Goal: Information Seeking & Learning: Check status

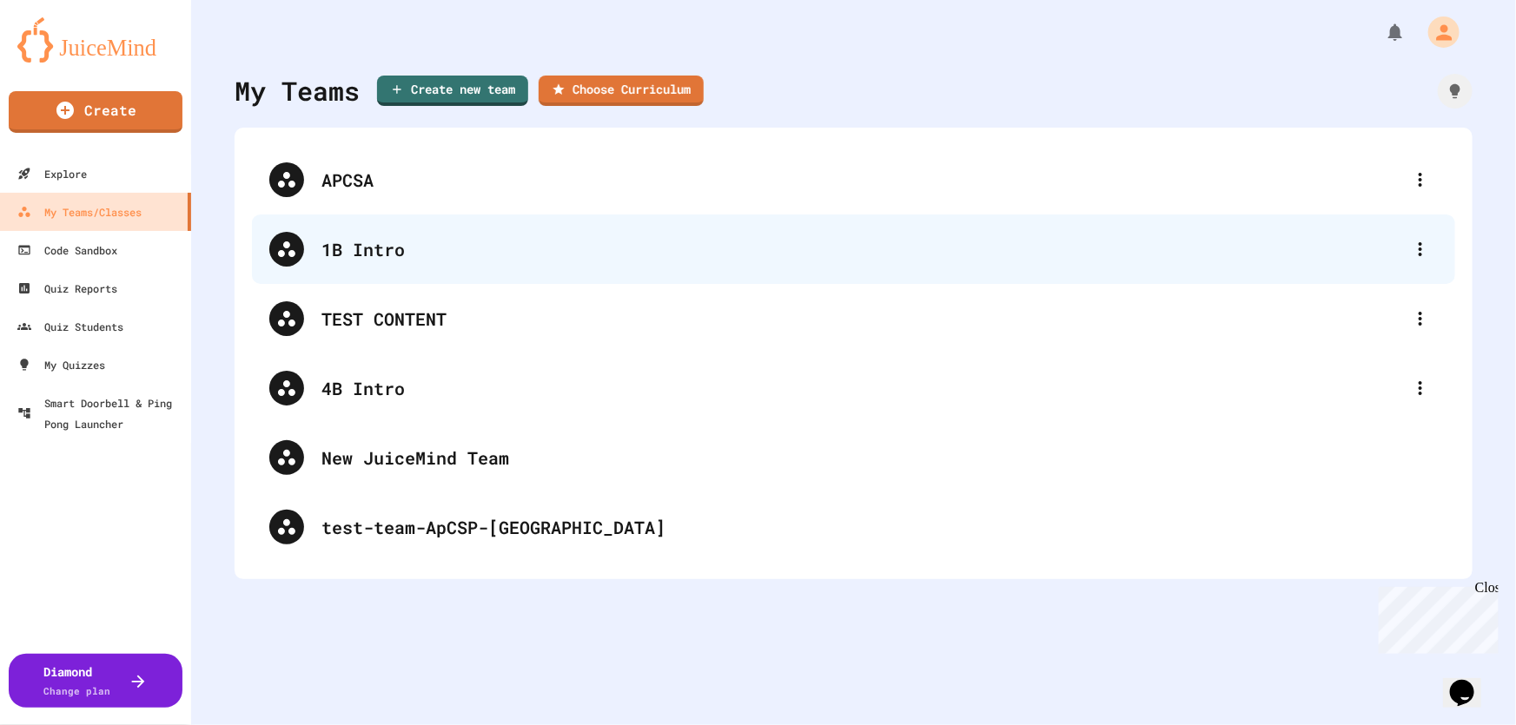
click at [347, 245] on div "1B Intro" at bounding box center [861, 249] width 1081 height 26
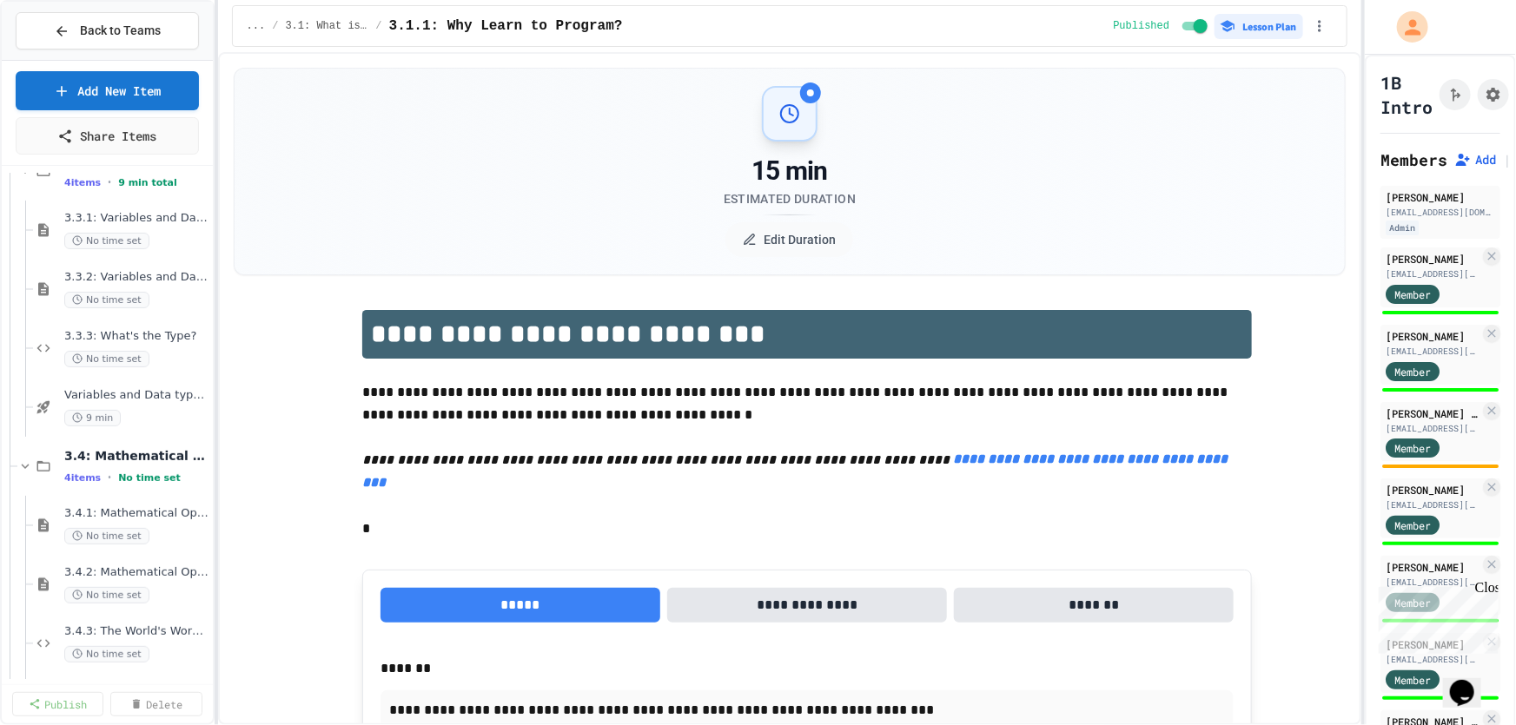
scroll to position [236, 0]
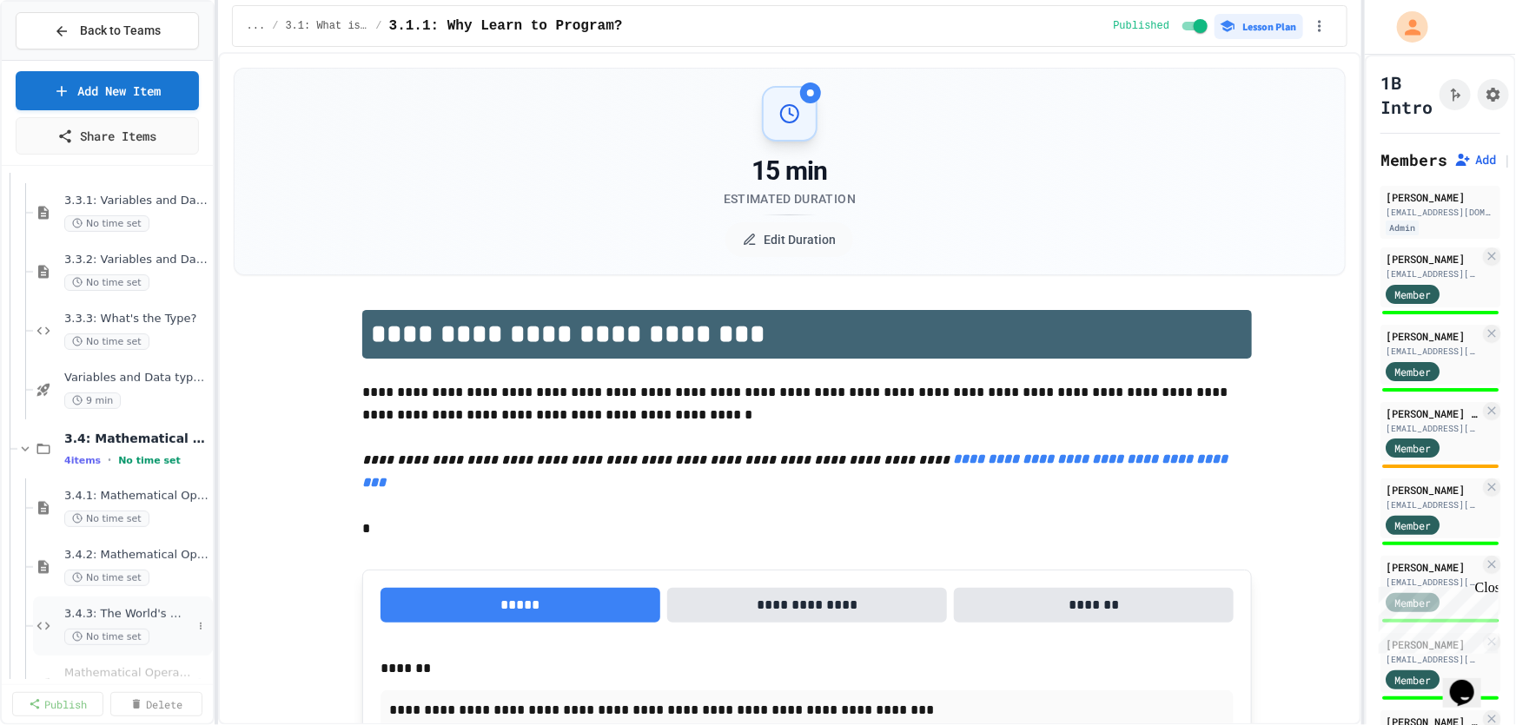
click at [122, 610] on span "3.4.3: The World's Worst Farmers Market" at bounding box center [128, 614] width 128 height 15
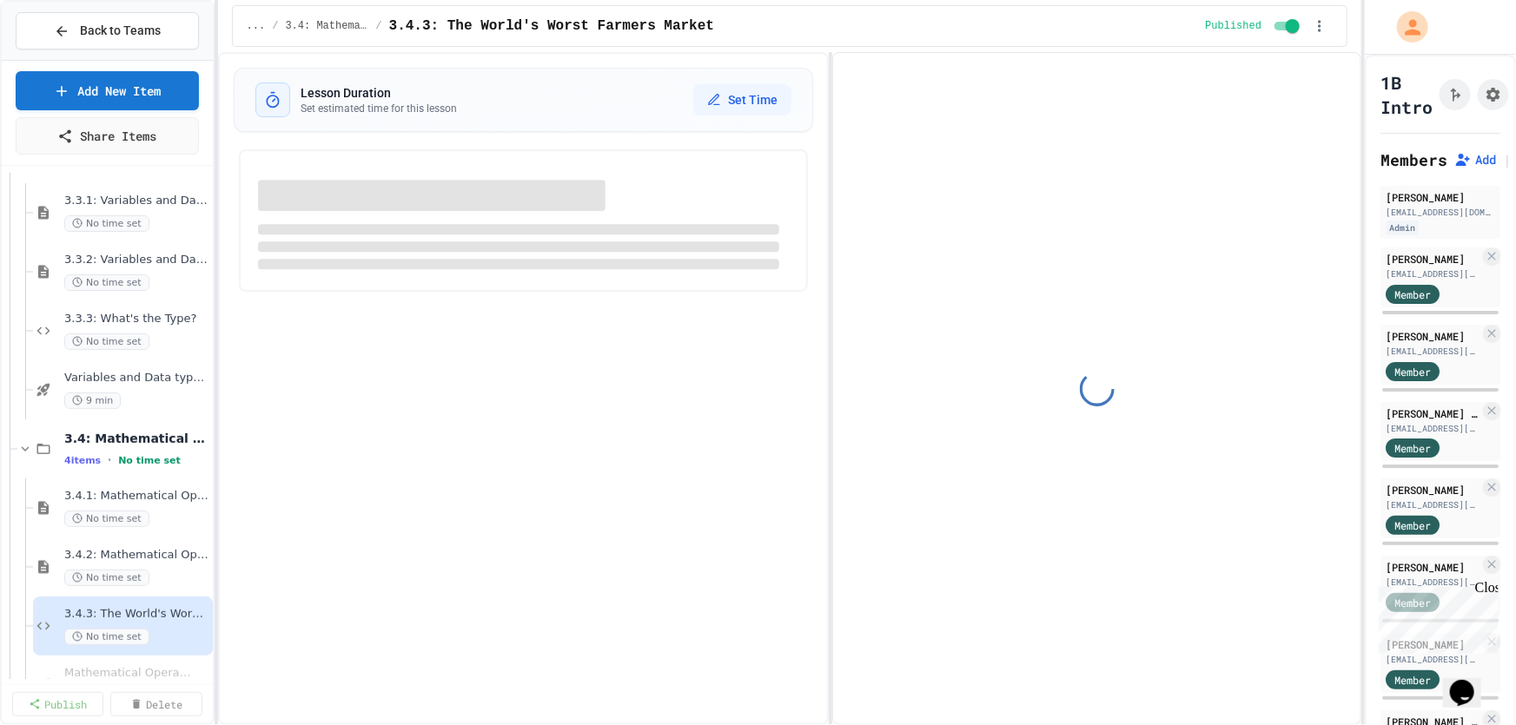
select select "*******"
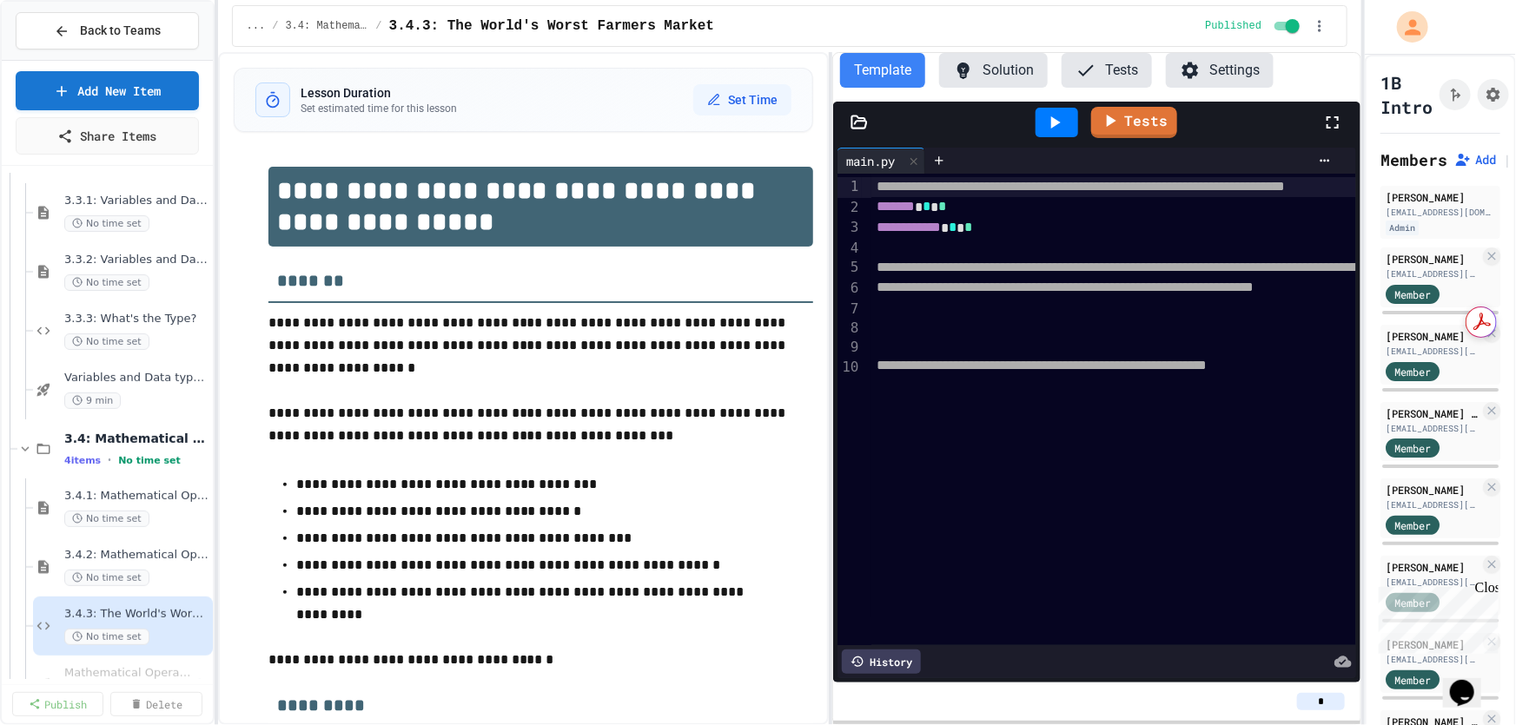
click at [986, 71] on button "Solution" at bounding box center [993, 70] width 109 height 35
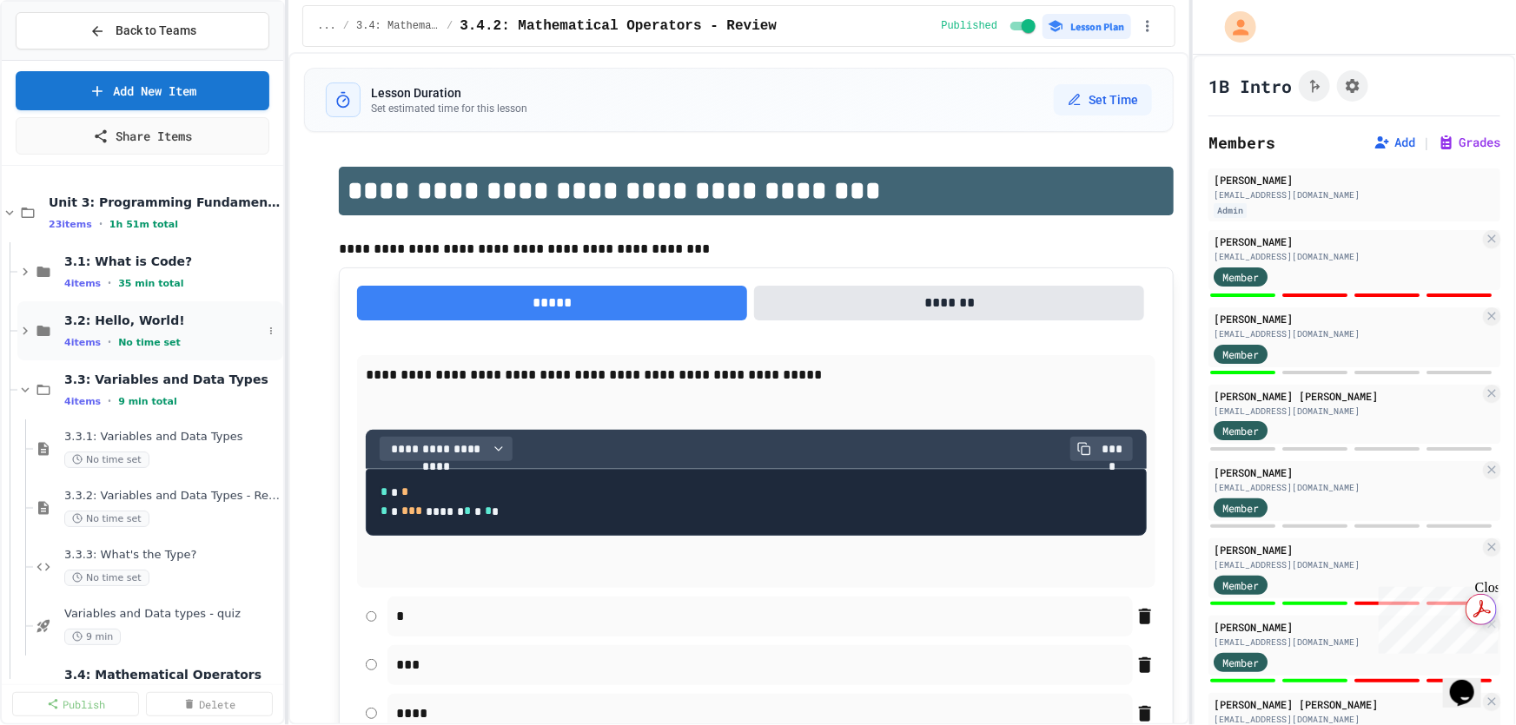
click at [29, 330] on icon at bounding box center [25, 331] width 16 height 16
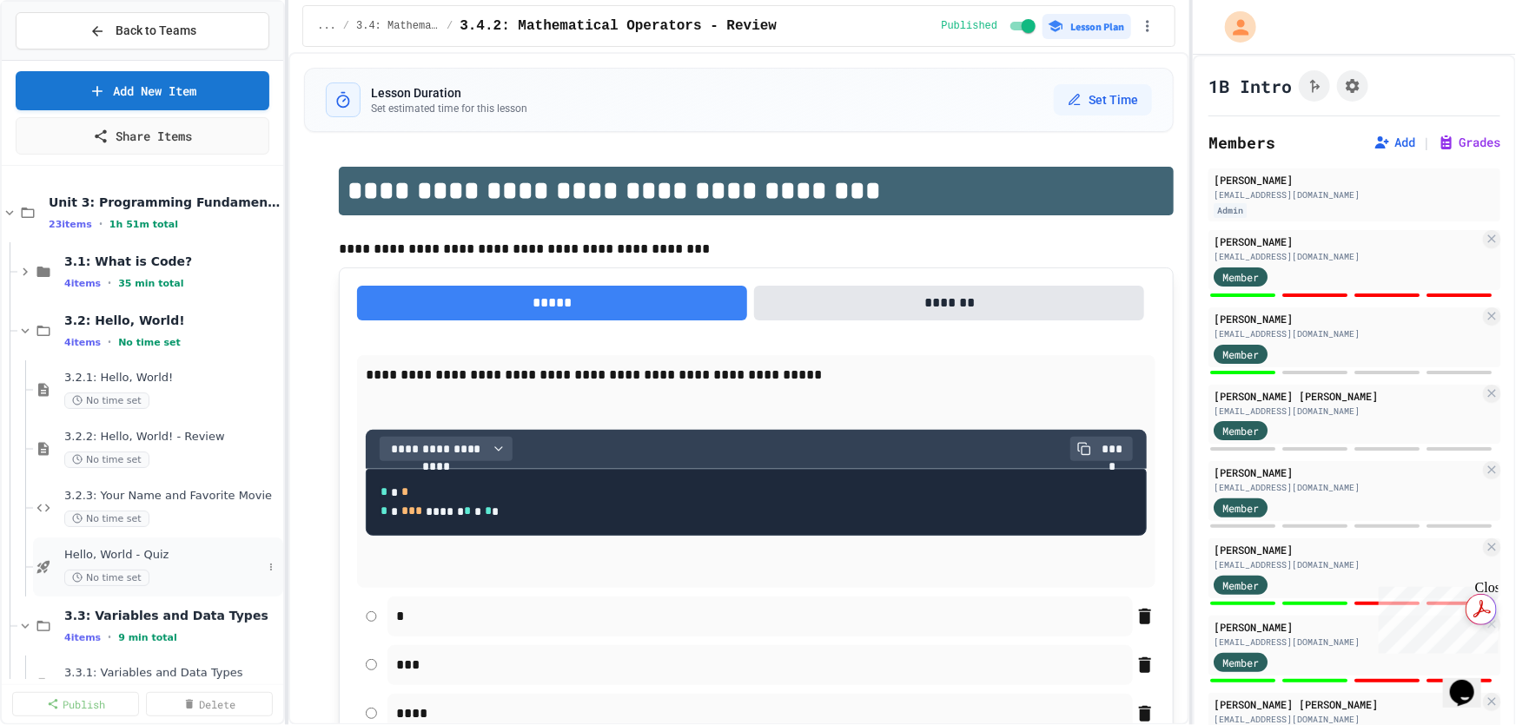
click at [126, 553] on span "Hello, World - Quiz" at bounding box center [163, 555] width 198 height 15
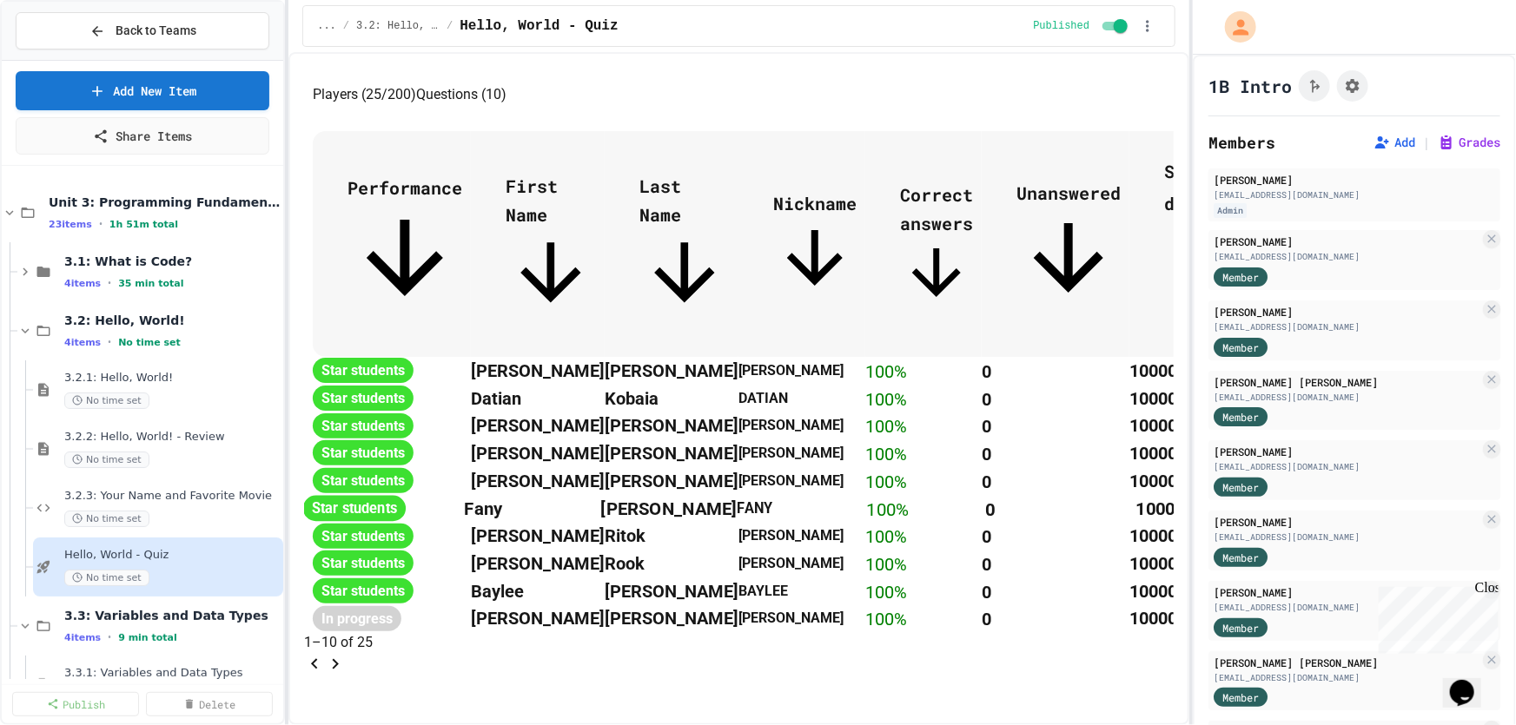
scroll to position [1026, 0]
click at [346, 654] on icon "Go to next page" at bounding box center [335, 664] width 21 height 21
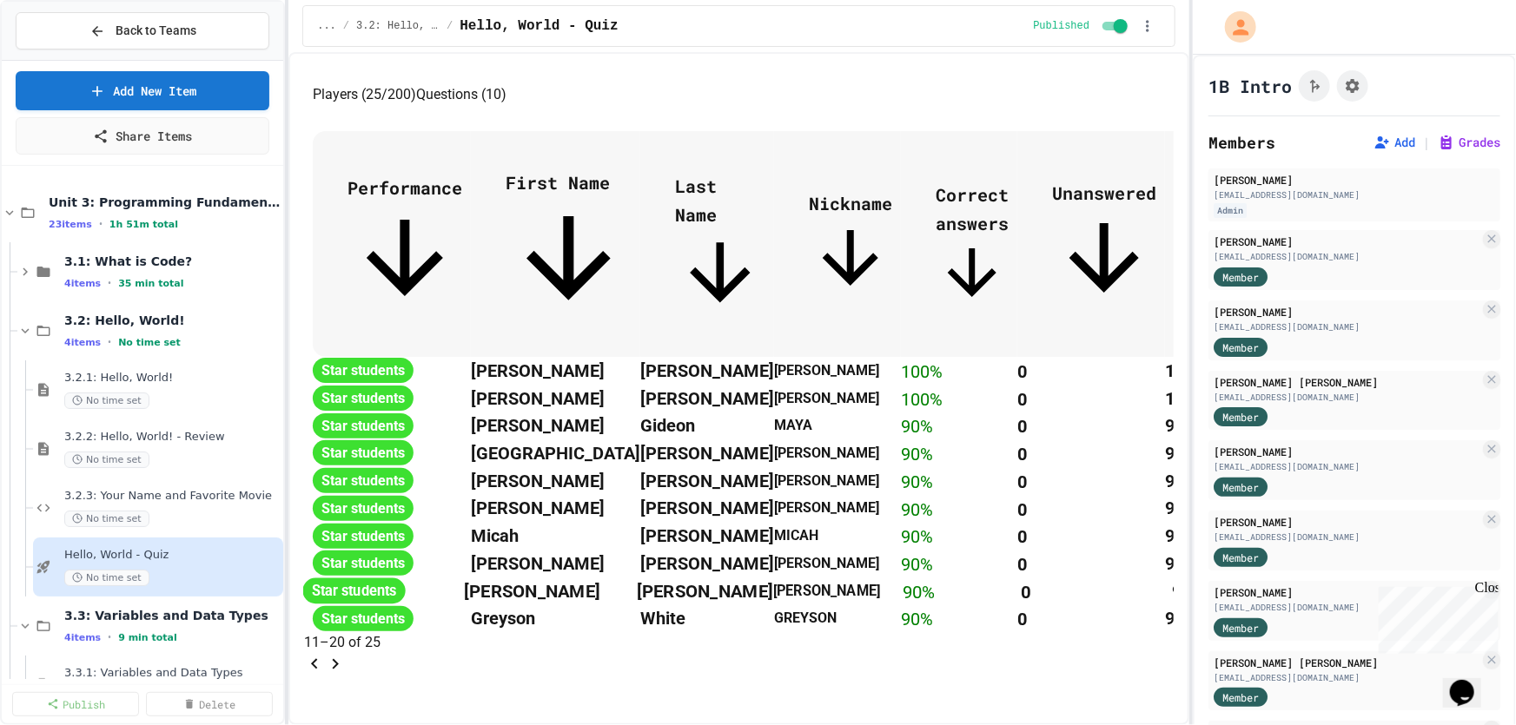
scroll to position [1031, 0]
click at [346, 654] on icon "Go to next page" at bounding box center [335, 664] width 21 height 21
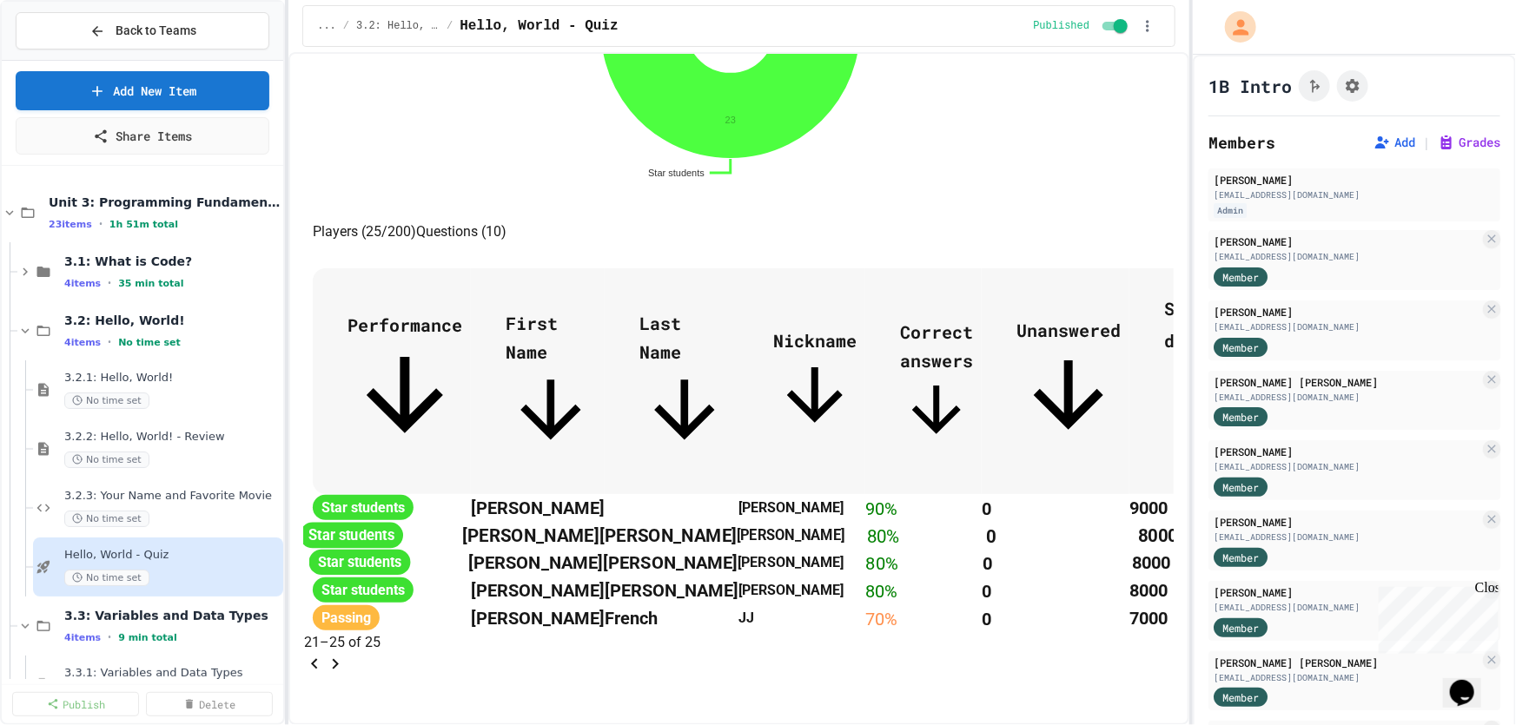
scroll to position [726, 0]
click at [325, 654] on icon "Go to previous page" at bounding box center [314, 664] width 21 height 21
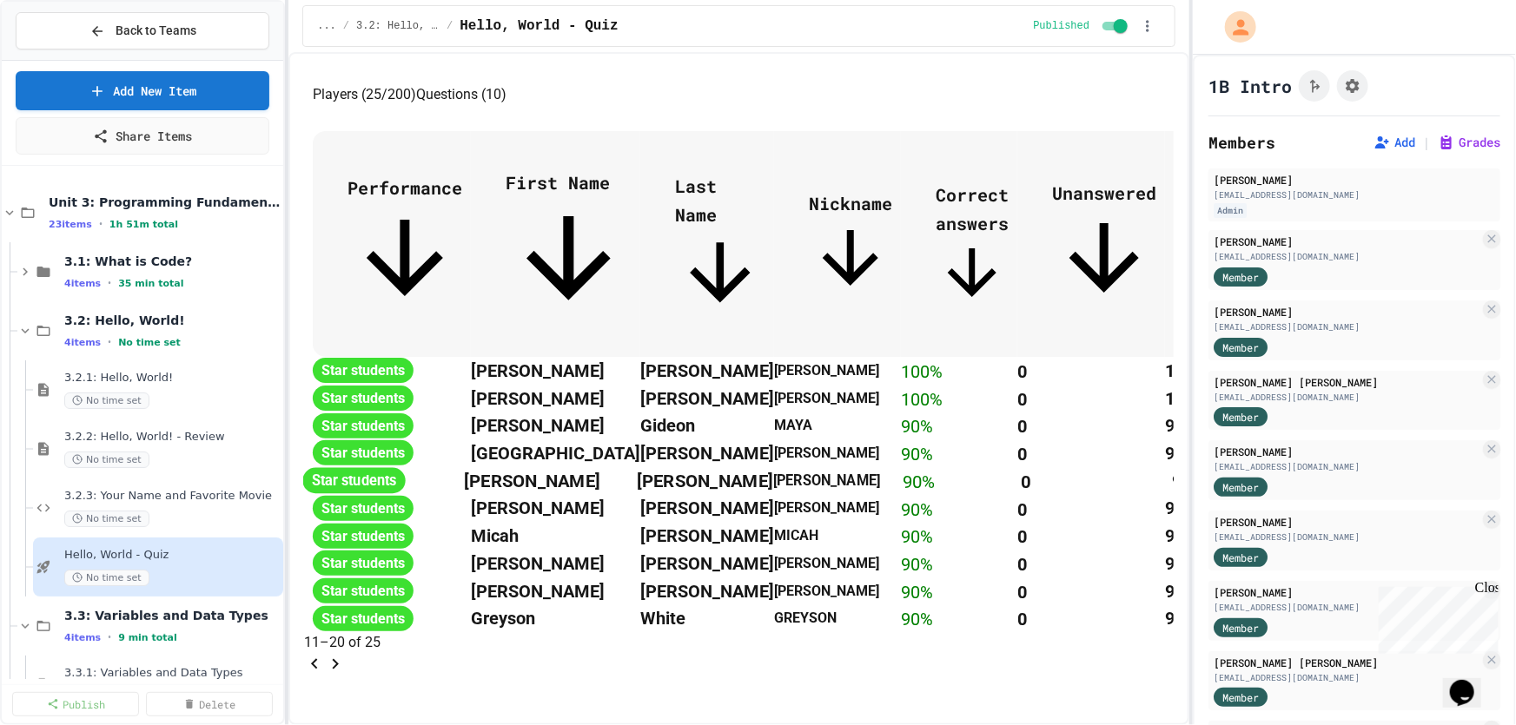
scroll to position [963, 0]
click at [325, 658] on icon "Go to previous page" at bounding box center [314, 664] width 21 height 21
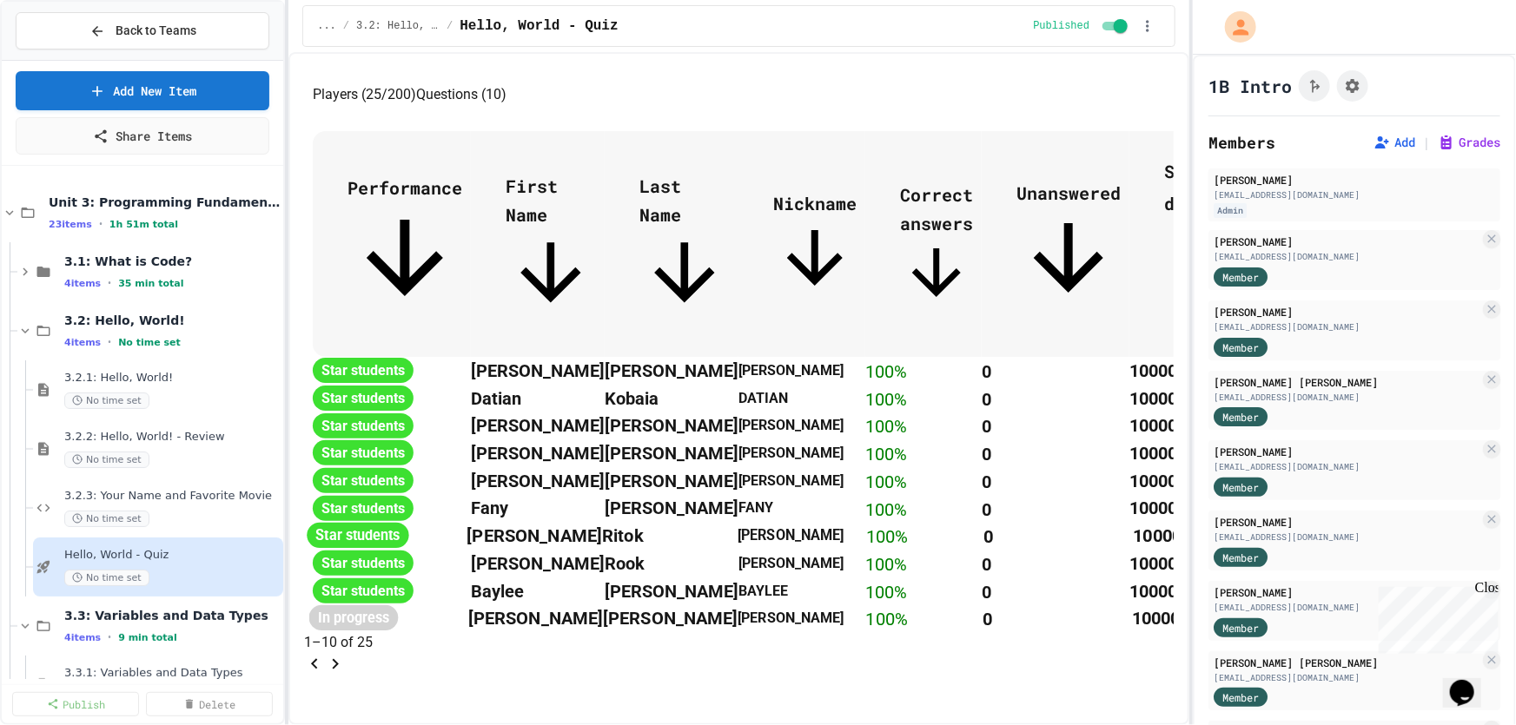
scroll to position [1031, 0]
click at [346, 654] on icon "Go to next page" at bounding box center [335, 664] width 21 height 21
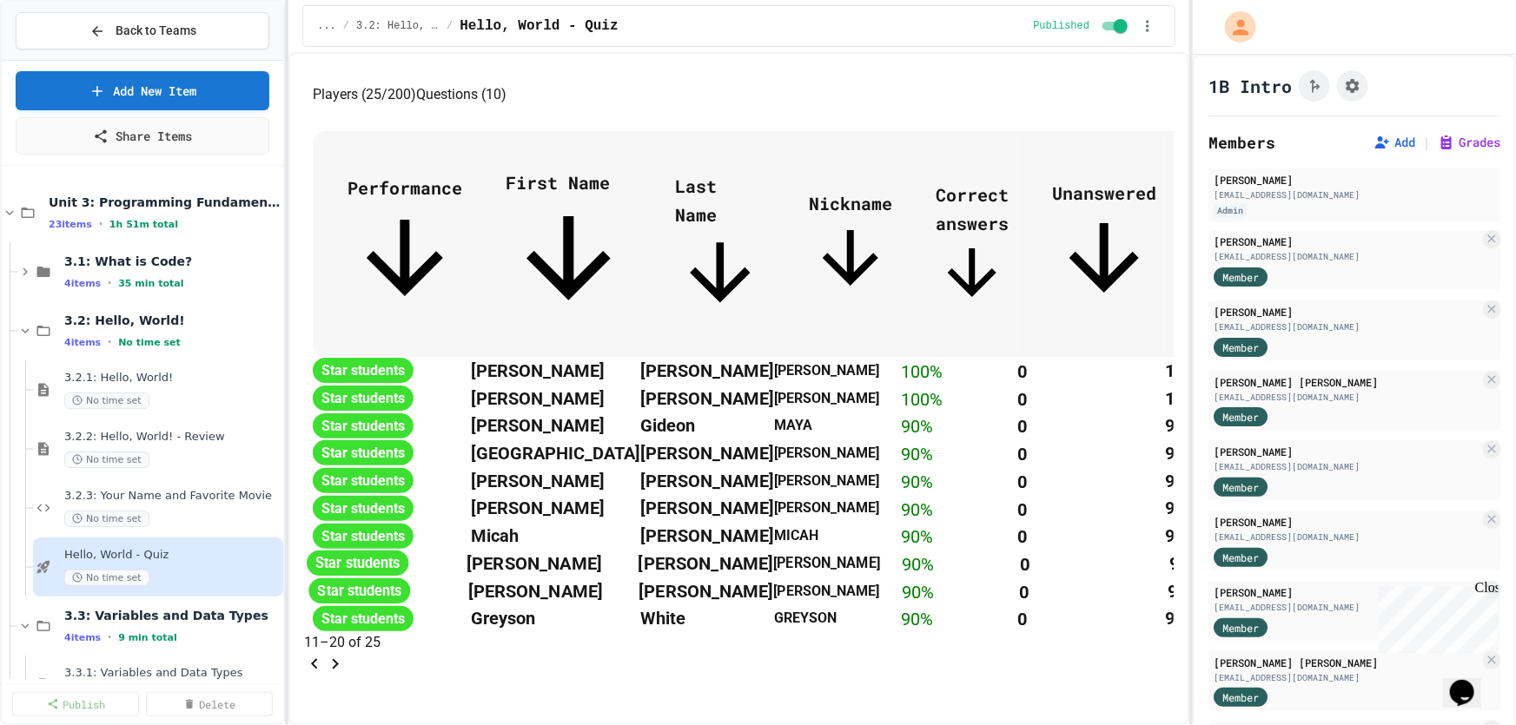
scroll to position [952, 0]
click at [339, 670] on icon "Go to next page" at bounding box center [336, 664] width 6 height 10
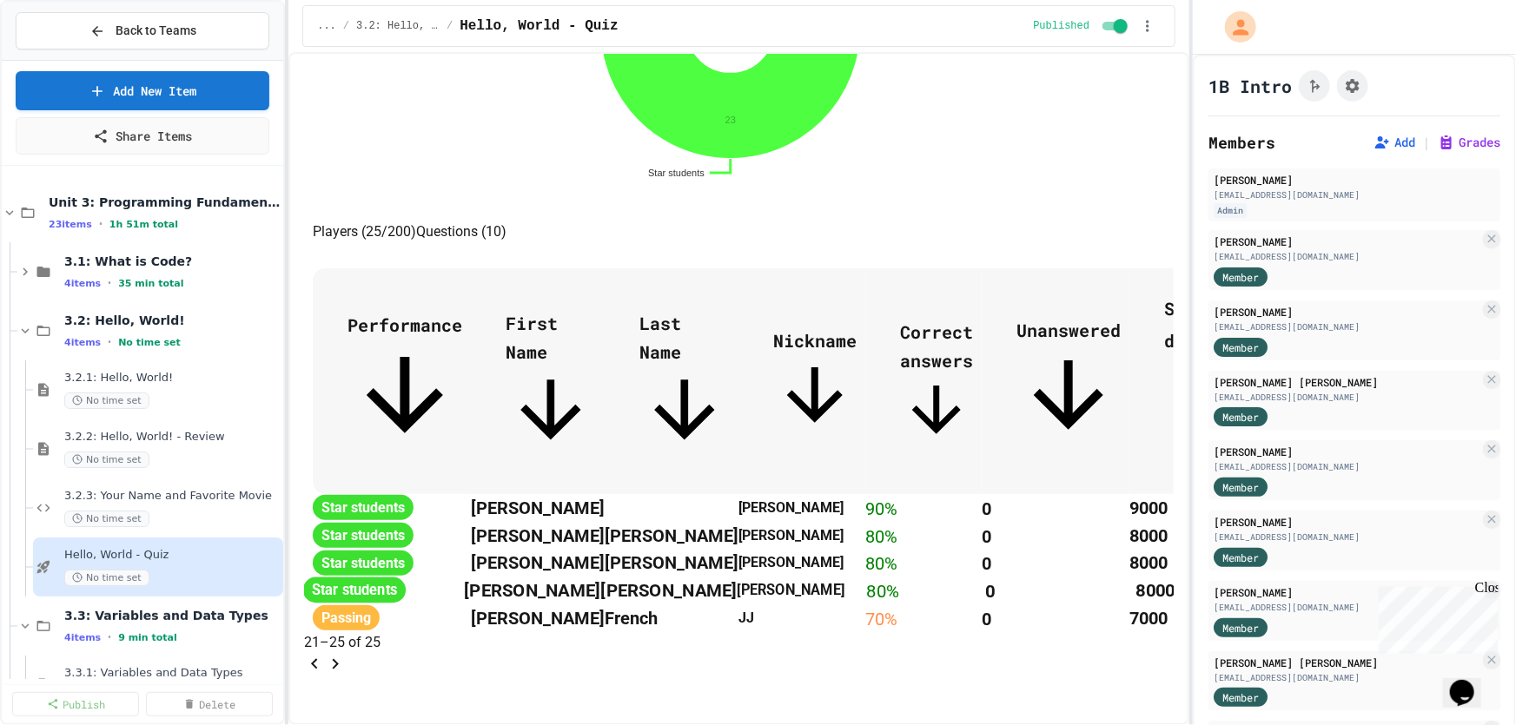
scroll to position [726, 0]
click at [317, 658] on icon "Go to previous page" at bounding box center [314, 663] width 6 height 10
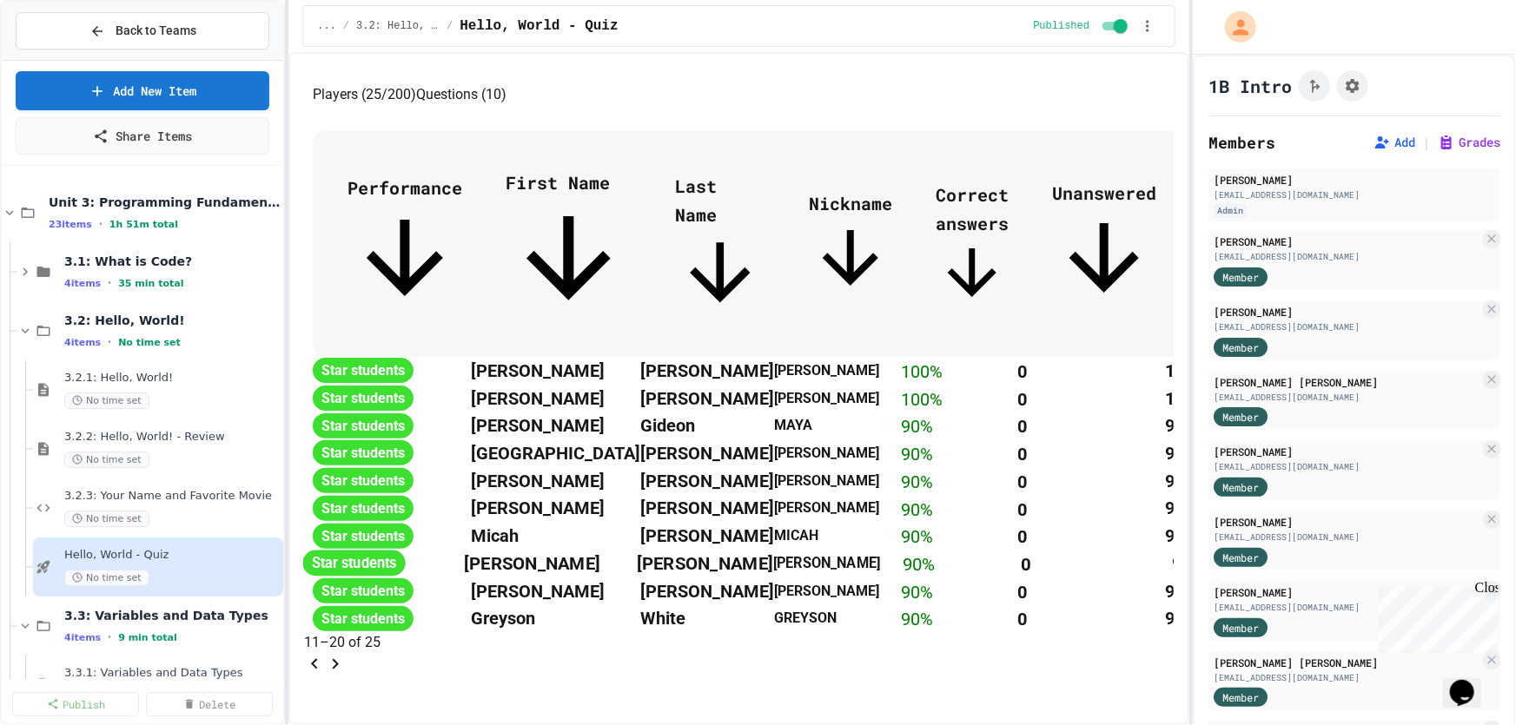
scroll to position [1031, 0]
click at [346, 654] on icon "Go to next page" at bounding box center [335, 664] width 21 height 21
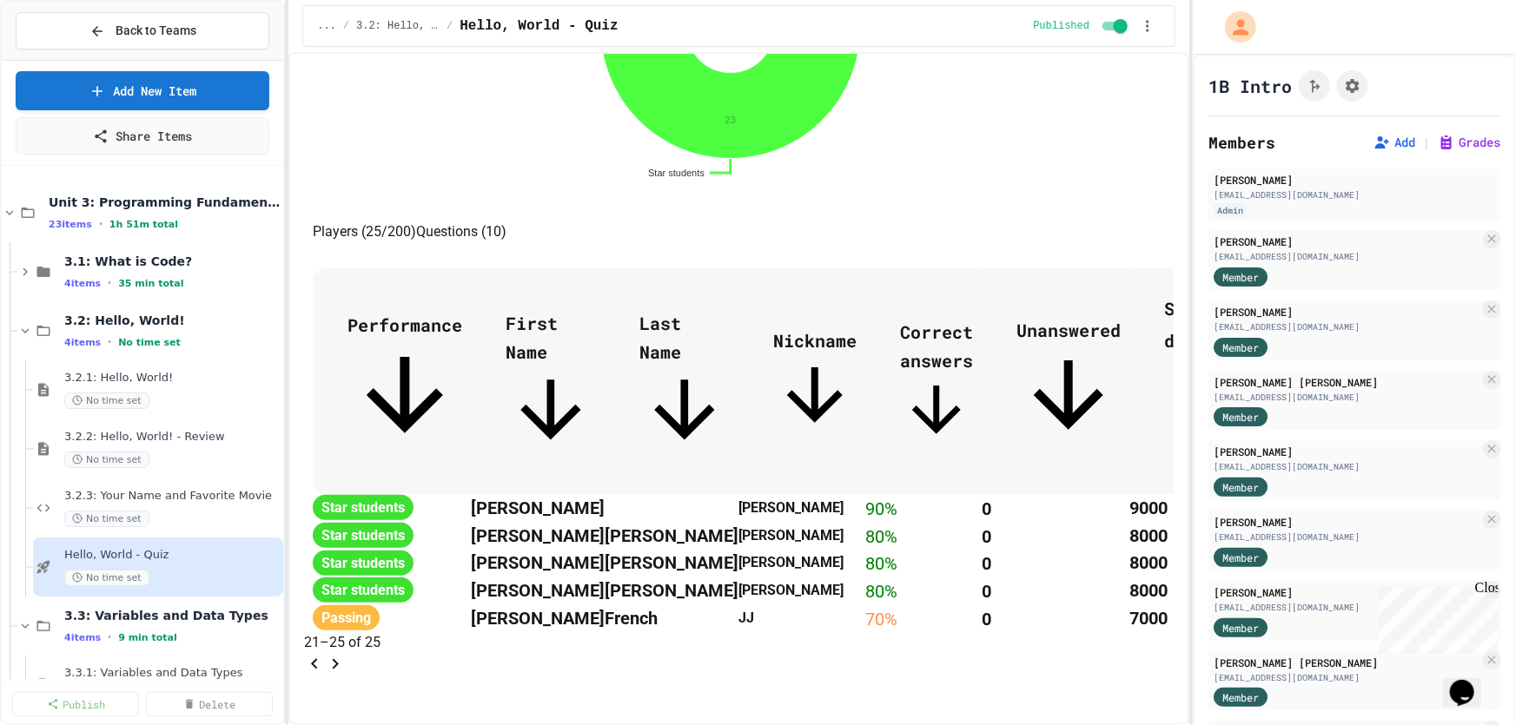
scroll to position [726, 0]
click at [325, 654] on icon "Go to previous page" at bounding box center [314, 664] width 21 height 21
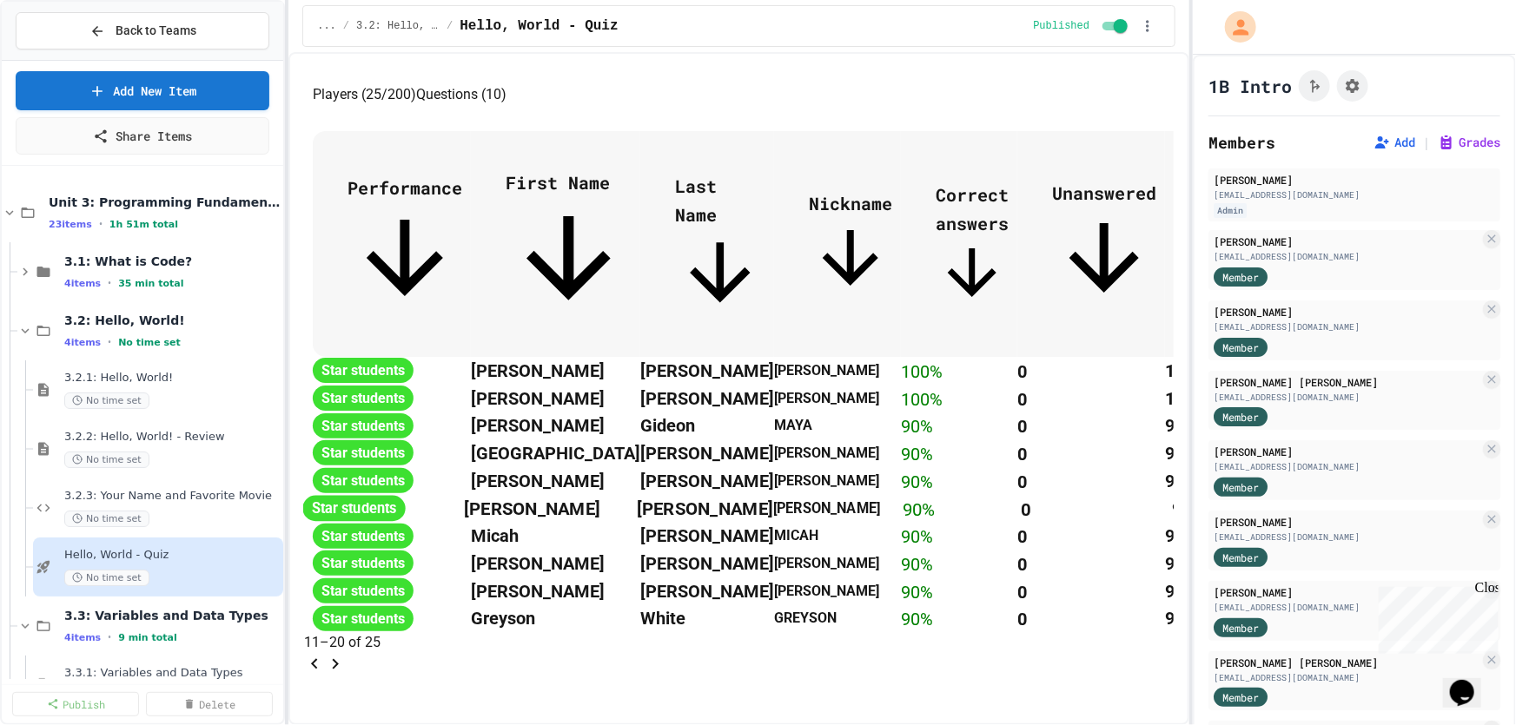
scroll to position [1031, 0]
click at [325, 654] on icon "Go to previous page" at bounding box center [314, 664] width 21 height 21
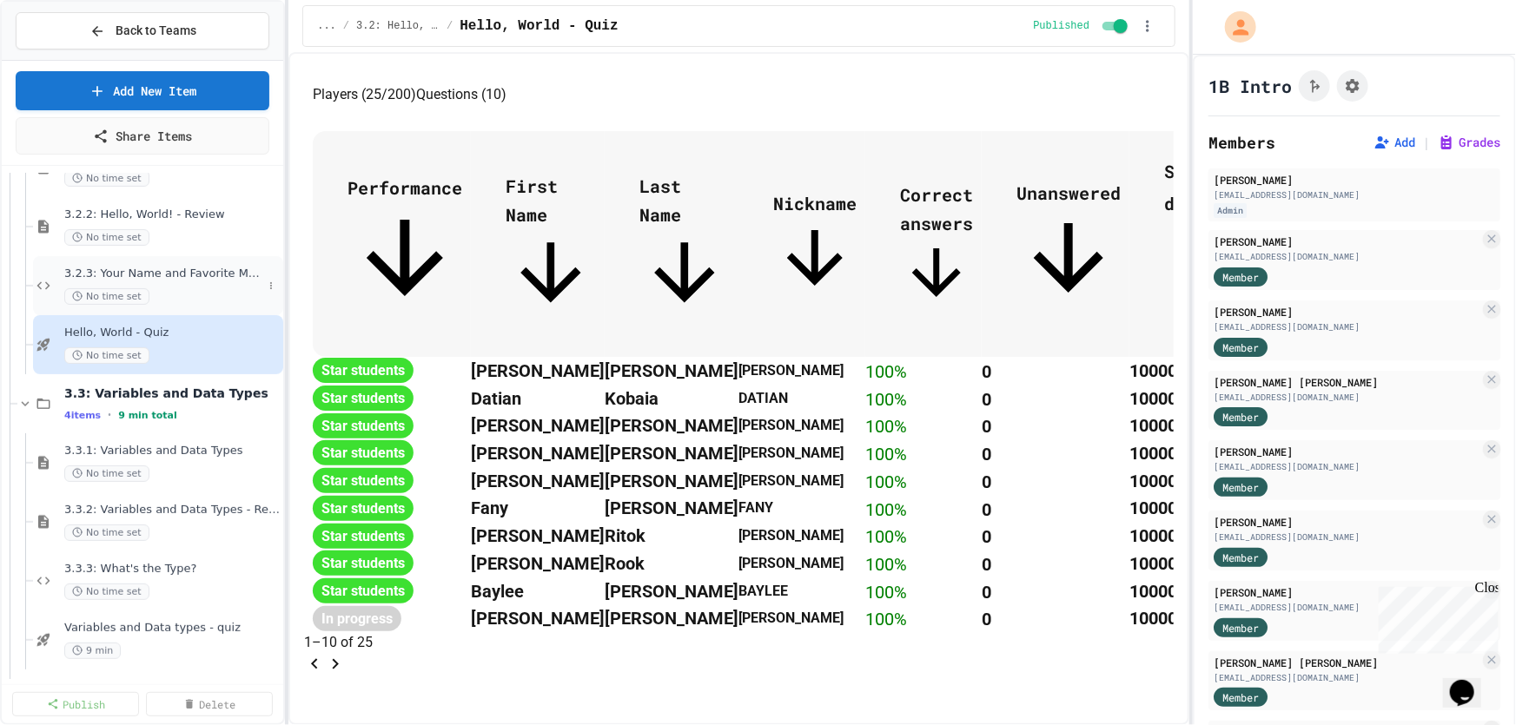
scroll to position [236, 0]
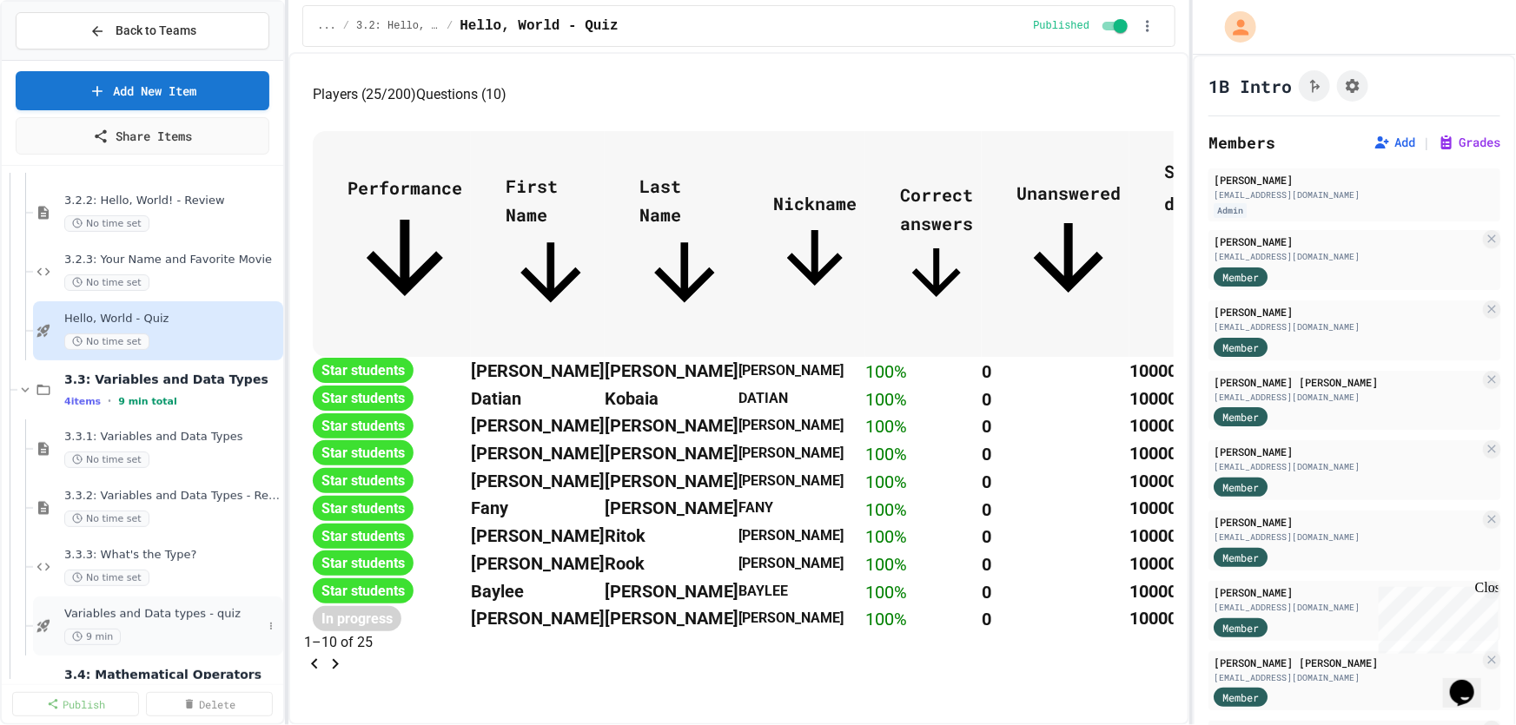
click at [134, 616] on span "Variables and Data types - quiz" at bounding box center [163, 614] width 198 height 15
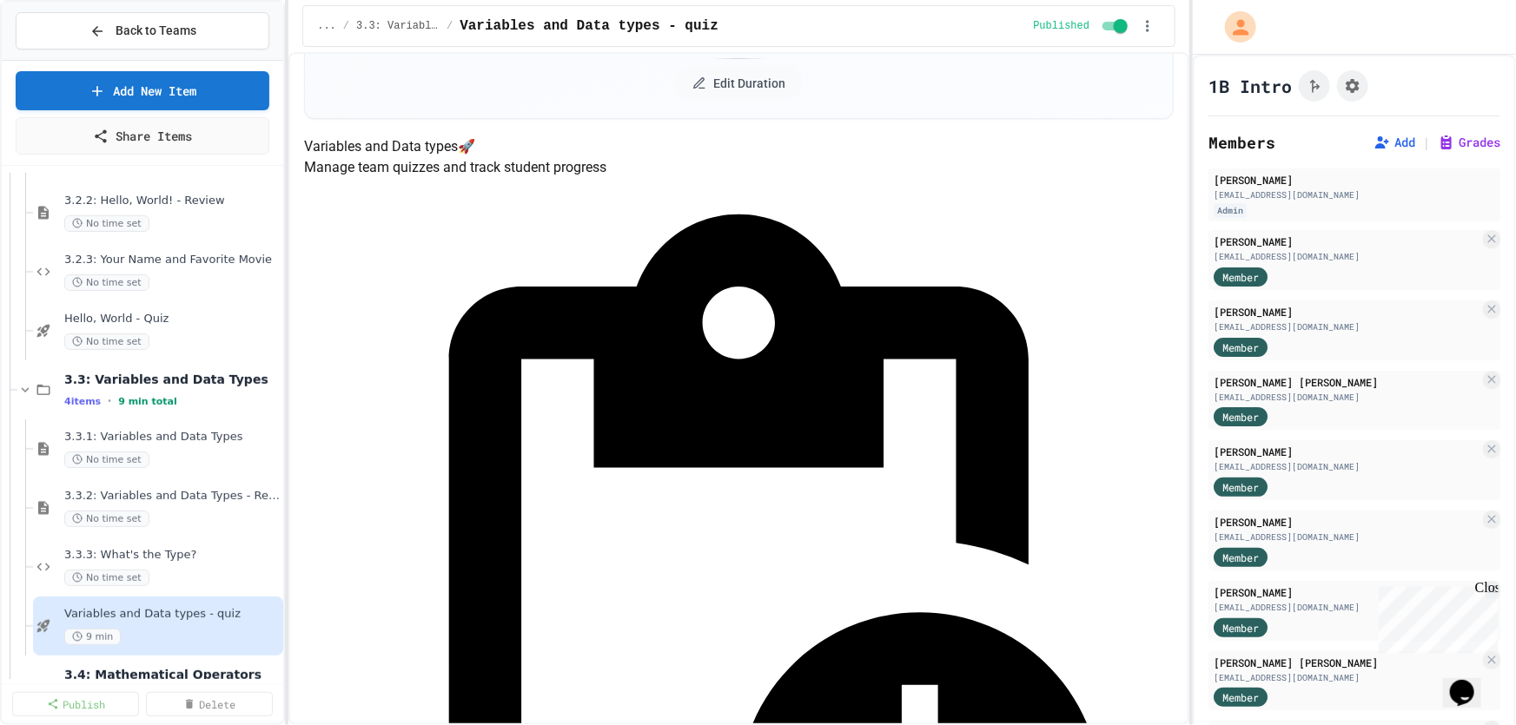
scroll to position [315, 0]
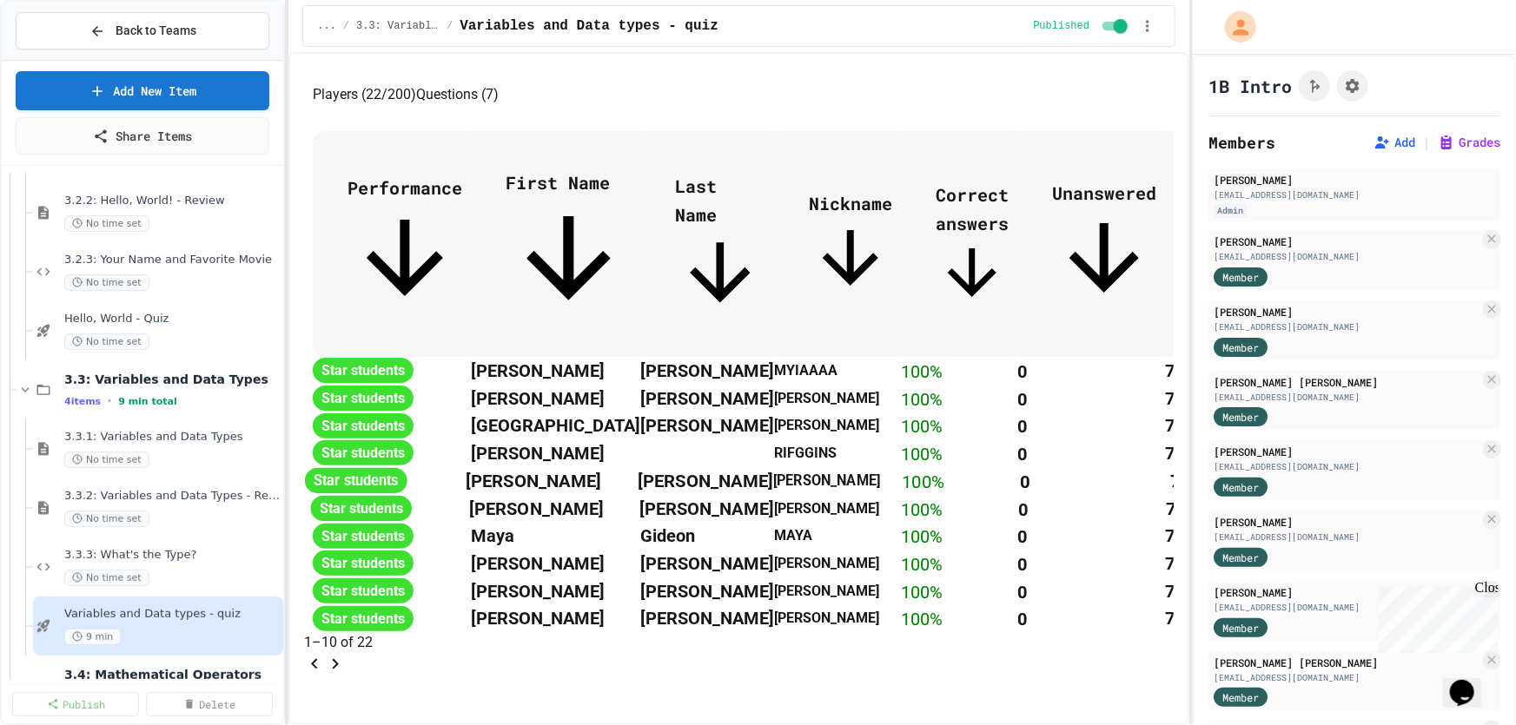
scroll to position [1173, 0]
click at [346, 654] on icon "Go to next page" at bounding box center [335, 664] width 21 height 21
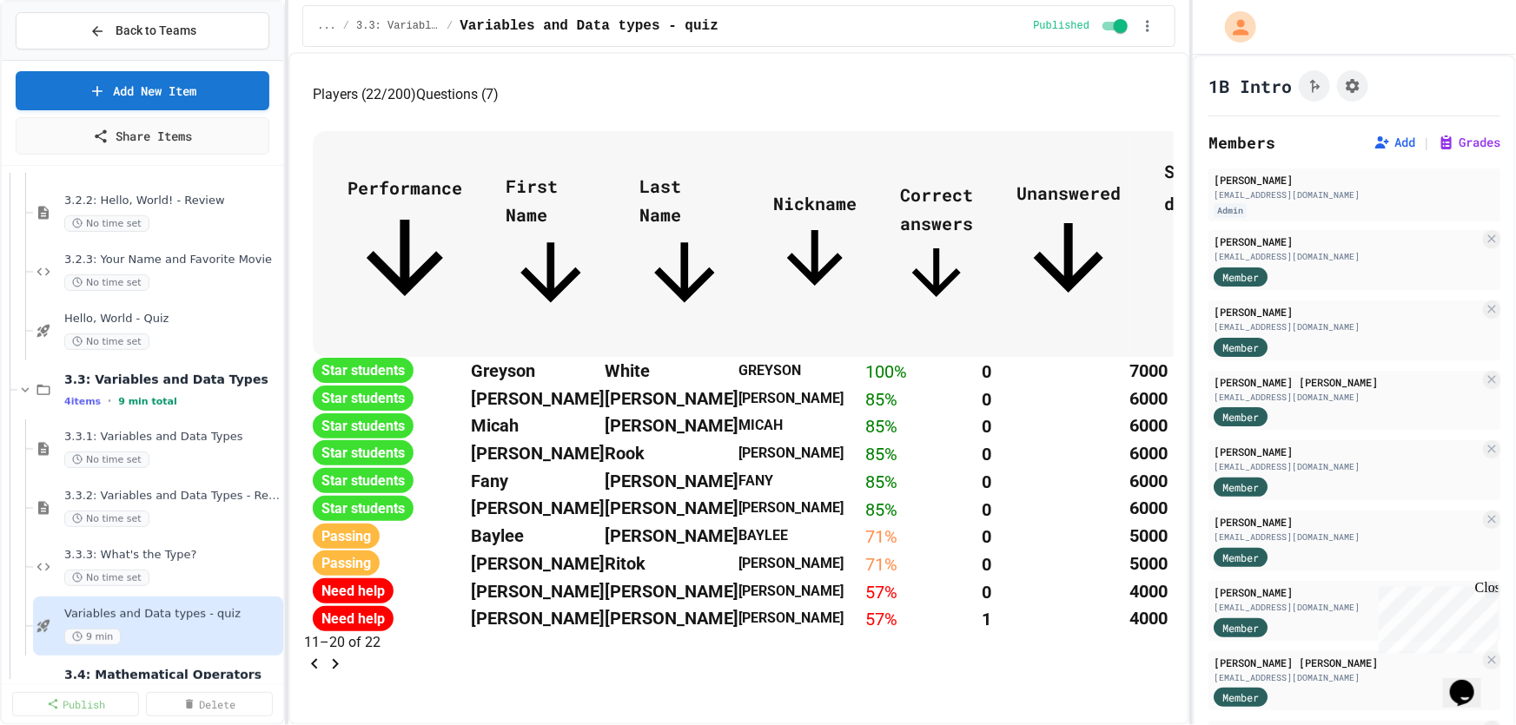
click at [346, 654] on icon "Go to next page" at bounding box center [335, 664] width 21 height 21
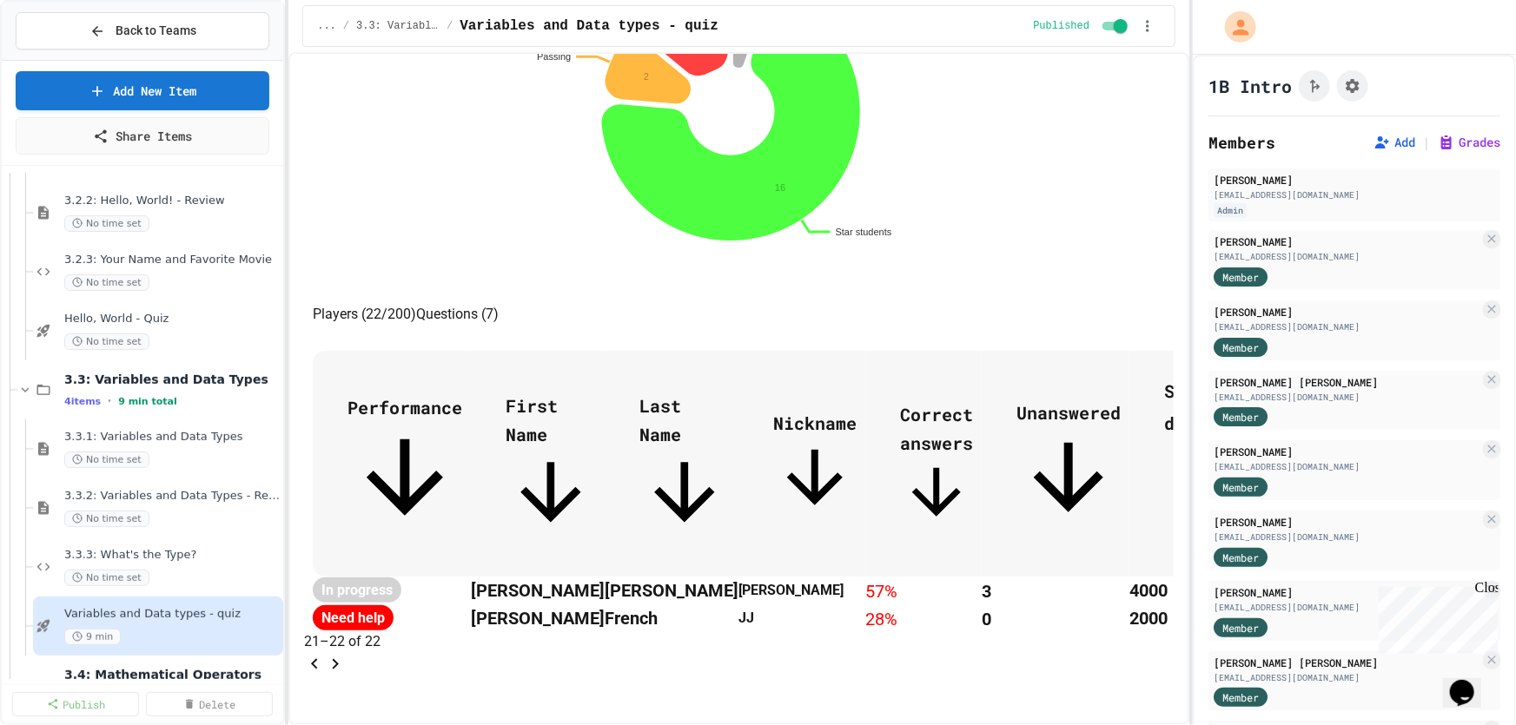
scroll to position [687, 0]
click at [325, 654] on icon "Go to previous page" at bounding box center [314, 664] width 21 height 21
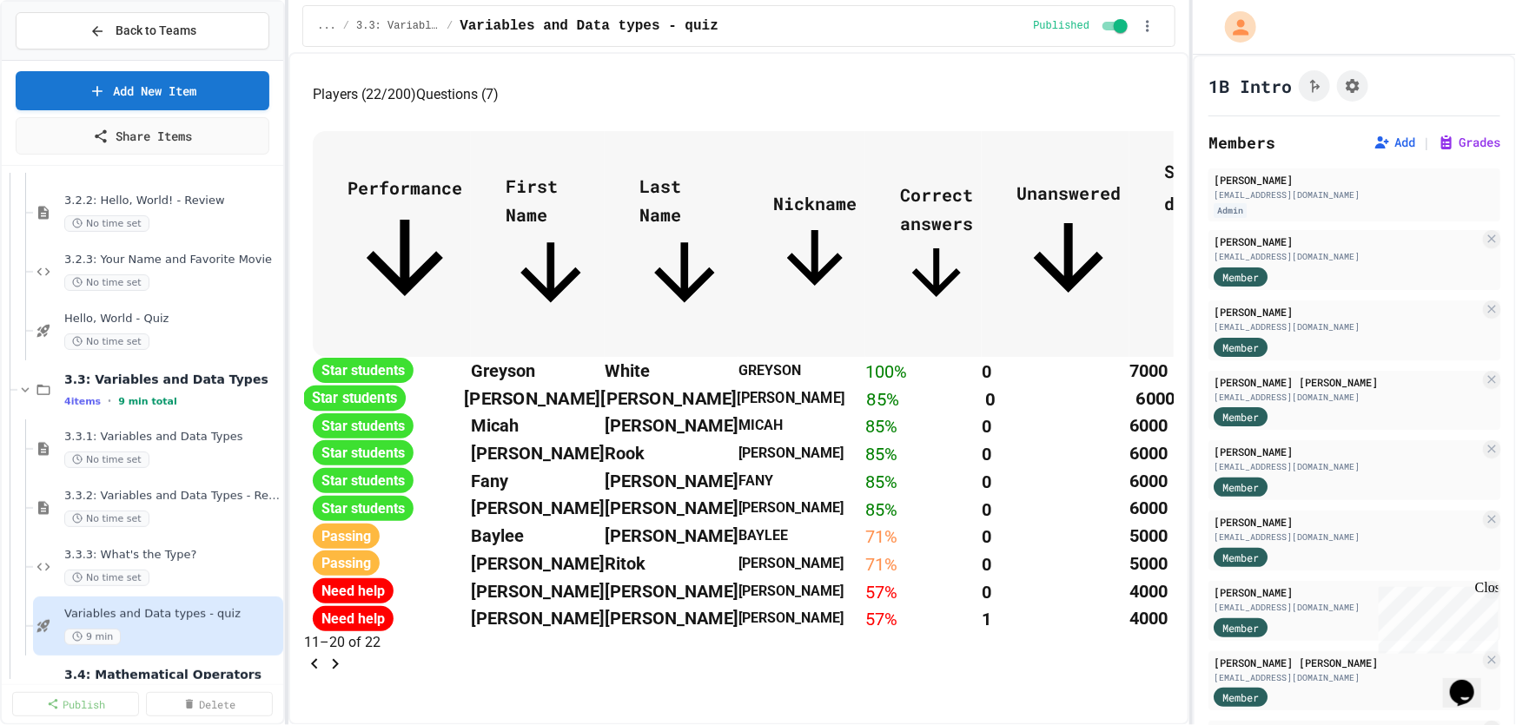
scroll to position [1173, 0]
click at [325, 654] on icon "Go to previous page" at bounding box center [314, 664] width 21 height 21
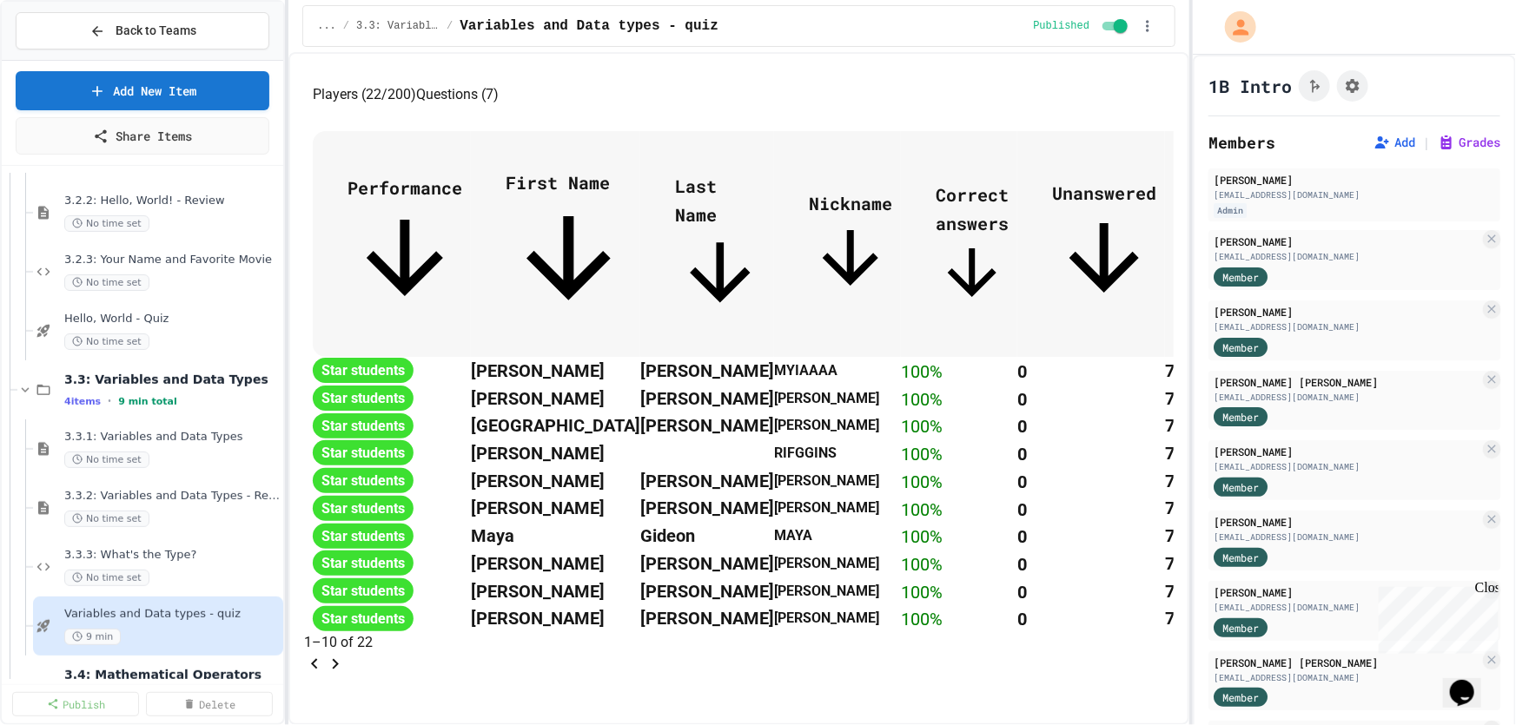
click at [346, 654] on icon "Go to next page" at bounding box center [335, 664] width 21 height 21
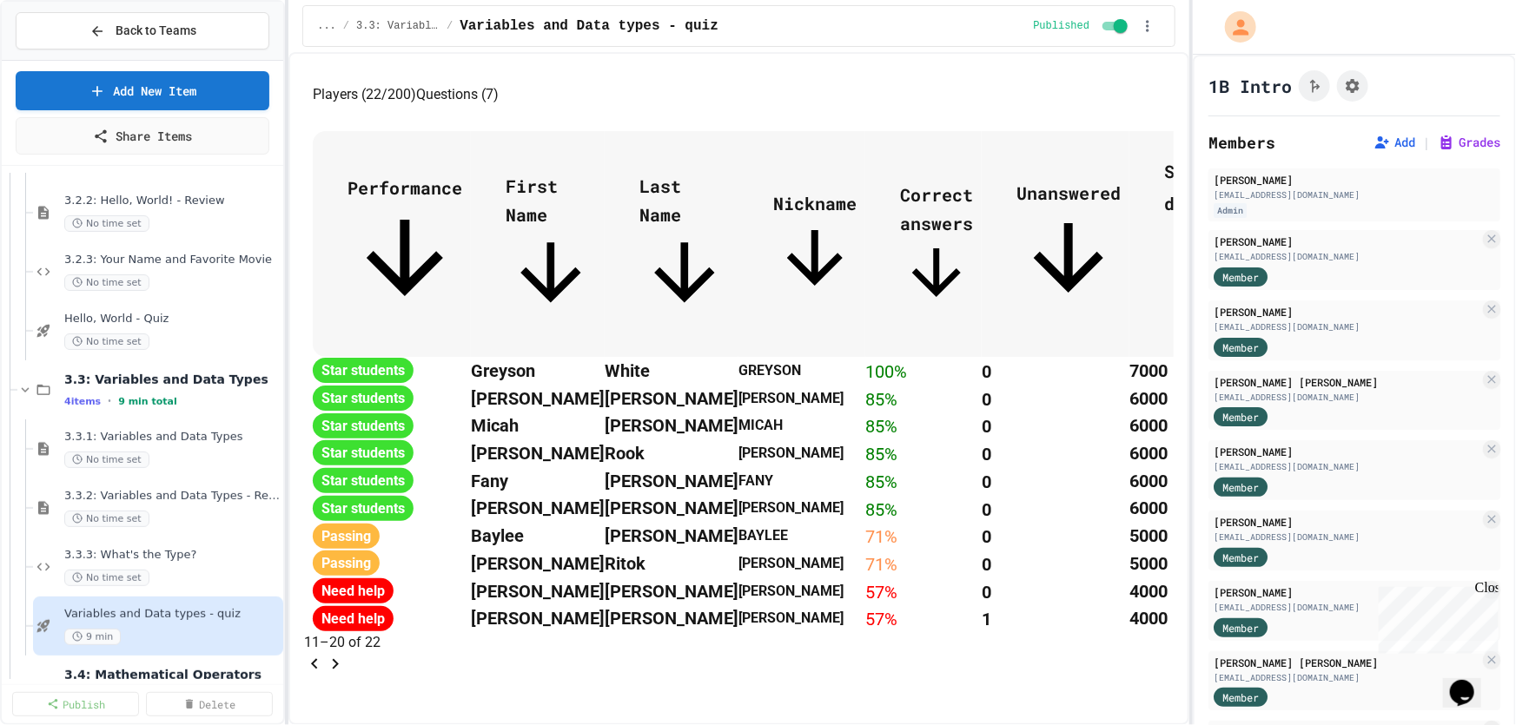
click at [346, 654] on icon "Go to next page" at bounding box center [335, 664] width 21 height 21
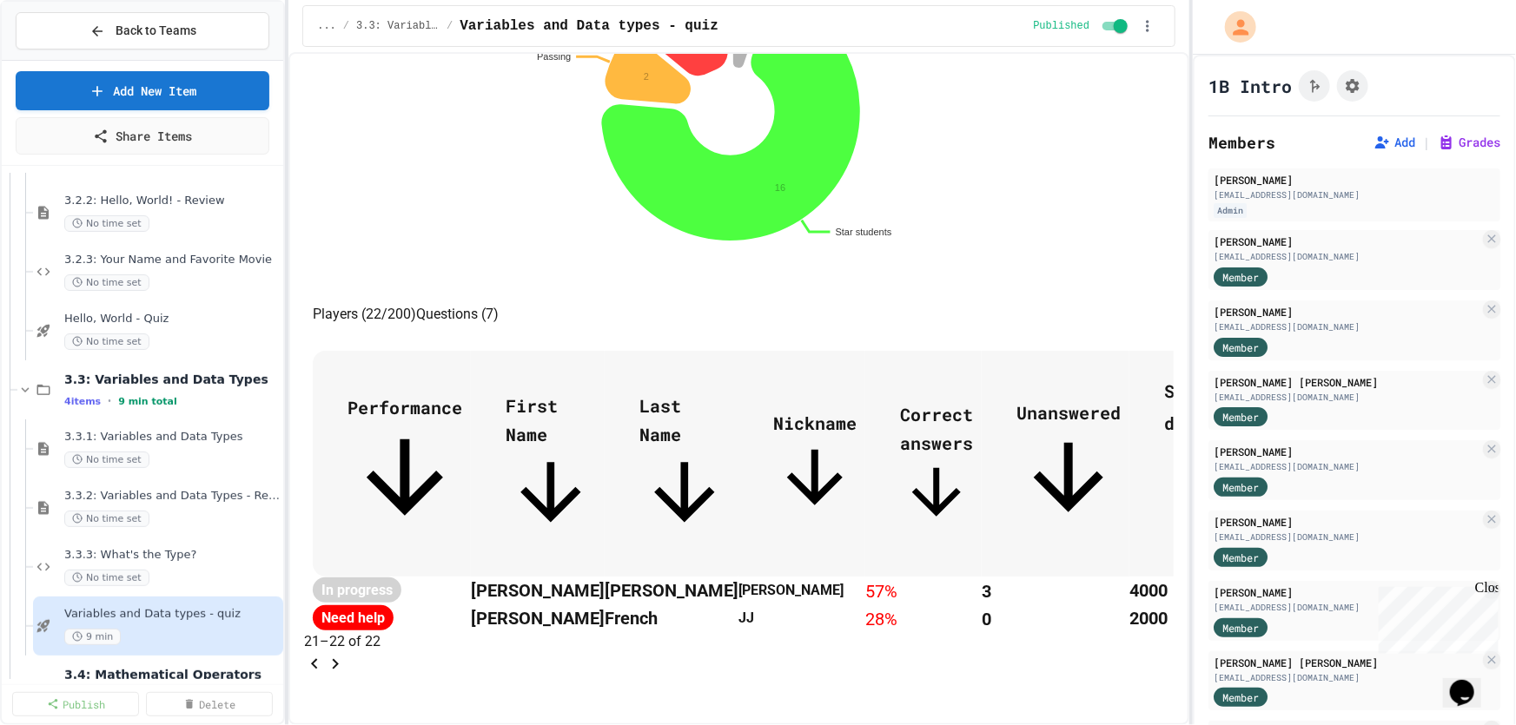
click at [325, 654] on icon "Go to previous page" at bounding box center [314, 664] width 21 height 21
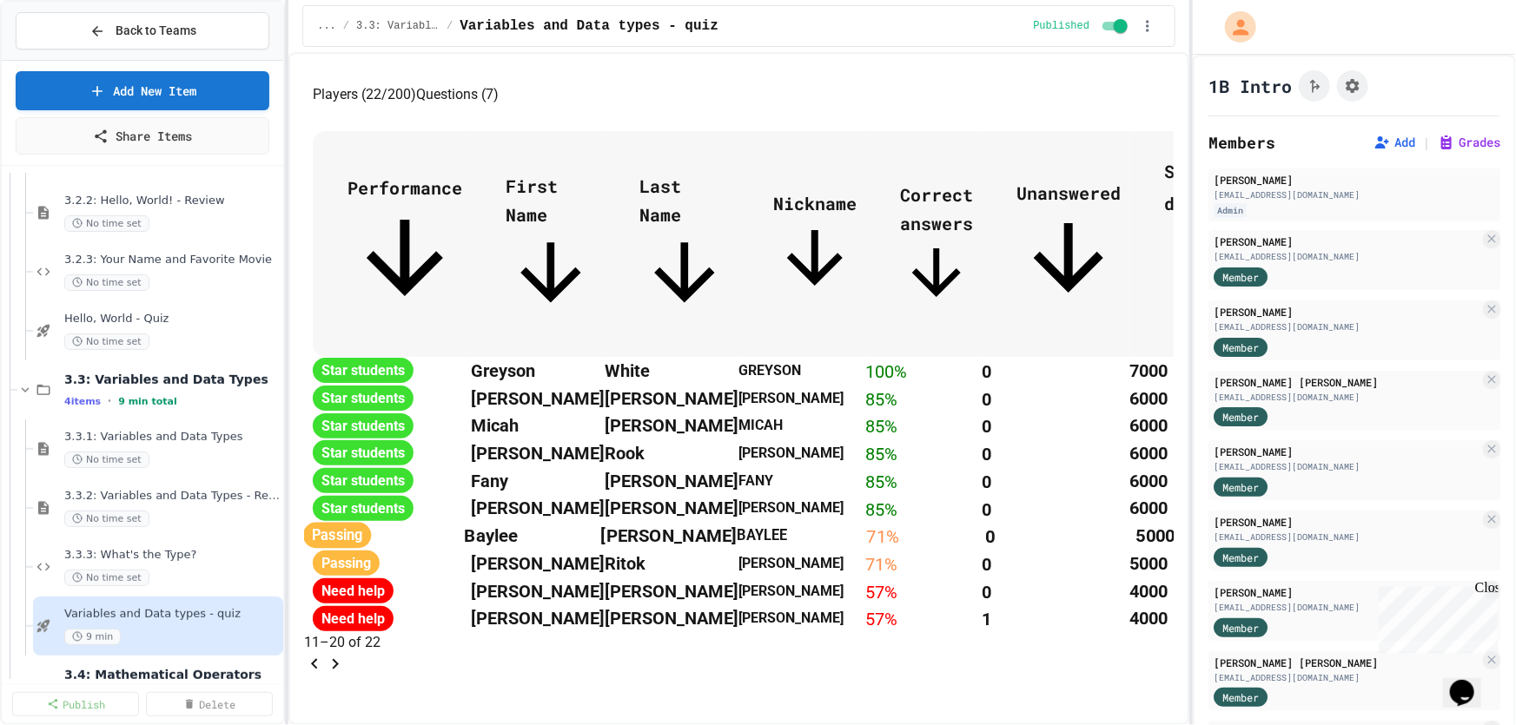
scroll to position [1173, 0]
click at [325, 654] on icon "Go to previous page" at bounding box center [314, 664] width 21 height 21
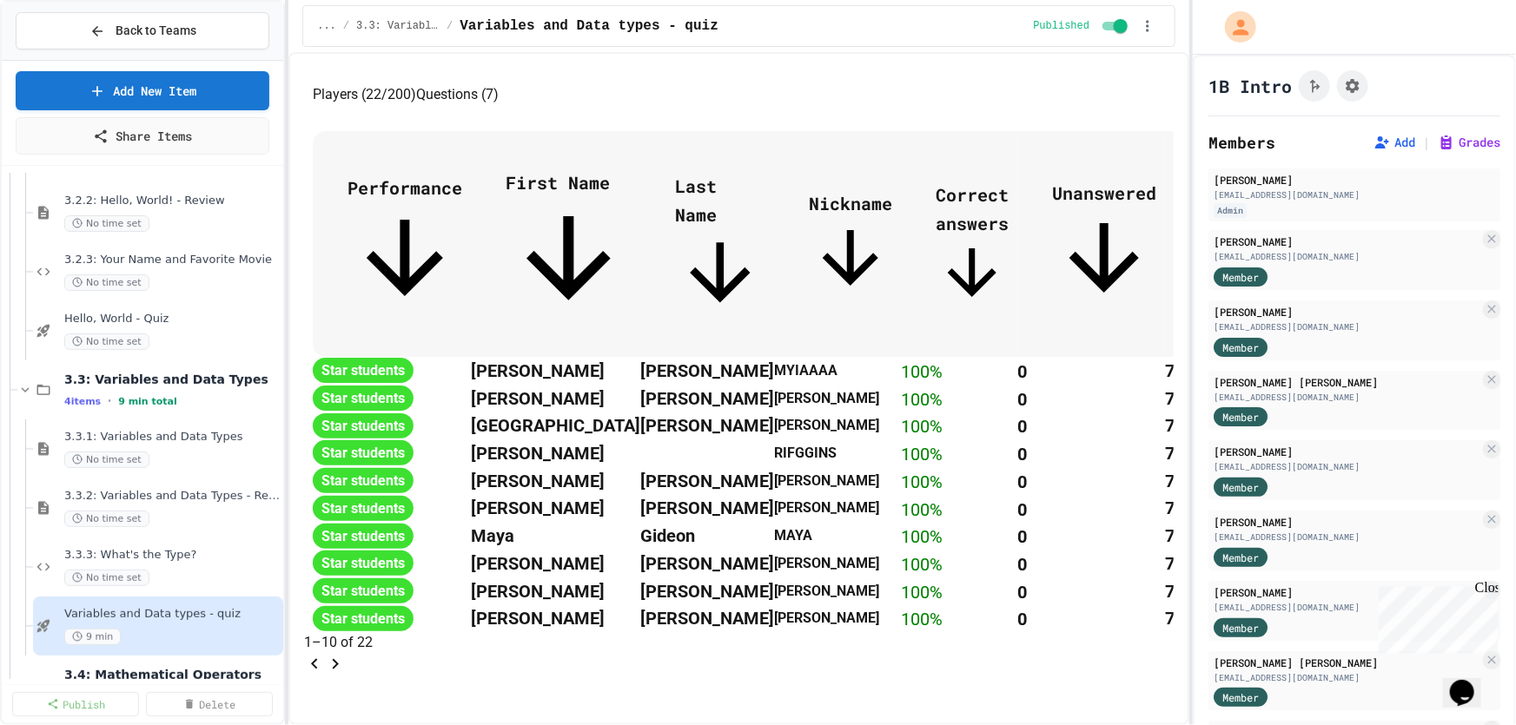
click at [346, 654] on icon "Go to next page" at bounding box center [335, 664] width 21 height 21
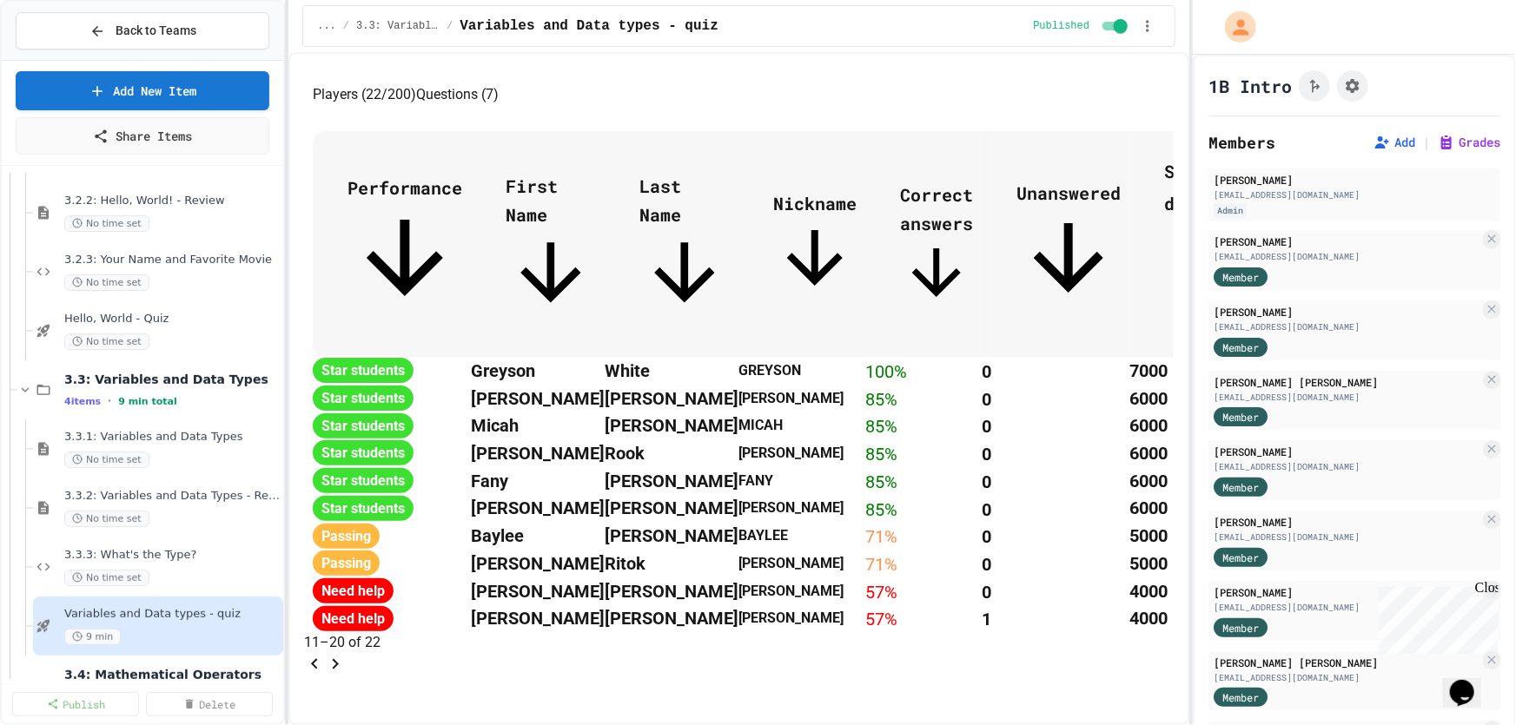
click at [346, 654] on icon "Go to next page" at bounding box center [335, 664] width 21 height 21
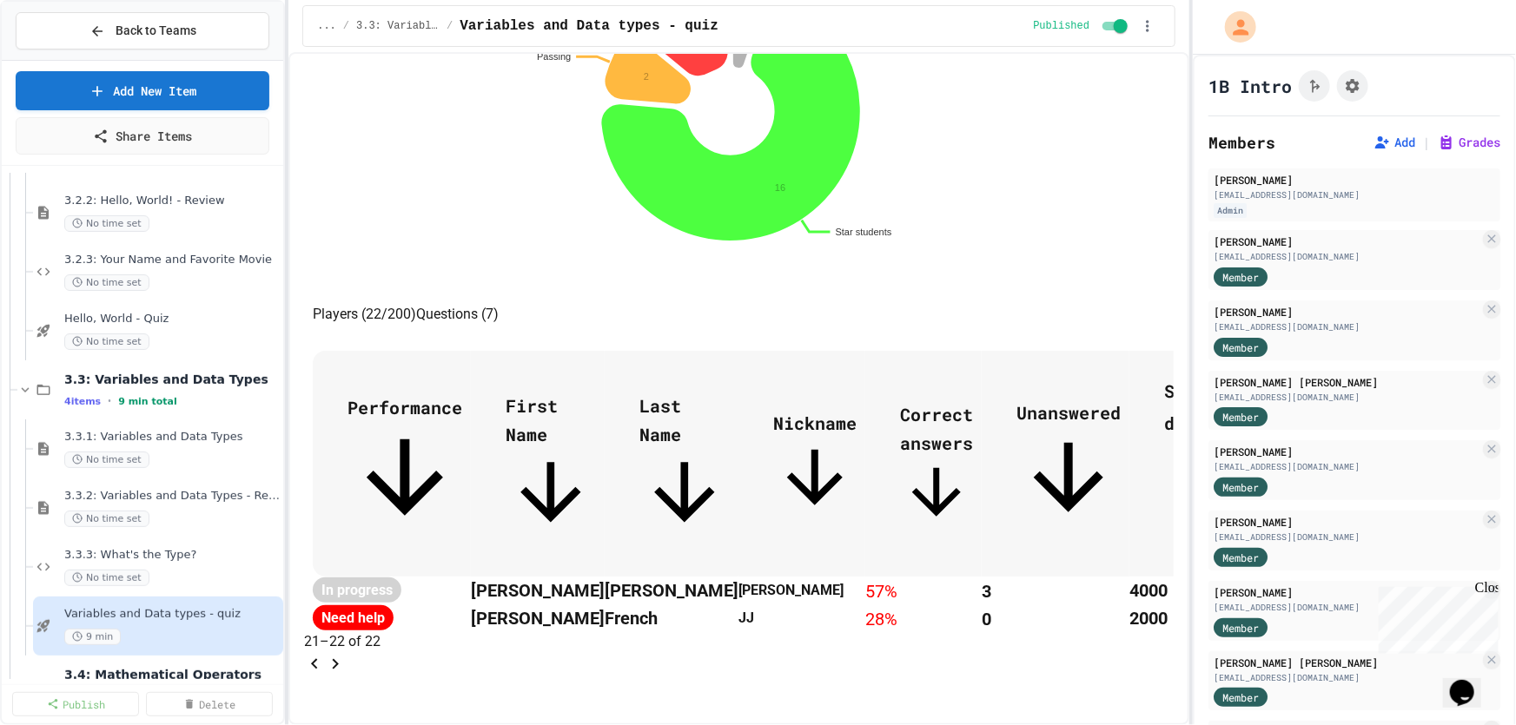
scroll to position [687, 0]
click at [325, 654] on icon "Go to previous page" at bounding box center [314, 664] width 21 height 21
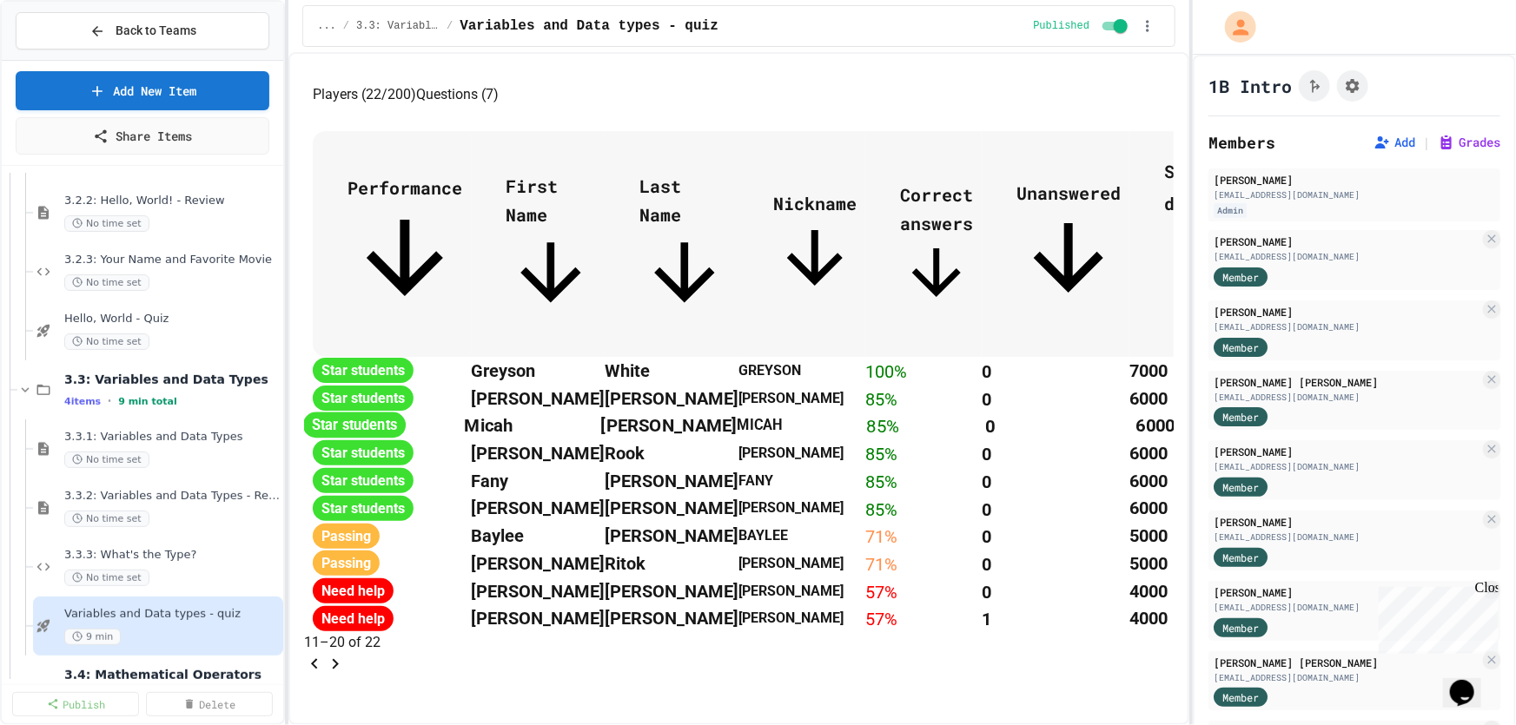
scroll to position [1003, 0]
click at [180, 32] on span "Back to Teams" at bounding box center [156, 31] width 81 height 18
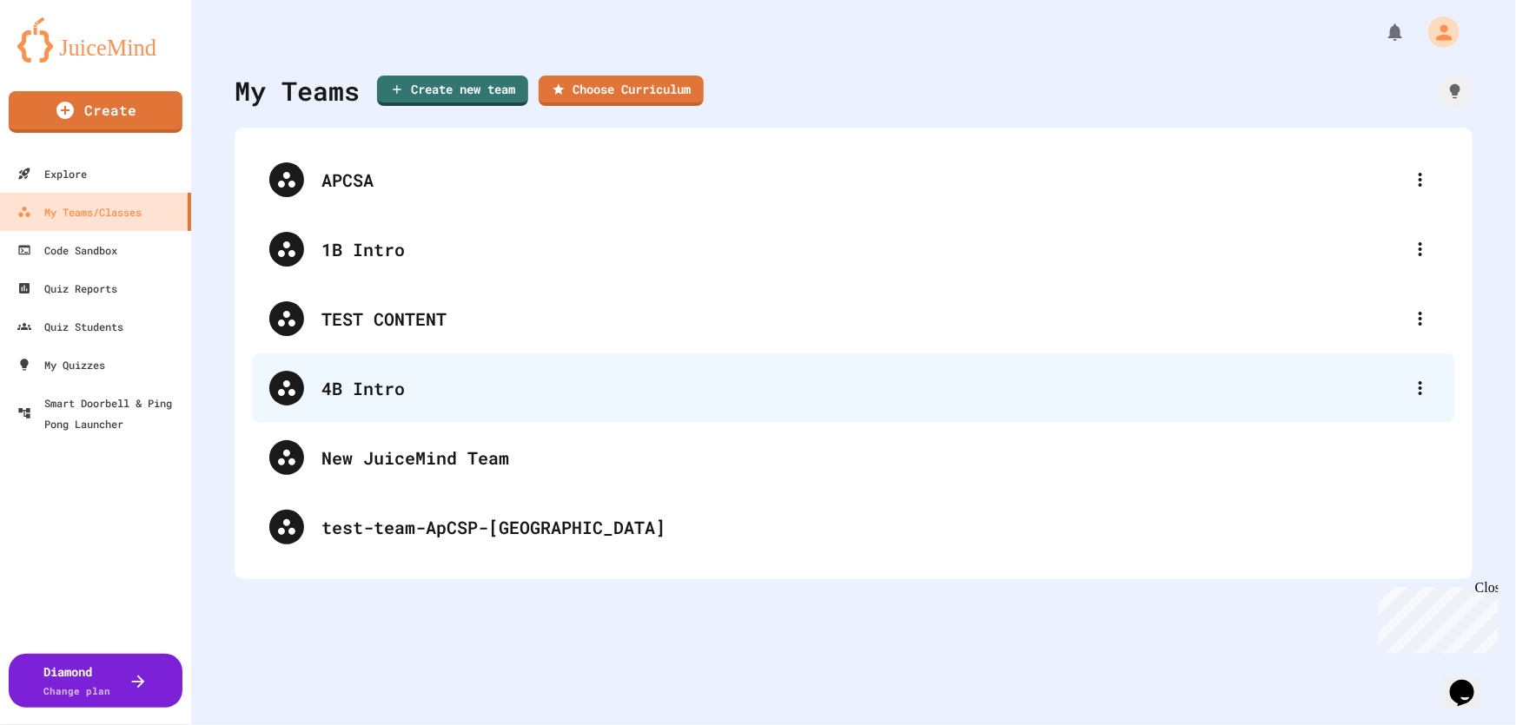
click at [339, 384] on div "4B Intro" at bounding box center [861, 388] width 1081 height 26
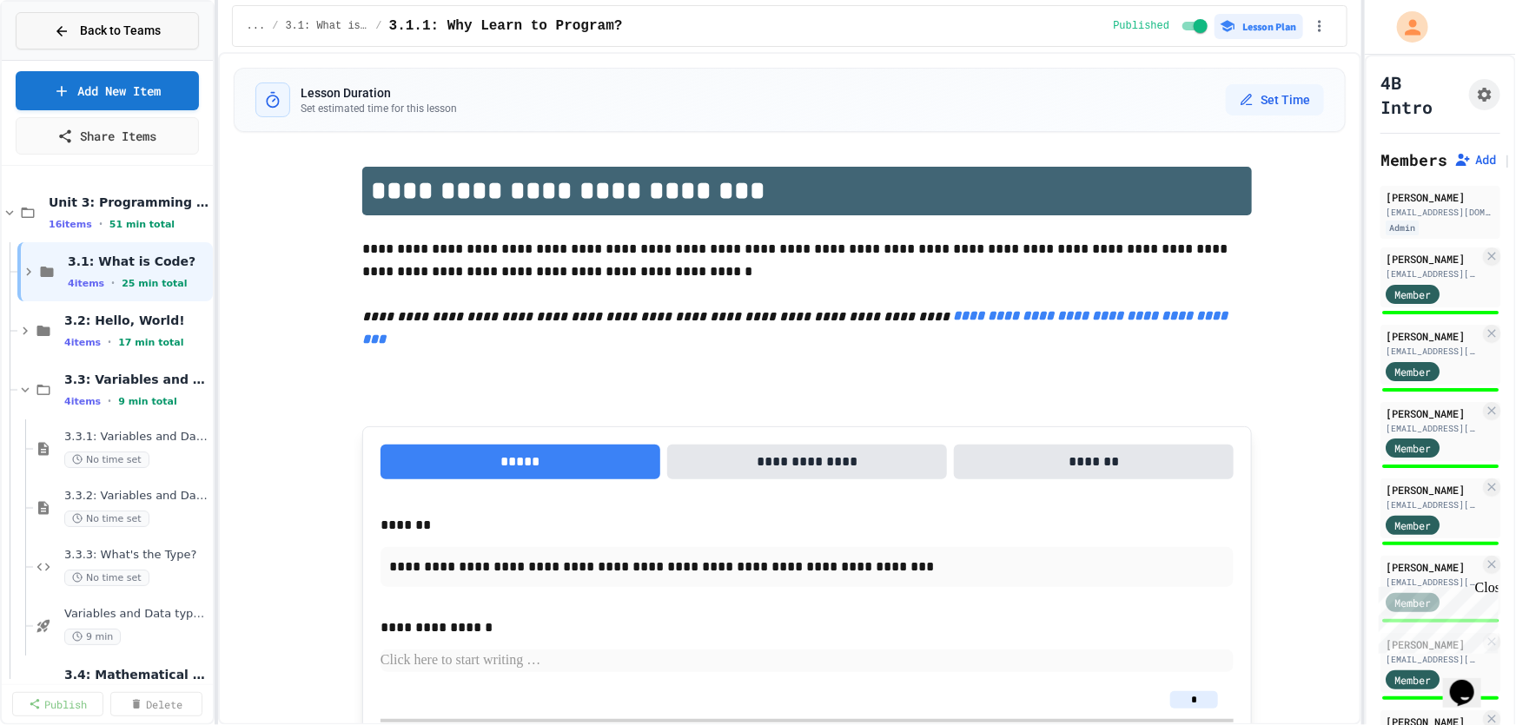
click at [110, 37] on span "Back to Teams" at bounding box center [120, 31] width 81 height 18
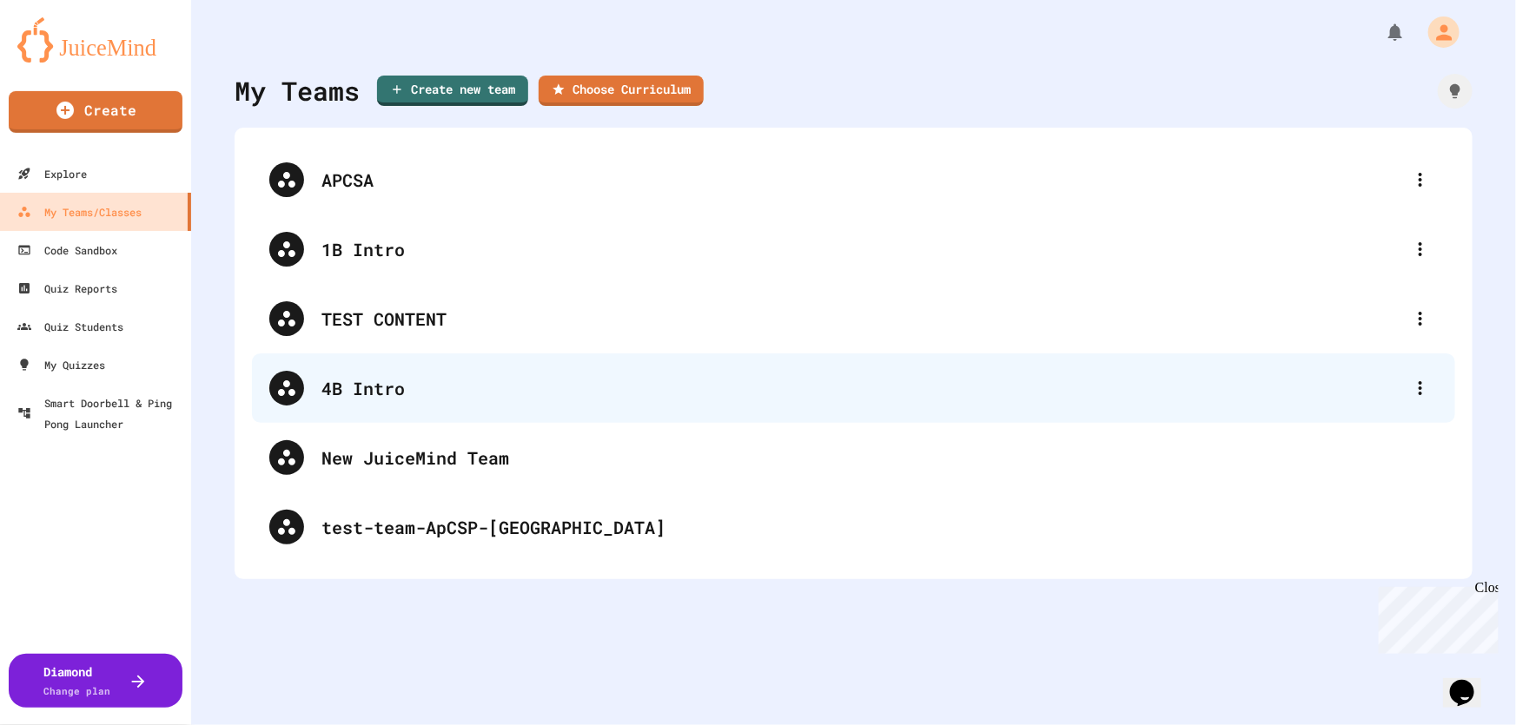
click at [332, 384] on div "4B Intro" at bounding box center [861, 388] width 1081 height 26
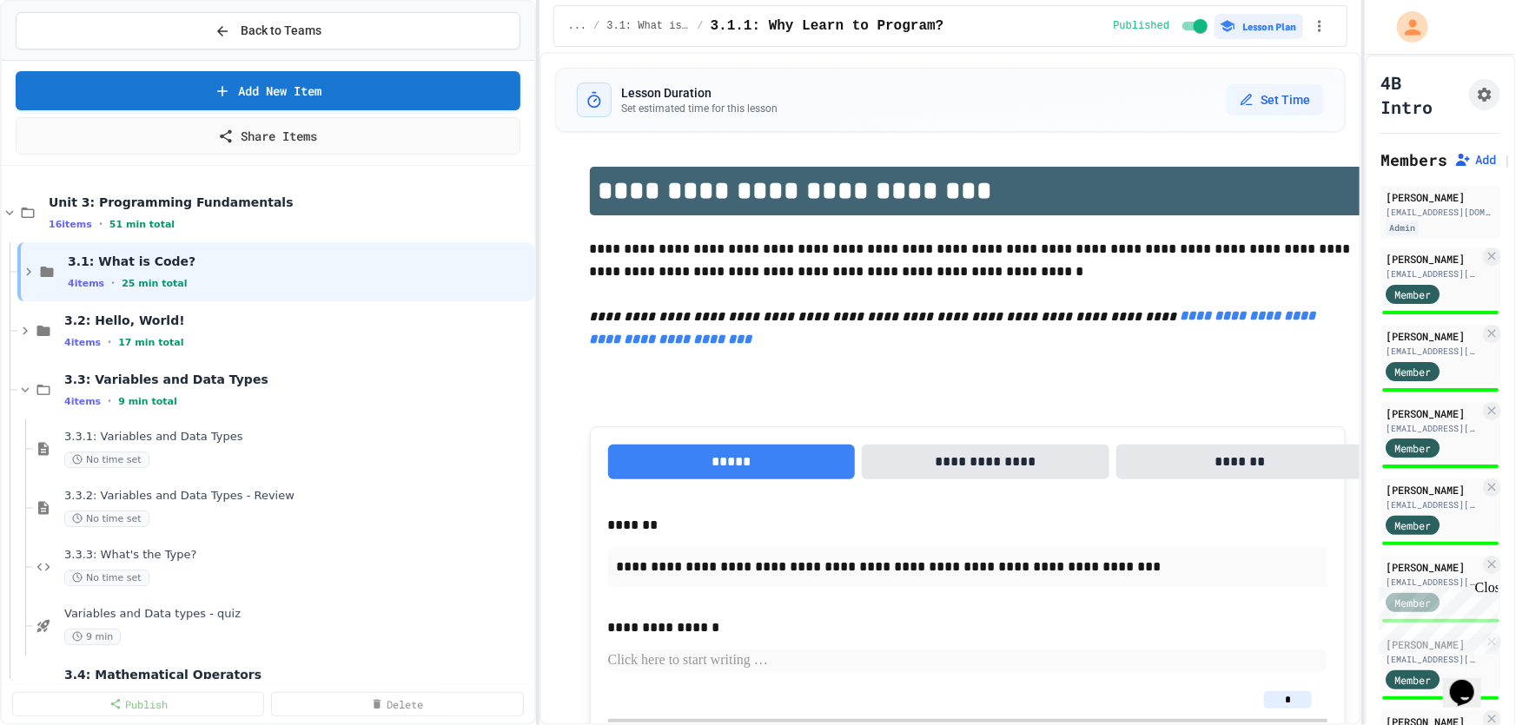
click at [558, 367] on div "**********" at bounding box center [758, 362] width 1516 height 725
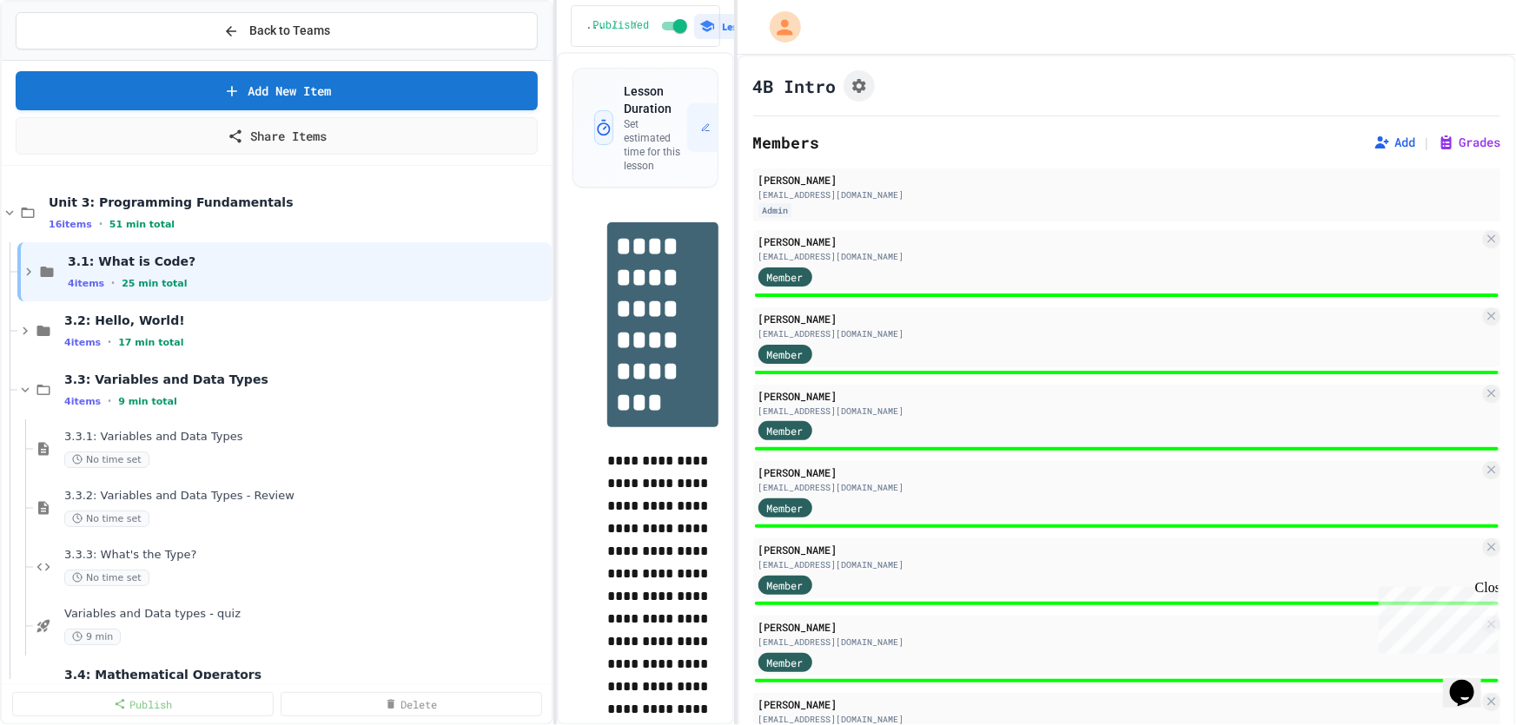
click at [729, 380] on div "**********" at bounding box center [758, 362] width 1516 height 725
click at [100, 323] on span "3.2: Hello, World!" at bounding box center [297, 321] width 466 height 16
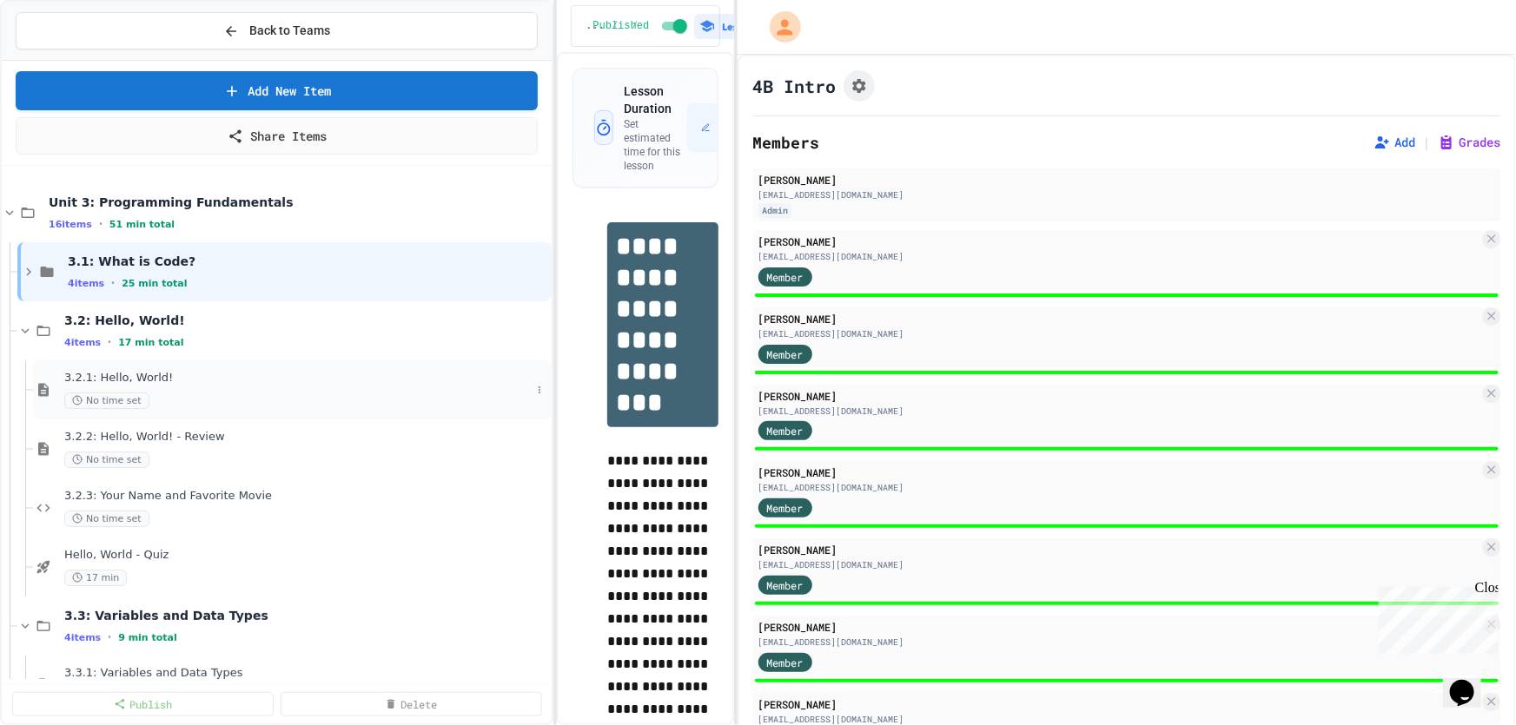
click at [98, 378] on span "3.2.1: Hello, World!" at bounding box center [297, 378] width 466 height 15
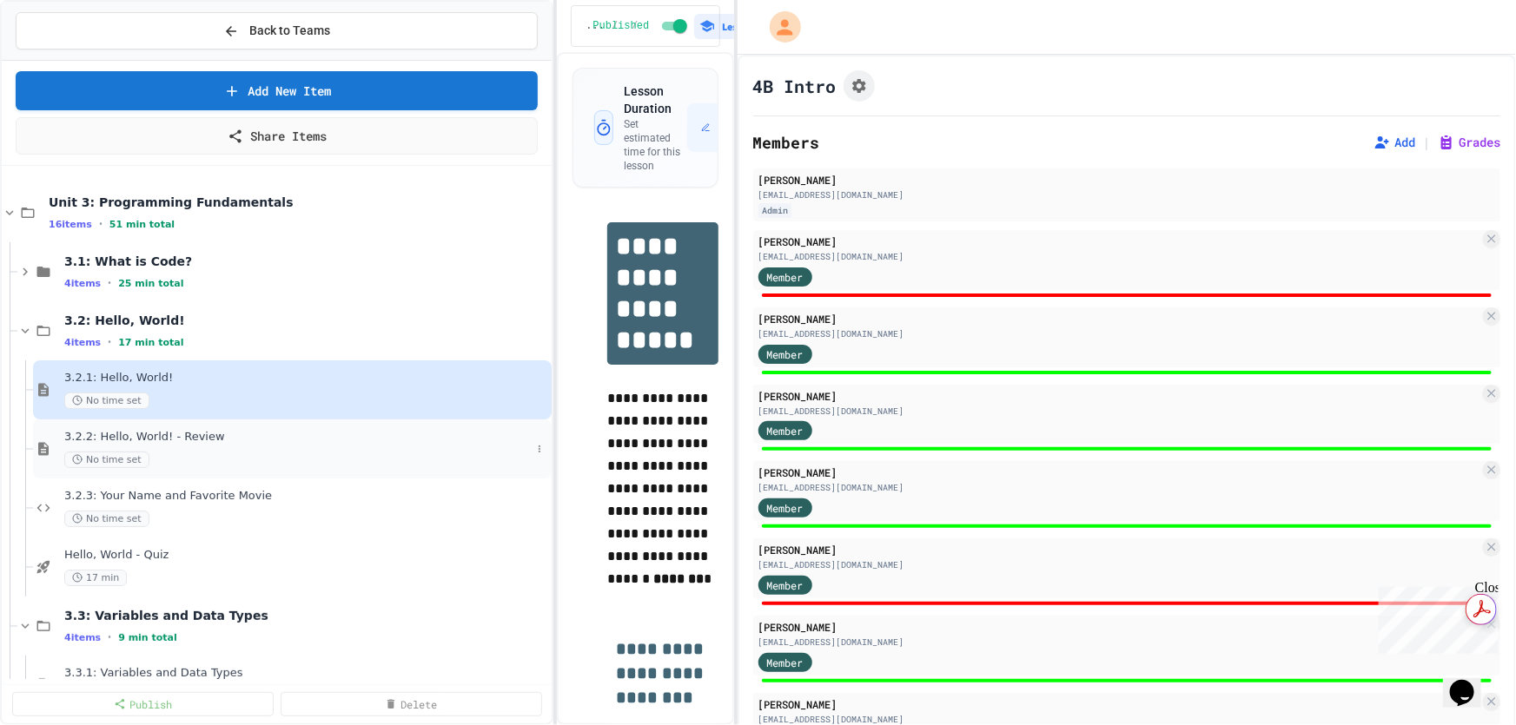
click at [148, 444] on div "3.2.2: Hello, World! - Review No time set" at bounding box center [297, 449] width 466 height 38
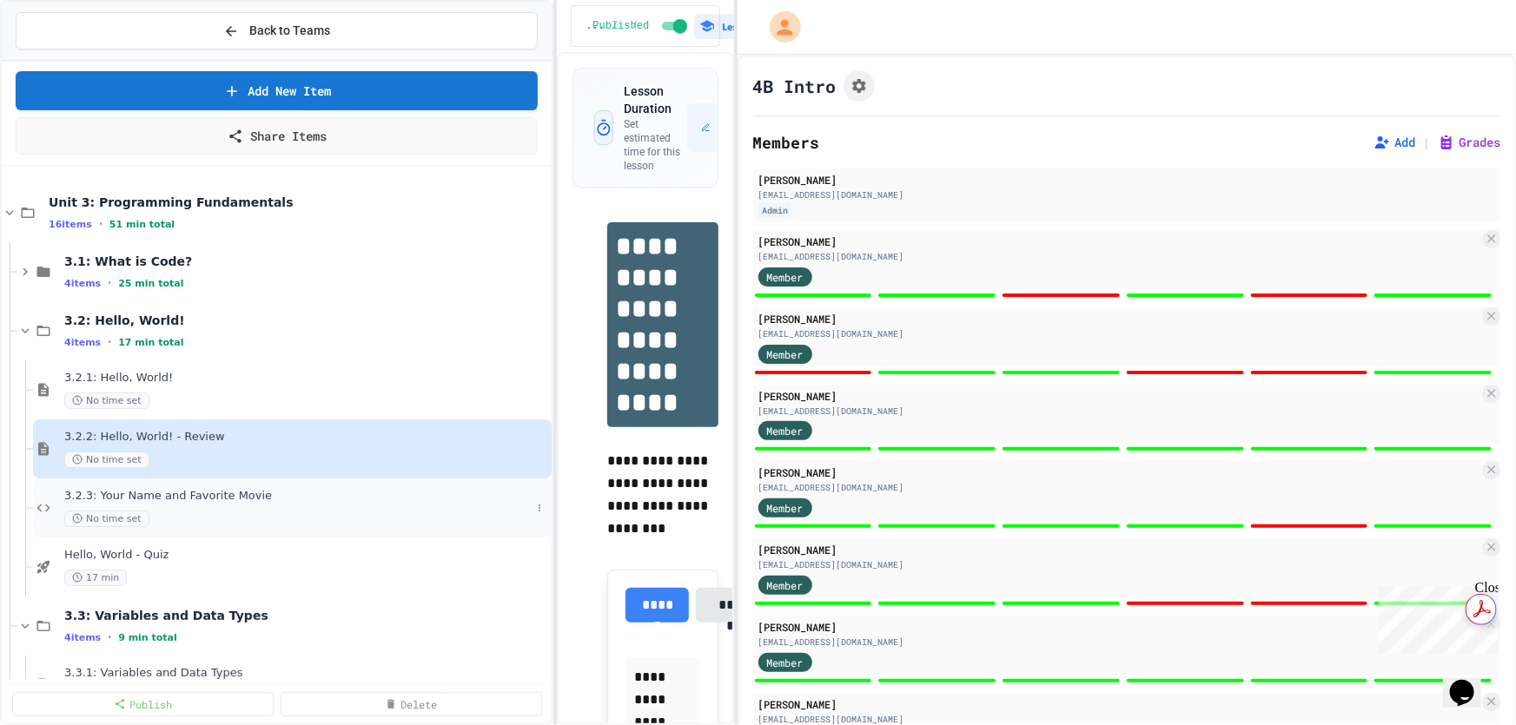
click at [153, 504] on div "3.2.3: Your Name and Favorite Movie No time set" at bounding box center [297, 508] width 466 height 38
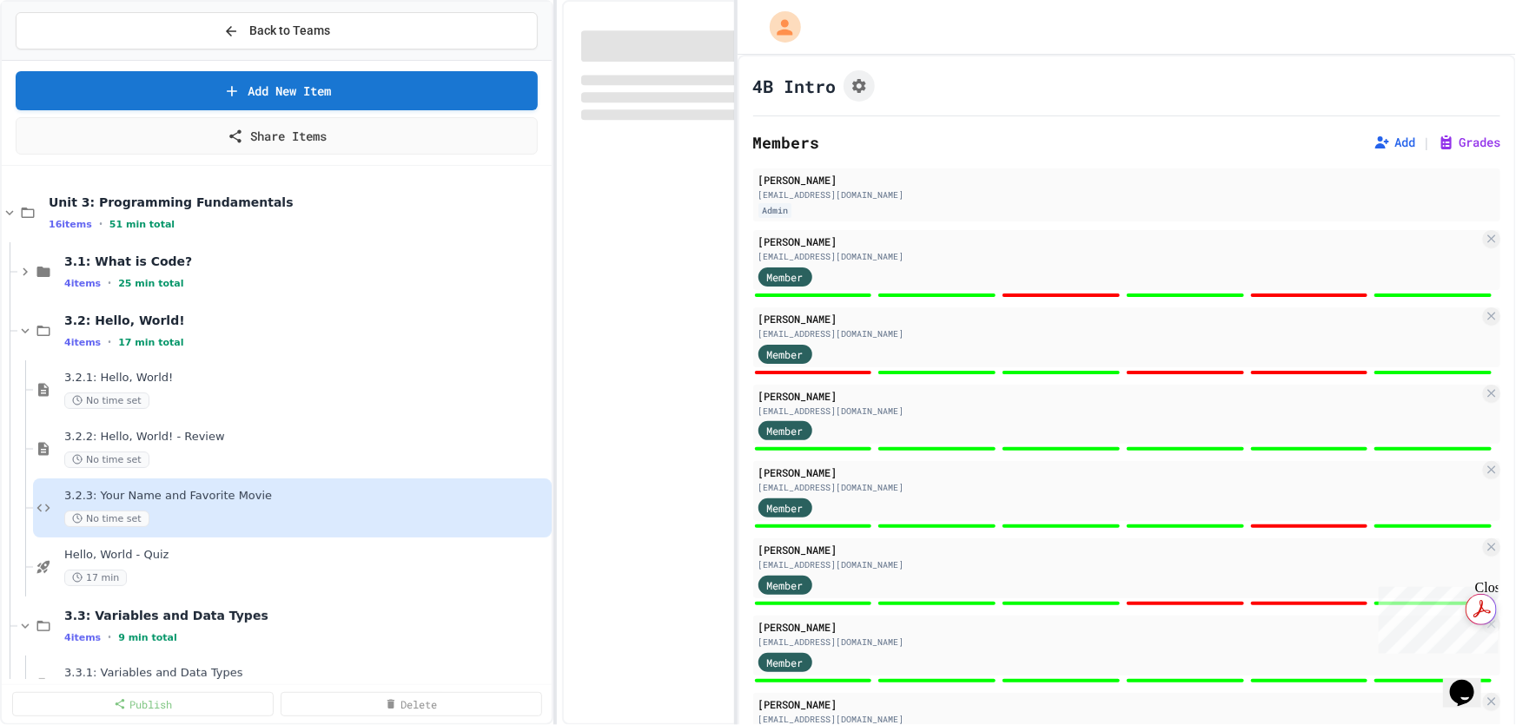
select select "*******"
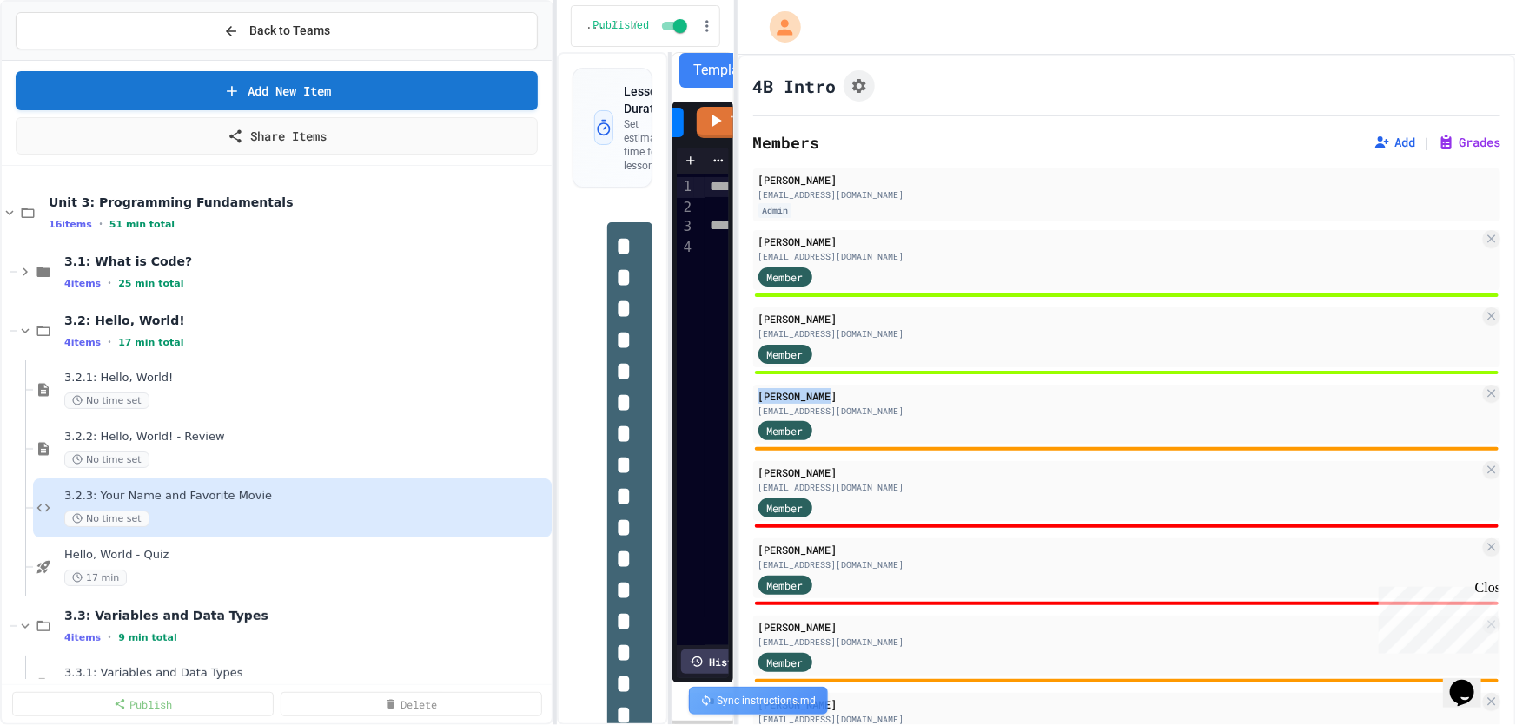
drag, startPoint x: 737, startPoint y: 383, endPoint x: 1008, endPoint y: 380, distance: 271.9
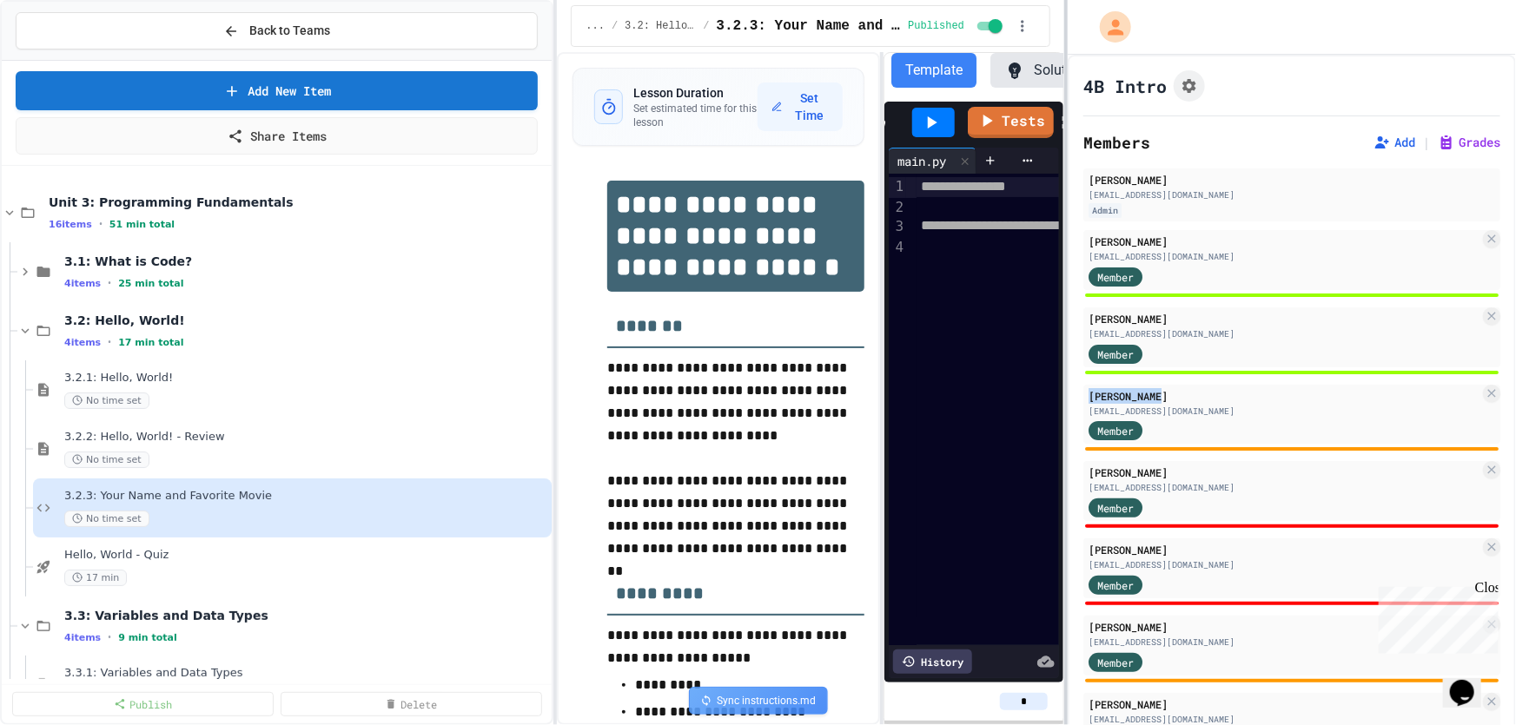
click at [1067, 372] on div at bounding box center [1065, 362] width 3 height 725
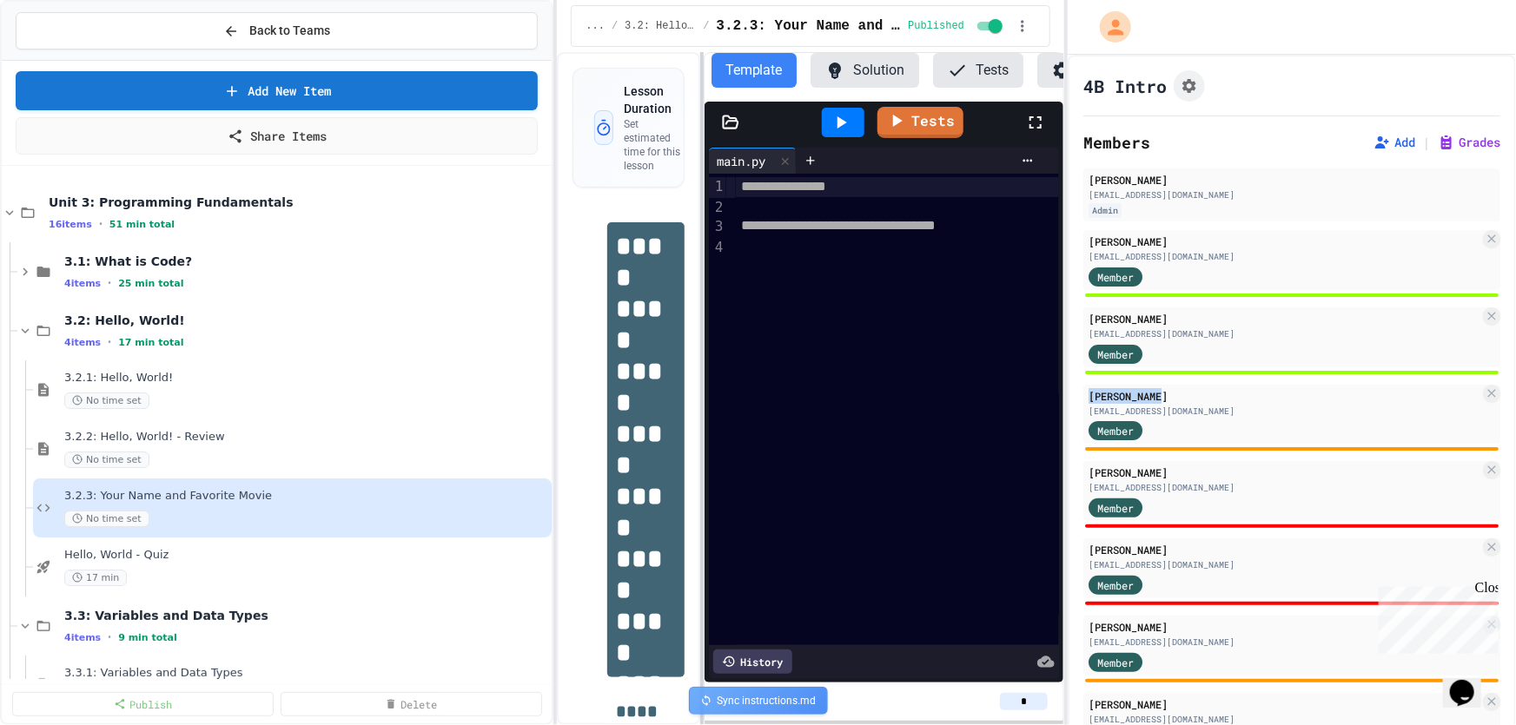
click at [700, 359] on div at bounding box center [701, 388] width 3 height 673
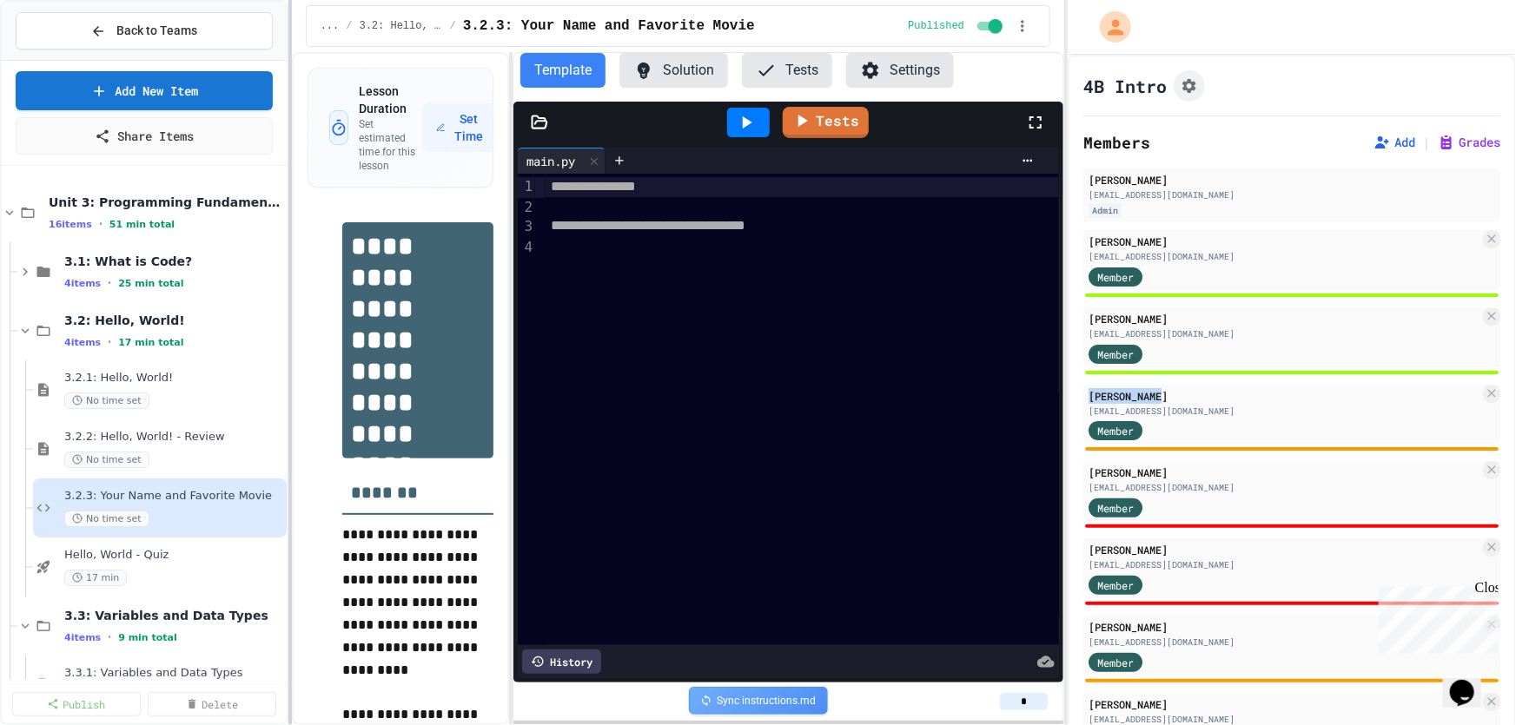
click at [288, 357] on div at bounding box center [289, 362] width 3 height 725
click at [192, 445] on div "3.2.2: Hello, World! - Review No time set" at bounding box center [165, 449] width 202 height 38
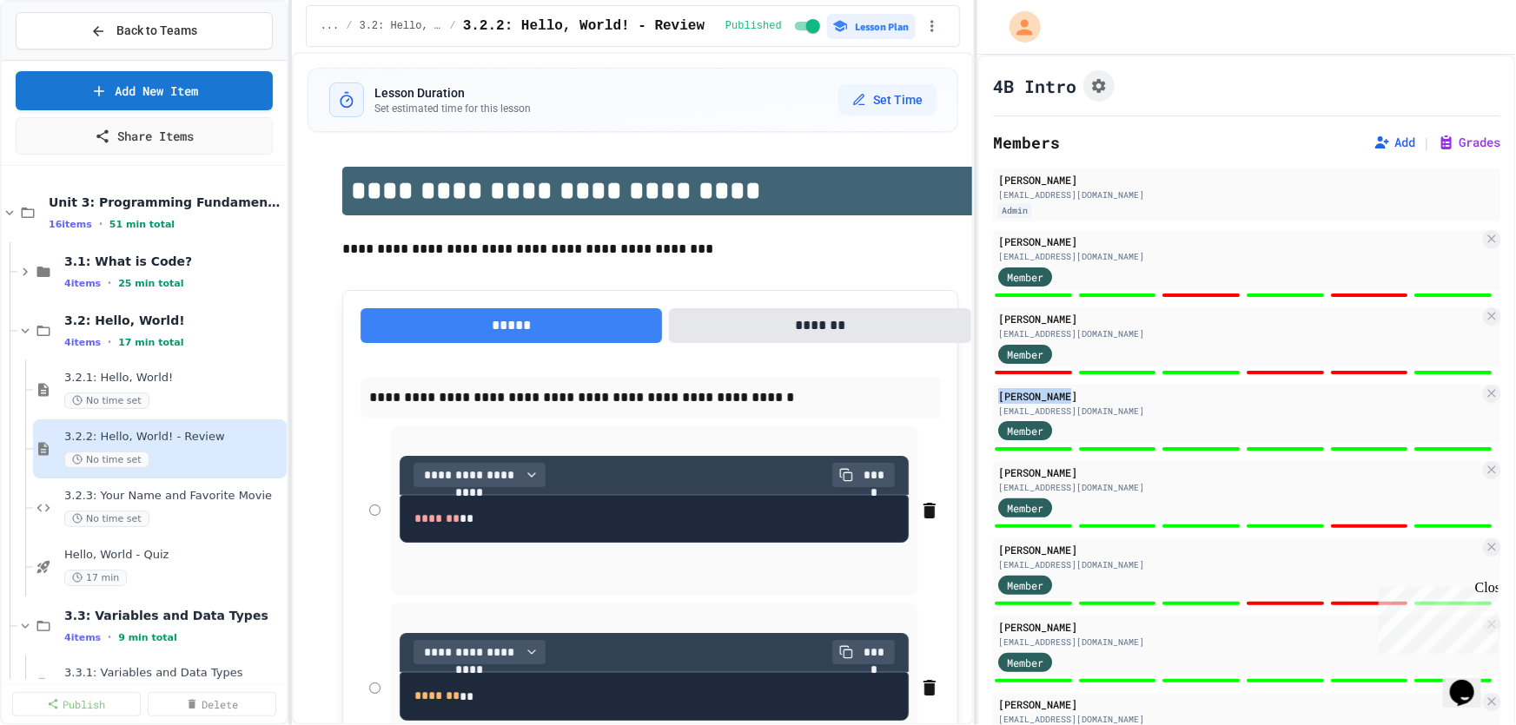
click at [971, 402] on div "**********" at bounding box center [758, 362] width 1516 height 725
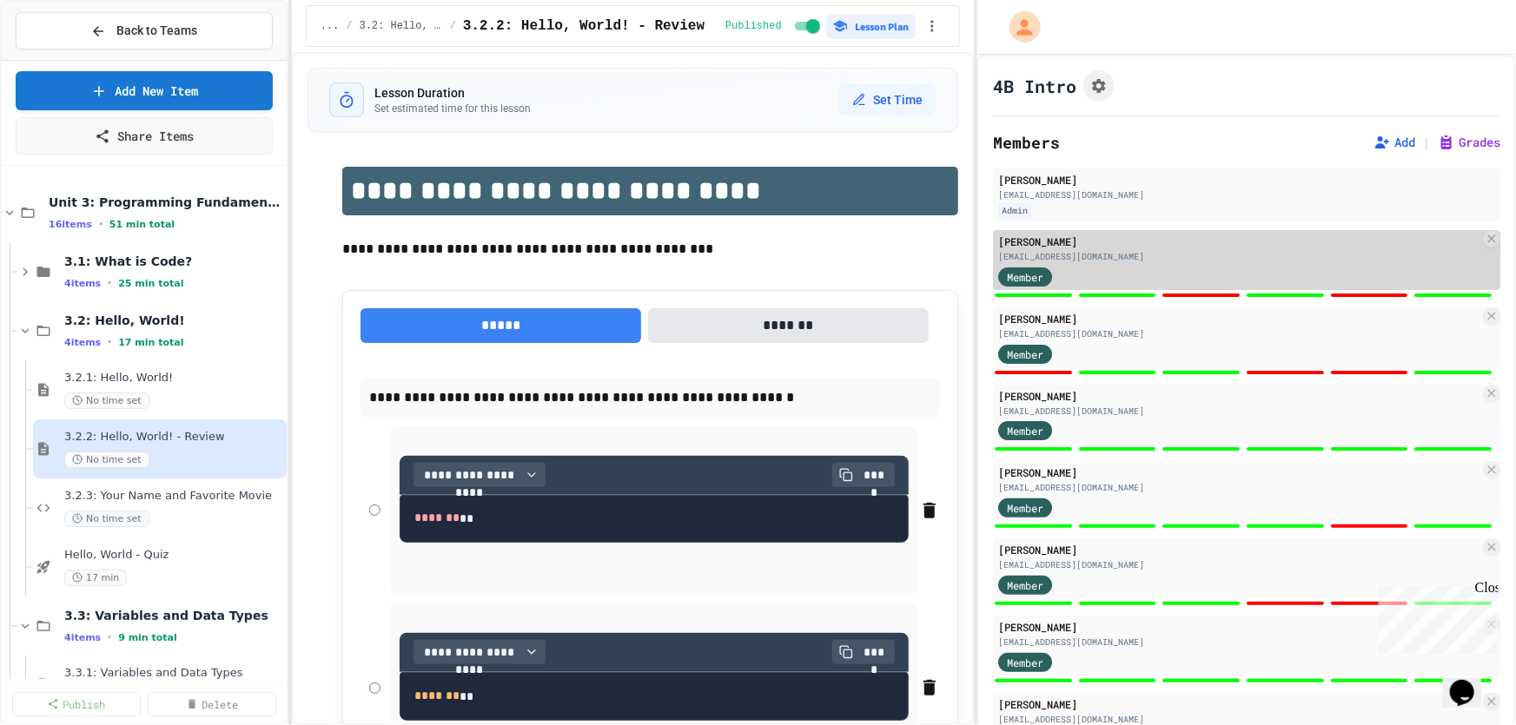
click at [1102, 255] on div "ha048635@sdale.org" at bounding box center [1238, 256] width 481 height 13
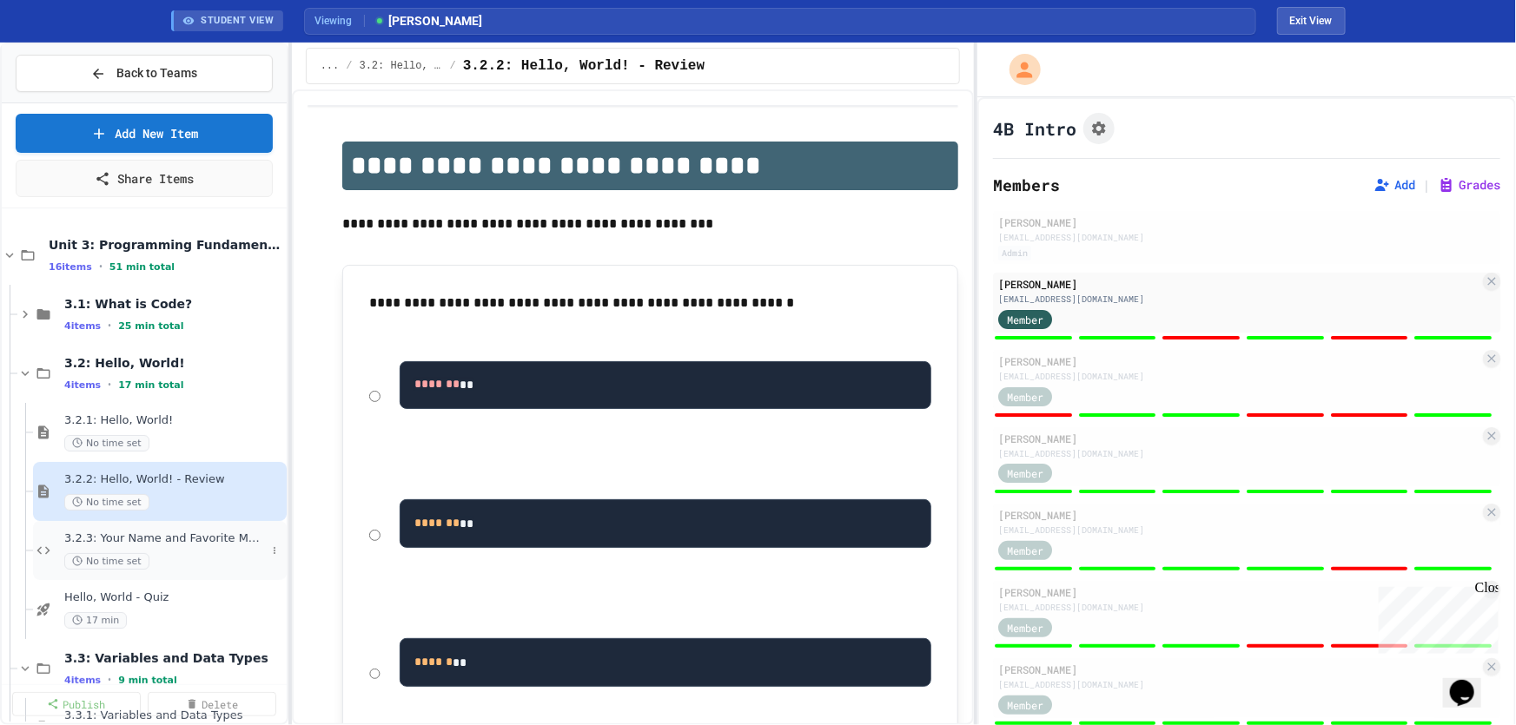
click at [180, 540] on span "3.2.3: Your Name and Favorite Movie" at bounding box center [165, 539] width 202 height 15
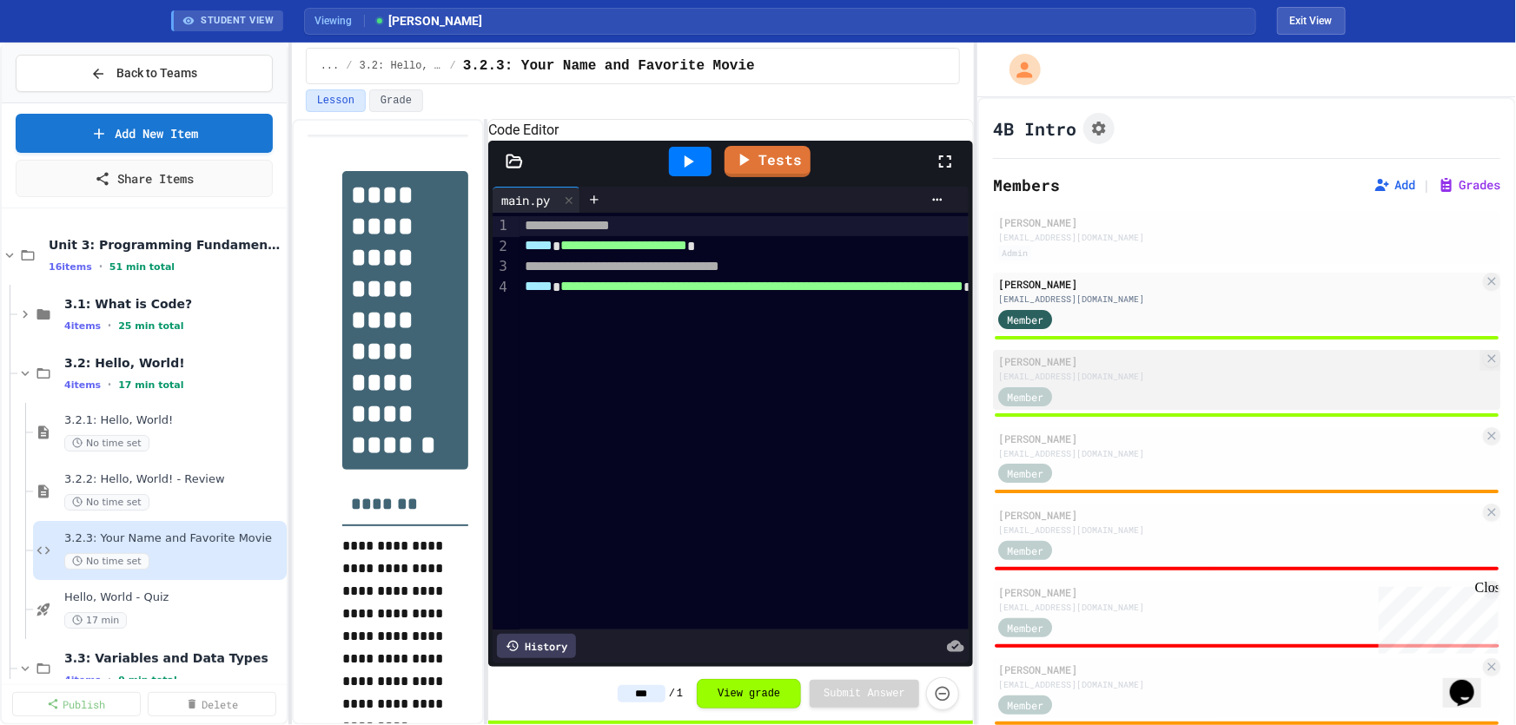
click at [1137, 396] on div "Member" at bounding box center [1238, 396] width 481 height 22
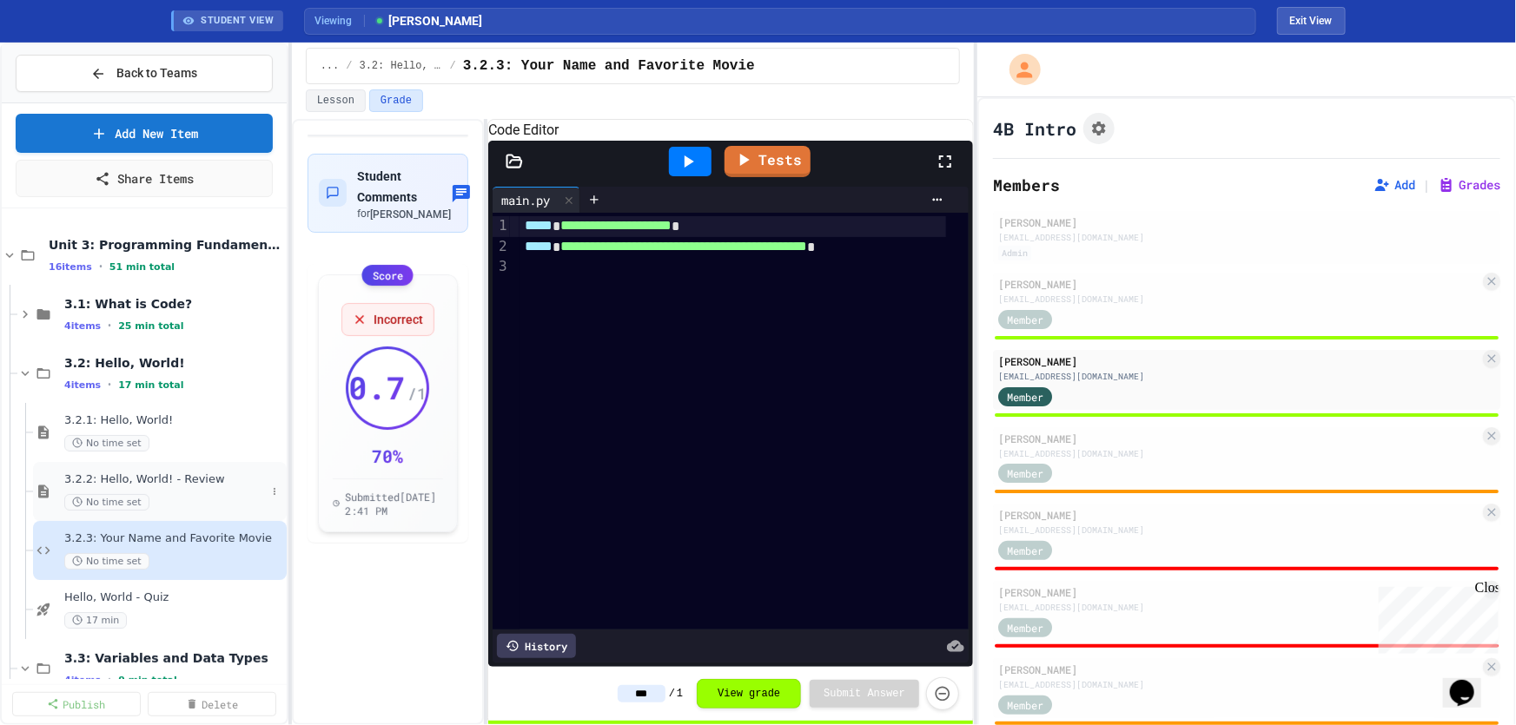
click at [162, 489] on div "3.2.2: Hello, World! - Review No time set" at bounding box center [165, 492] width 202 height 38
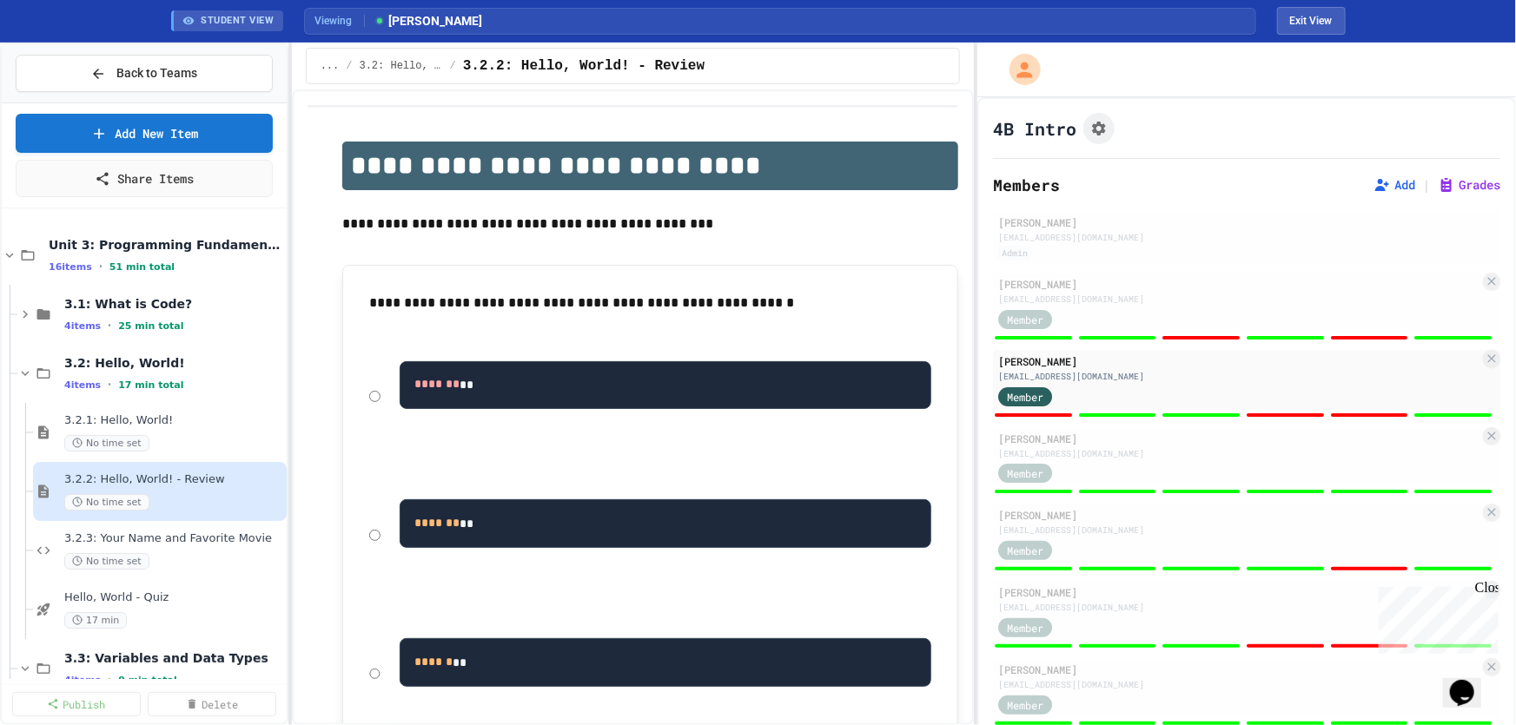
drag, startPoint x: 1080, startPoint y: 466, endPoint x: 712, endPoint y: 451, distance: 367.7
click at [1080, 466] on div "Member" at bounding box center [1041, 473] width 87 height 22
type input "*"
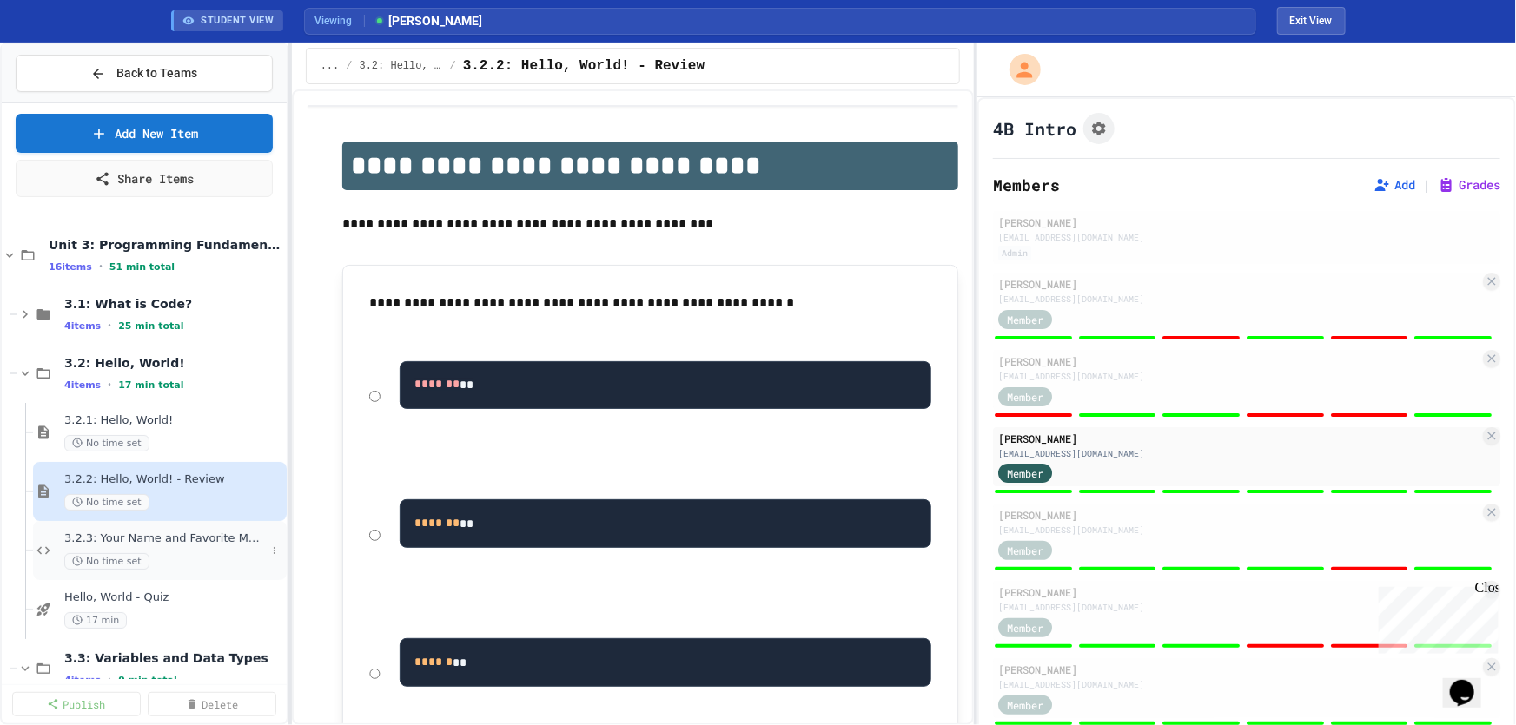
click at [190, 534] on span "3.2.3: Your Name and Favorite Movie" at bounding box center [165, 539] width 202 height 15
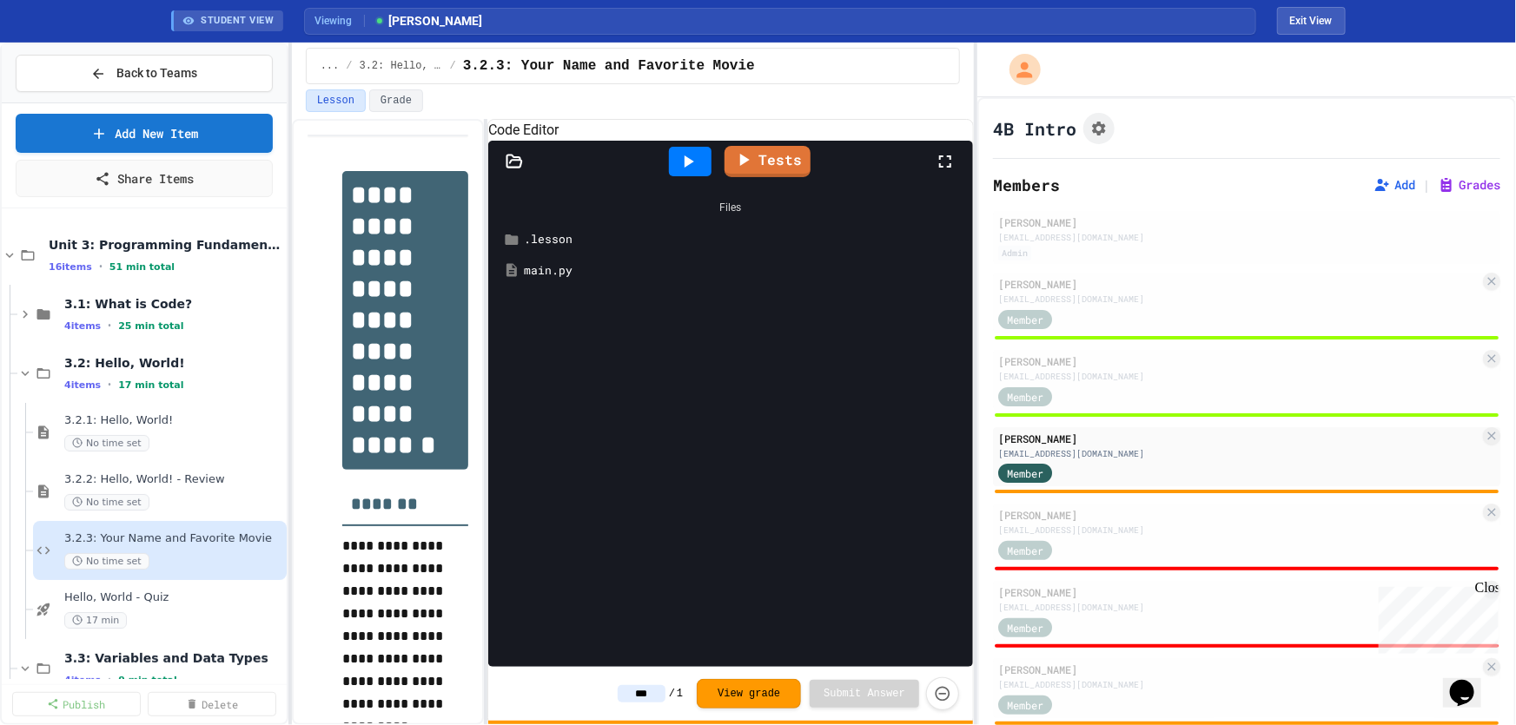
click at [703, 176] on div at bounding box center [690, 162] width 43 height 30
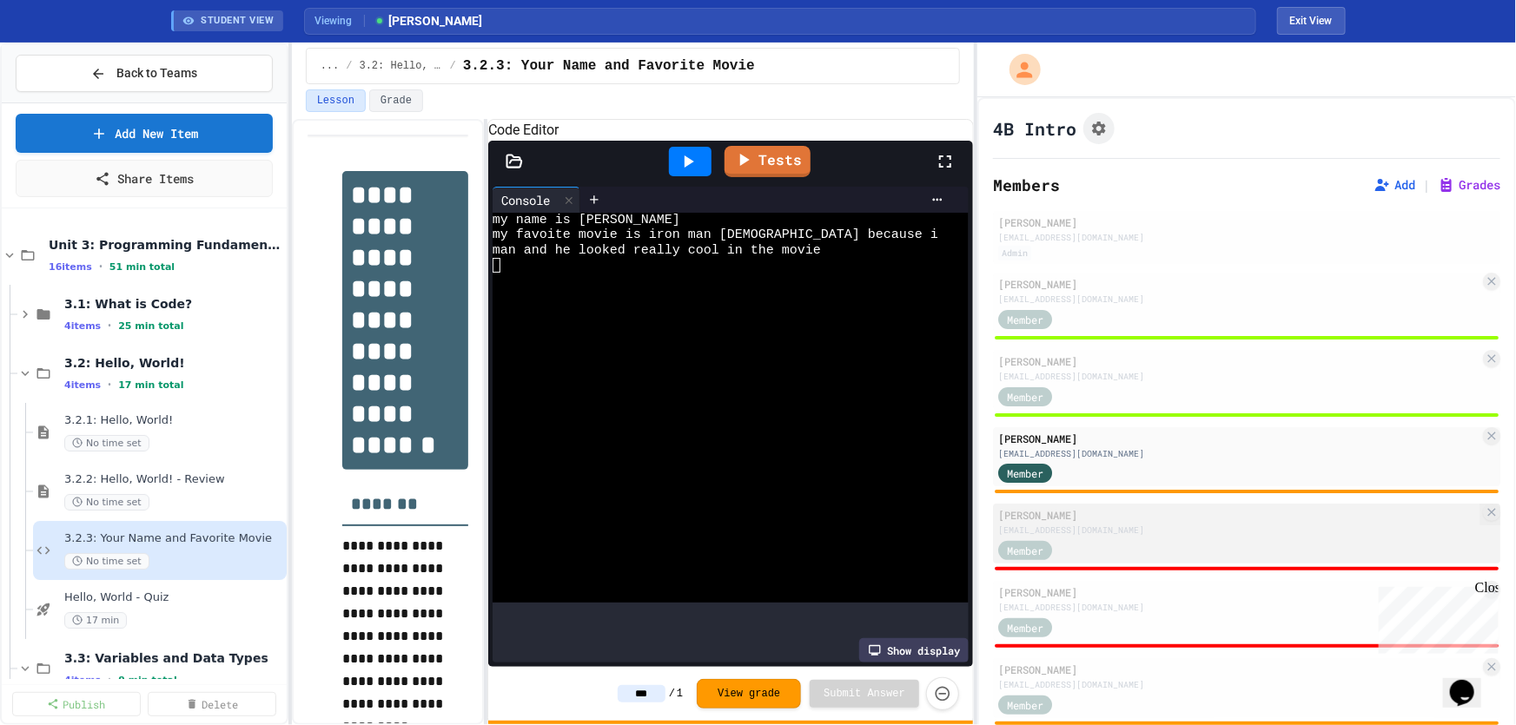
click at [1068, 524] on div "db047308@sdale.org" at bounding box center [1238, 530] width 481 height 13
type input "*"
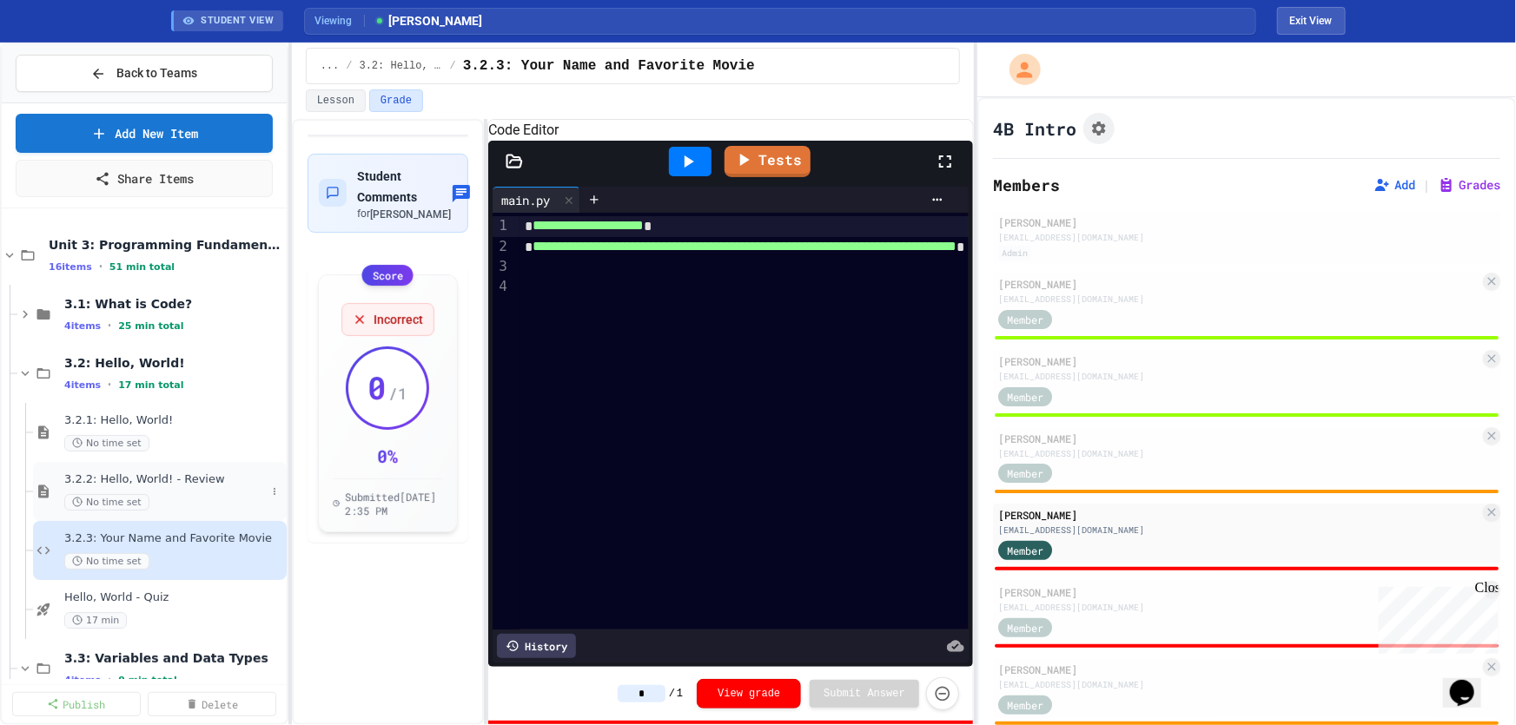
click at [161, 494] on div "No time set" at bounding box center [165, 502] width 202 height 17
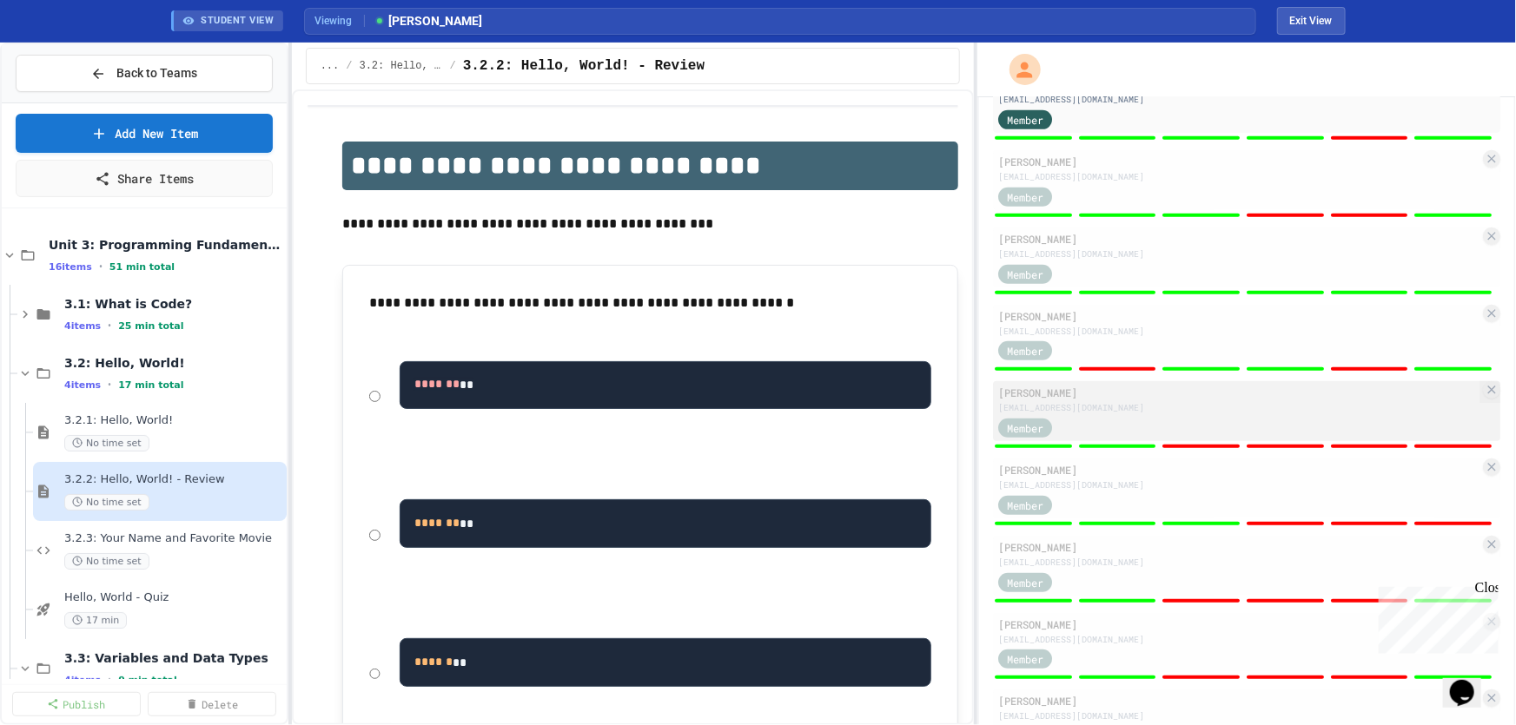
scroll to position [394, 0]
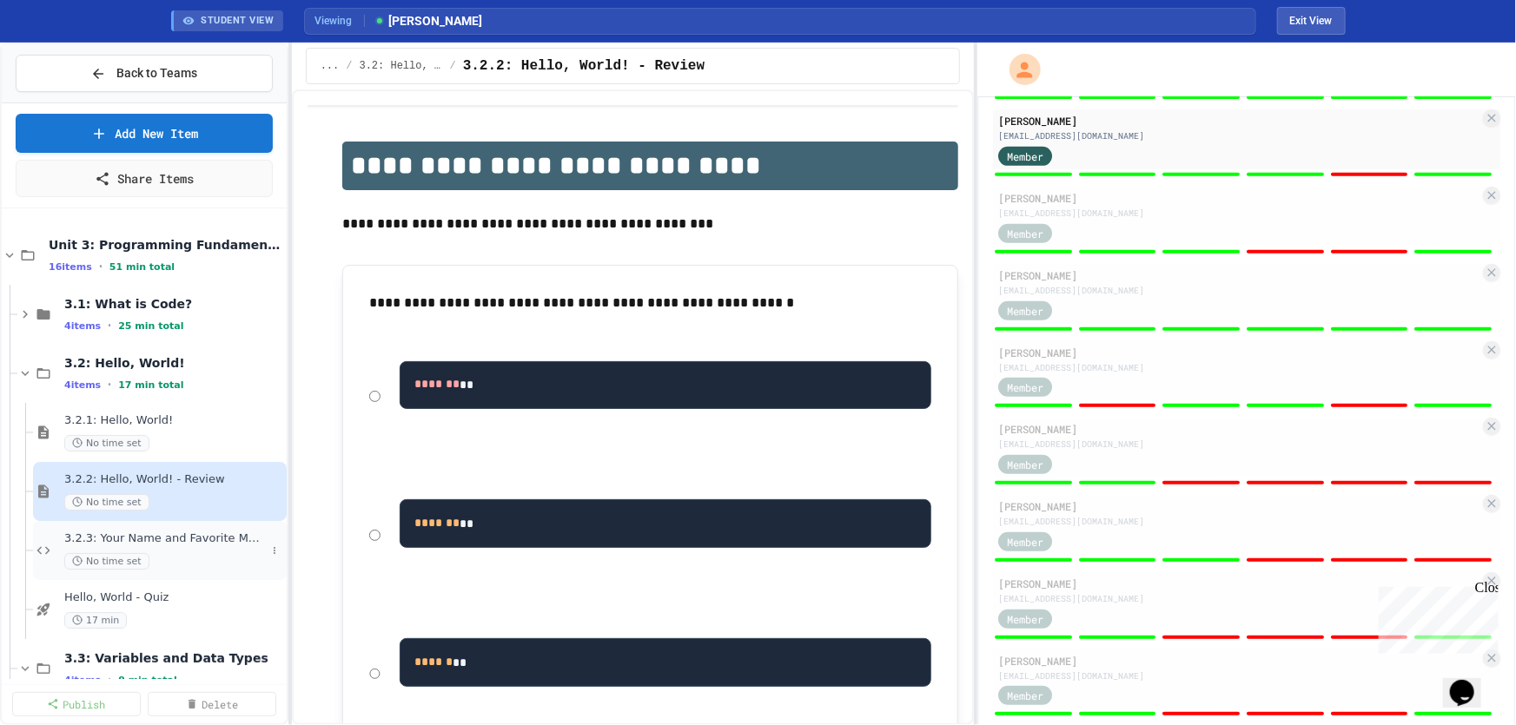
click at [145, 538] on span "3.2.3: Your Name and Favorite Movie" at bounding box center [165, 539] width 202 height 15
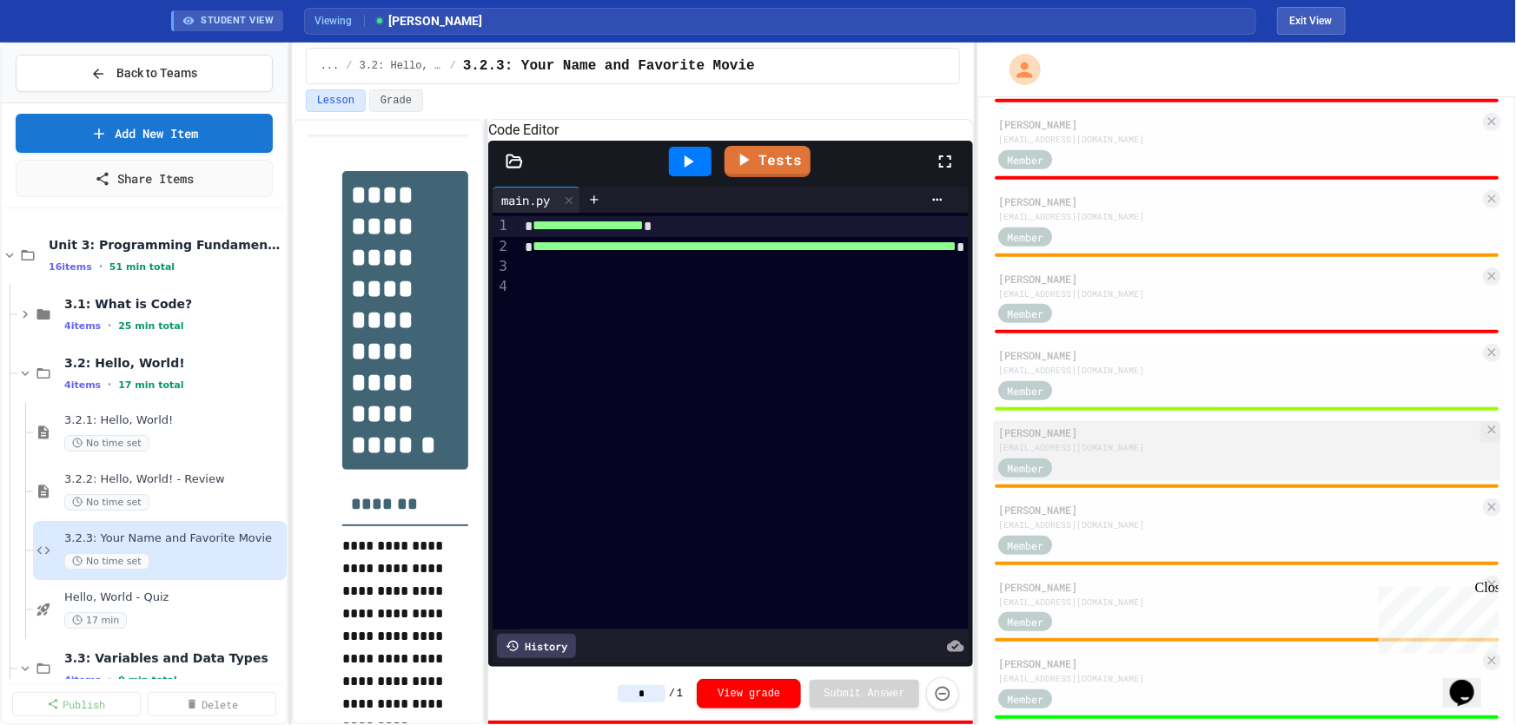
scroll to position [394, 0]
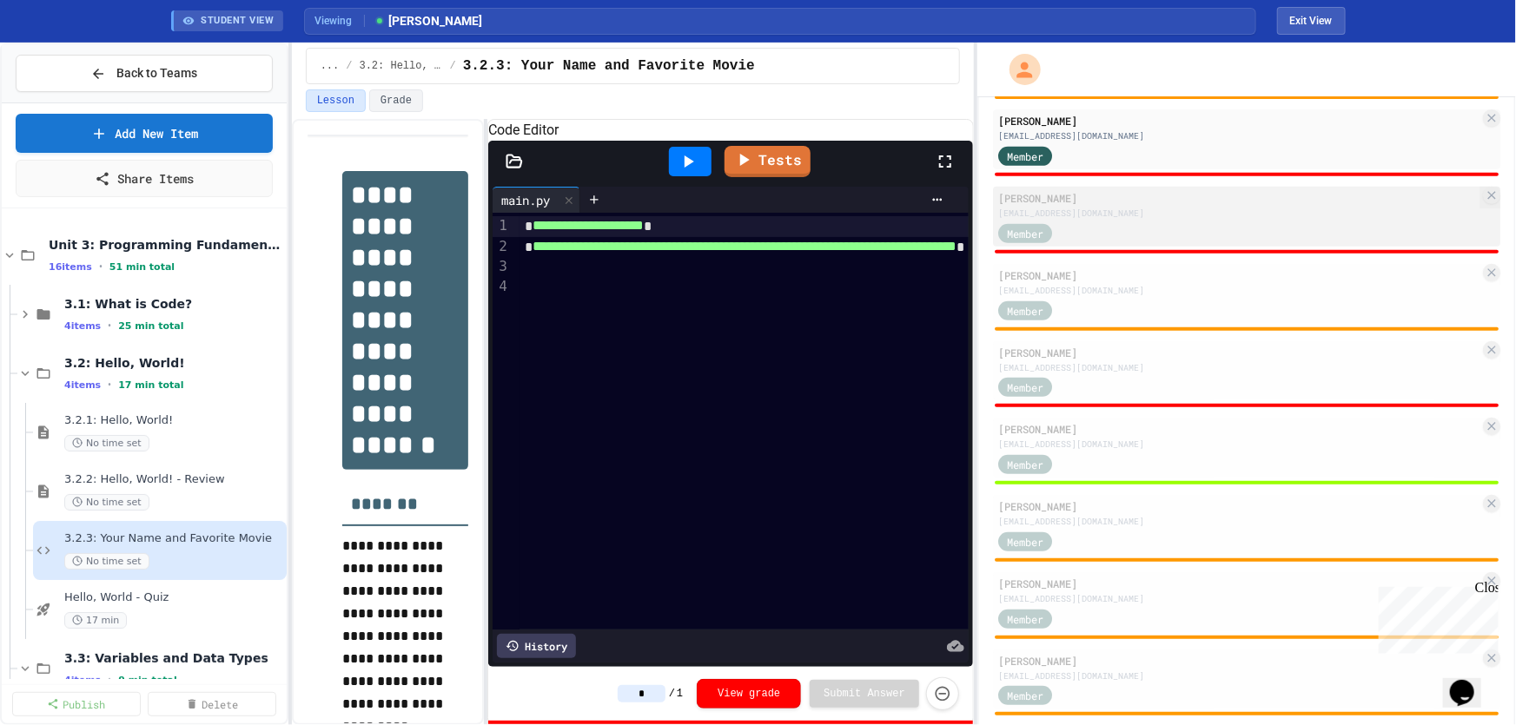
click at [1068, 237] on div "Member" at bounding box center [1041, 232] width 87 height 22
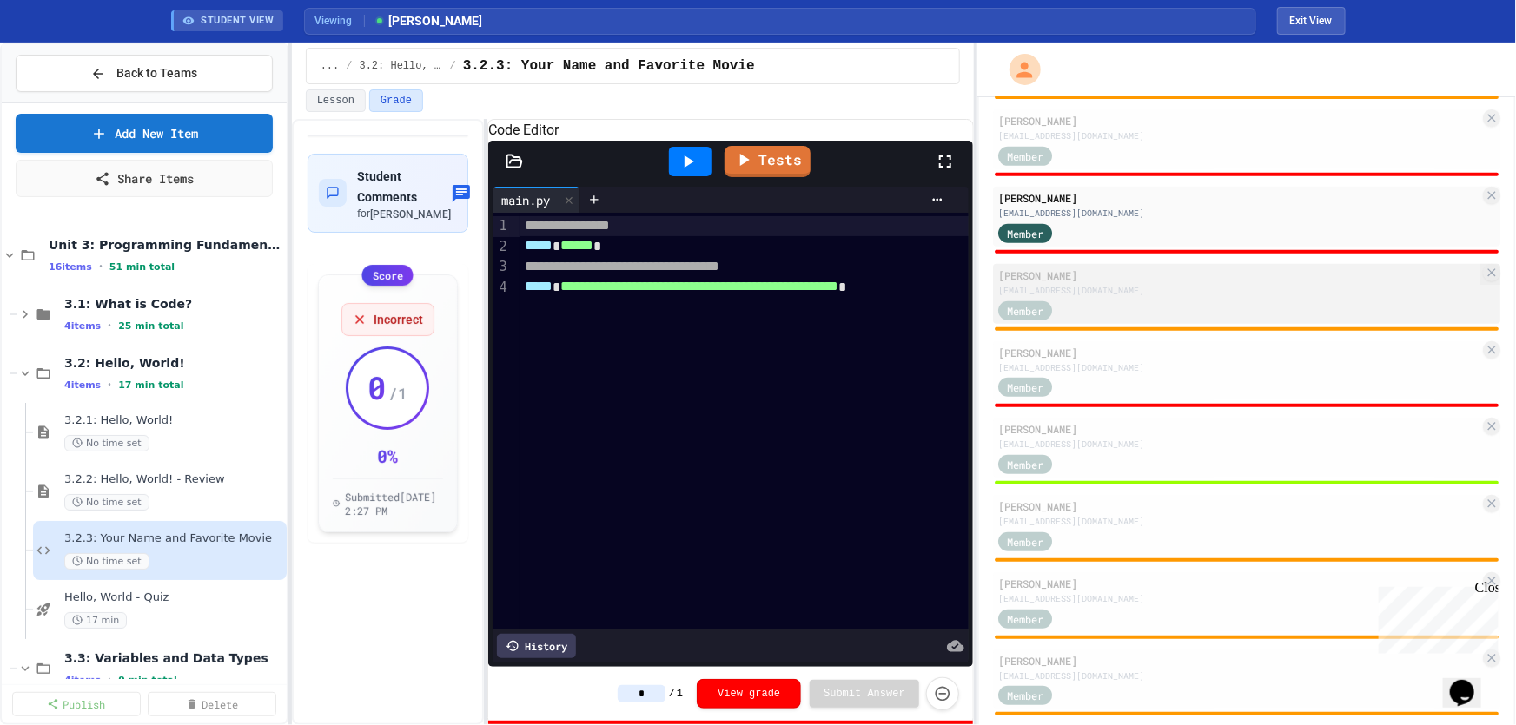
click at [1044, 301] on div "Member" at bounding box center [1025, 310] width 54 height 19
click at [1112, 292] on div "ab051834@sdale.org" at bounding box center [1238, 290] width 481 height 13
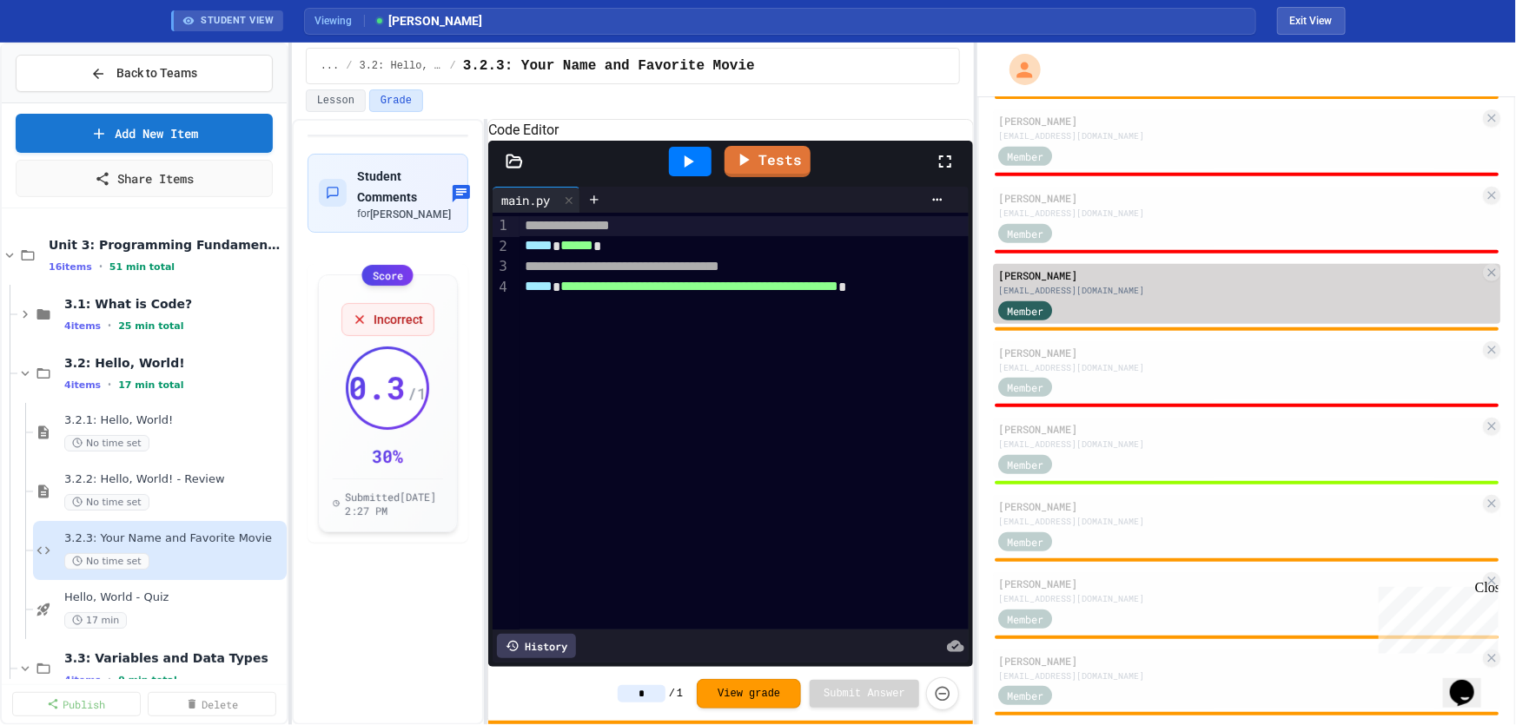
type input "***"
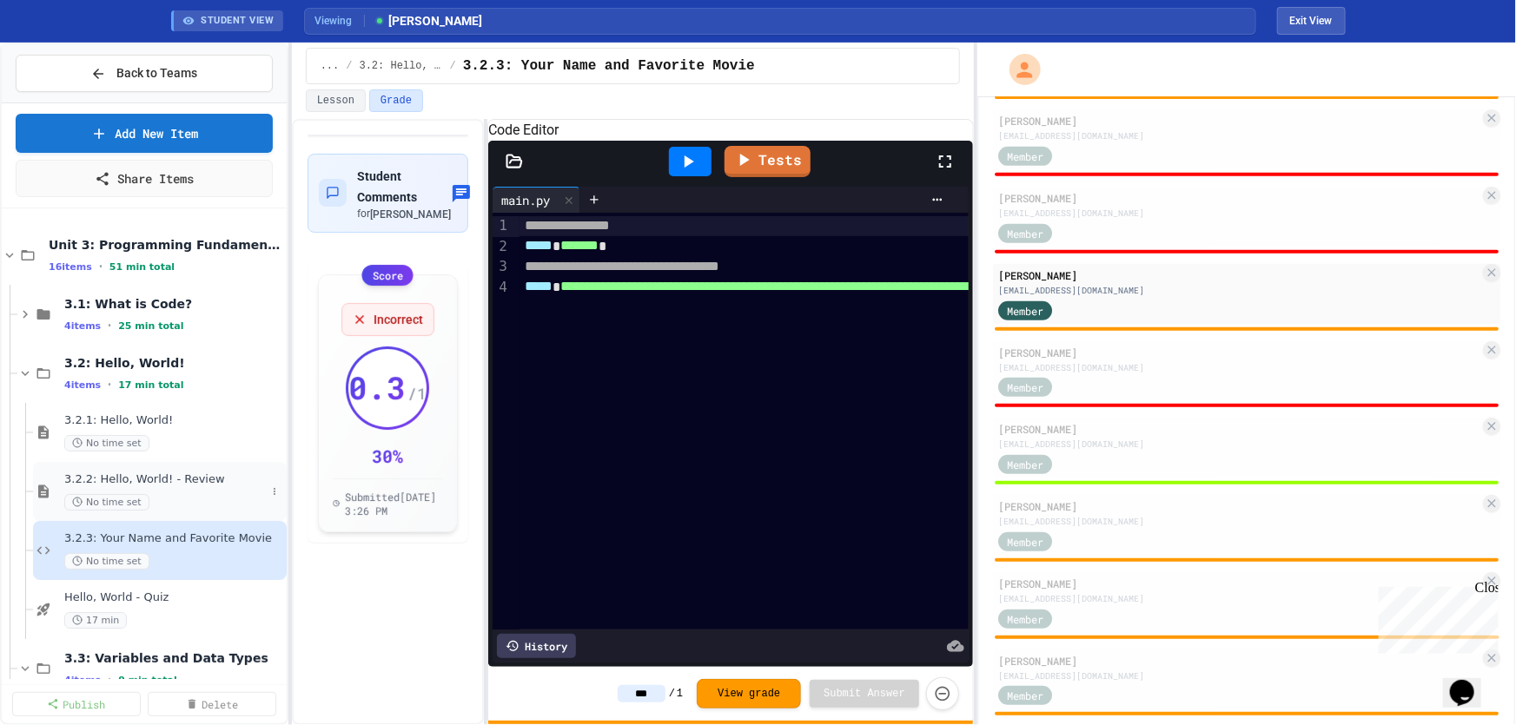
click at [169, 485] on span "3.2.2: Hello, World! - Review" at bounding box center [165, 480] width 202 height 15
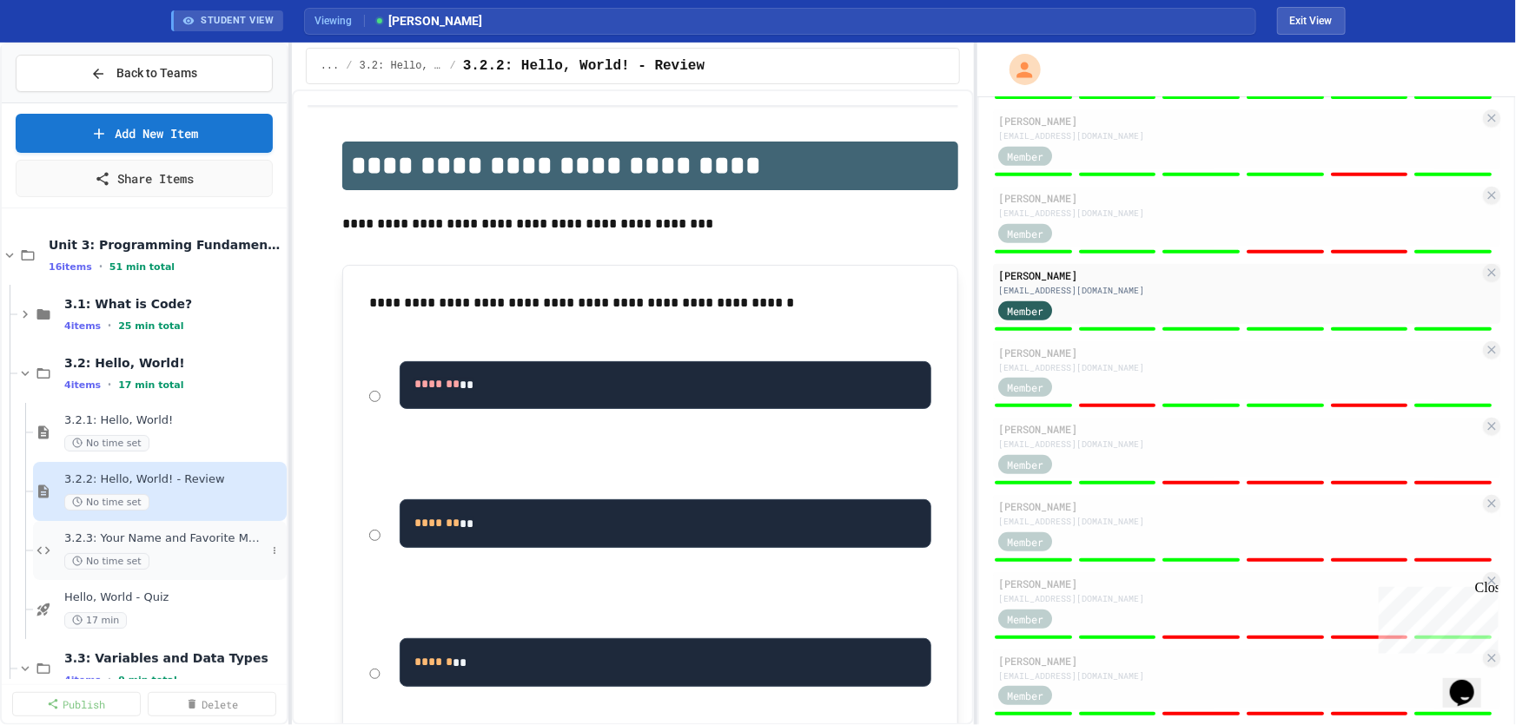
click at [171, 547] on div "3.2.3: Your Name and Favorite Movie No time set" at bounding box center [165, 551] width 202 height 38
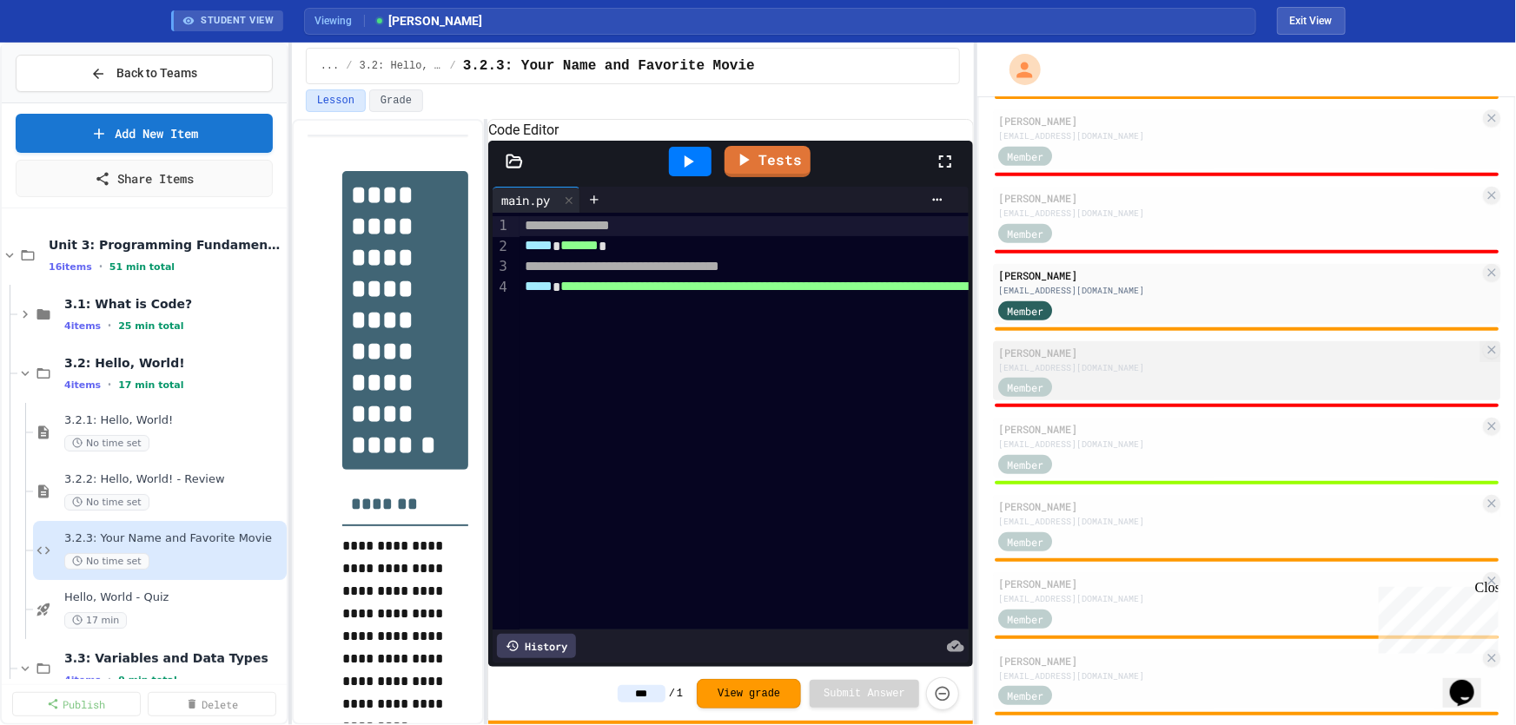
click at [1077, 361] on div "je074009@sdale.org" at bounding box center [1238, 367] width 481 height 13
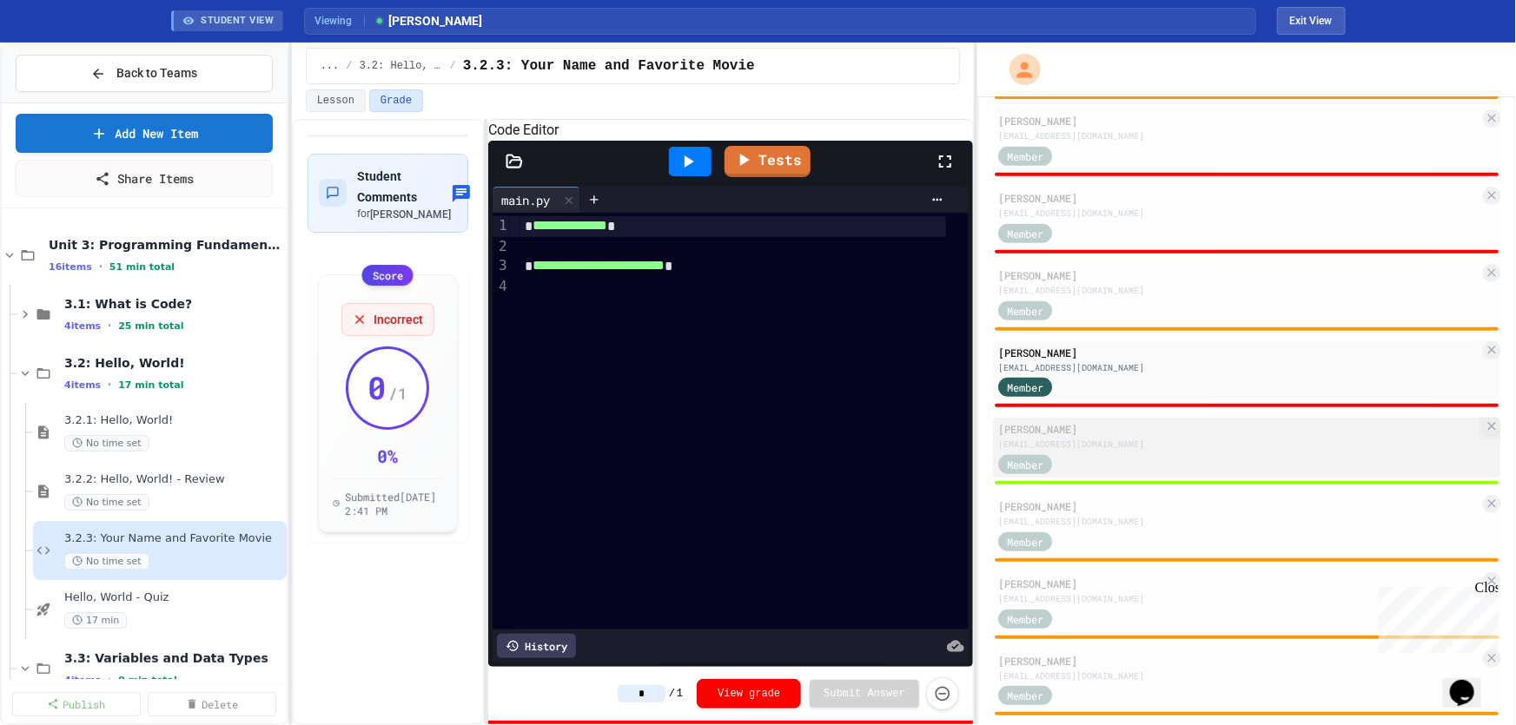
click at [1095, 459] on div "Member" at bounding box center [1238, 464] width 481 height 22
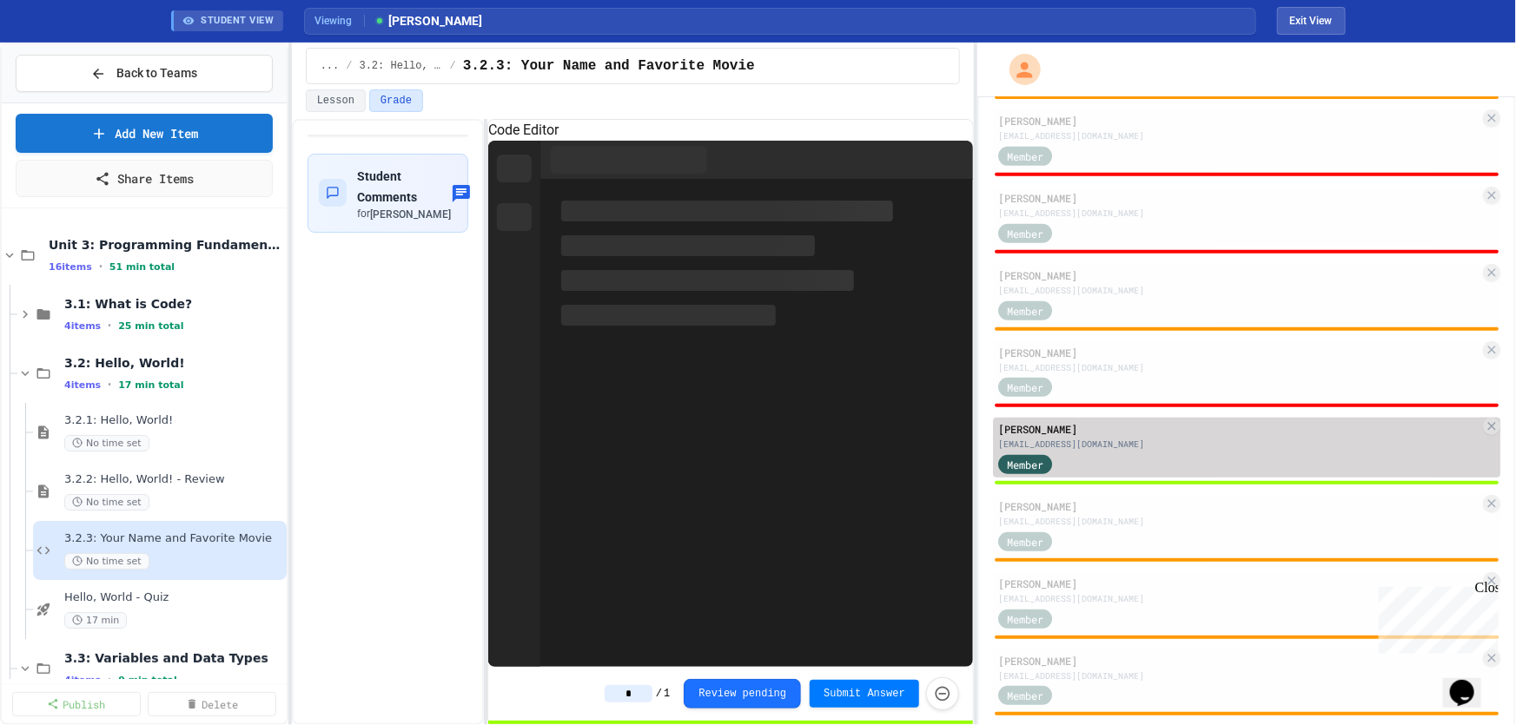
type input "***"
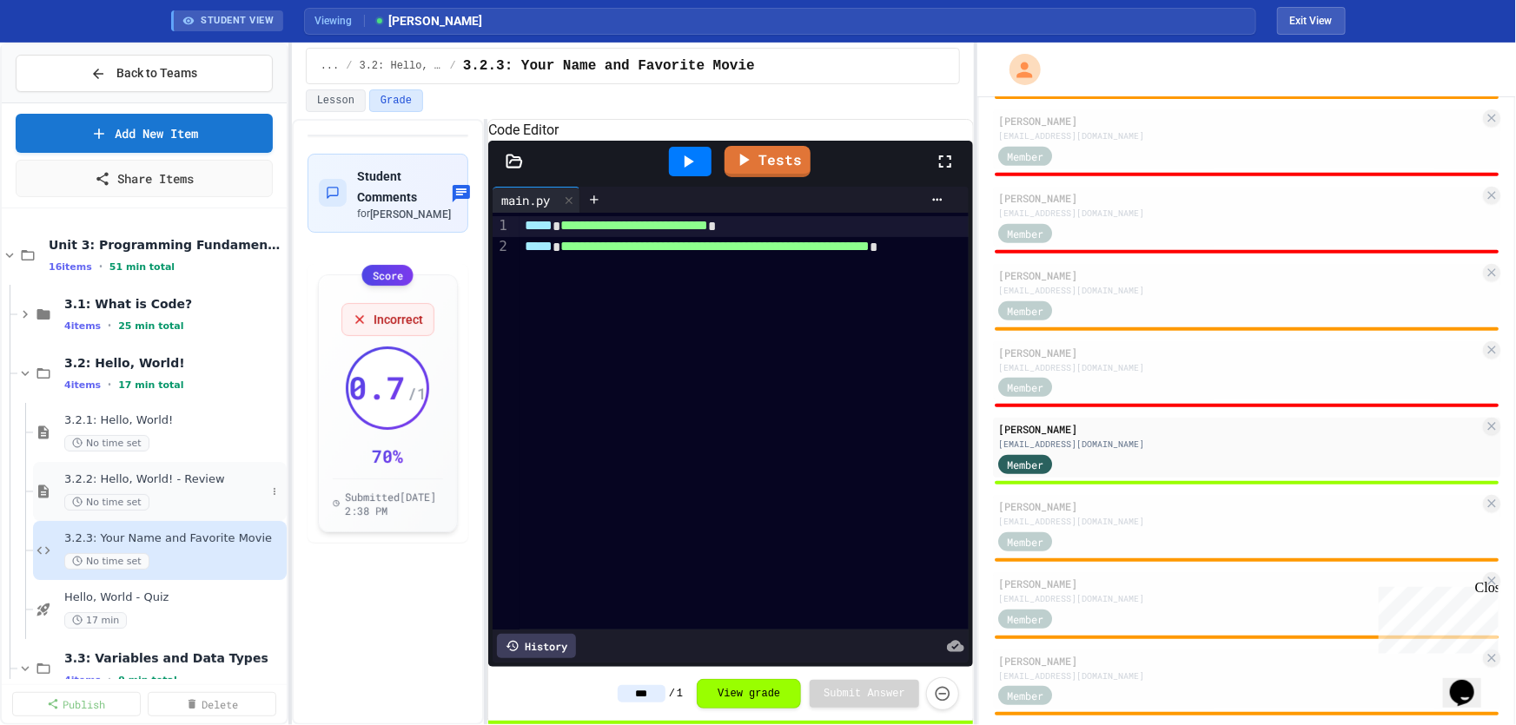
click at [188, 499] on div "No time set" at bounding box center [165, 502] width 202 height 17
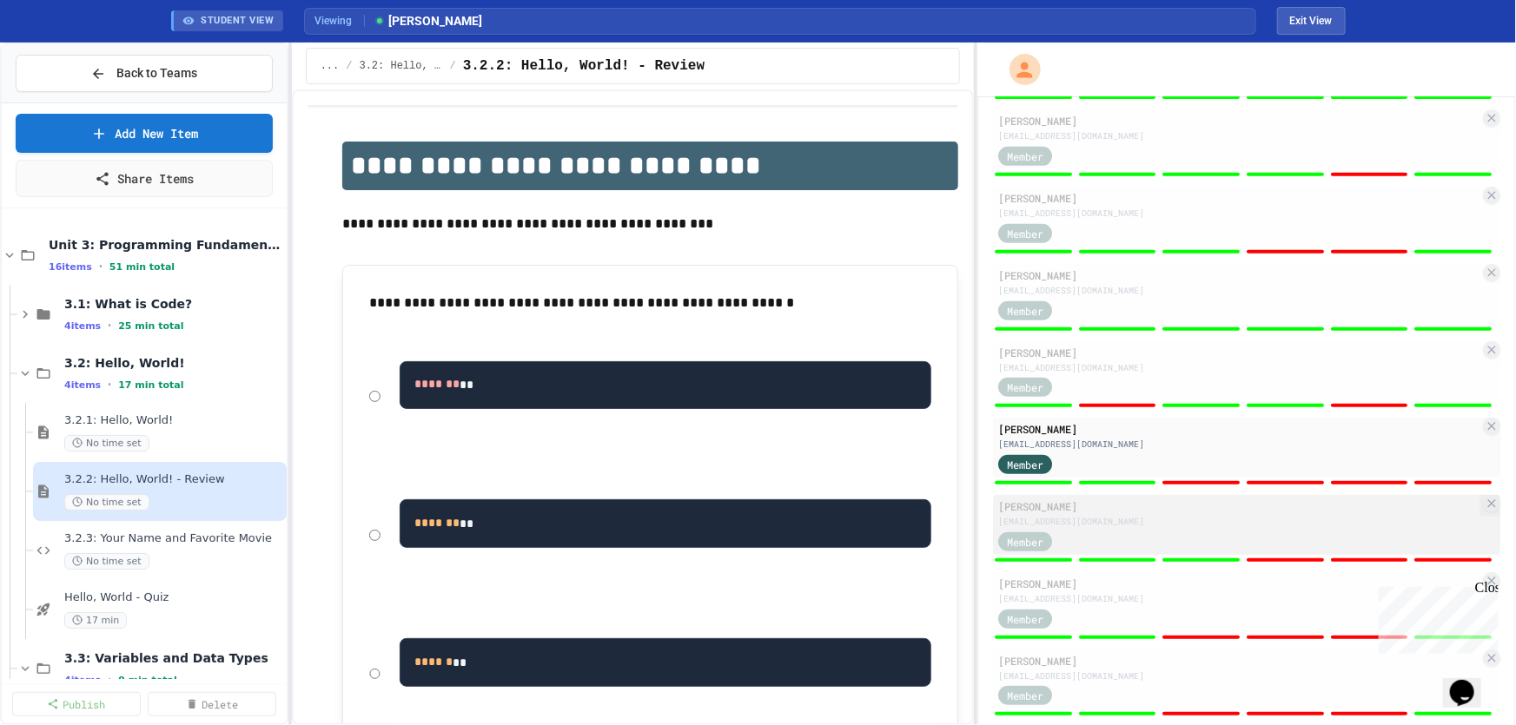
click at [1067, 530] on div "Member" at bounding box center [1041, 541] width 87 height 22
type input "*"
click at [148, 536] on span "3.2.3: Your Name and Favorite Movie" at bounding box center [165, 539] width 202 height 15
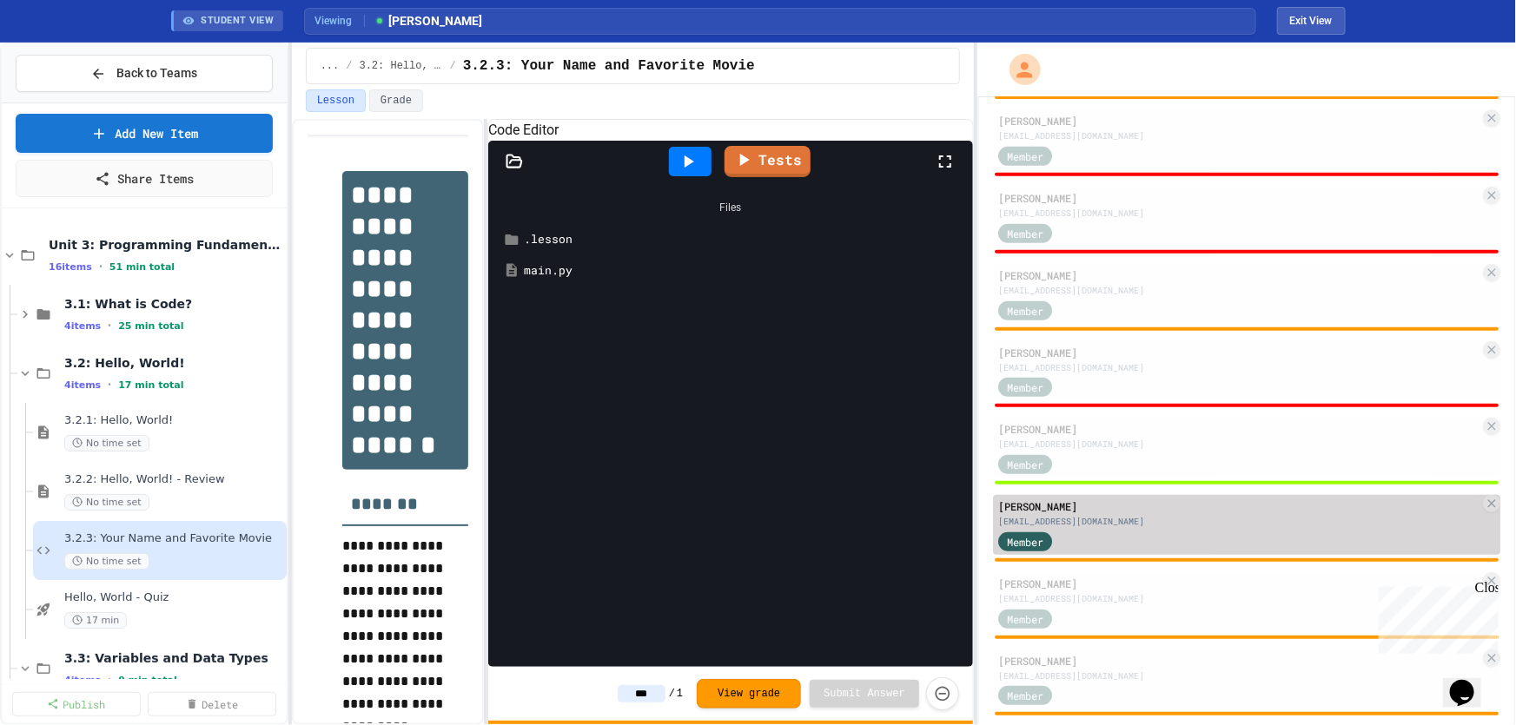
click at [1074, 530] on div "Member" at bounding box center [1041, 541] width 87 height 22
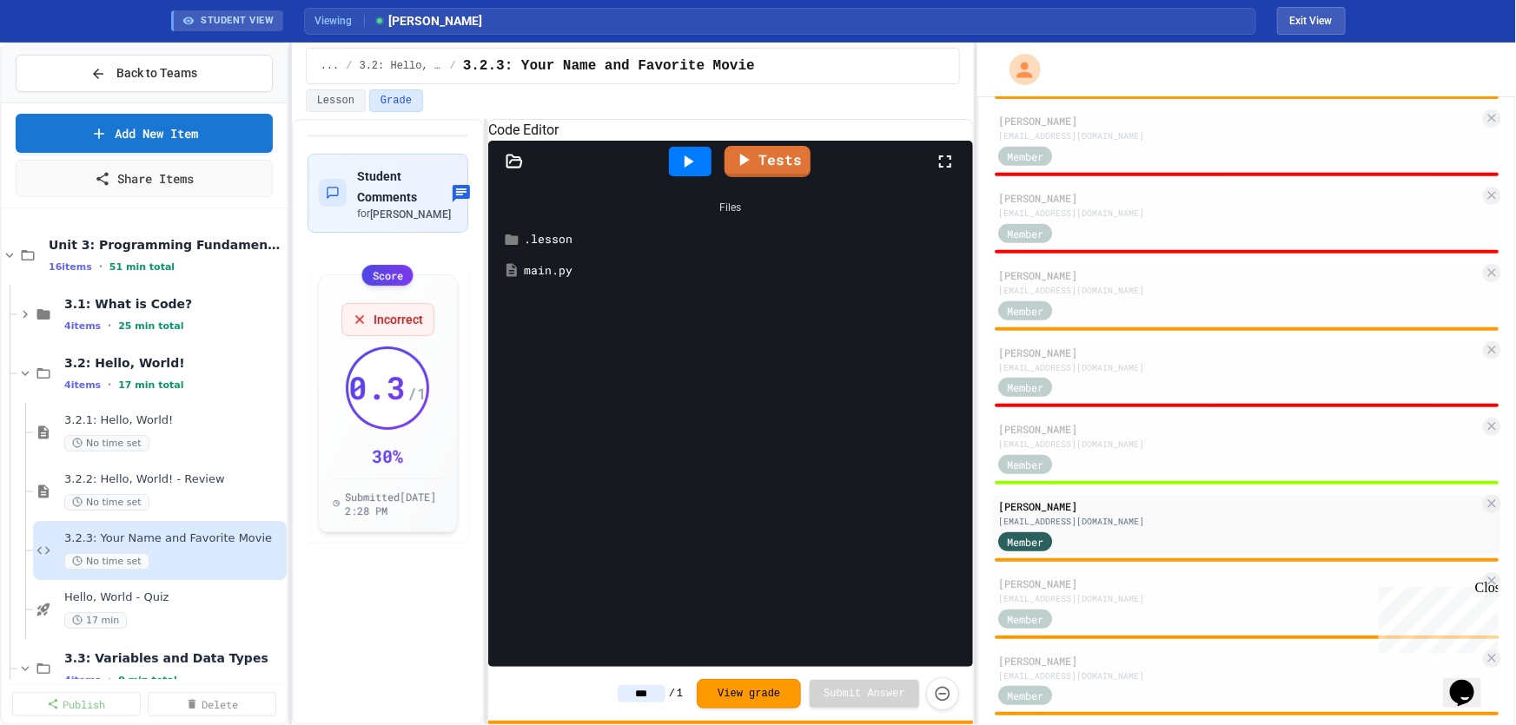
click at [691, 168] on icon at bounding box center [689, 161] width 10 height 12
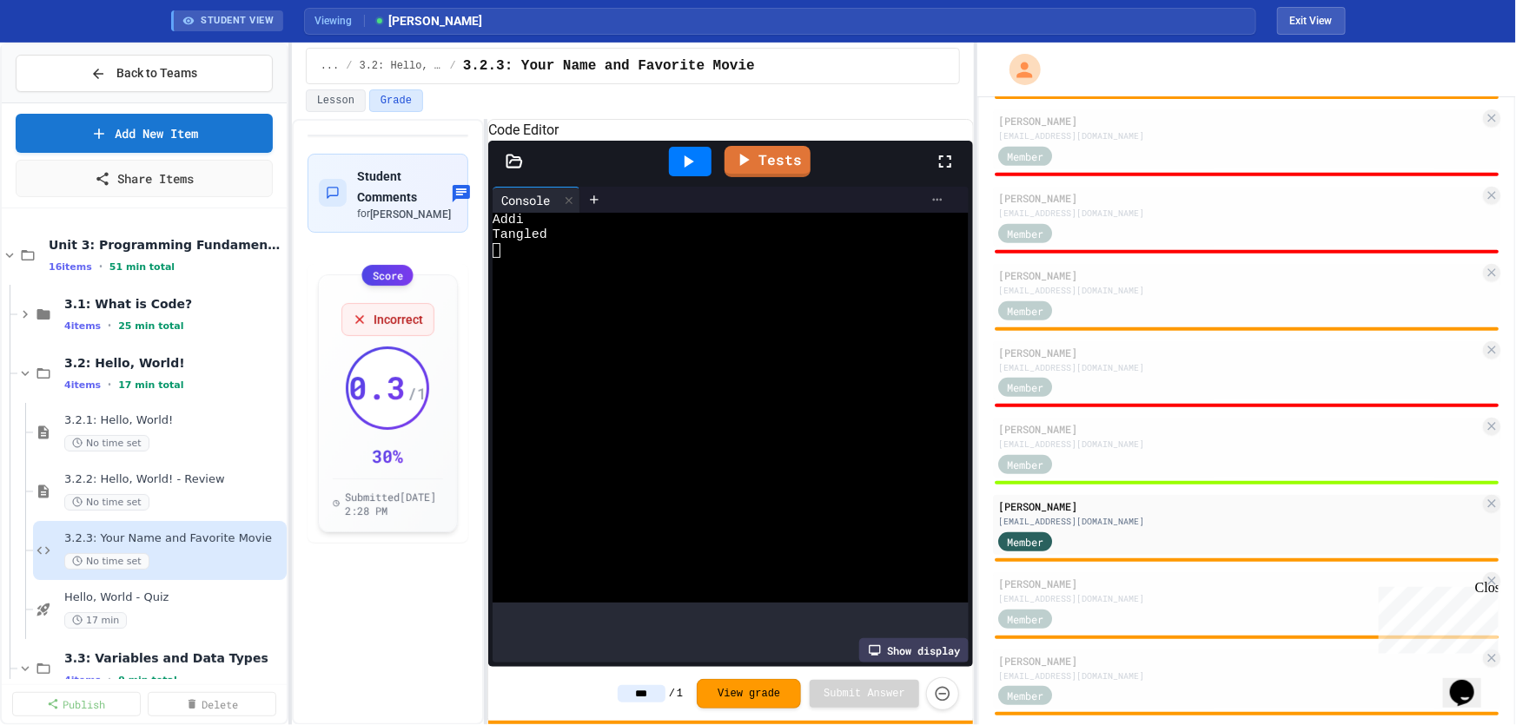
click at [930, 207] on icon at bounding box center [937, 200] width 14 height 14
click at [917, 219] on div at bounding box center [758, 362] width 1516 height 725
click at [755, 176] on link "Tests" at bounding box center [767, 159] width 84 height 33
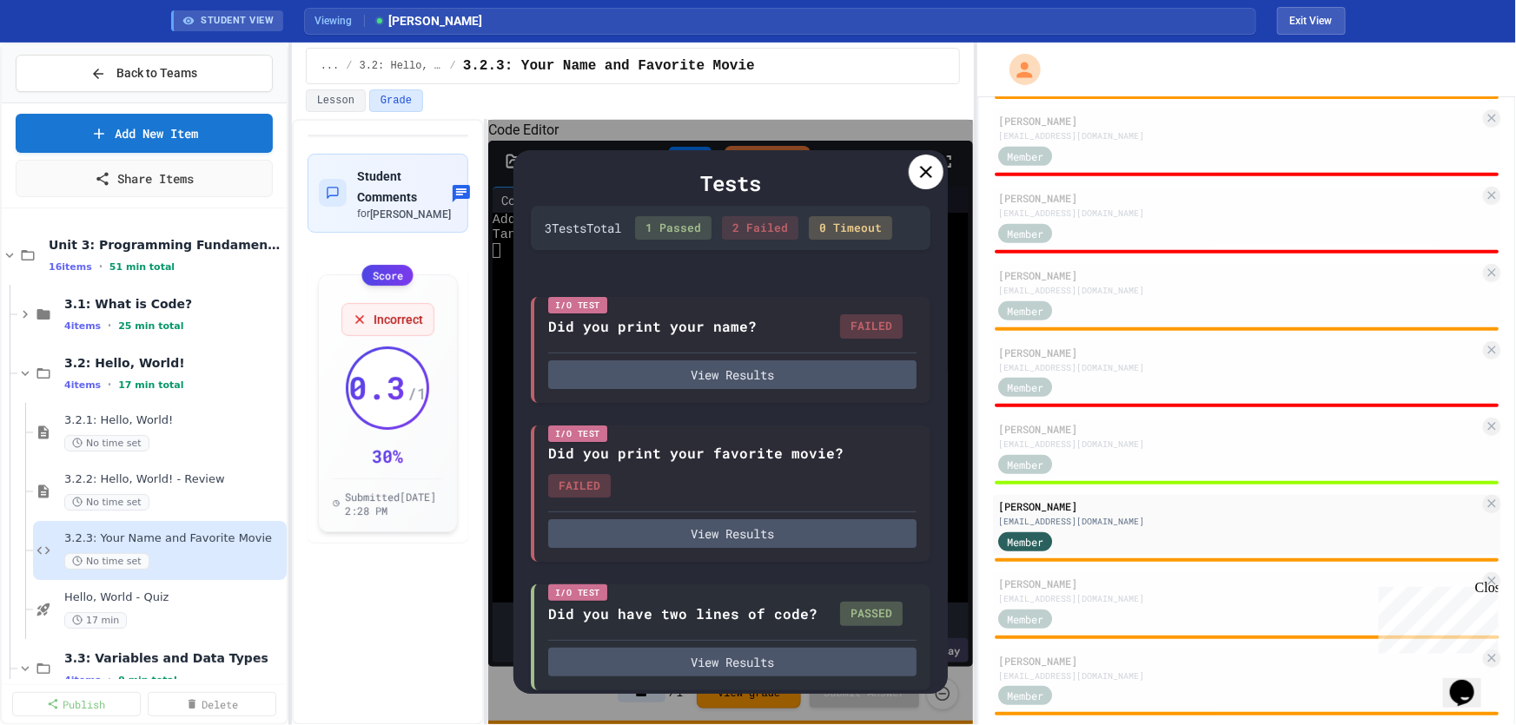
click at [937, 174] on div at bounding box center [926, 172] width 35 height 35
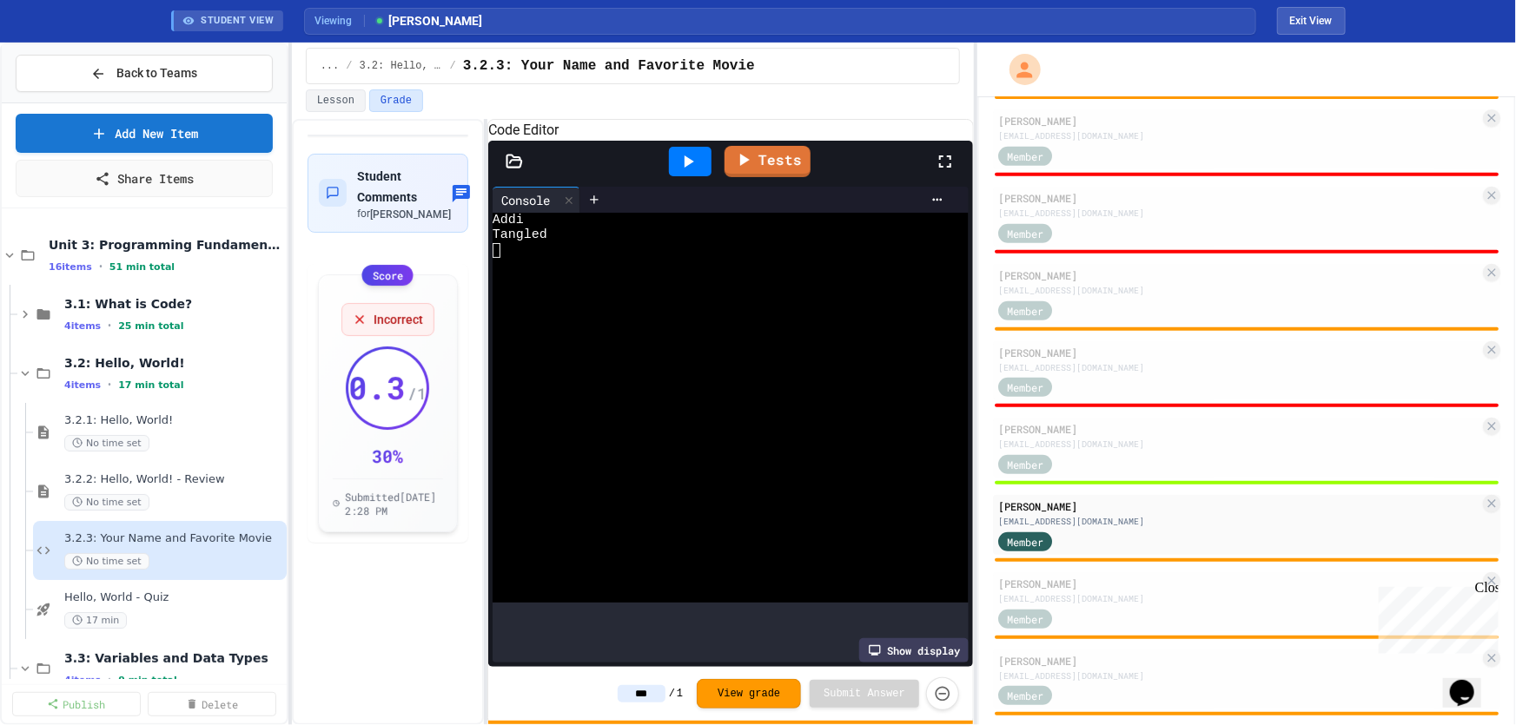
click at [515, 167] on icon at bounding box center [513, 161] width 15 height 12
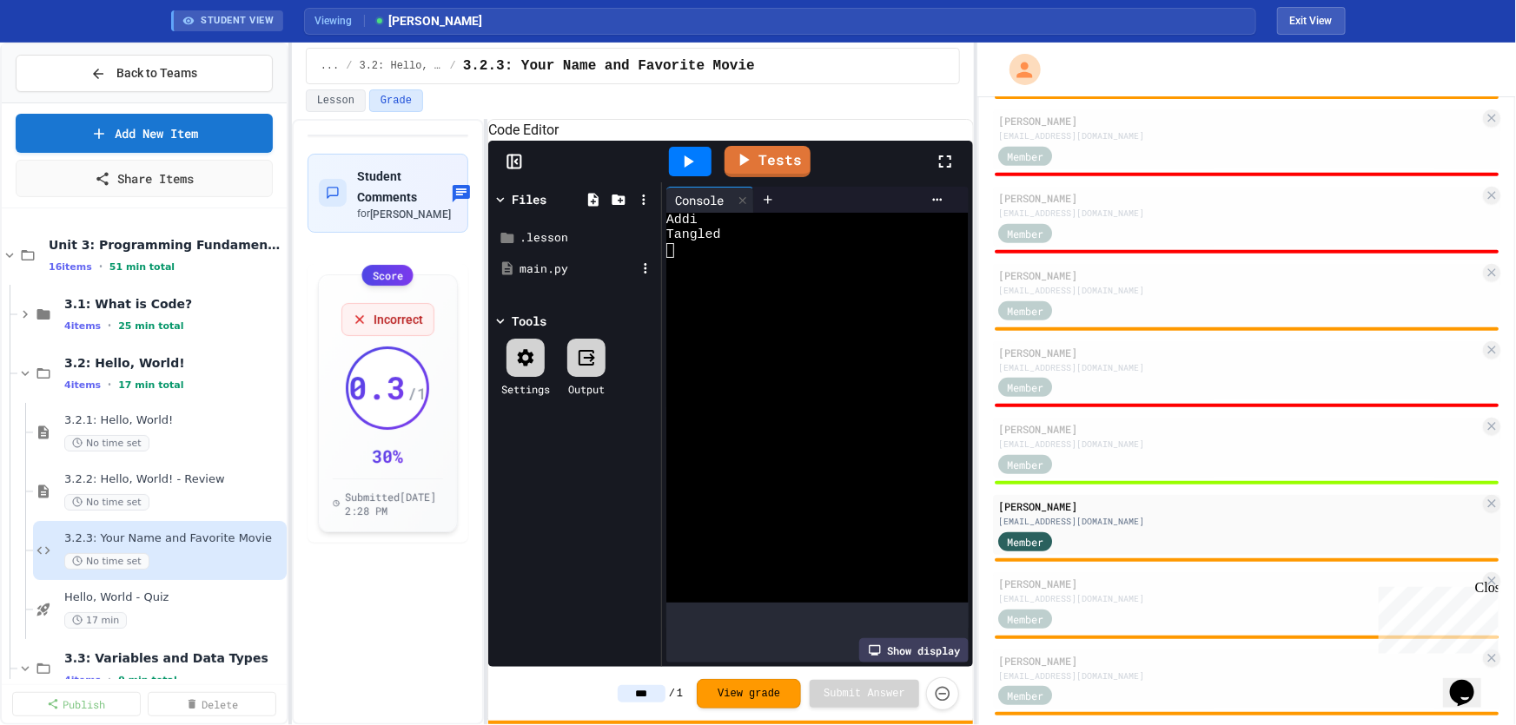
click at [555, 278] on div "main.py" at bounding box center [577, 269] width 116 height 17
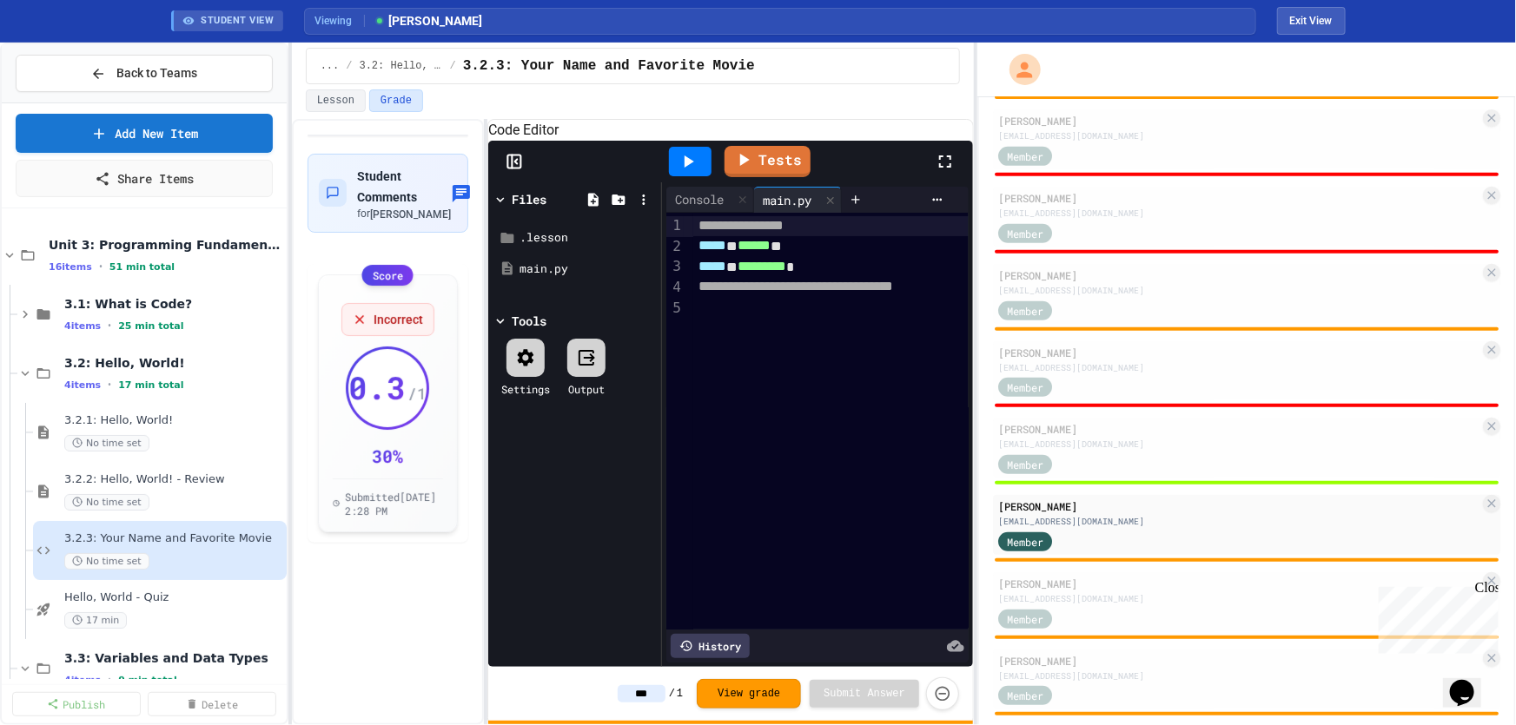
click at [686, 168] on icon at bounding box center [689, 161] width 10 height 12
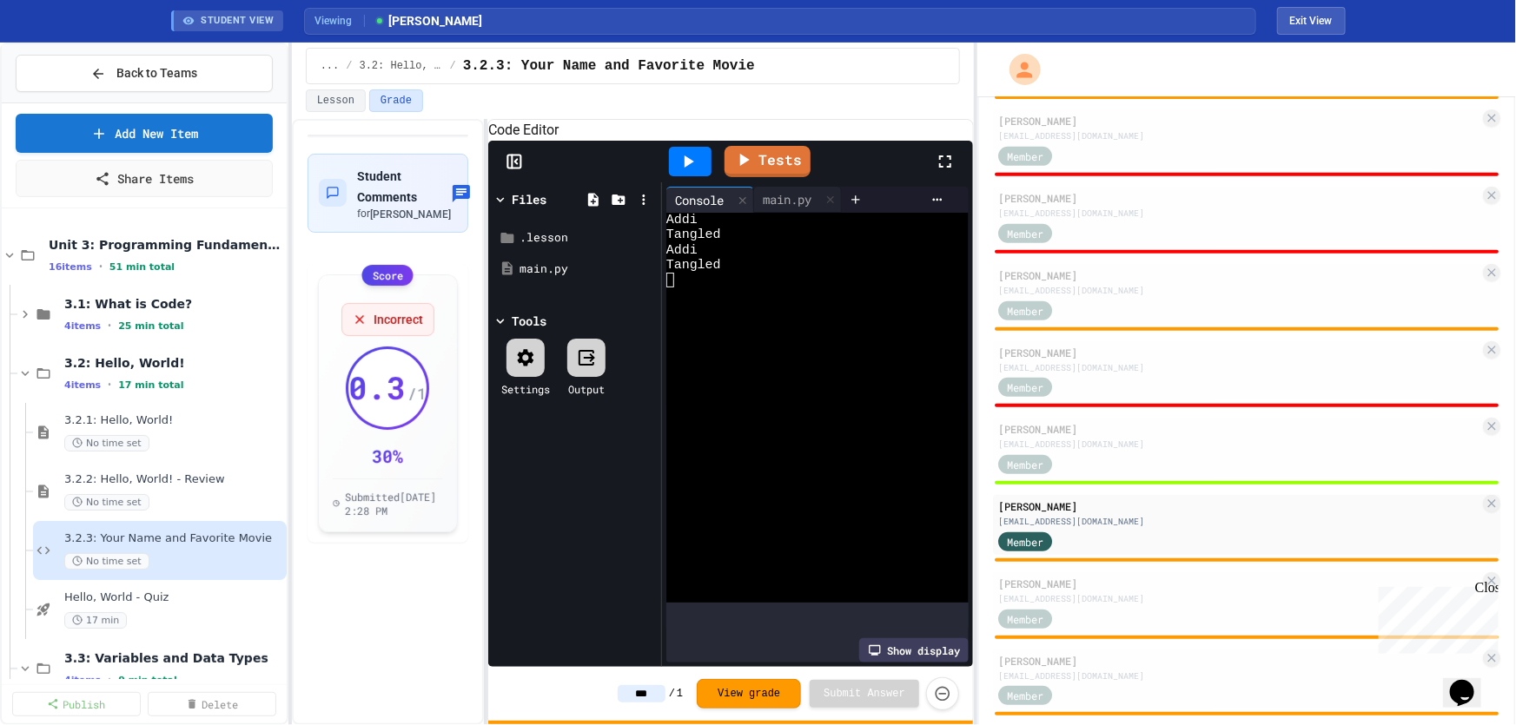
click at [512, 170] on icon at bounding box center [514, 161] width 17 height 17
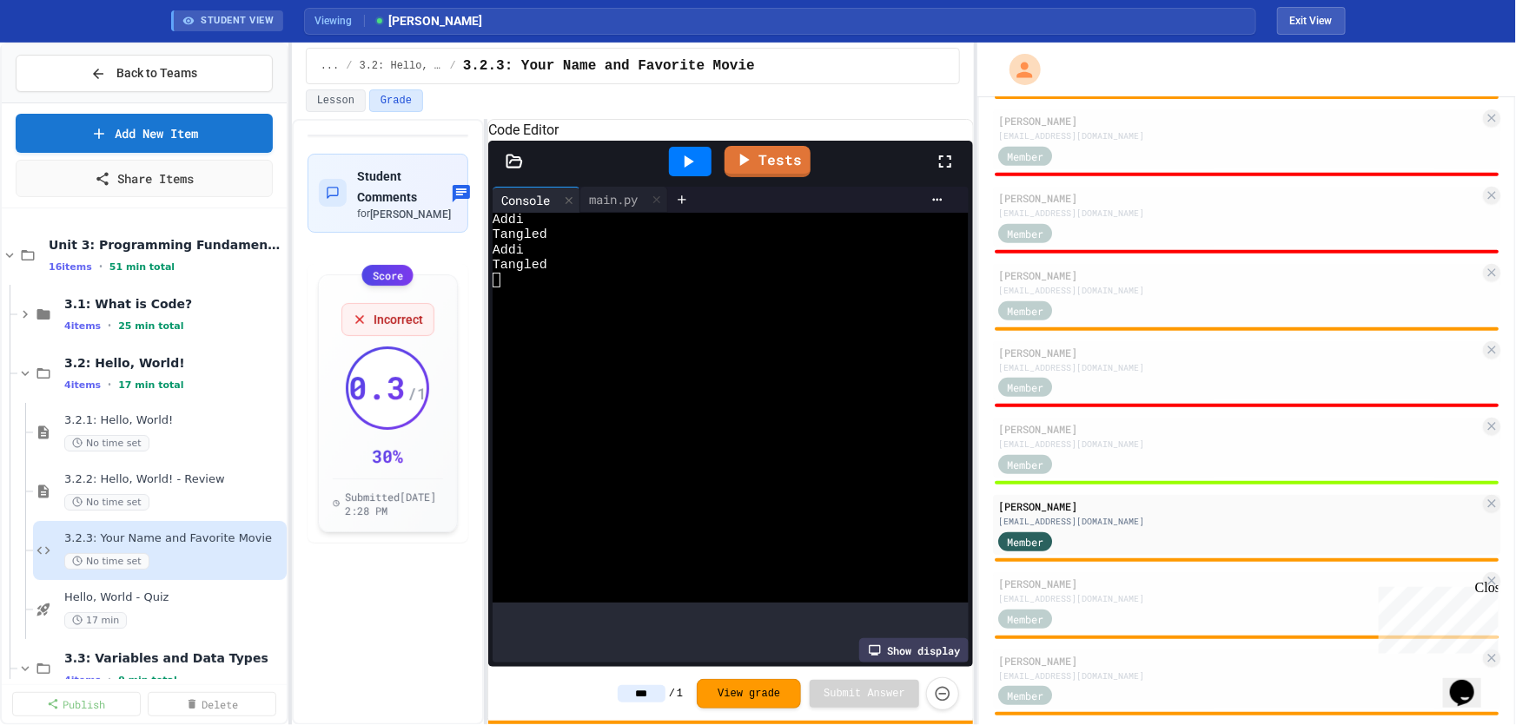
click at [512, 170] on icon at bounding box center [514, 161] width 17 height 17
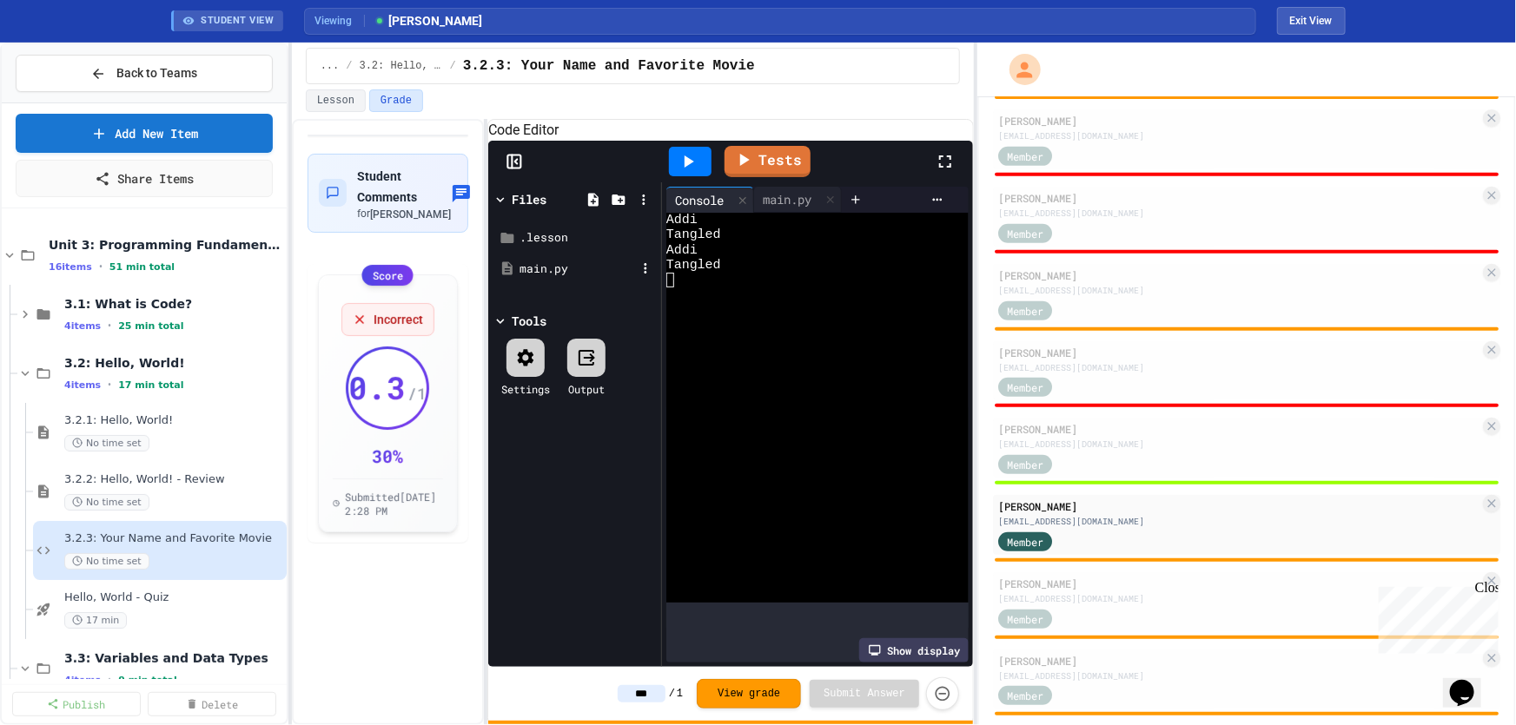
click at [557, 278] on div "main.py" at bounding box center [577, 269] width 116 height 17
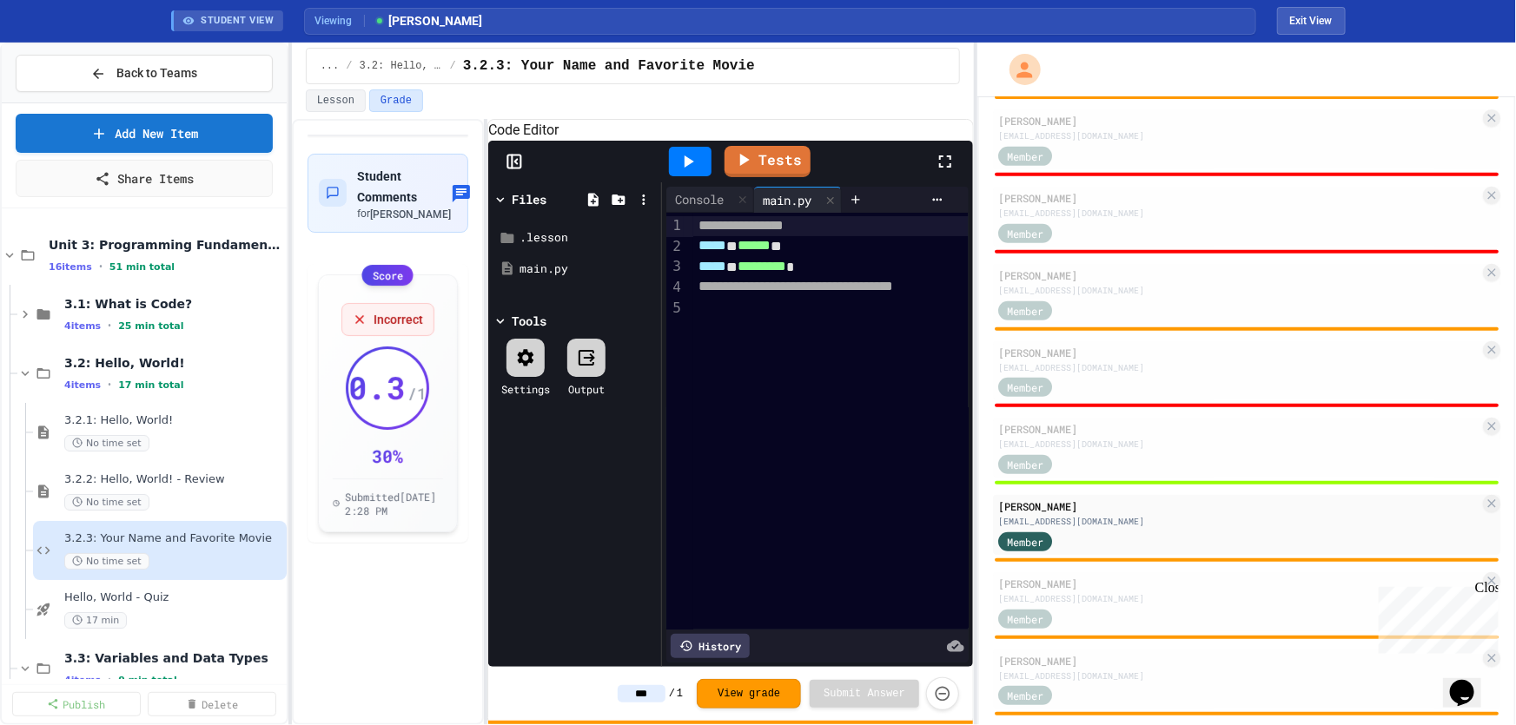
click at [509, 170] on icon at bounding box center [514, 161] width 17 height 17
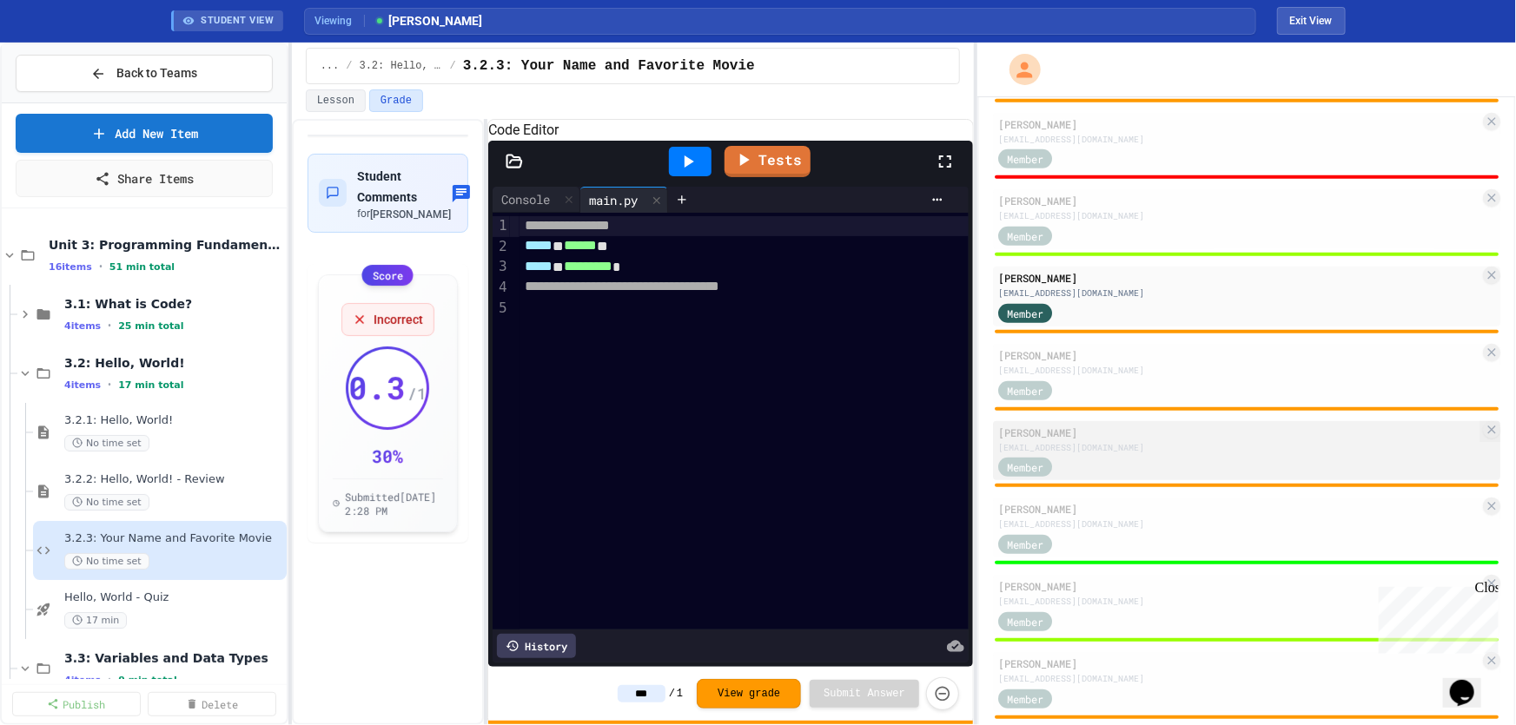
scroll to position [631, 0]
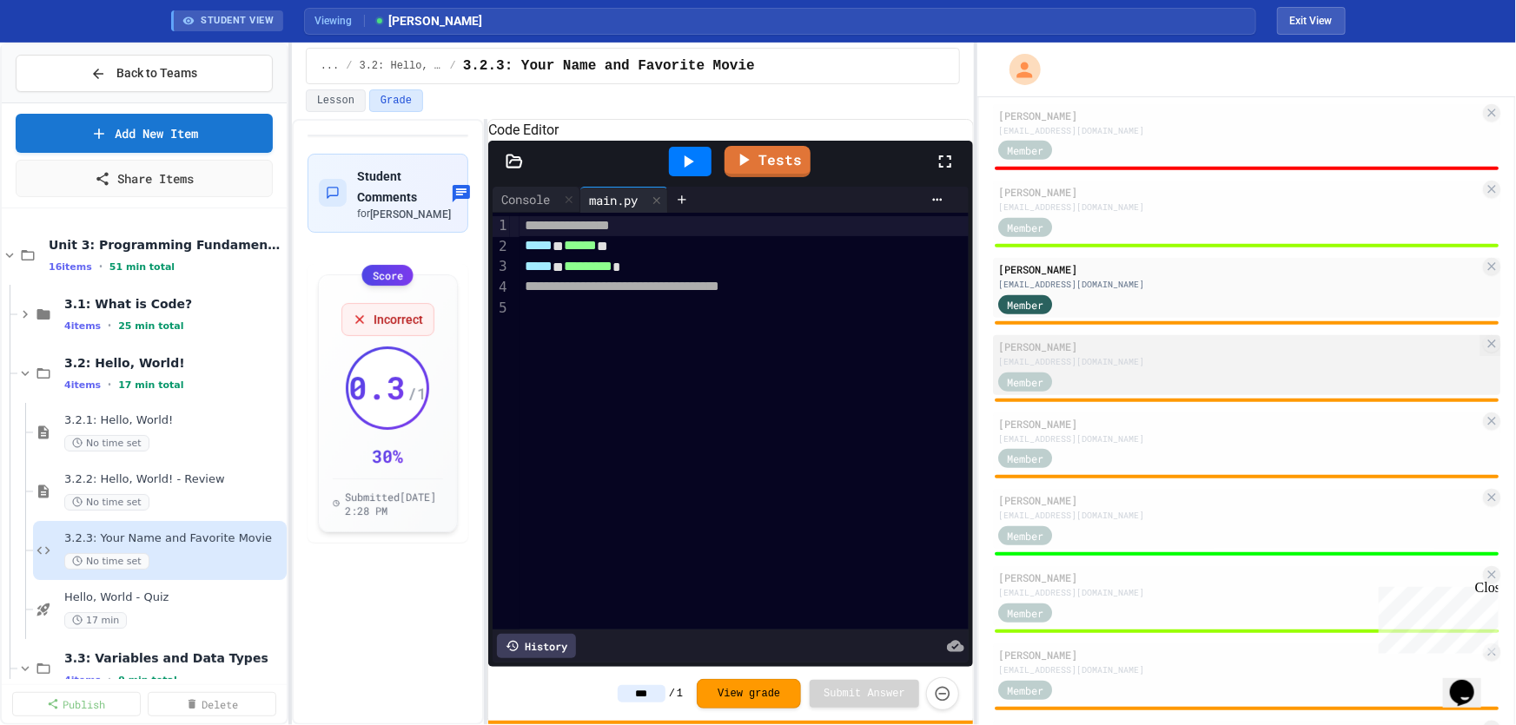
click at [1127, 361] on div "Kayla Dorfman kd088628@sdale.org Member" at bounding box center [1246, 365] width 507 height 60
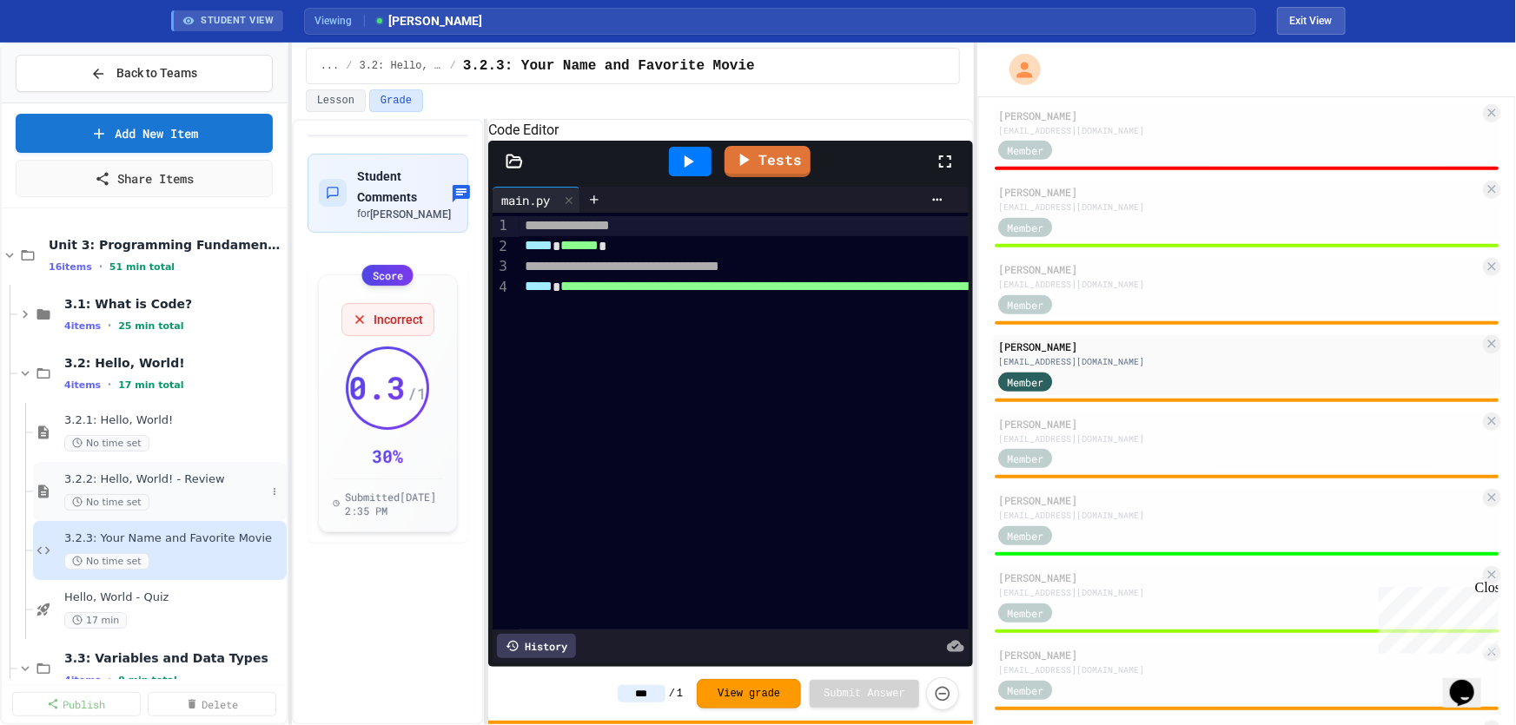
click at [174, 462] on div "3.2.2: Hello, World! - Review No time set" at bounding box center [160, 491] width 254 height 59
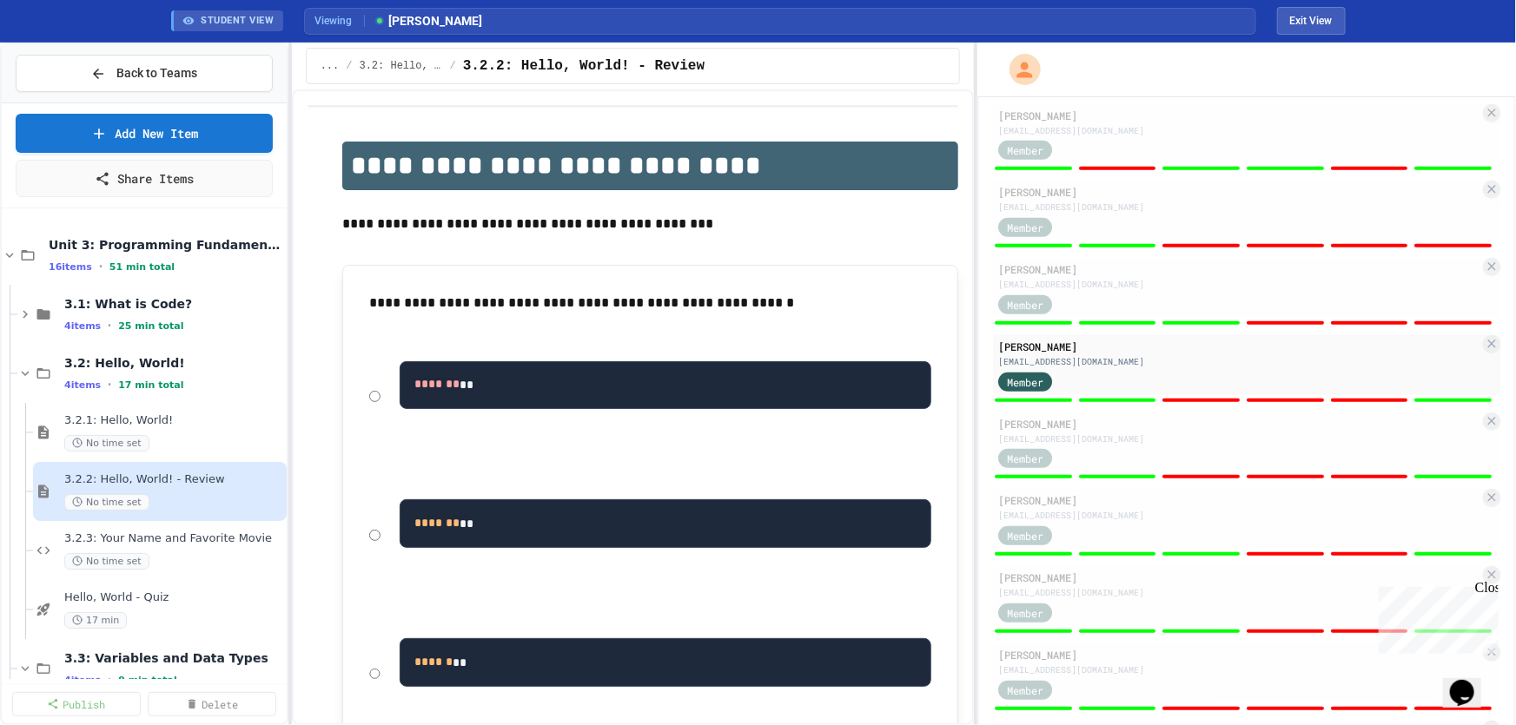
drag, startPoint x: 1107, startPoint y: 441, endPoint x: 511, endPoint y: 452, distance: 596.8
click at [1107, 447] on div "Member" at bounding box center [1238, 458] width 481 height 22
click at [163, 537] on span "3.2.3: Your Name and Favorite Movie" at bounding box center [165, 539] width 202 height 15
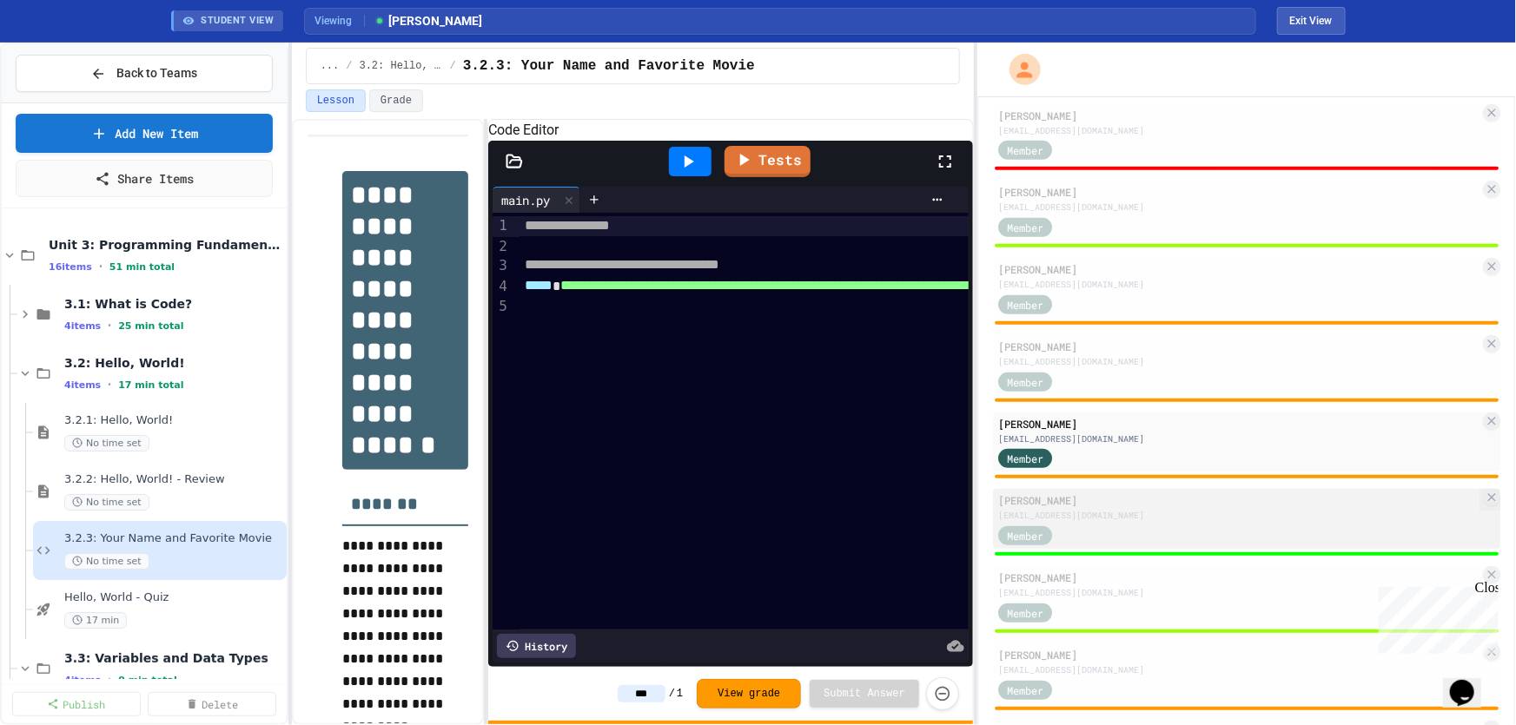
click at [1063, 524] on div "Member" at bounding box center [1041, 535] width 87 height 22
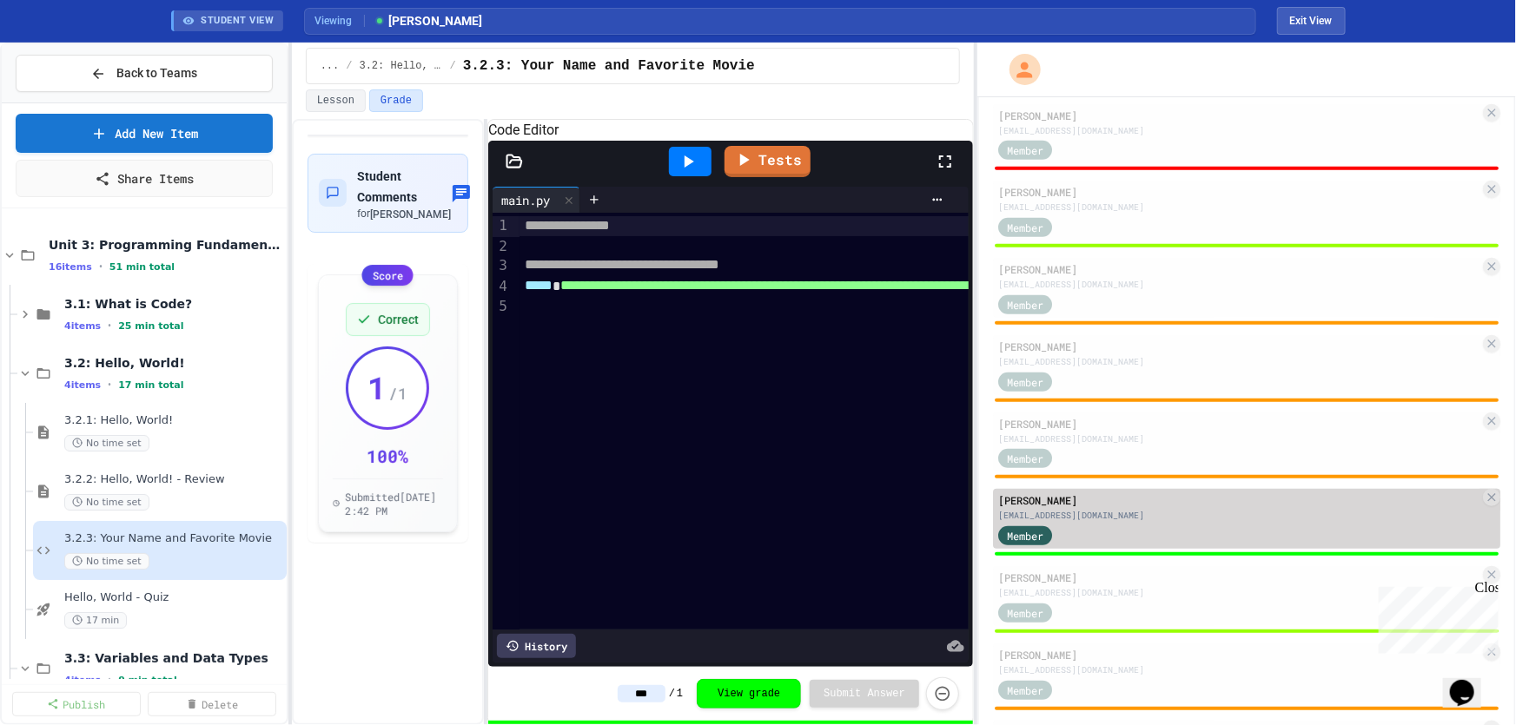
type input "*"
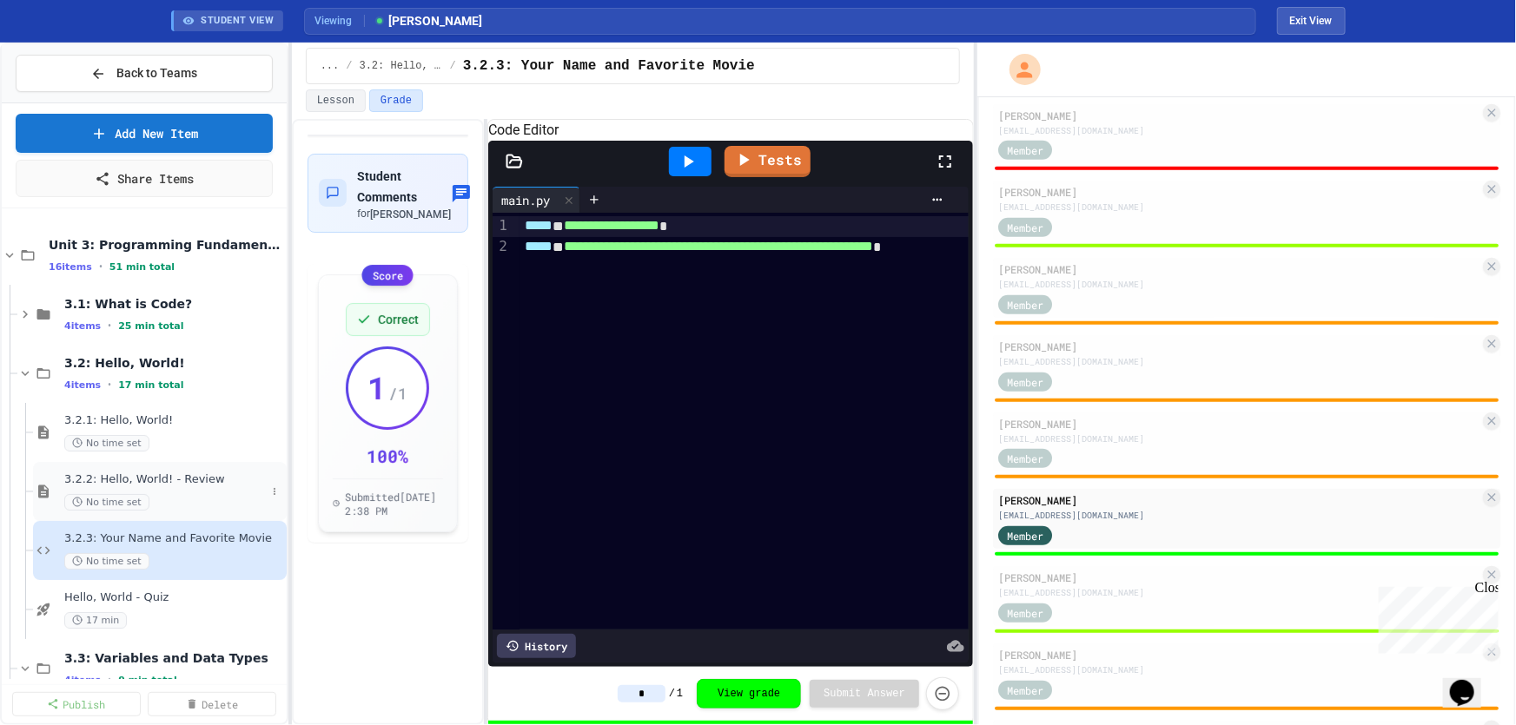
click at [149, 495] on div "No time set" at bounding box center [165, 502] width 202 height 17
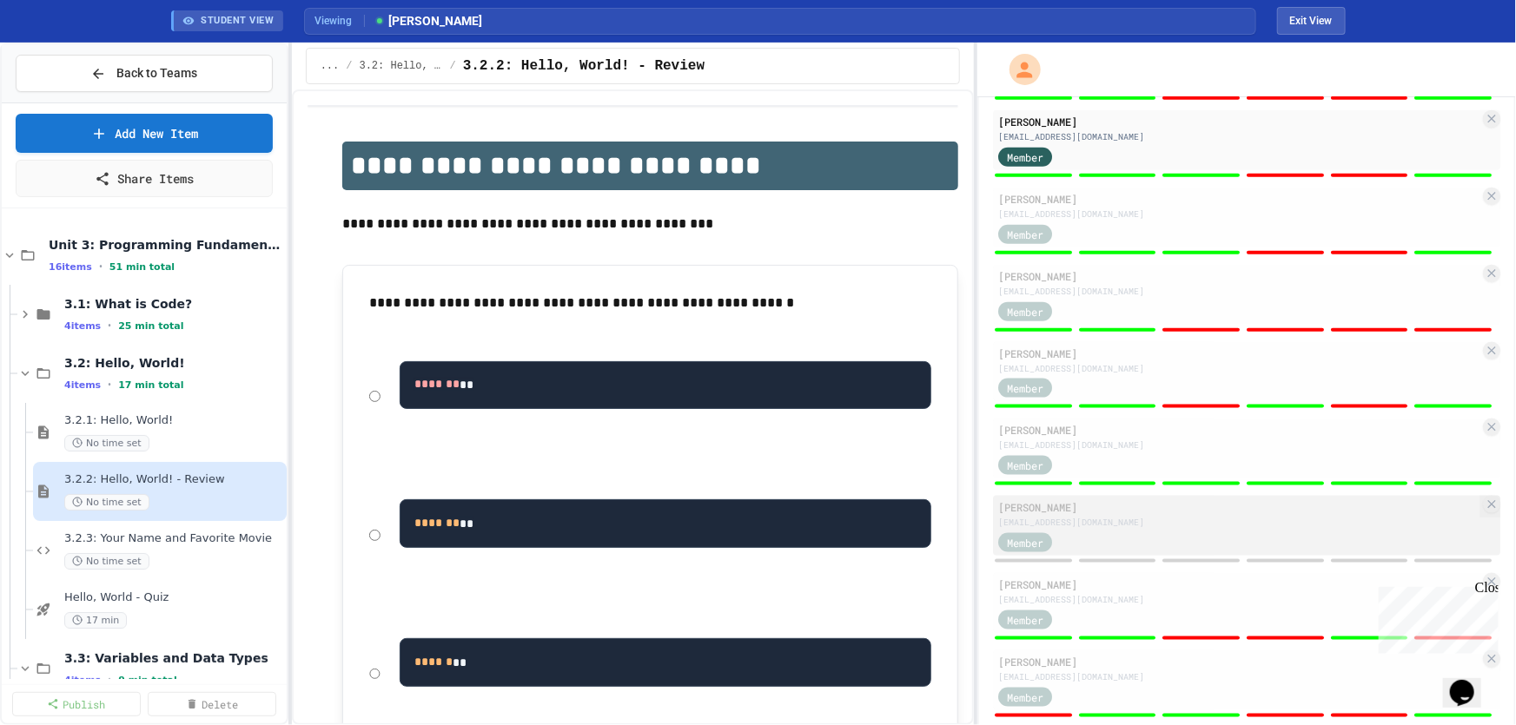
scroll to position [1025, 0]
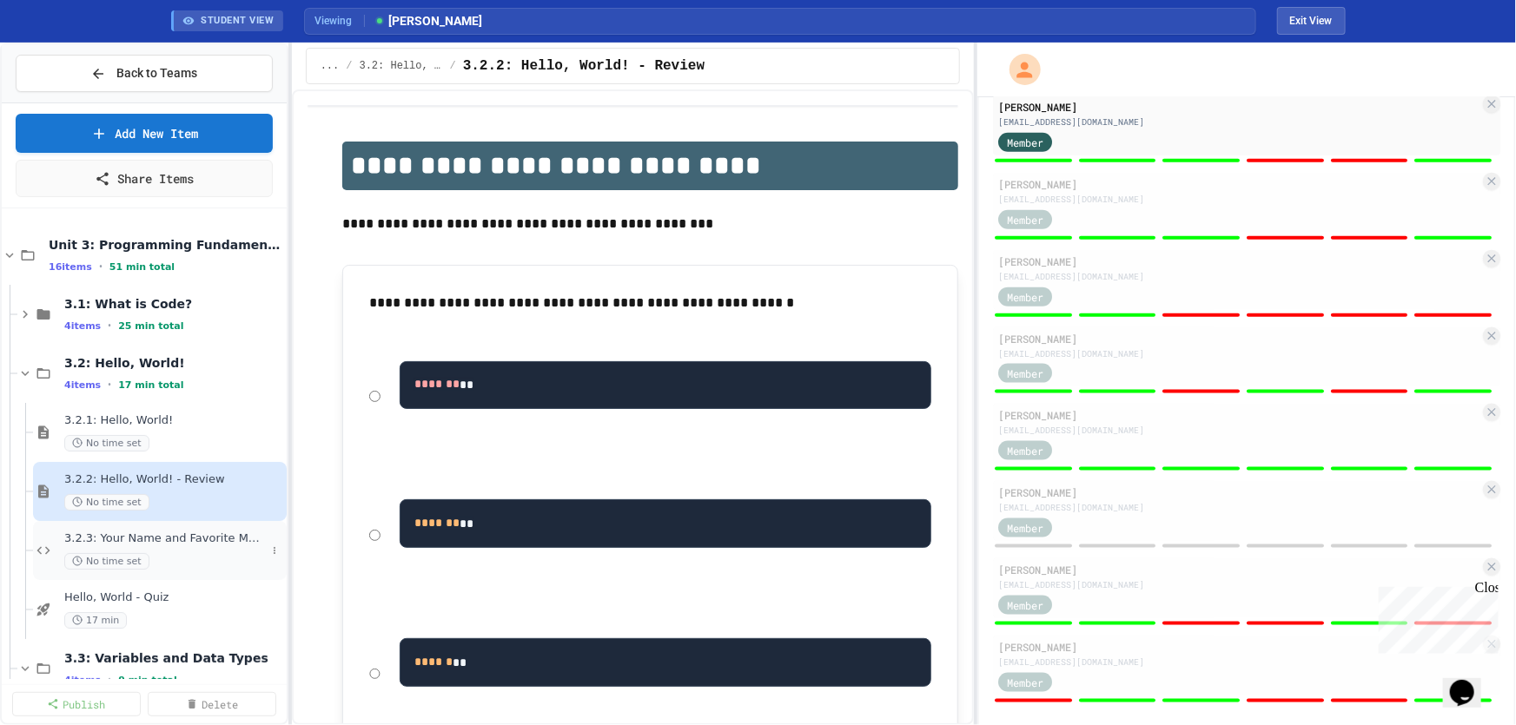
click at [142, 546] on div "3.2.3: Your Name and Favorite Movie No time set" at bounding box center [165, 551] width 202 height 38
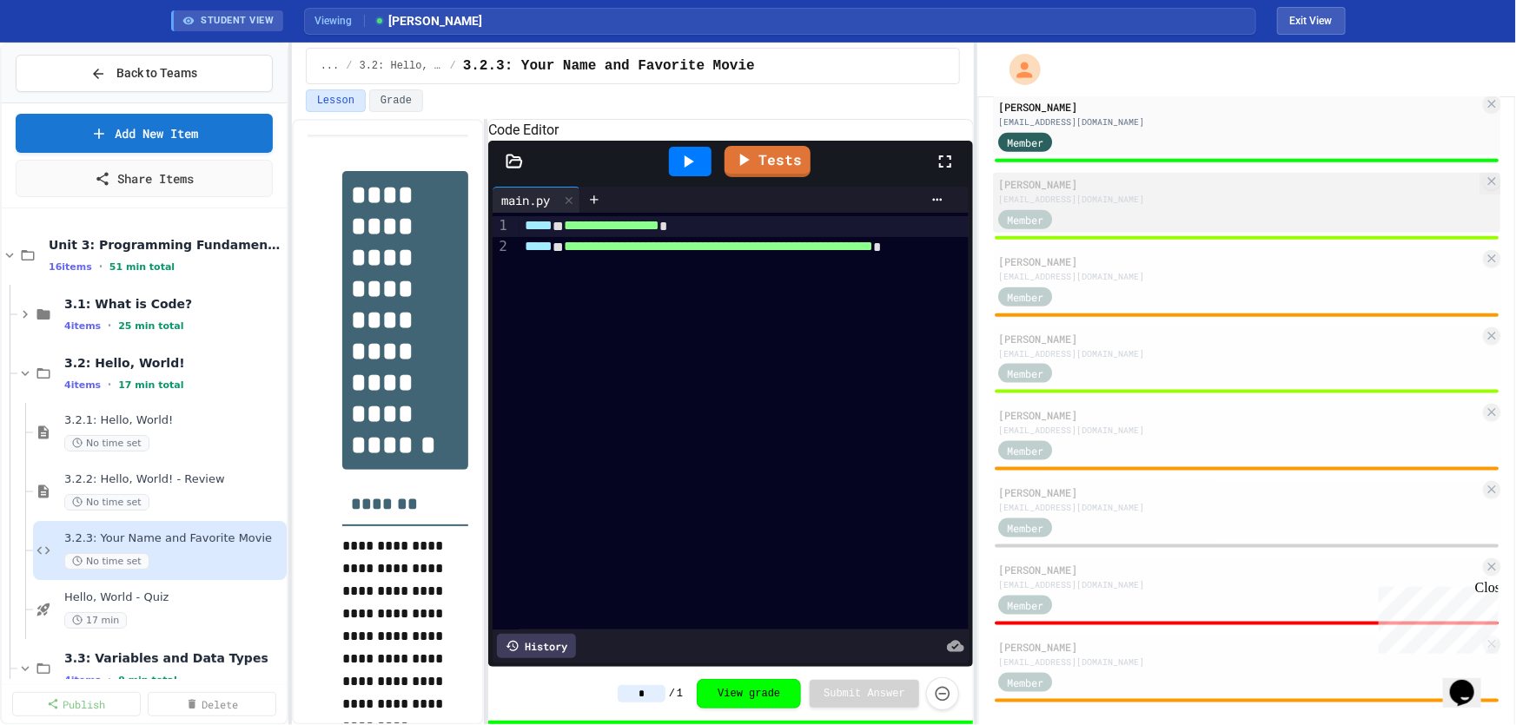
click at [1050, 193] on div "cm047026@sdale.org" at bounding box center [1238, 199] width 481 height 13
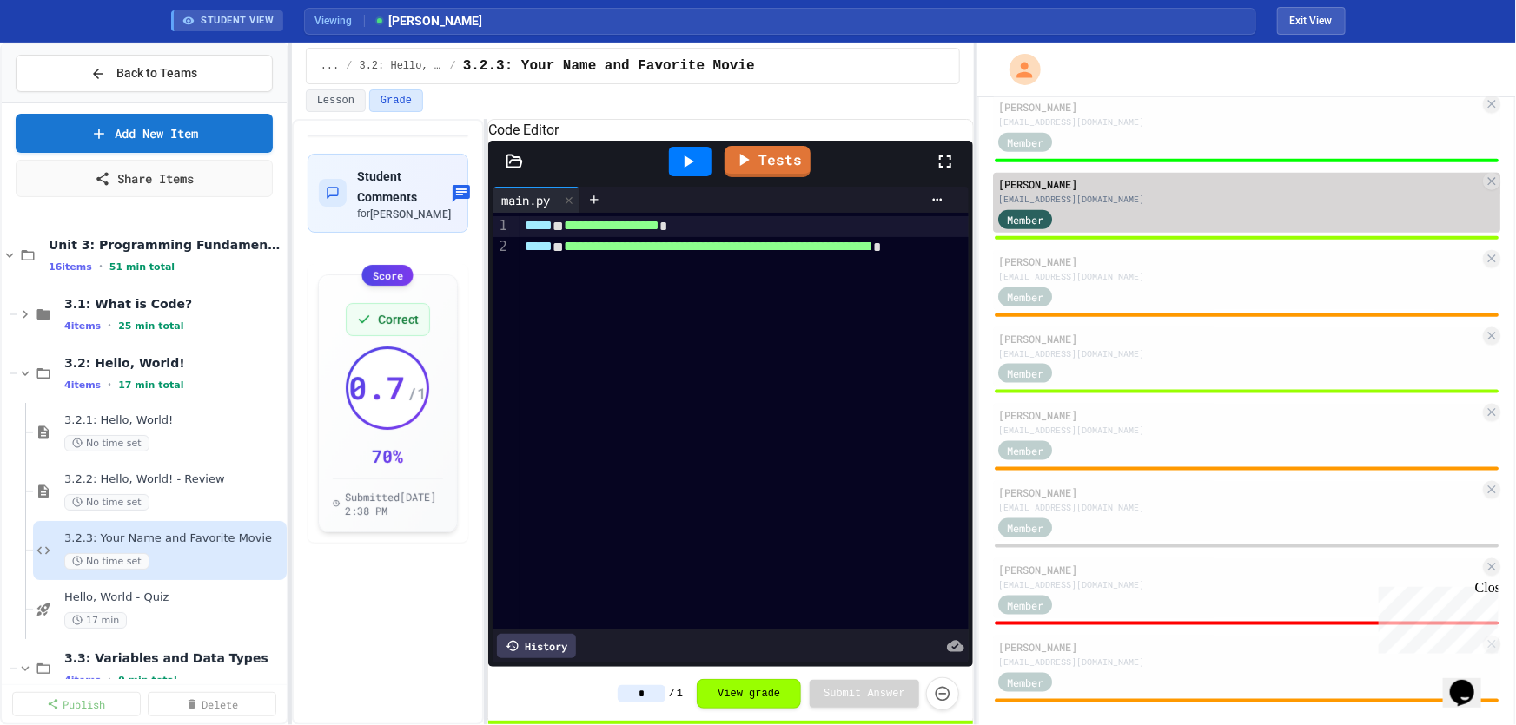
type input "***"
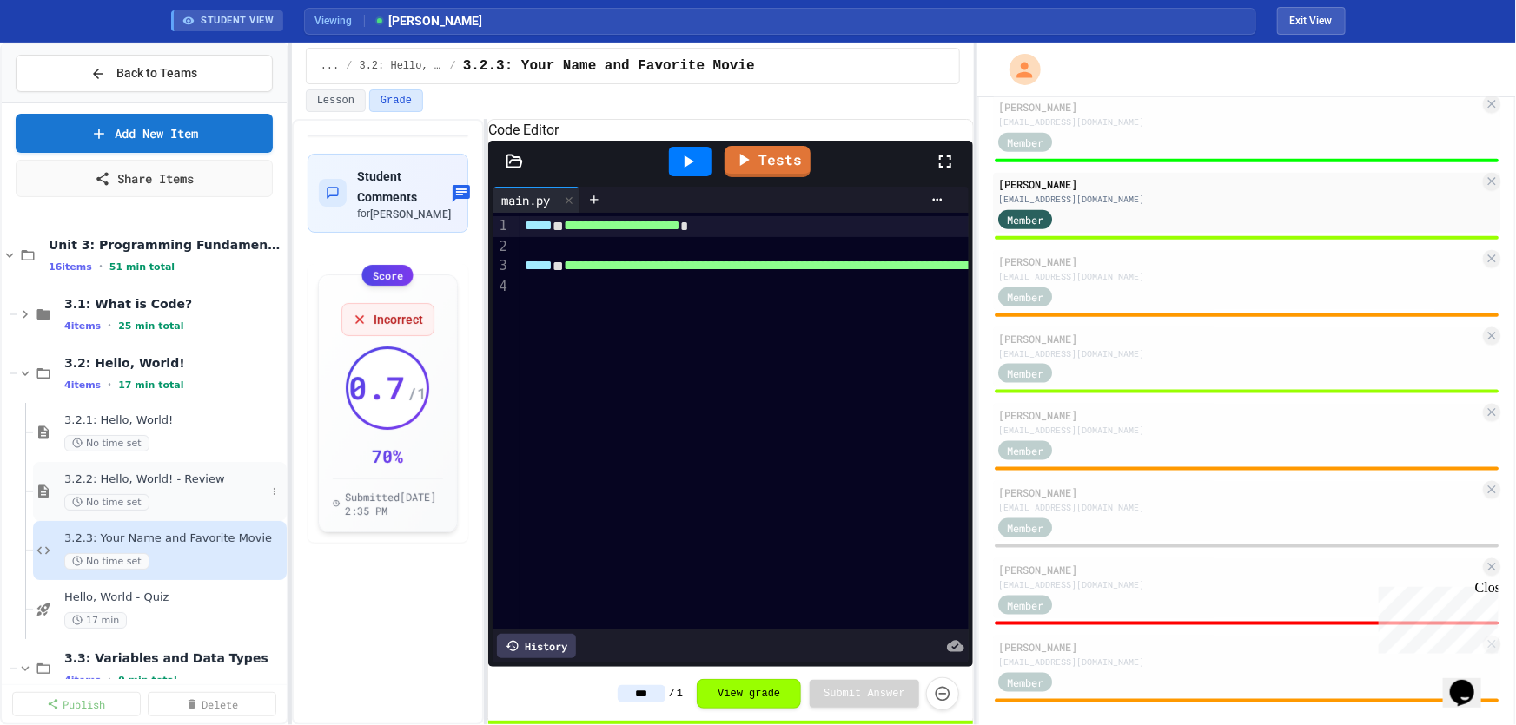
click at [103, 486] on span "3.2.2: Hello, World! - Review" at bounding box center [165, 480] width 202 height 15
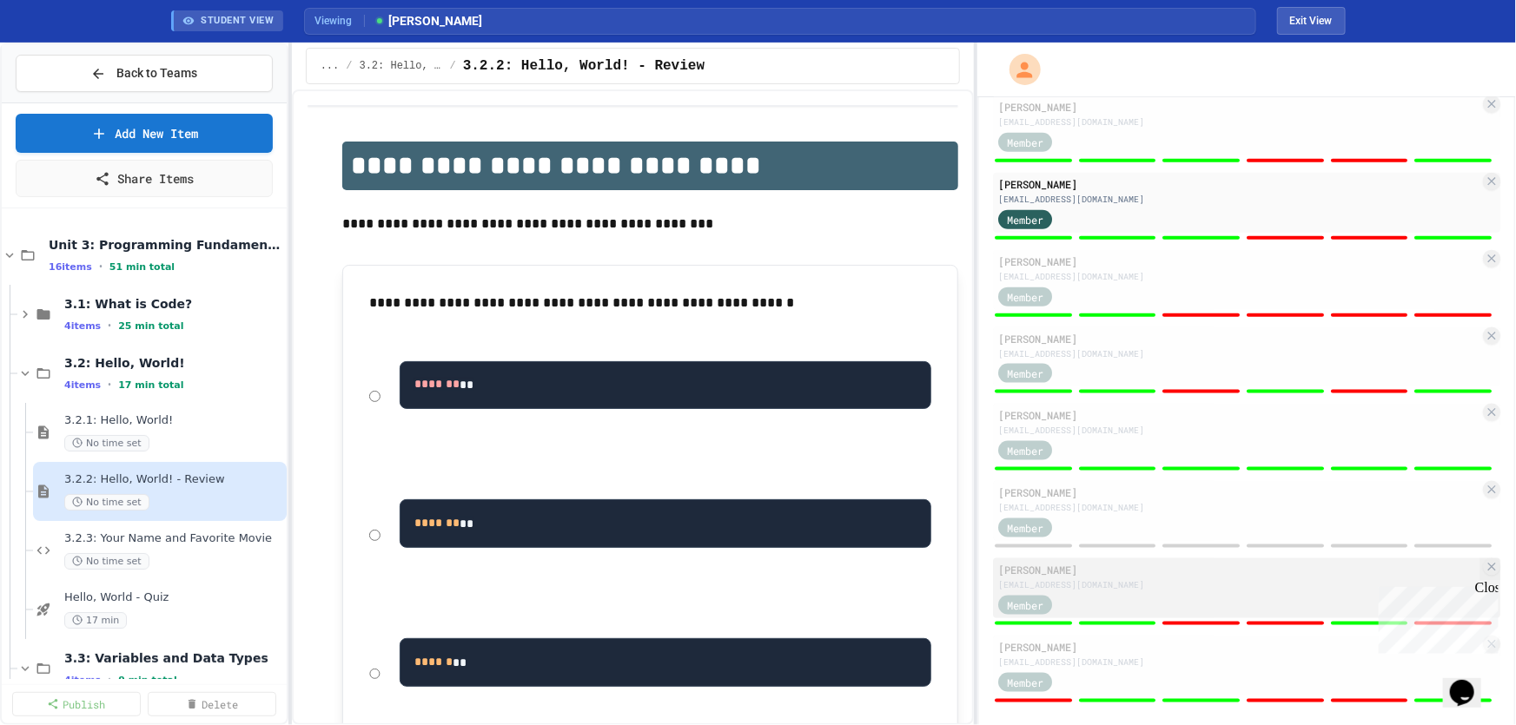
click at [1094, 578] on div "kp080339@sdale.org" at bounding box center [1238, 584] width 481 height 13
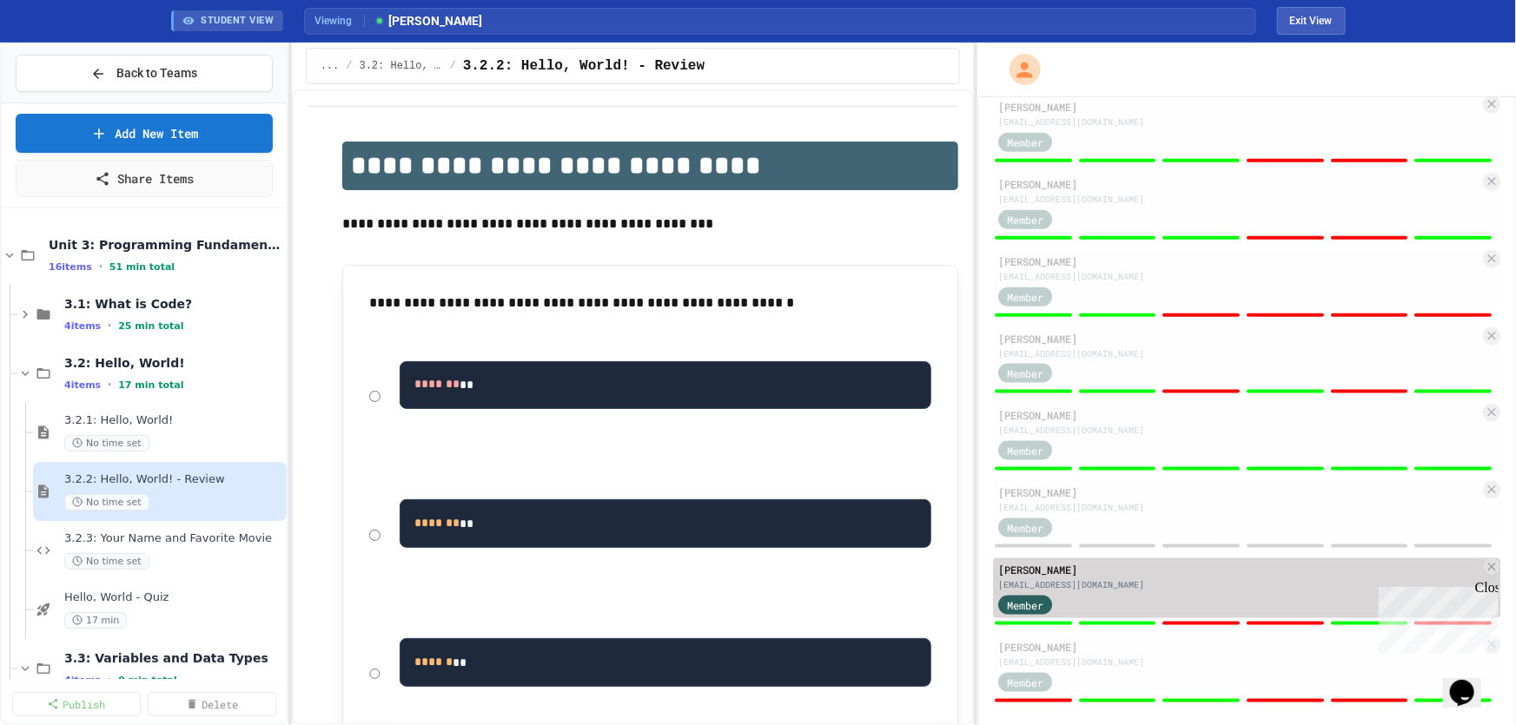
type input "*"
click at [1124, 564] on div "Keiry Pineda Villalobos" at bounding box center [1238, 570] width 481 height 16
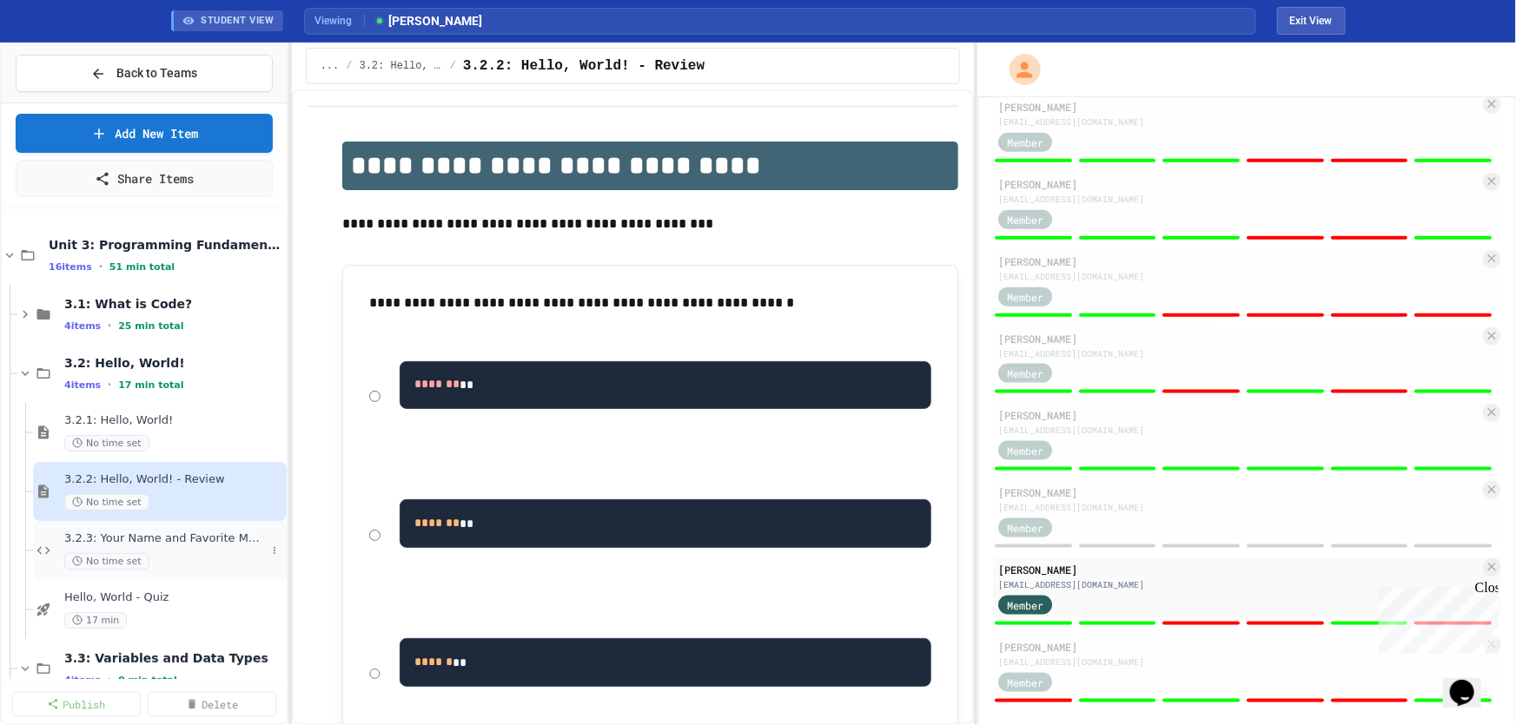
click at [152, 535] on span "3.2.3: Your Name and Favorite Movie" at bounding box center [165, 539] width 202 height 15
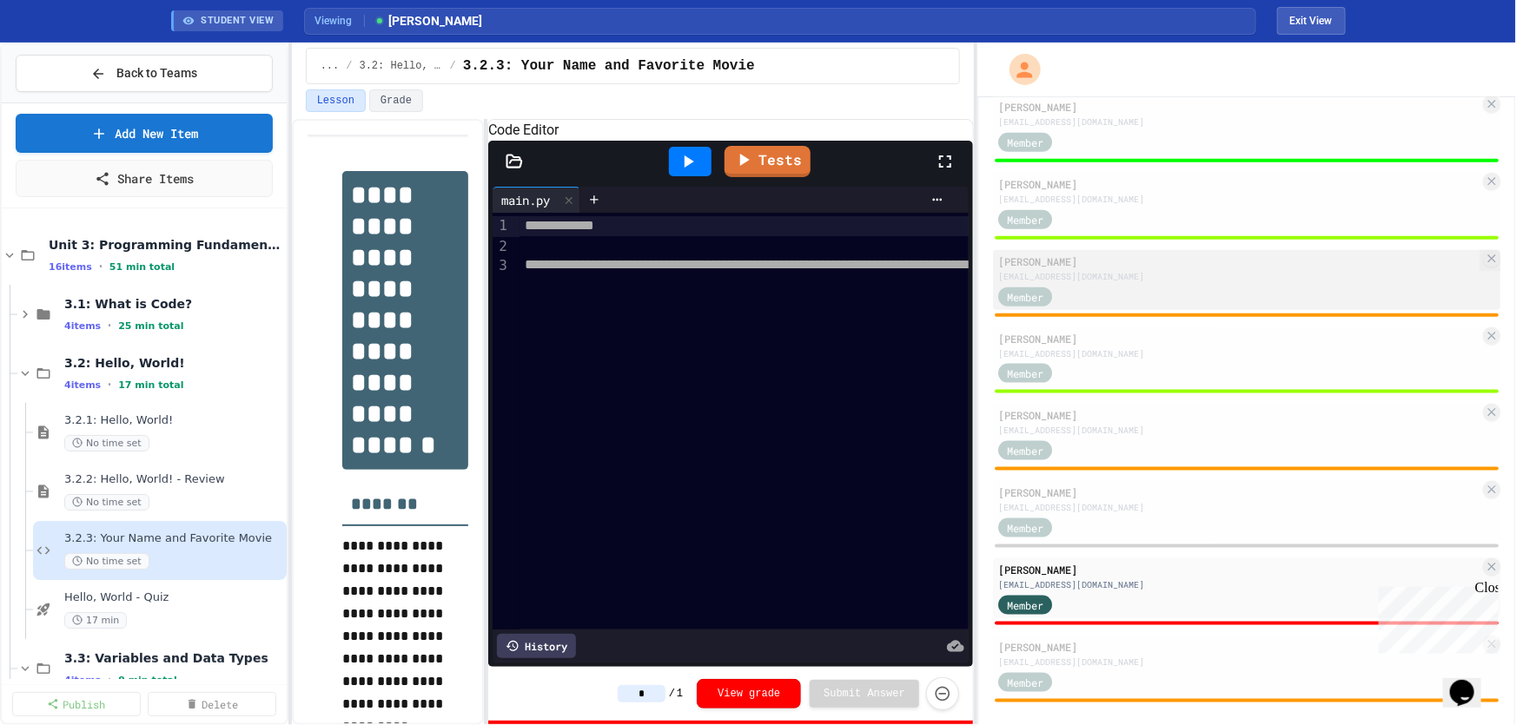
click at [1088, 270] on div "er054626@sdale.org" at bounding box center [1238, 276] width 481 height 13
type input "***"
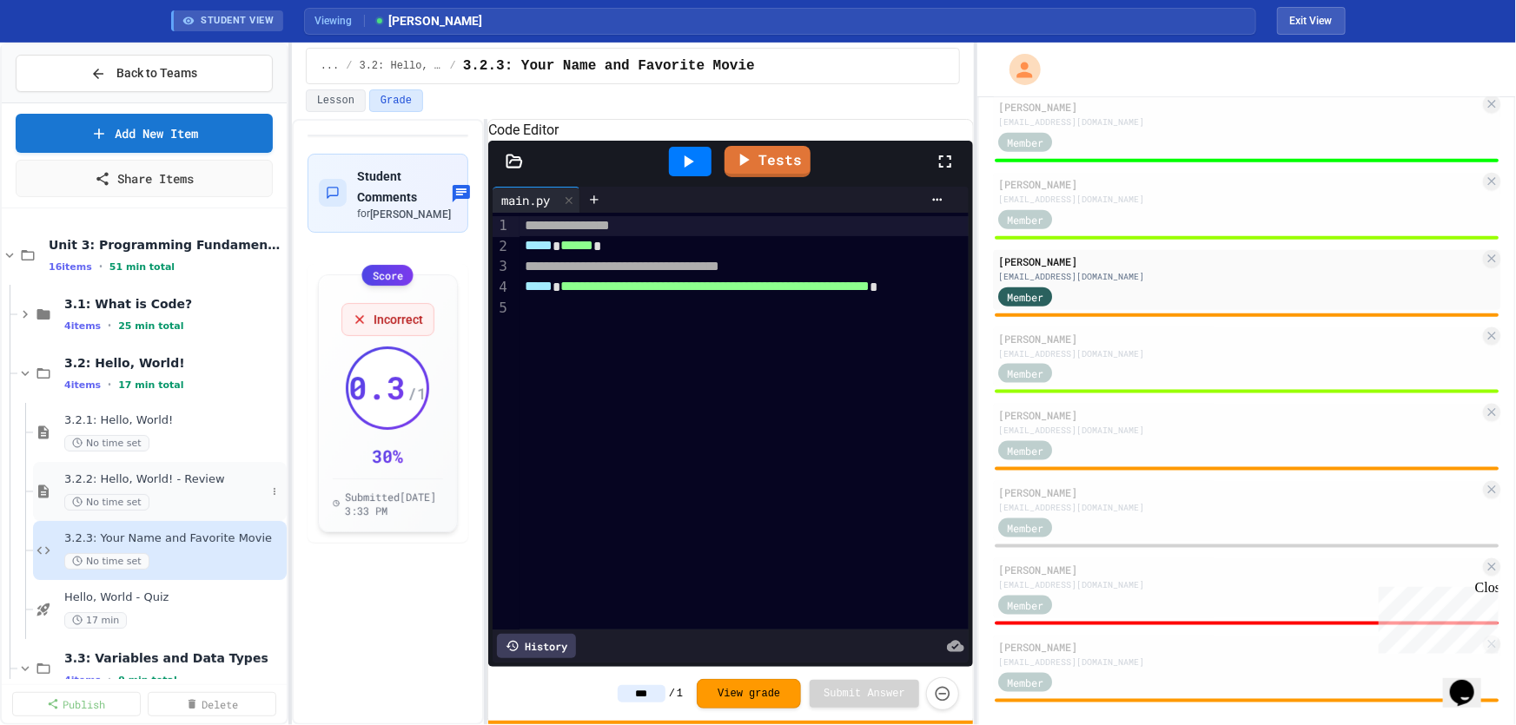
click at [144, 488] on div "3.2.2: Hello, World! - Review No time set" at bounding box center [165, 492] width 202 height 38
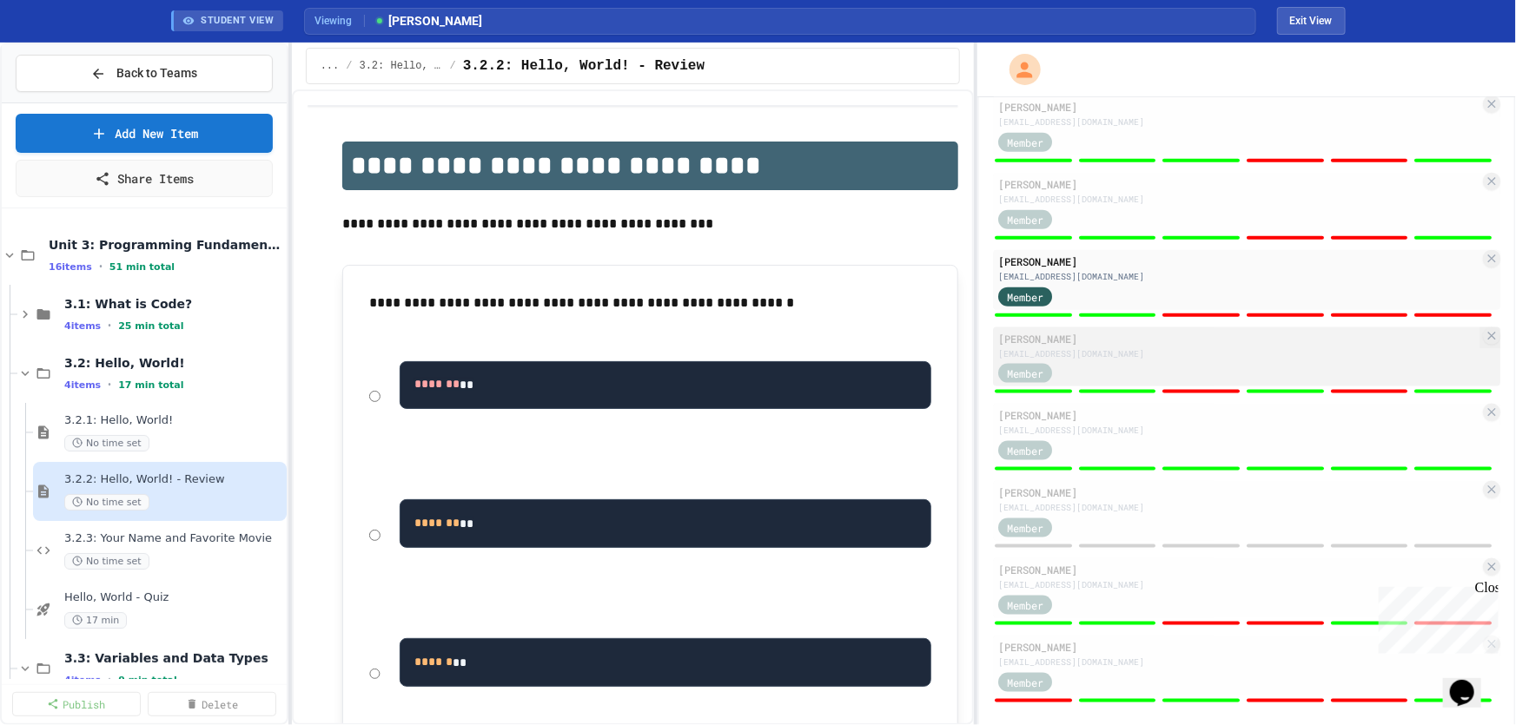
click at [1052, 362] on div "Member" at bounding box center [1041, 373] width 87 height 22
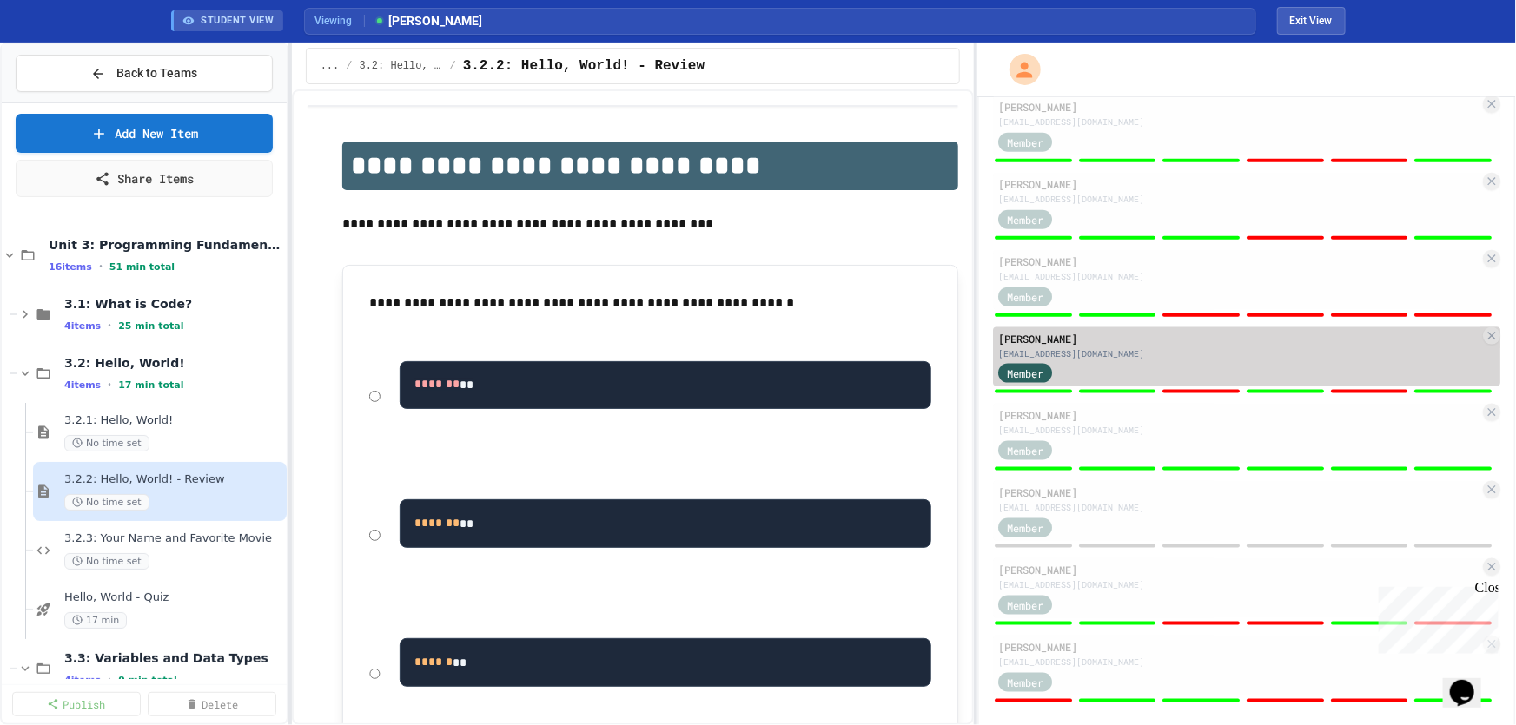
type input "*"
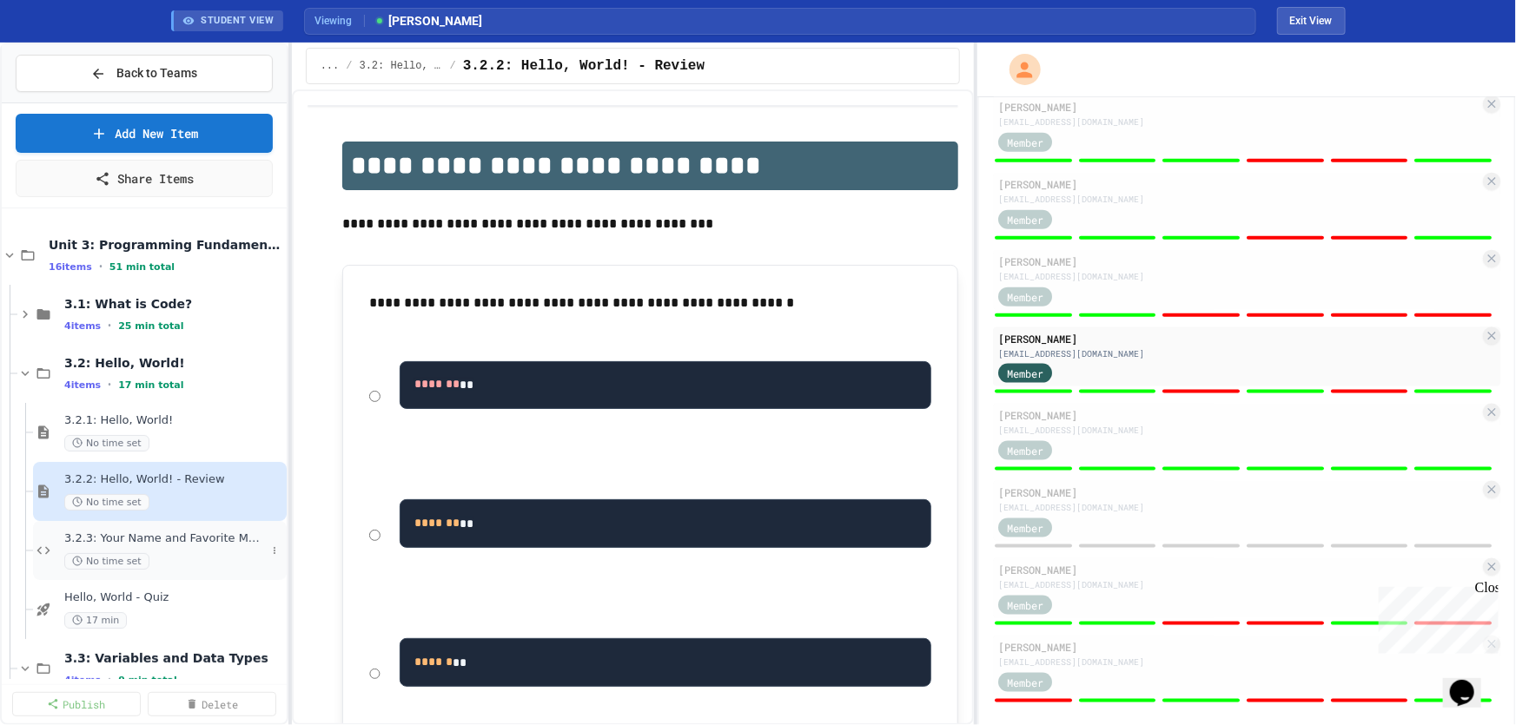
click at [195, 554] on div "No time set" at bounding box center [165, 561] width 202 height 17
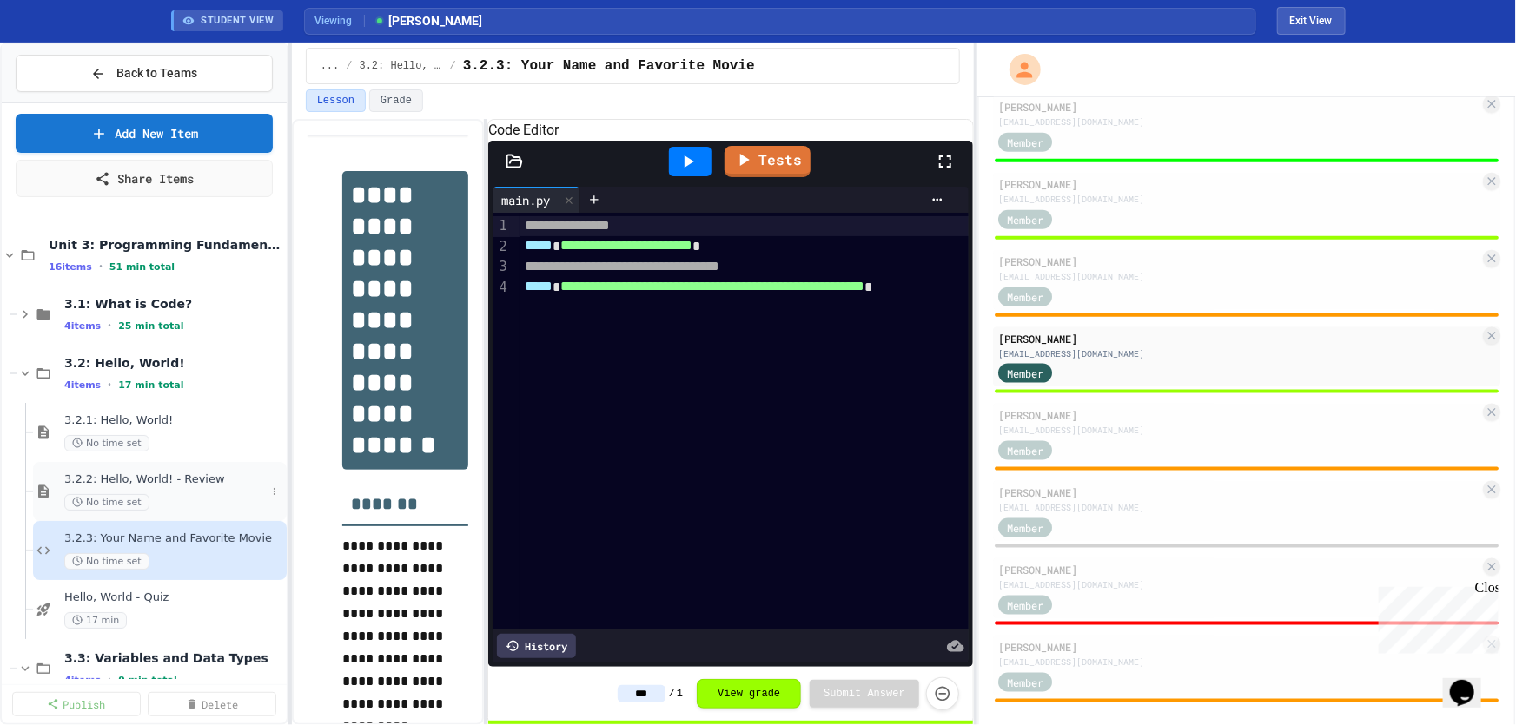
click at [158, 498] on div "No time set" at bounding box center [165, 502] width 202 height 17
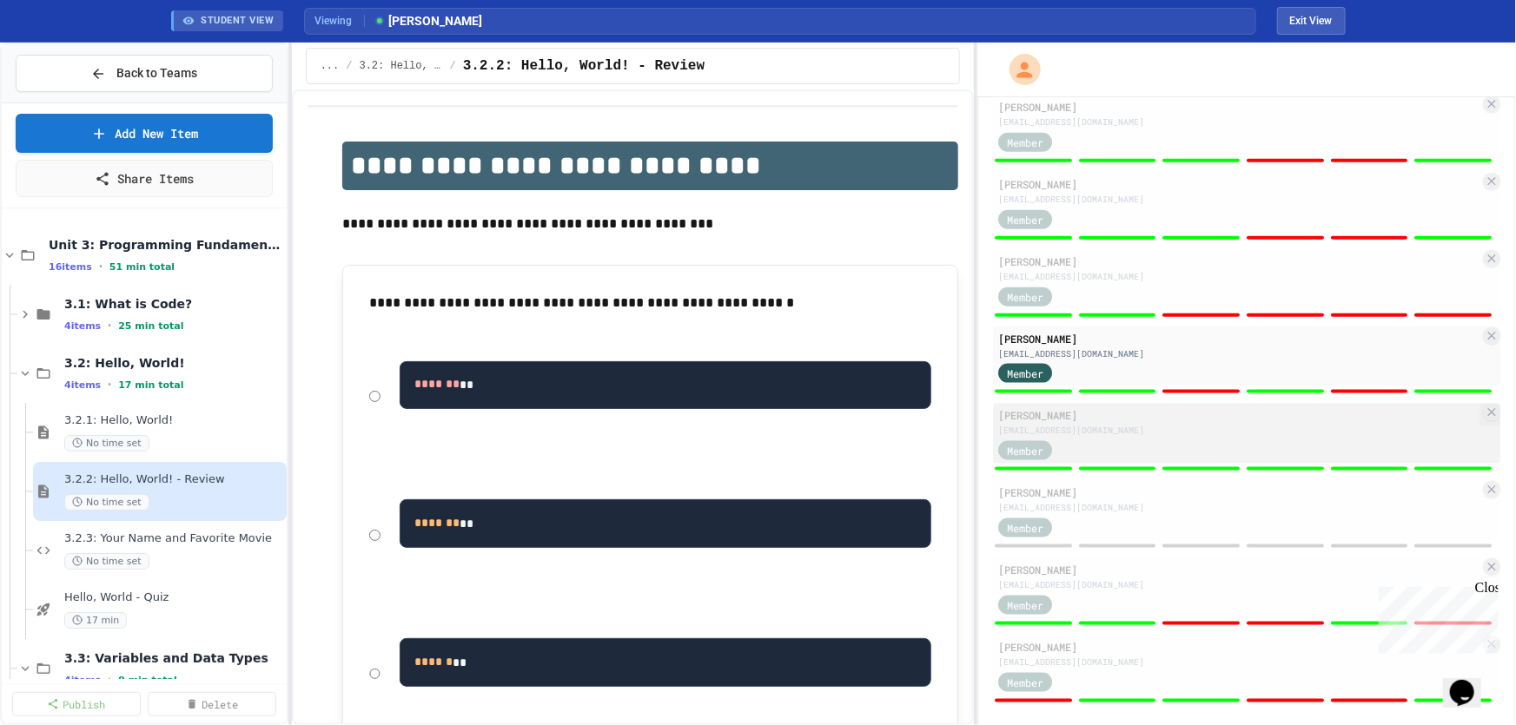
click at [1080, 439] on div "Member" at bounding box center [1041, 450] width 87 height 22
type input "*"
click at [189, 544] on span "3.2.3: Your Name and Favorite Movie" at bounding box center [165, 539] width 202 height 15
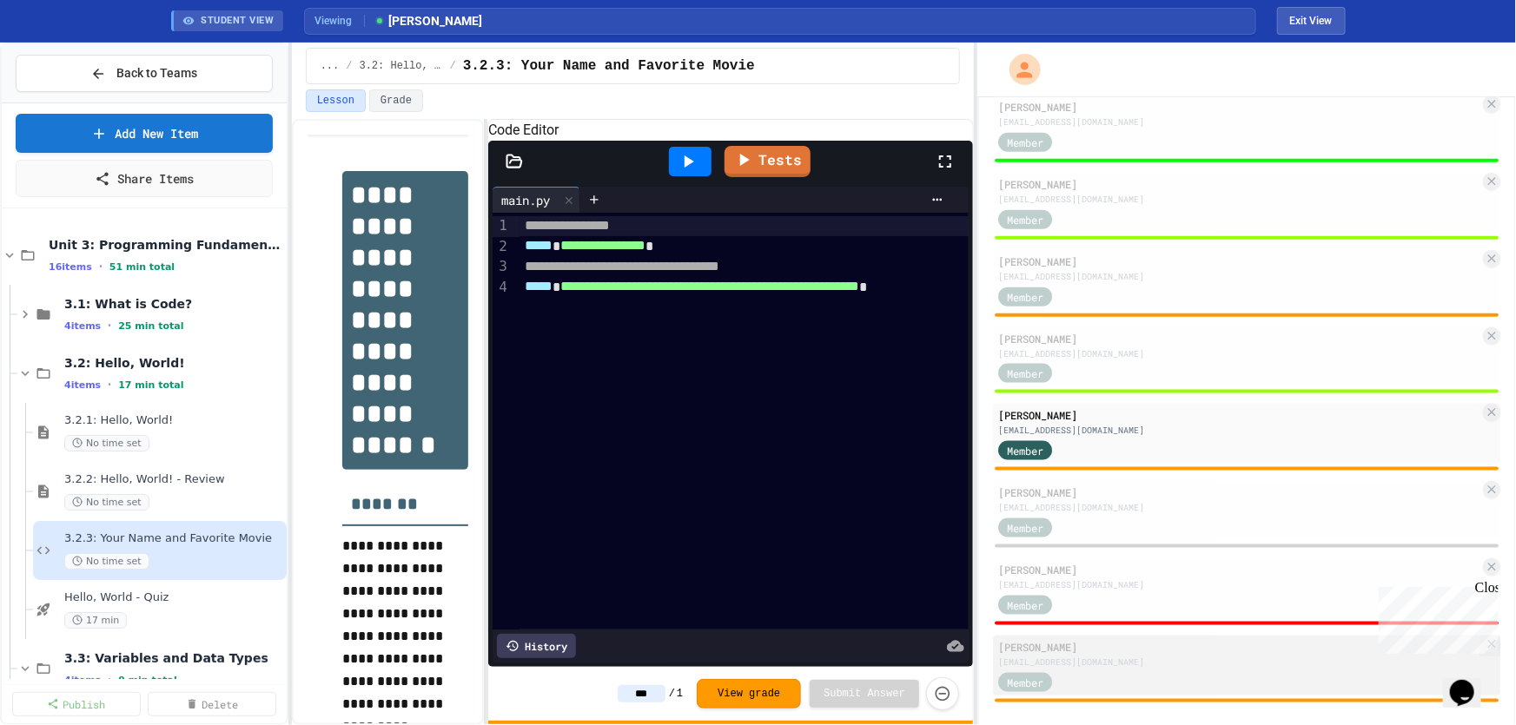
click at [1147, 671] on div "Member" at bounding box center [1238, 682] width 481 height 22
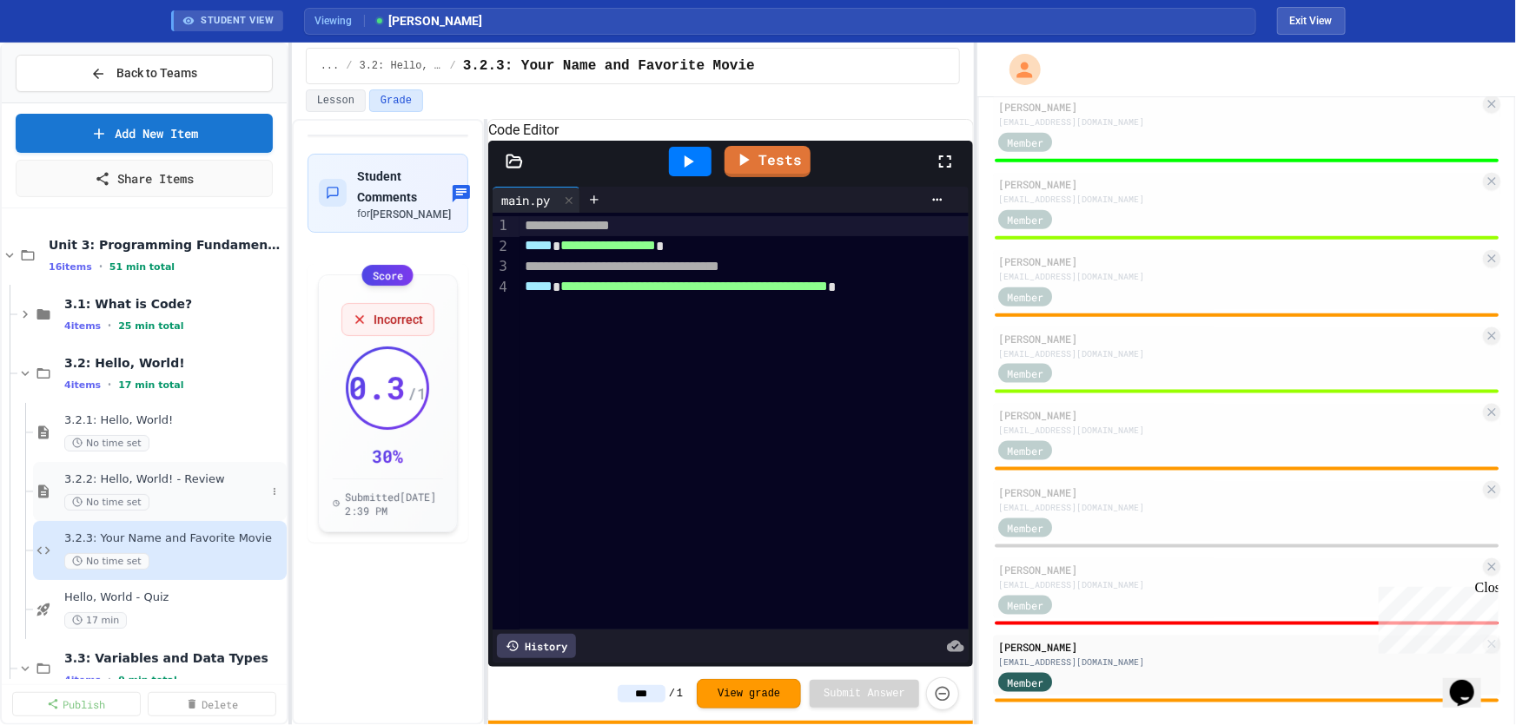
click at [126, 487] on div "3.2.2: Hello, World! - Review No time set" at bounding box center [165, 492] width 202 height 38
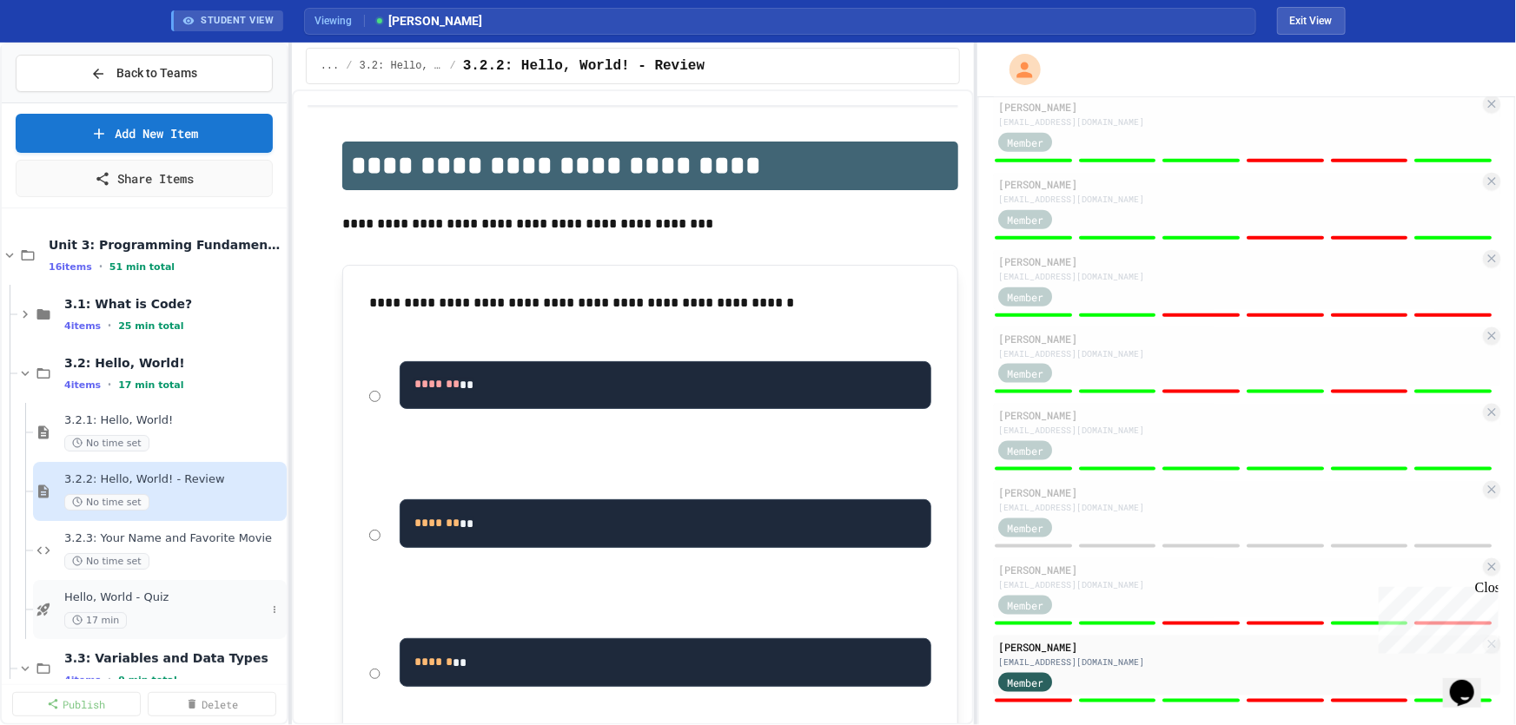
click at [148, 596] on span "Hello, World - Quiz" at bounding box center [165, 598] width 202 height 15
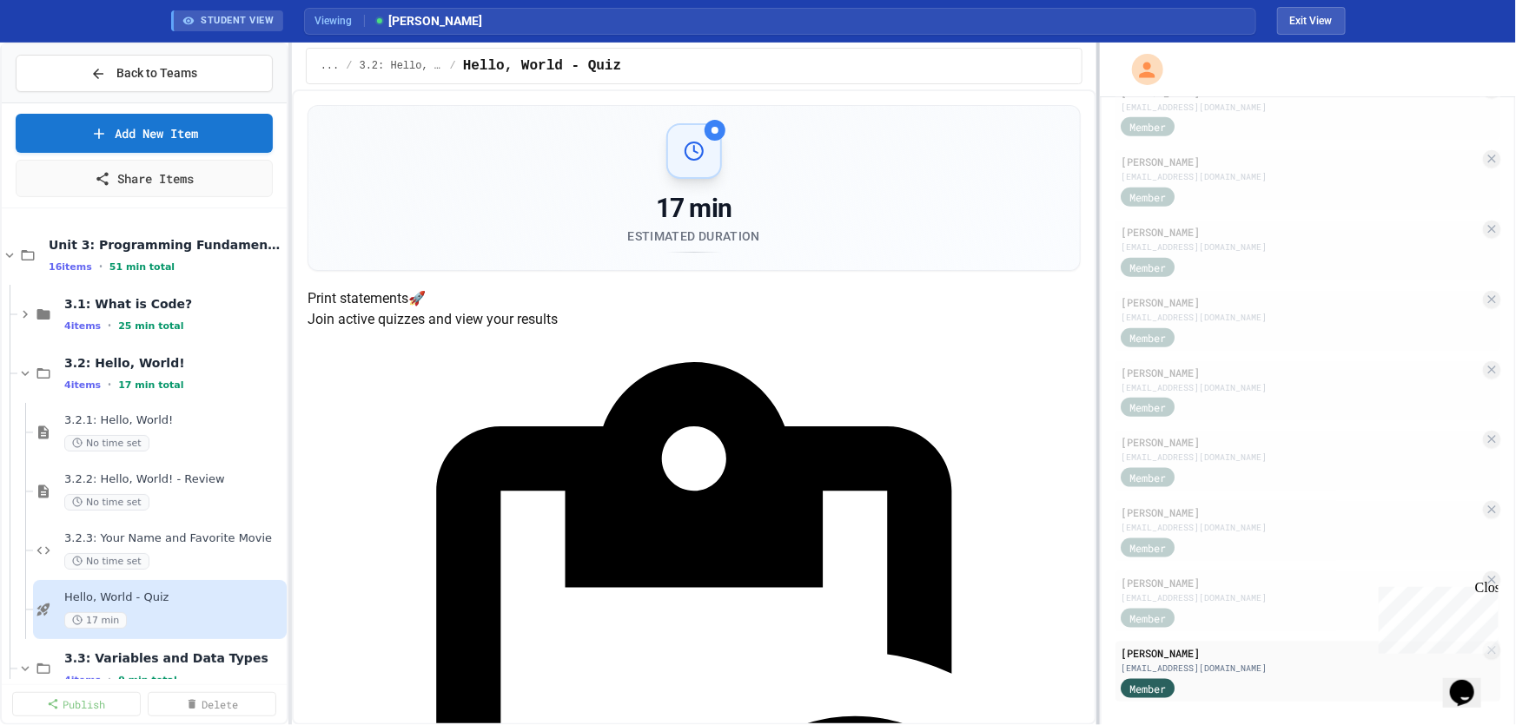
click at [1100, 433] on div at bounding box center [1097, 384] width 3 height 683
click at [670, 309] on h4 "Print statements 🚀" at bounding box center [694, 298] width 775 height 21
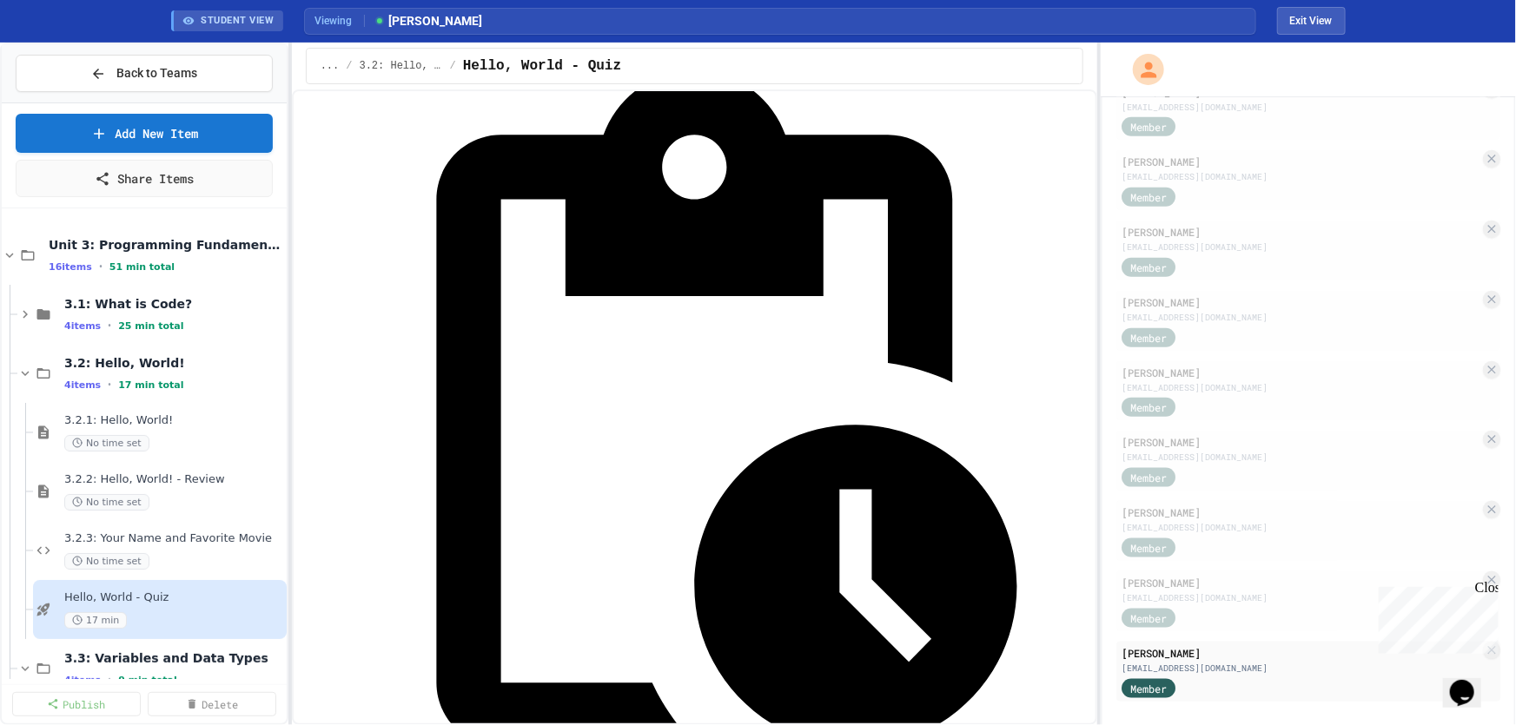
scroll to position [303, 0]
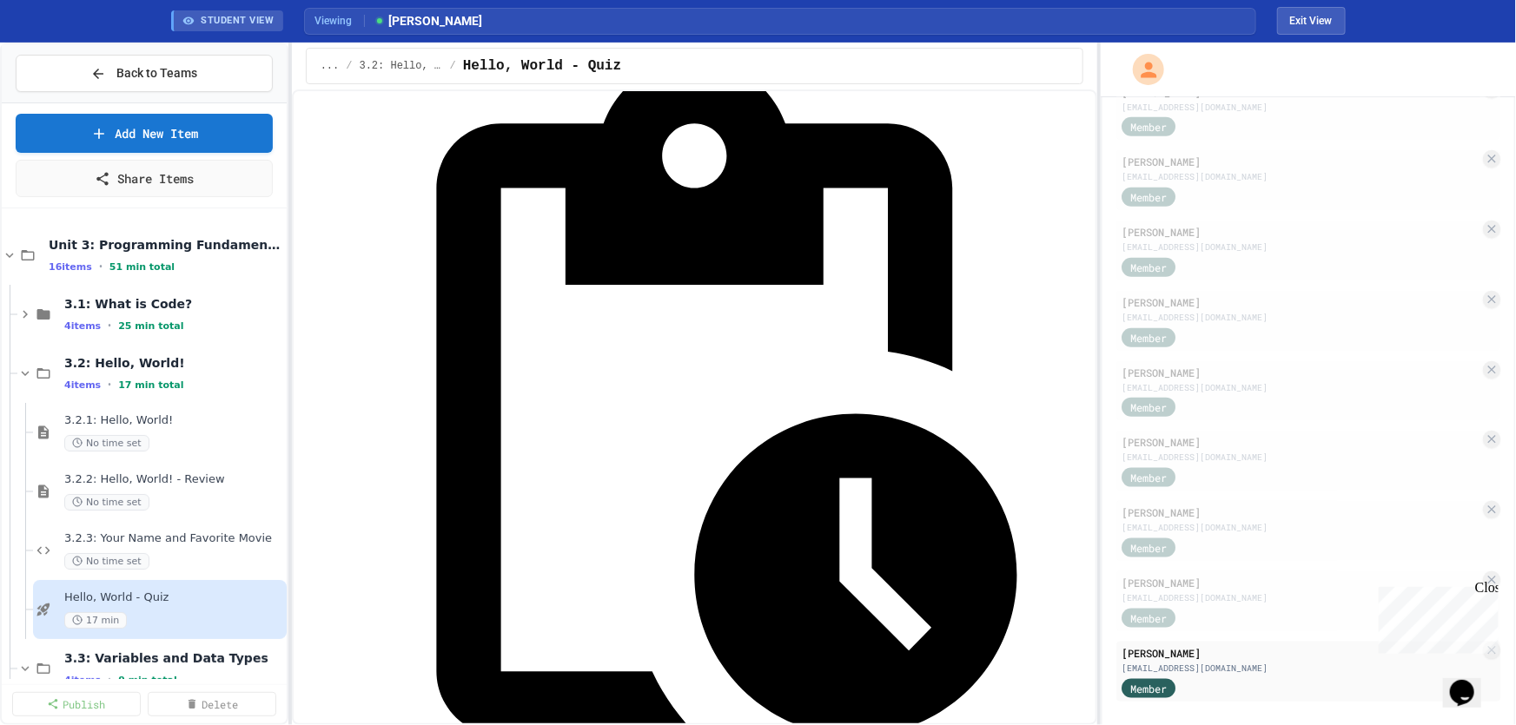
drag, startPoint x: 534, startPoint y: 360, endPoint x: 500, endPoint y: 347, distance: 36.0
click at [129, 592] on span "Hello, World - Quiz" at bounding box center [165, 598] width 202 height 15
click at [119, 591] on div at bounding box center [758, 362] width 1516 height 725
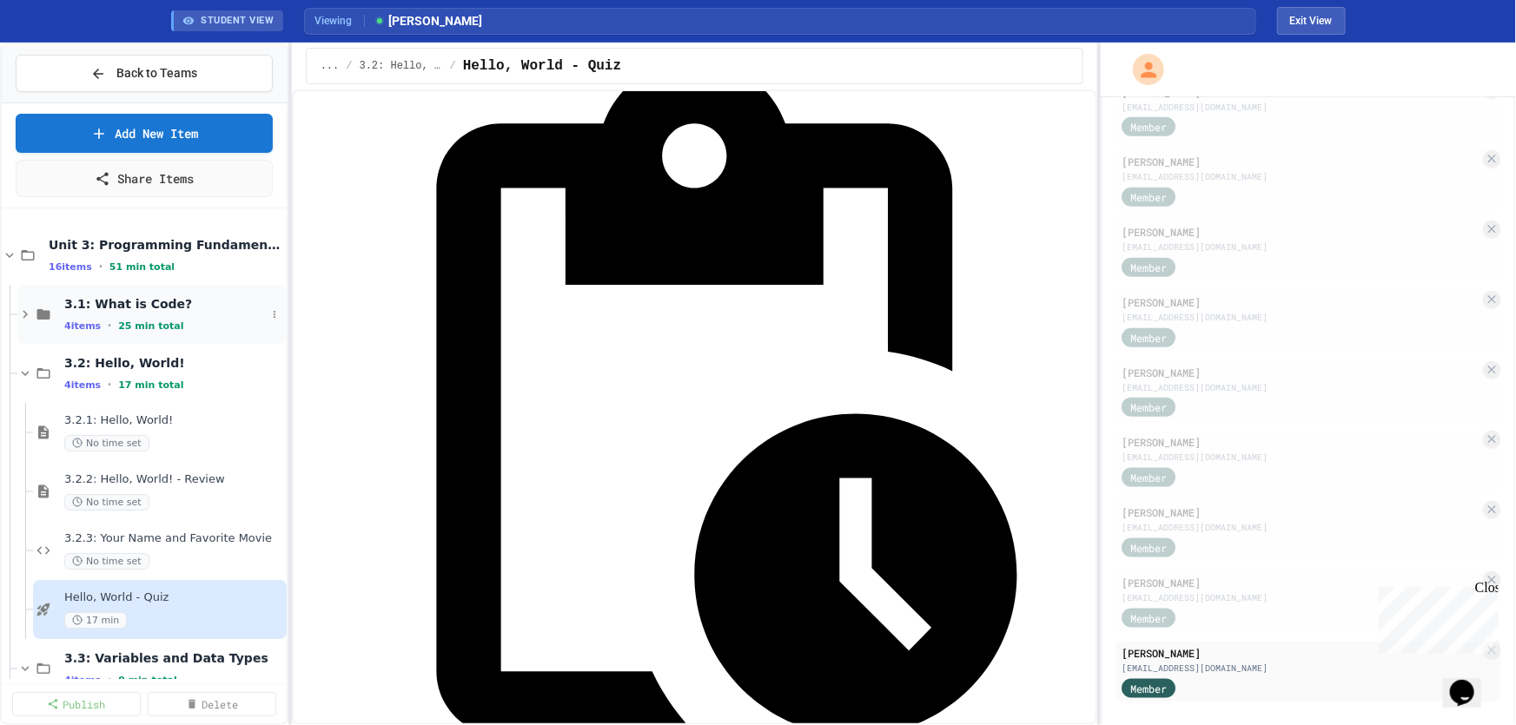
click at [23, 310] on icon at bounding box center [25, 315] width 16 height 16
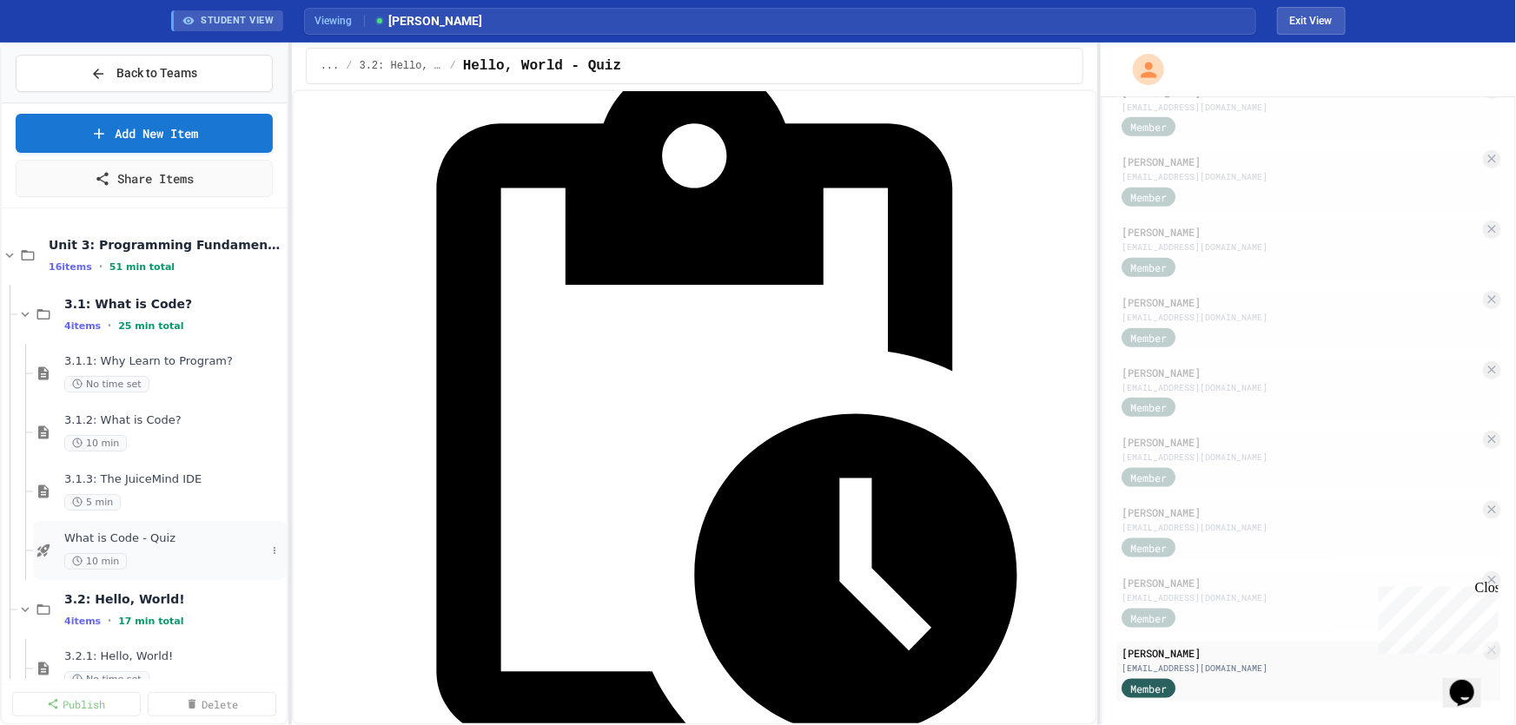
click at [113, 539] on span "What is Code - Quiz" at bounding box center [165, 539] width 202 height 15
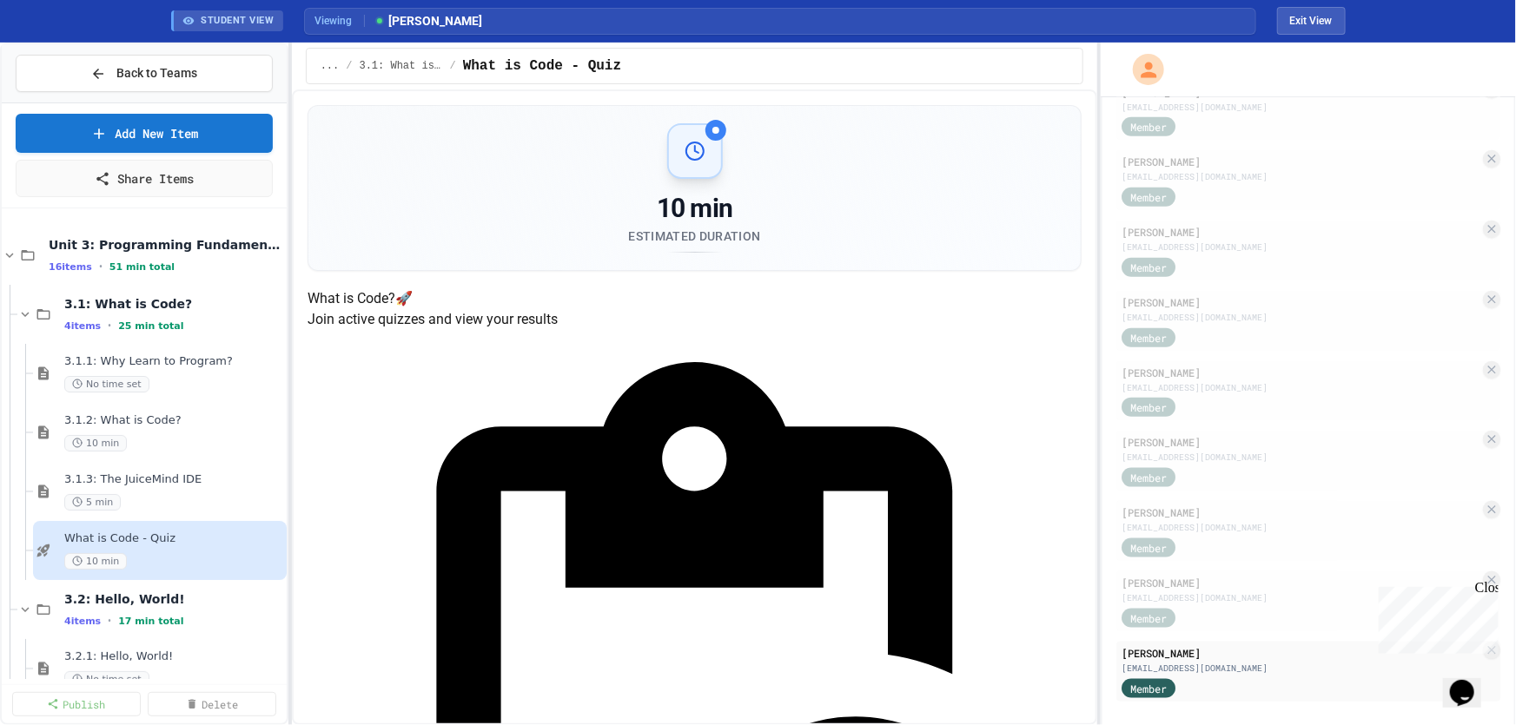
click at [130, 75] on span "Back to Teams" at bounding box center [156, 73] width 81 height 18
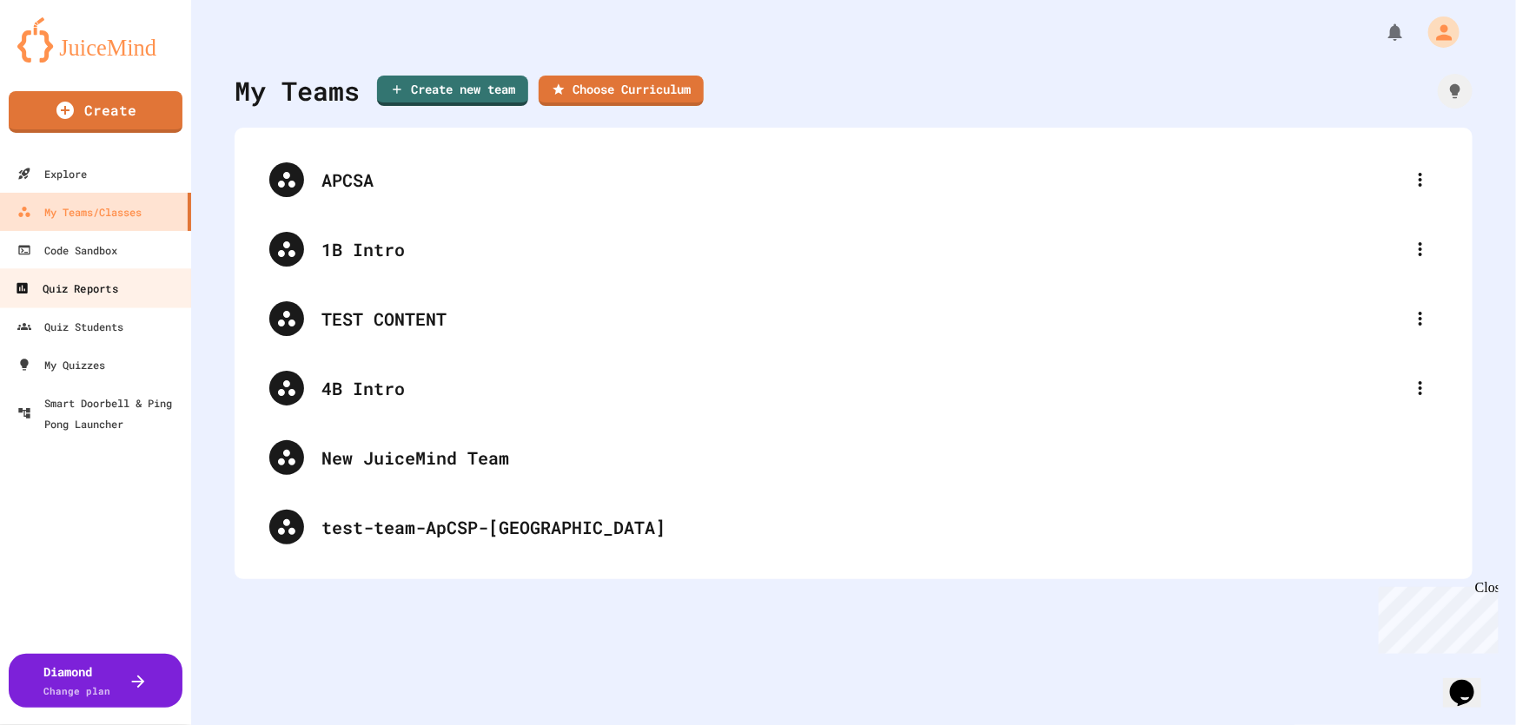
click at [93, 287] on div "Quiz Reports" at bounding box center [66, 289] width 102 height 22
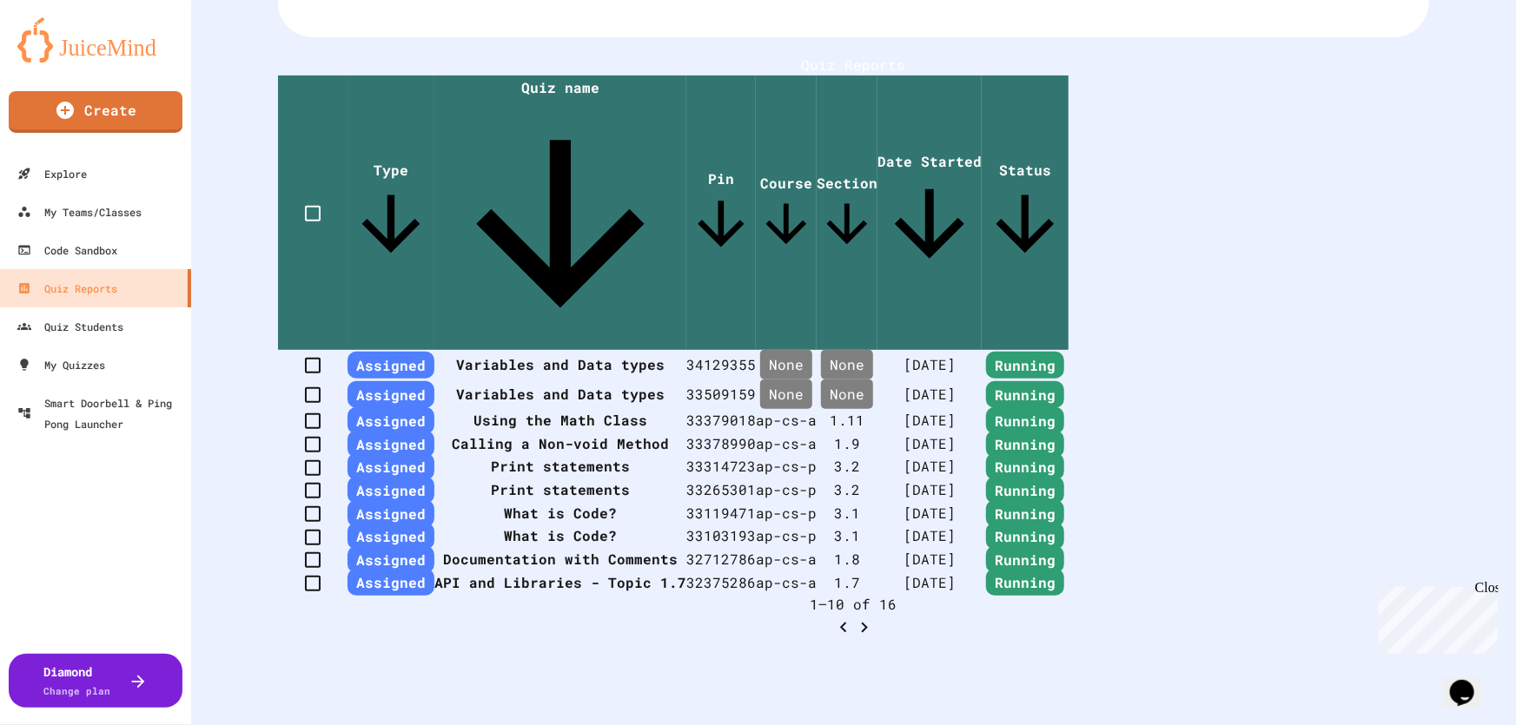
scroll to position [396, 0]
click at [1485, 586] on div "Close" at bounding box center [1485, 590] width 22 height 22
click at [875, 618] on icon "Go to next page" at bounding box center [864, 628] width 21 height 21
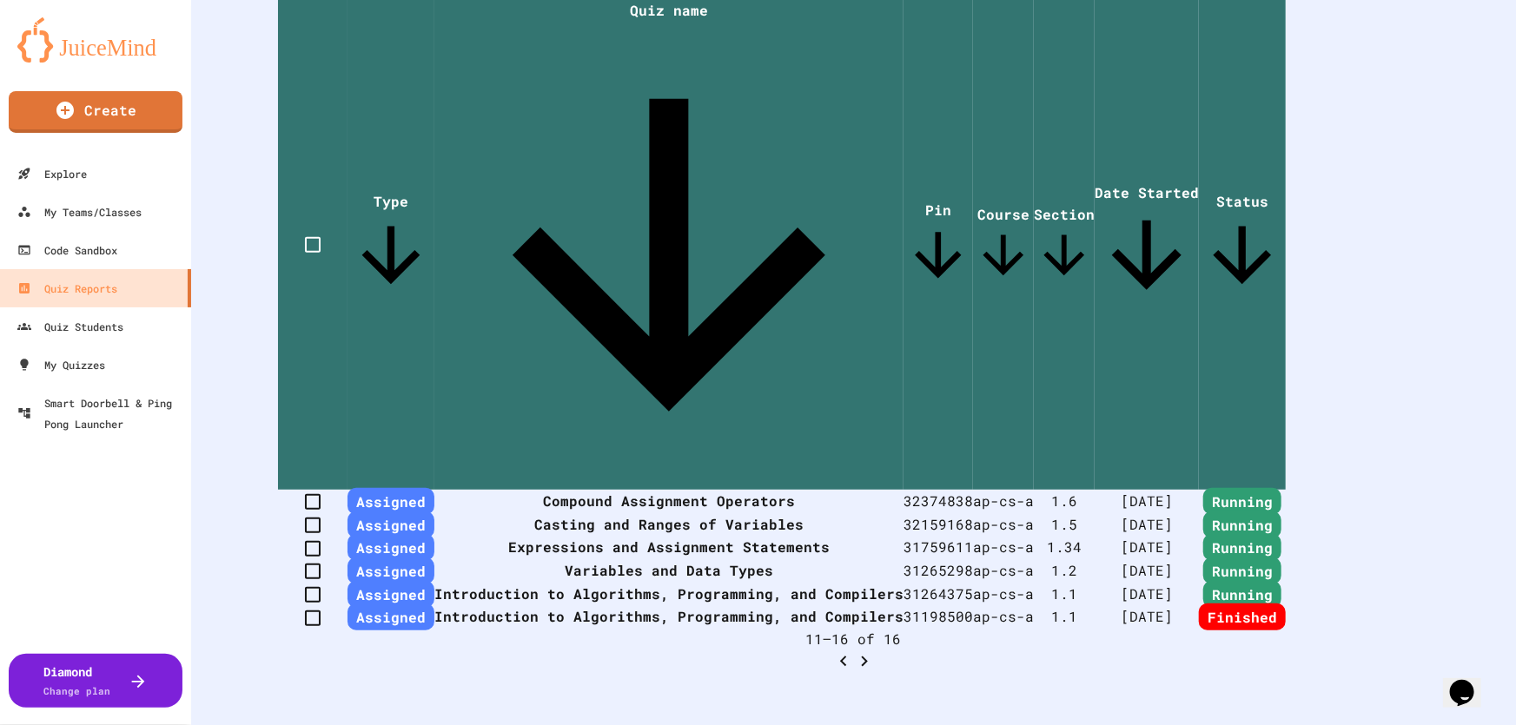
scroll to position [192, 0]
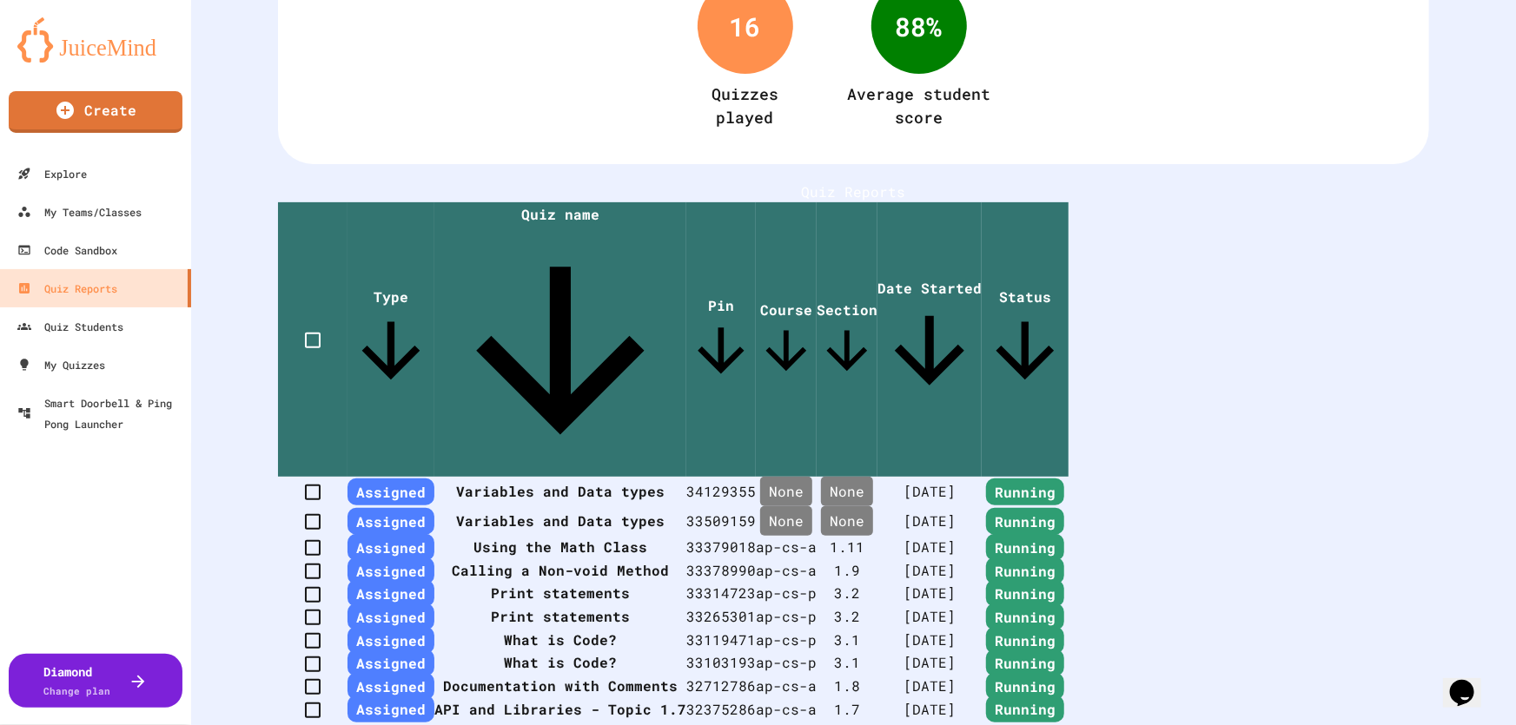
click at [555, 477] on th "Variables and Data types" at bounding box center [560, 492] width 252 height 30
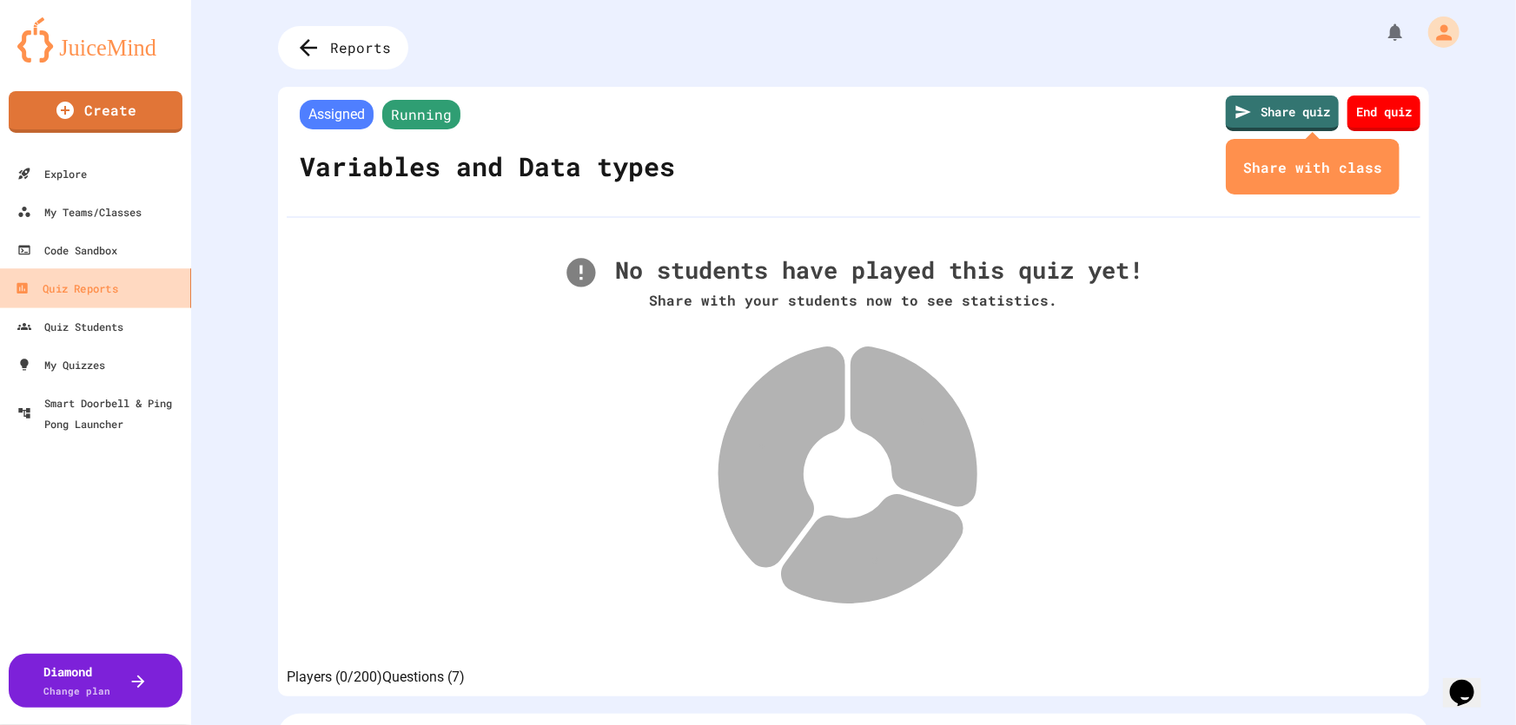
click at [87, 286] on div "Quiz Reports" at bounding box center [66, 289] width 102 height 22
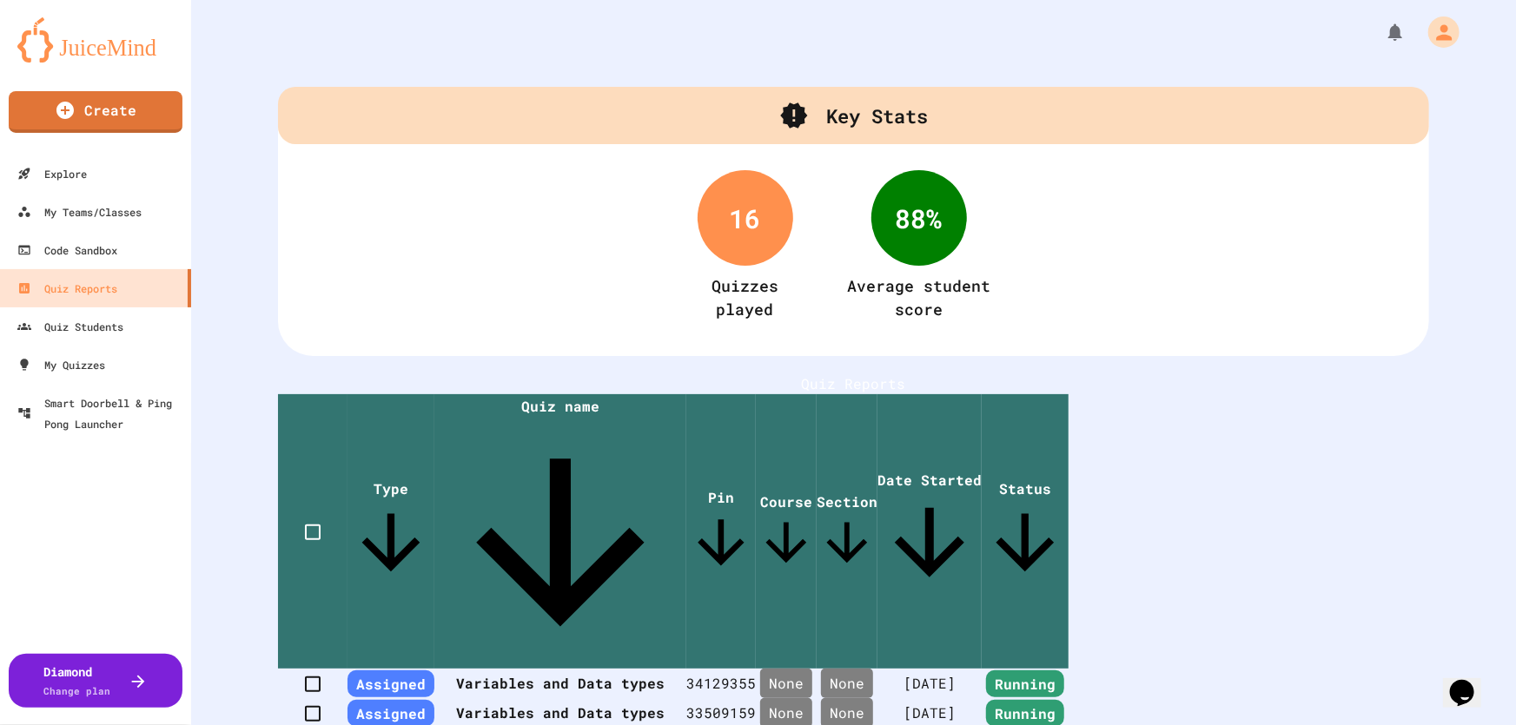
click at [561, 698] on th "Variables and Data types" at bounding box center [560, 713] width 252 height 30
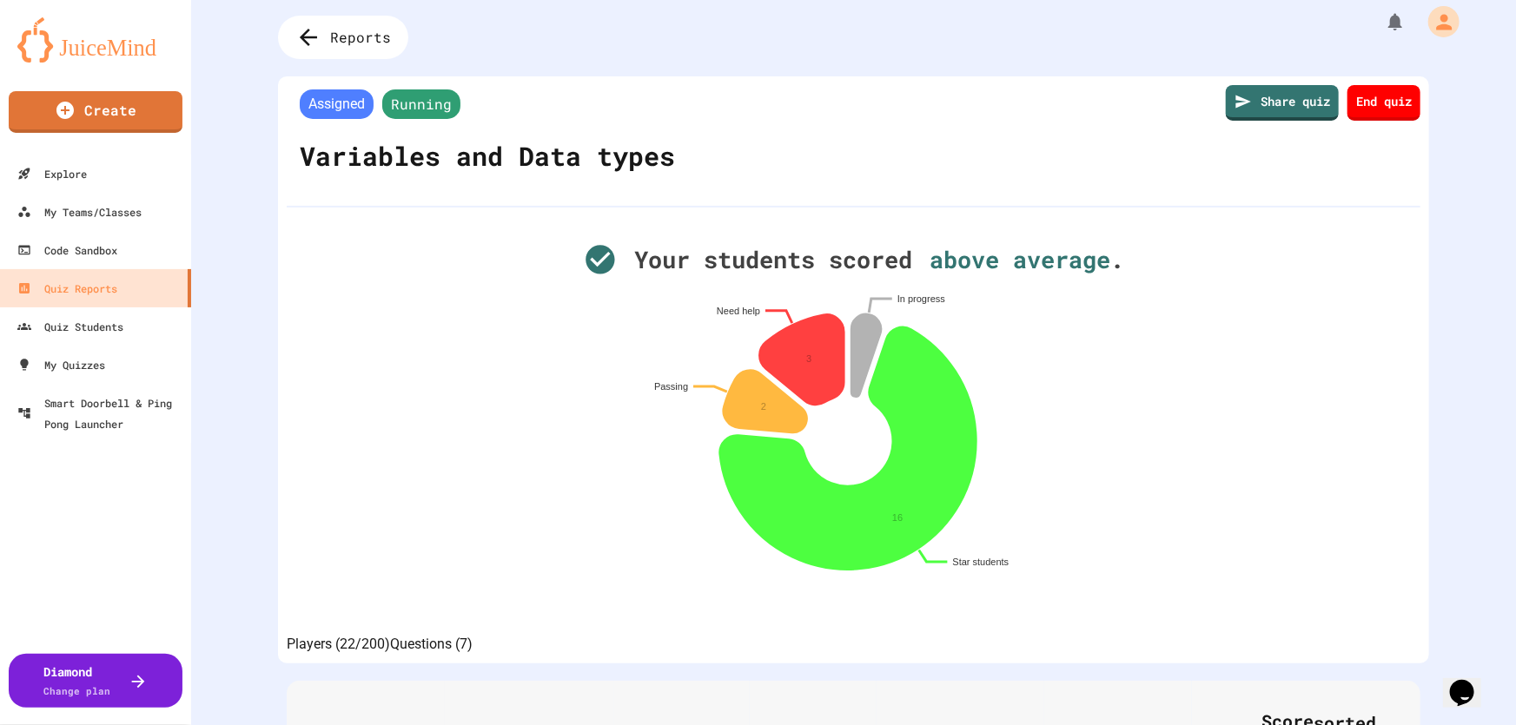
scroll to position [9, 0]
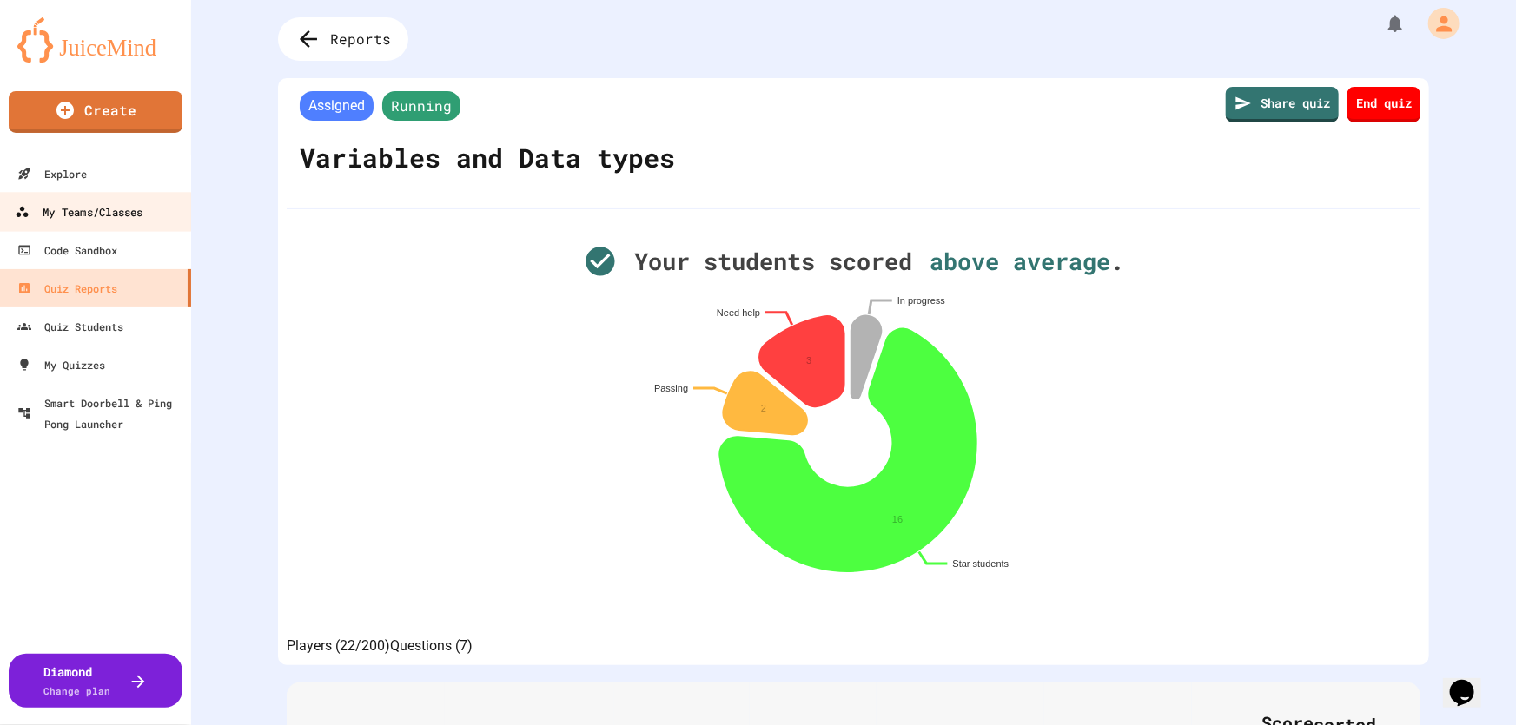
click at [98, 208] on div "My Teams/Classes" at bounding box center [79, 213] width 128 height 22
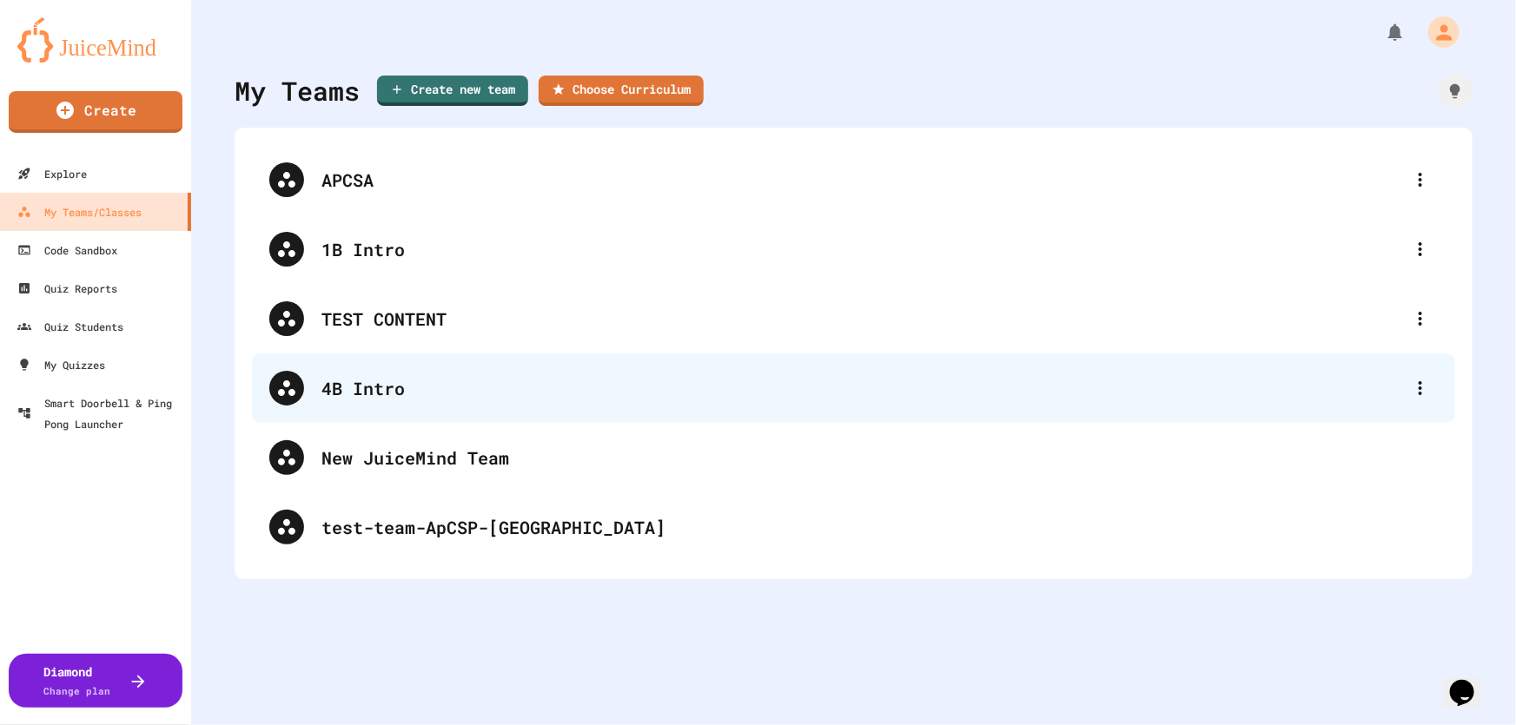
click at [399, 387] on div "4B Intro" at bounding box center [861, 388] width 1081 height 26
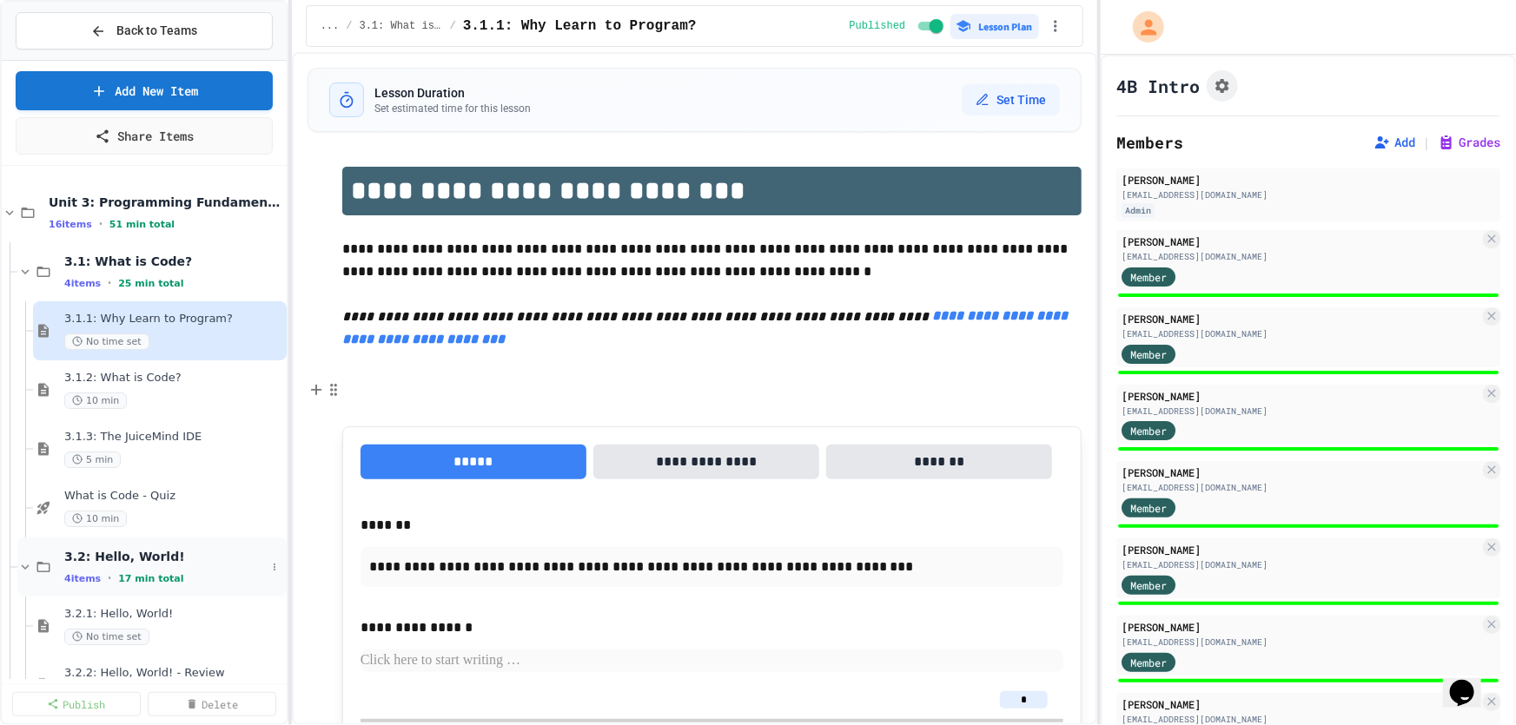
click at [134, 557] on span "3.2: Hello, World!" at bounding box center [165, 557] width 202 height 16
click at [136, 555] on span "3.2: Hello, World!" at bounding box center [165, 557] width 202 height 16
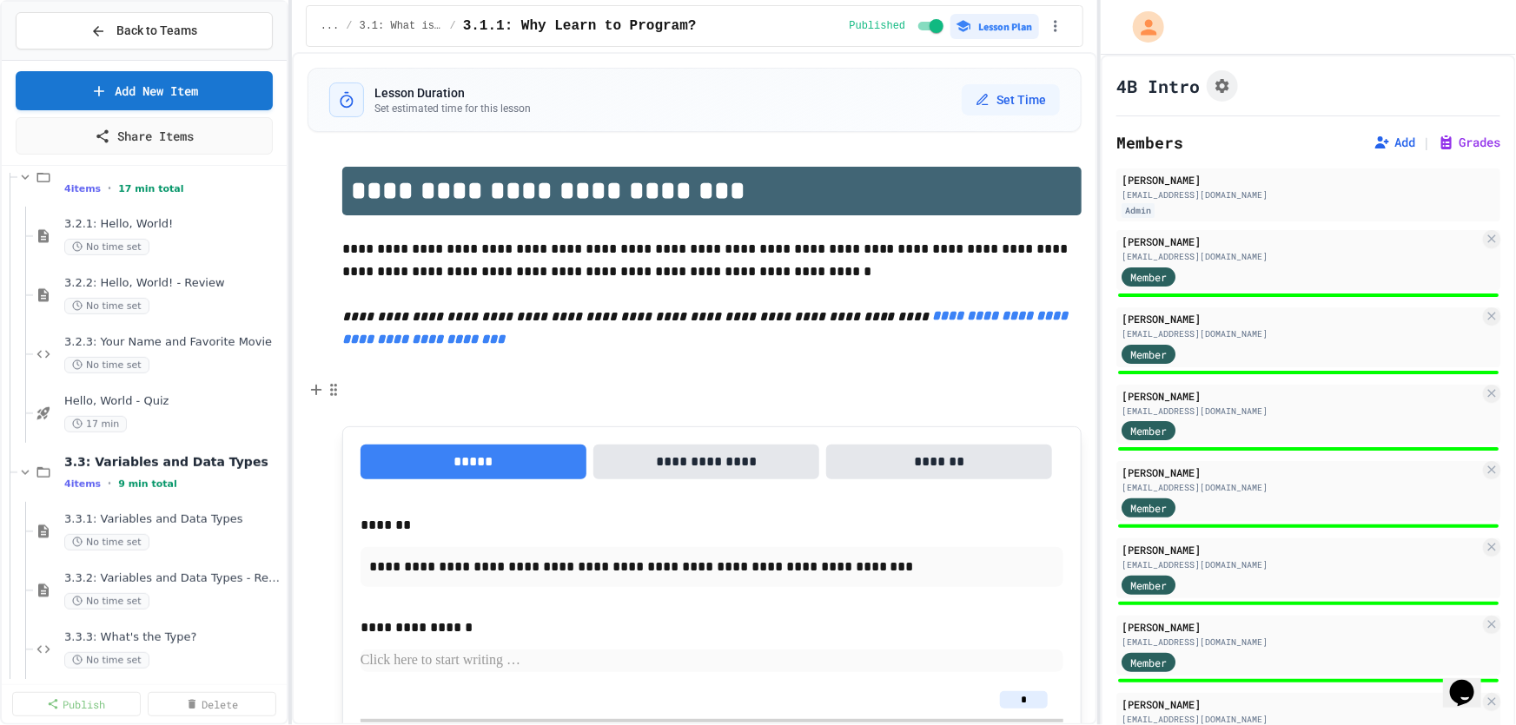
scroll to position [394, 0]
click at [151, 395] on span "Hello, World - Quiz" at bounding box center [165, 397] width 202 height 15
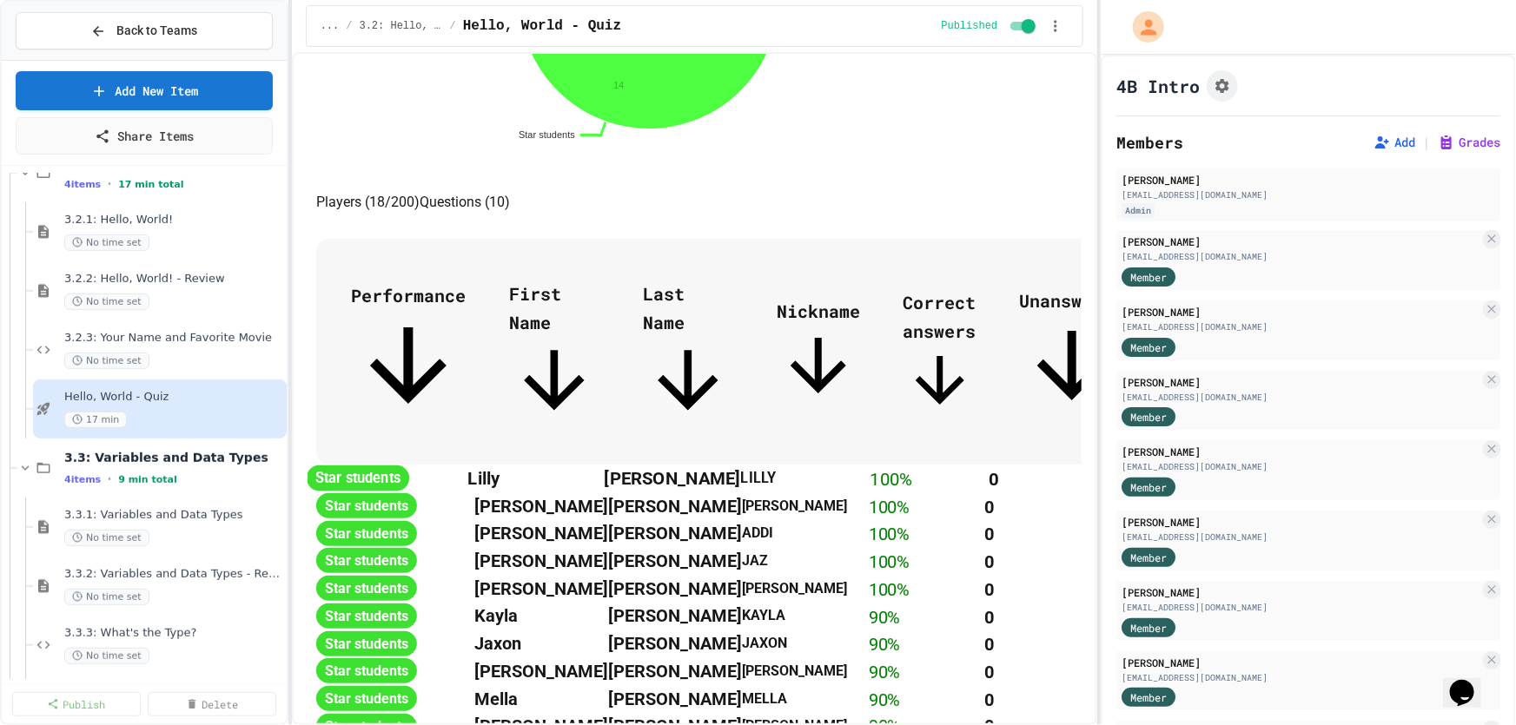
scroll to position [704, 0]
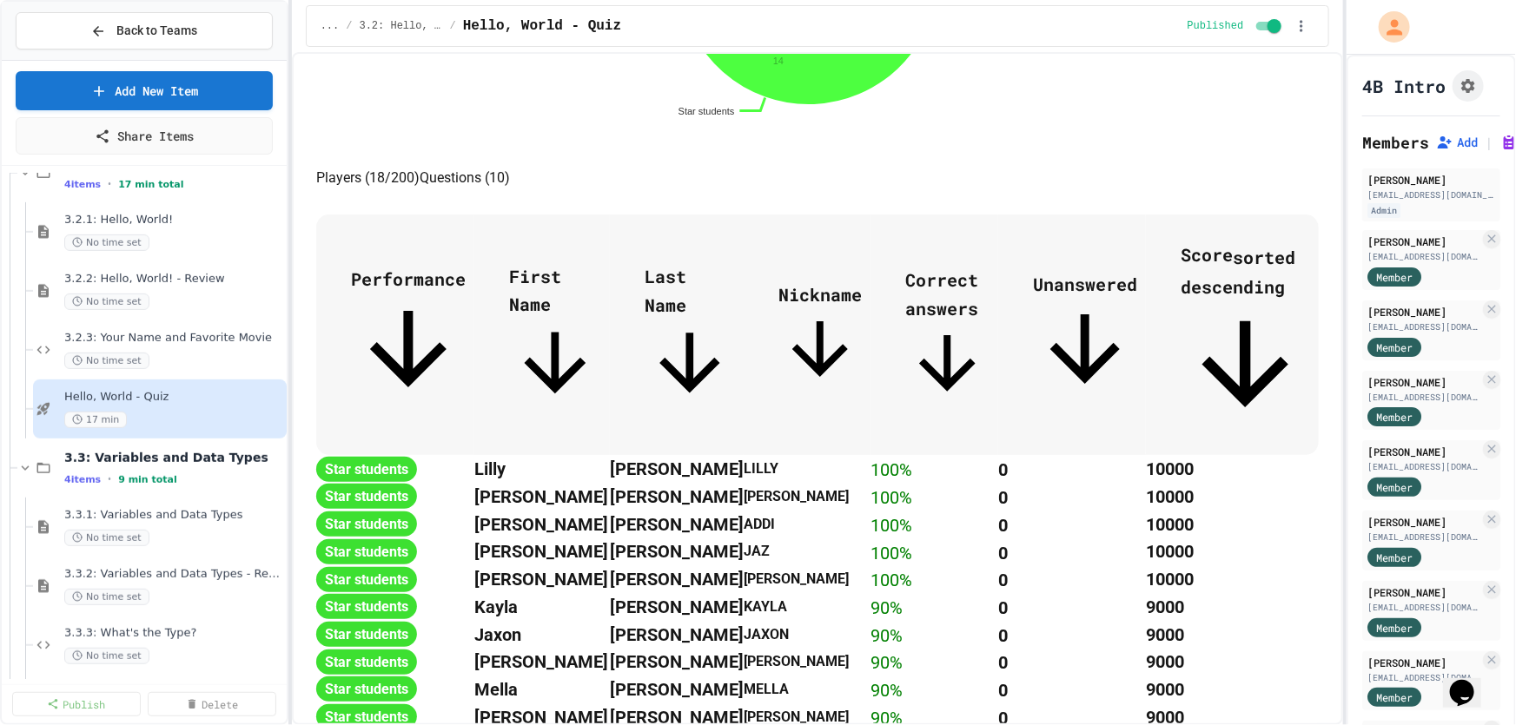
click at [1348, 377] on div "Back to Teams Add New Item Share Items What is Code - Quiz 10 min 3.2: Hello, W…" at bounding box center [758, 362] width 1516 height 725
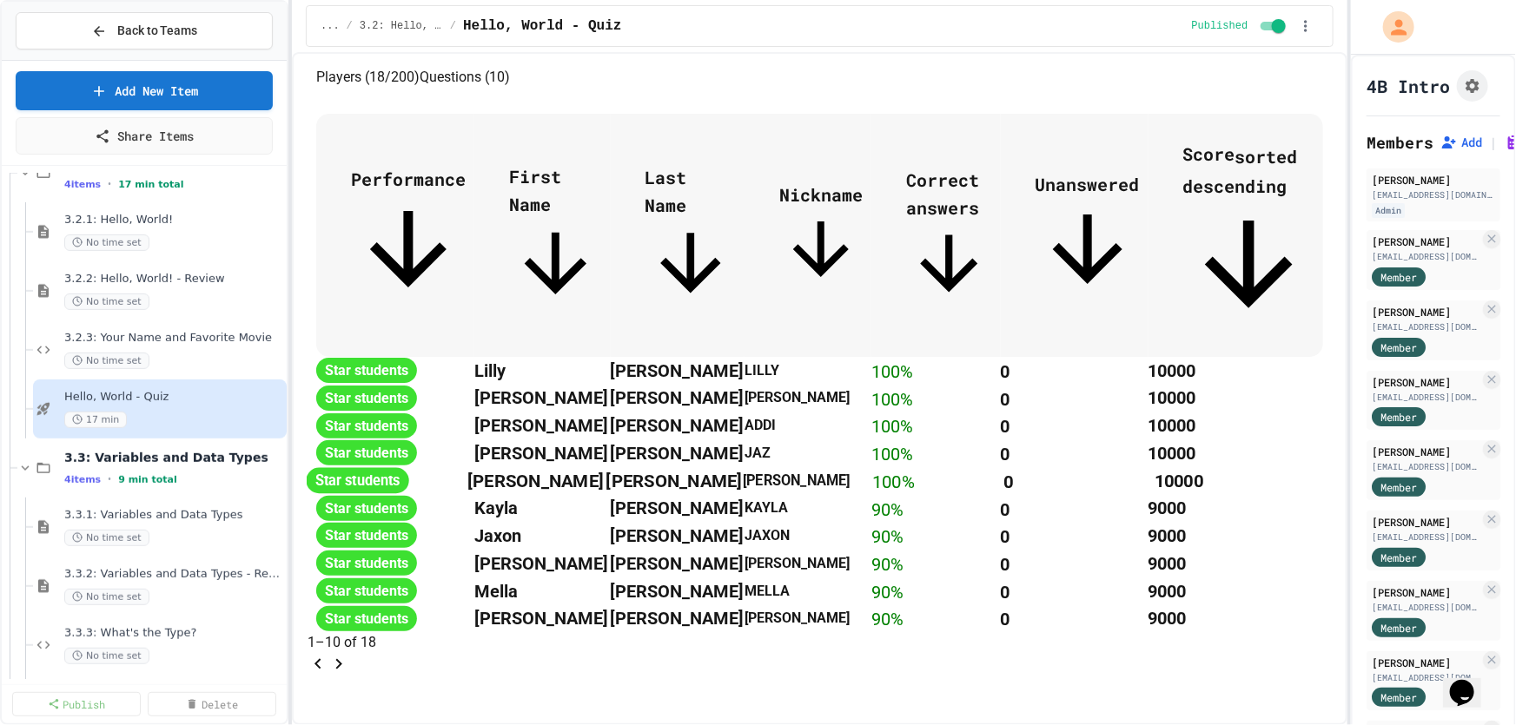
scroll to position [1173, 0]
click at [349, 654] on icon "Go to next page" at bounding box center [338, 664] width 21 height 21
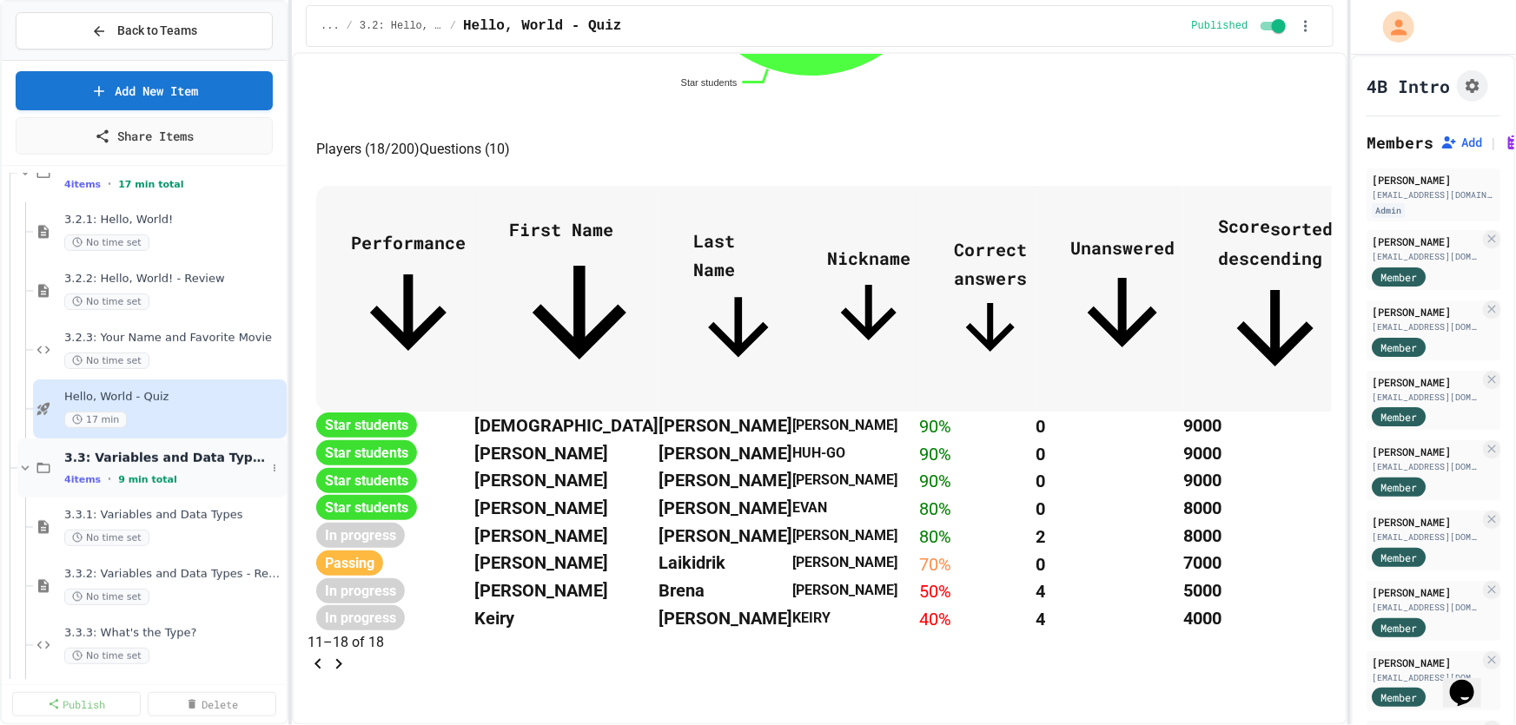
click at [95, 467] on div "3.3: Variables and Data Types 4 items • 9 min total" at bounding box center [165, 468] width 202 height 36
click at [122, 481] on span "9 min total" at bounding box center [147, 479] width 59 height 11
click at [132, 520] on span "3.3.1: Variables and Data Types" at bounding box center [165, 515] width 202 height 15
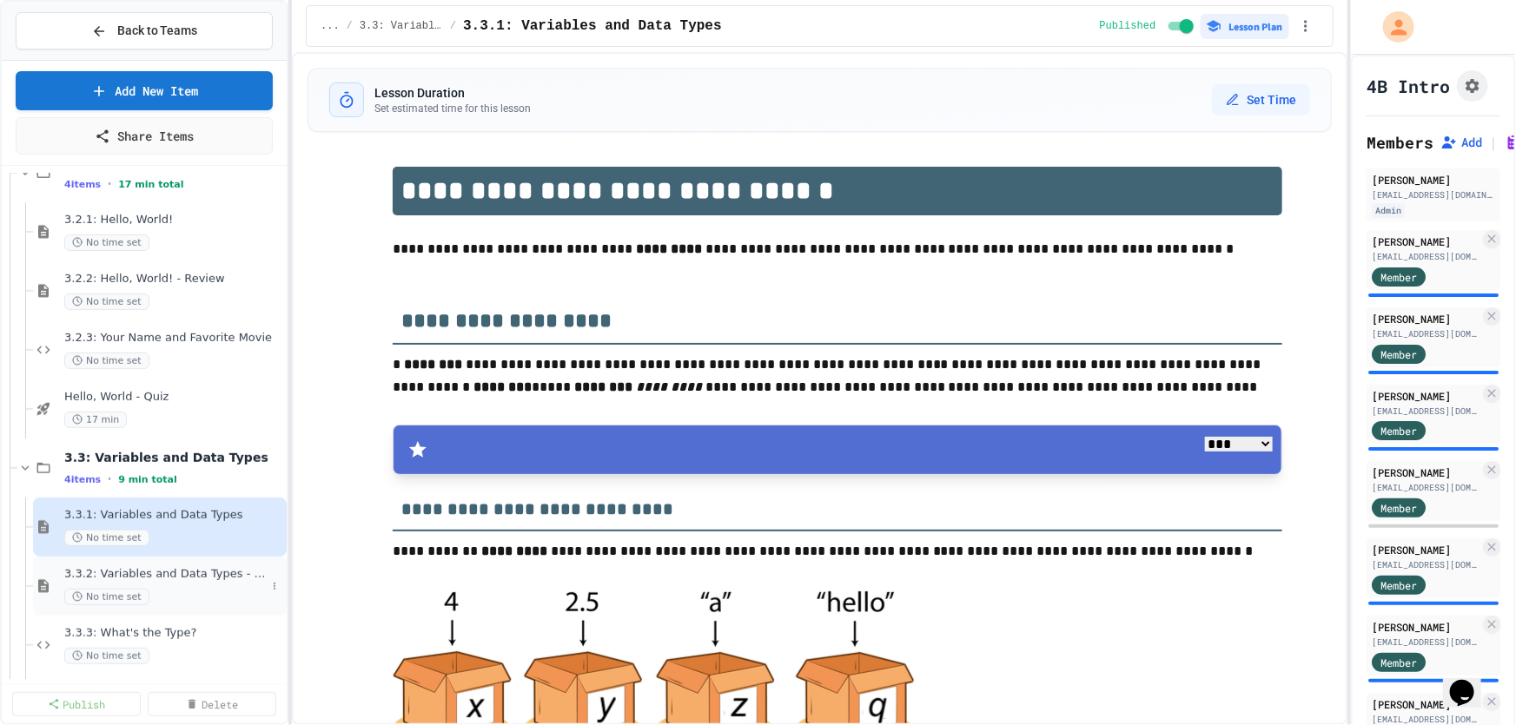
click at [161, 574] on span "3.3.2: Variables and Data Types - Review" at bounding box center [165, 574] width 202 height 15
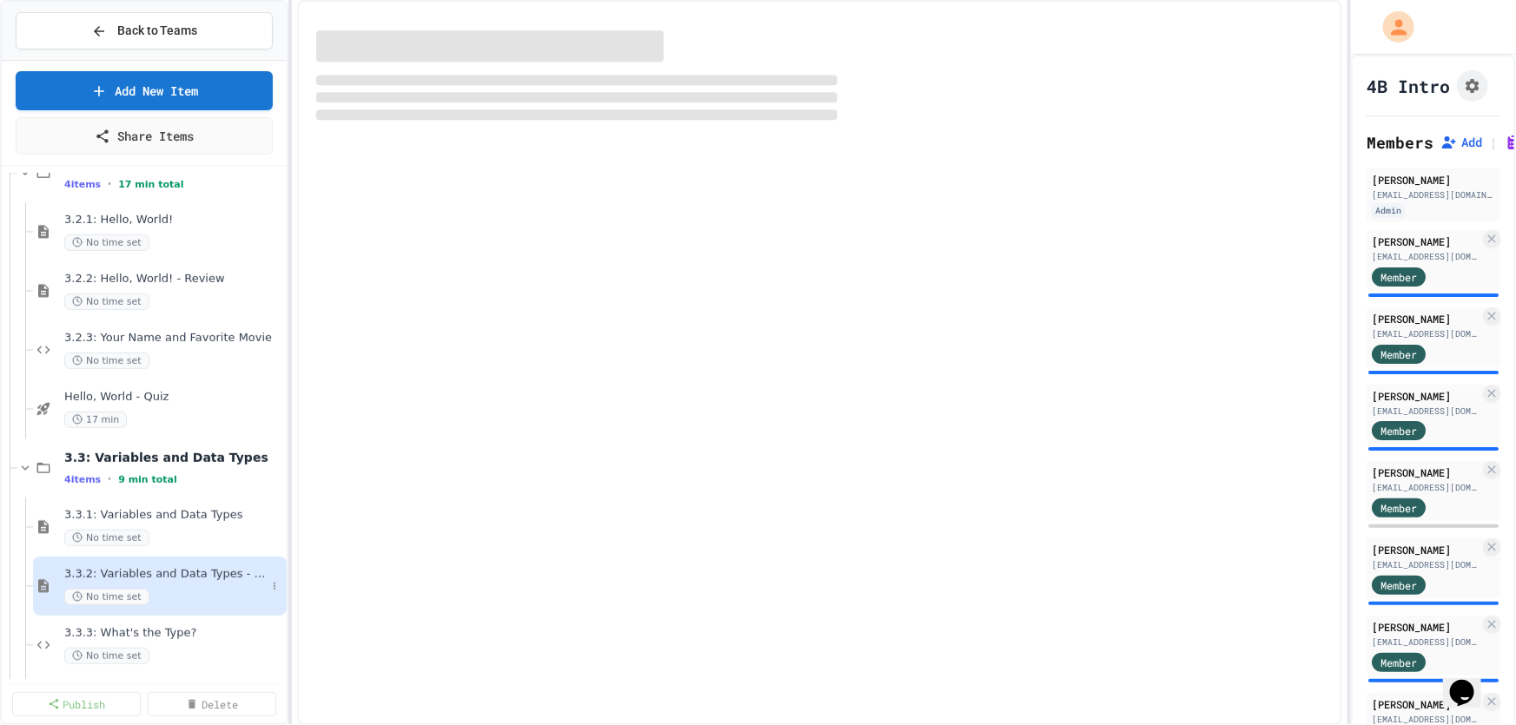
select select "***"
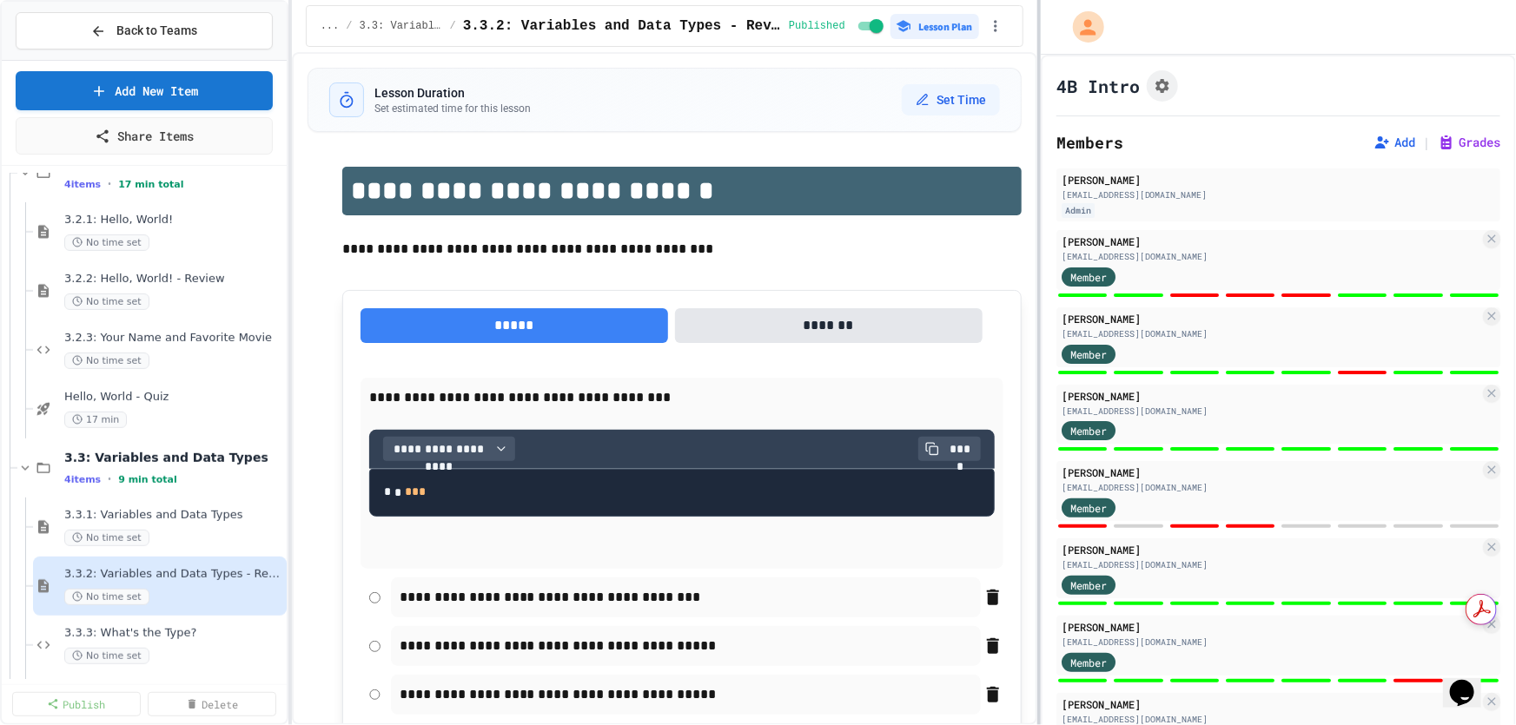
click at [1041, 340] on div at bounding box center [1038, 362] width 3 height 725
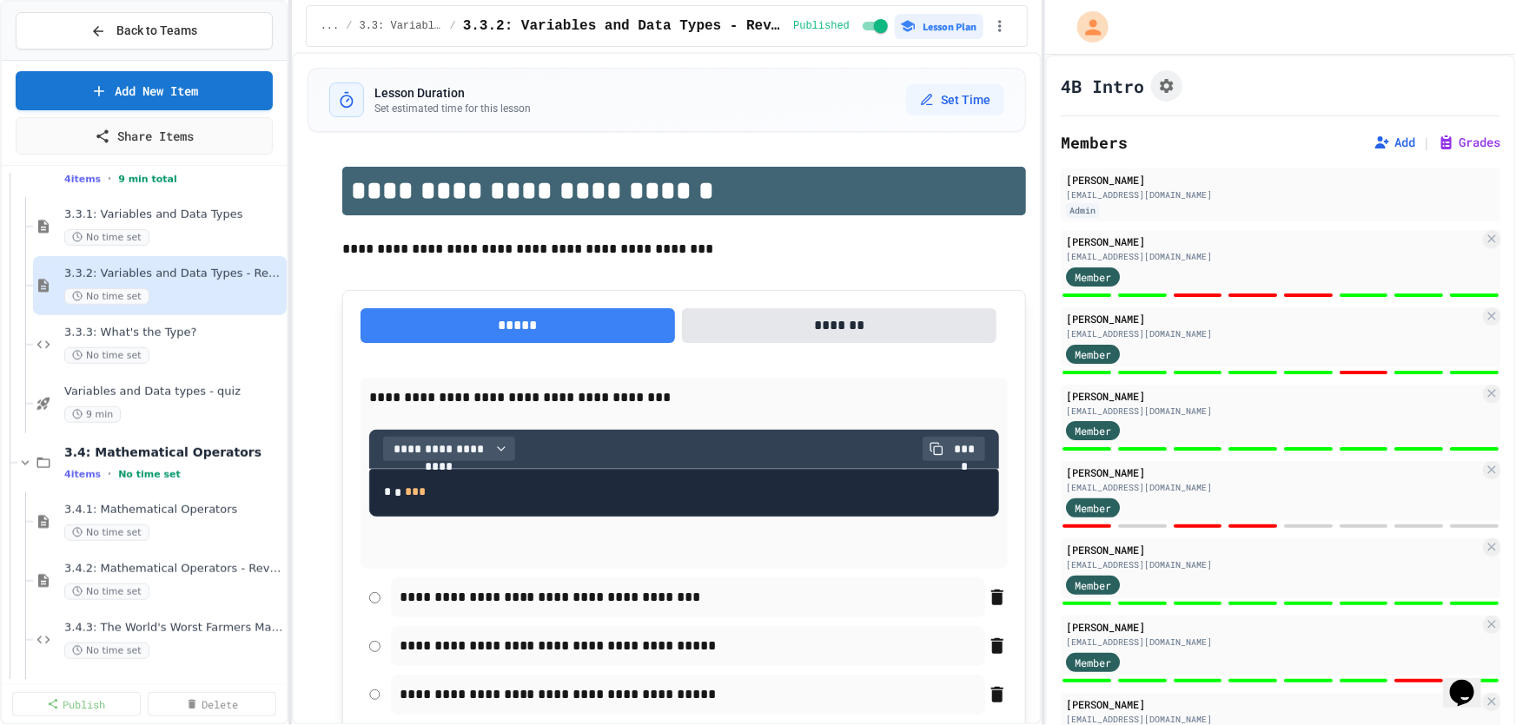
scroll to position [755, 0]
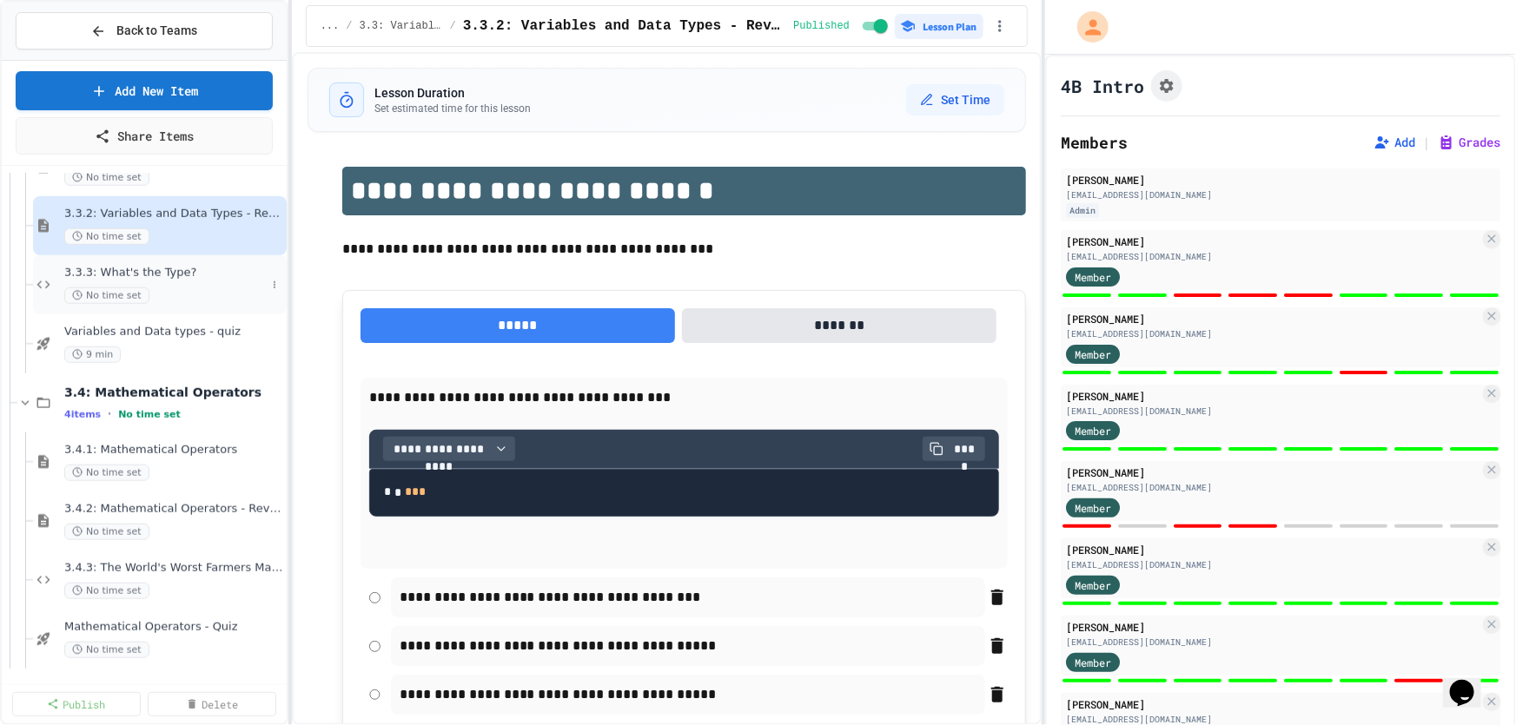
click at [130, 274] on span "3.3.3: What's the Type?" at bounding box center [165, 273] width 202 height 15
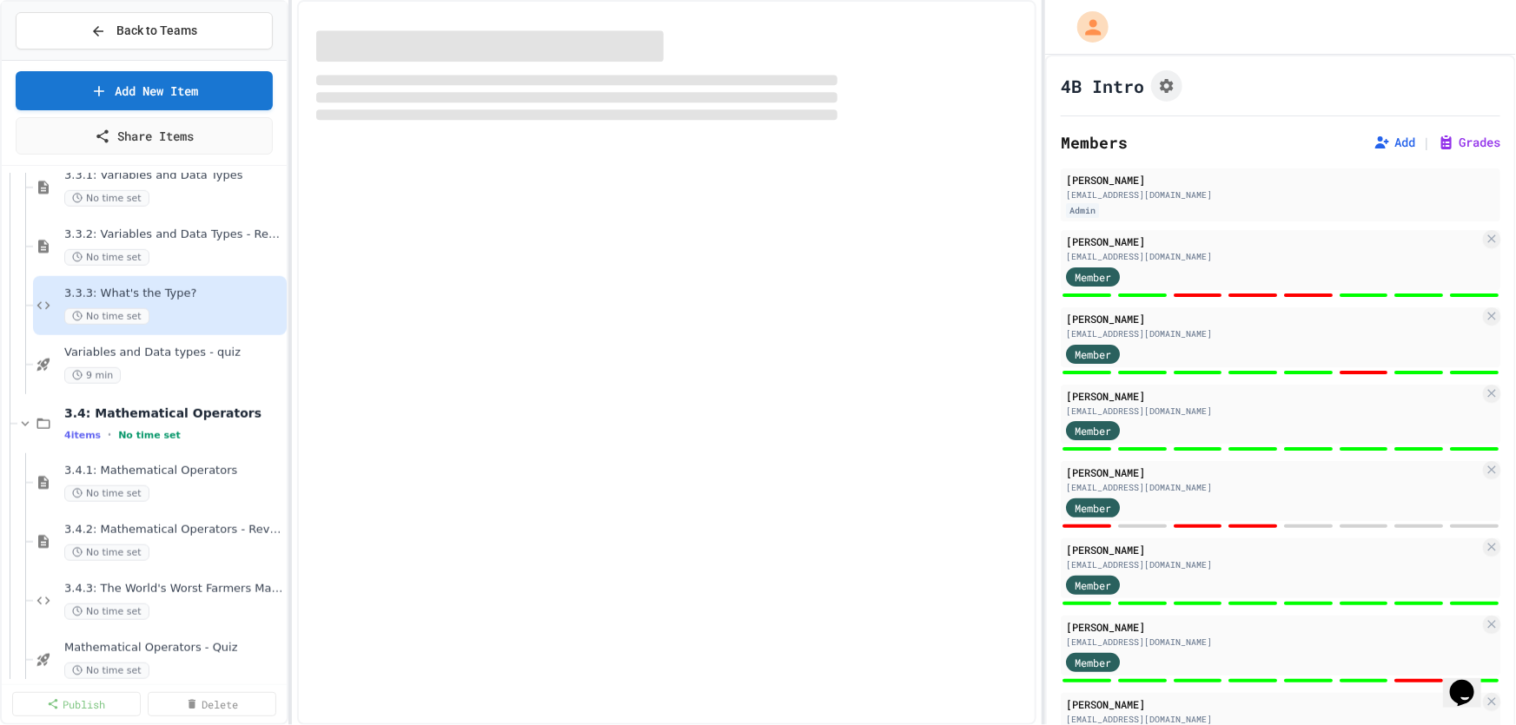
select select "*******"
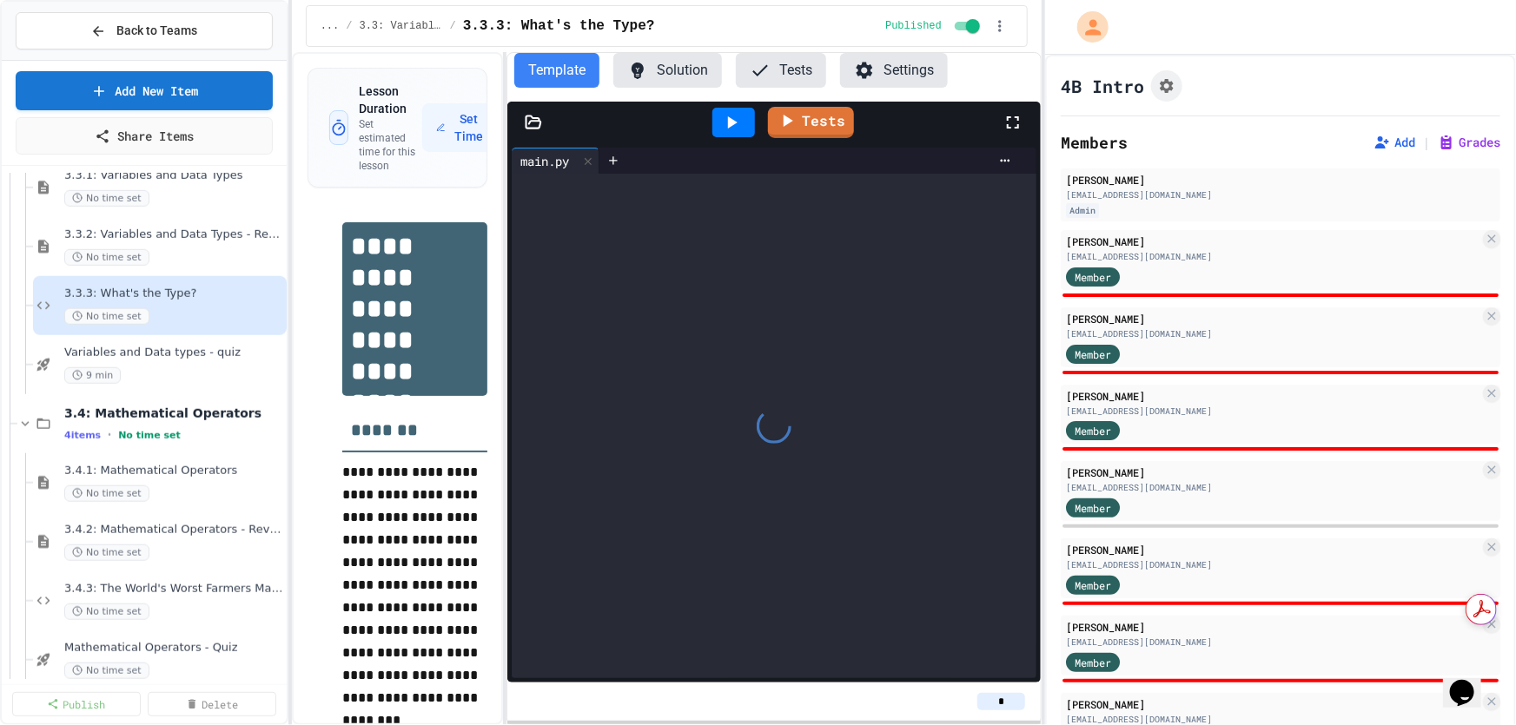
scroll to position [0, 0]
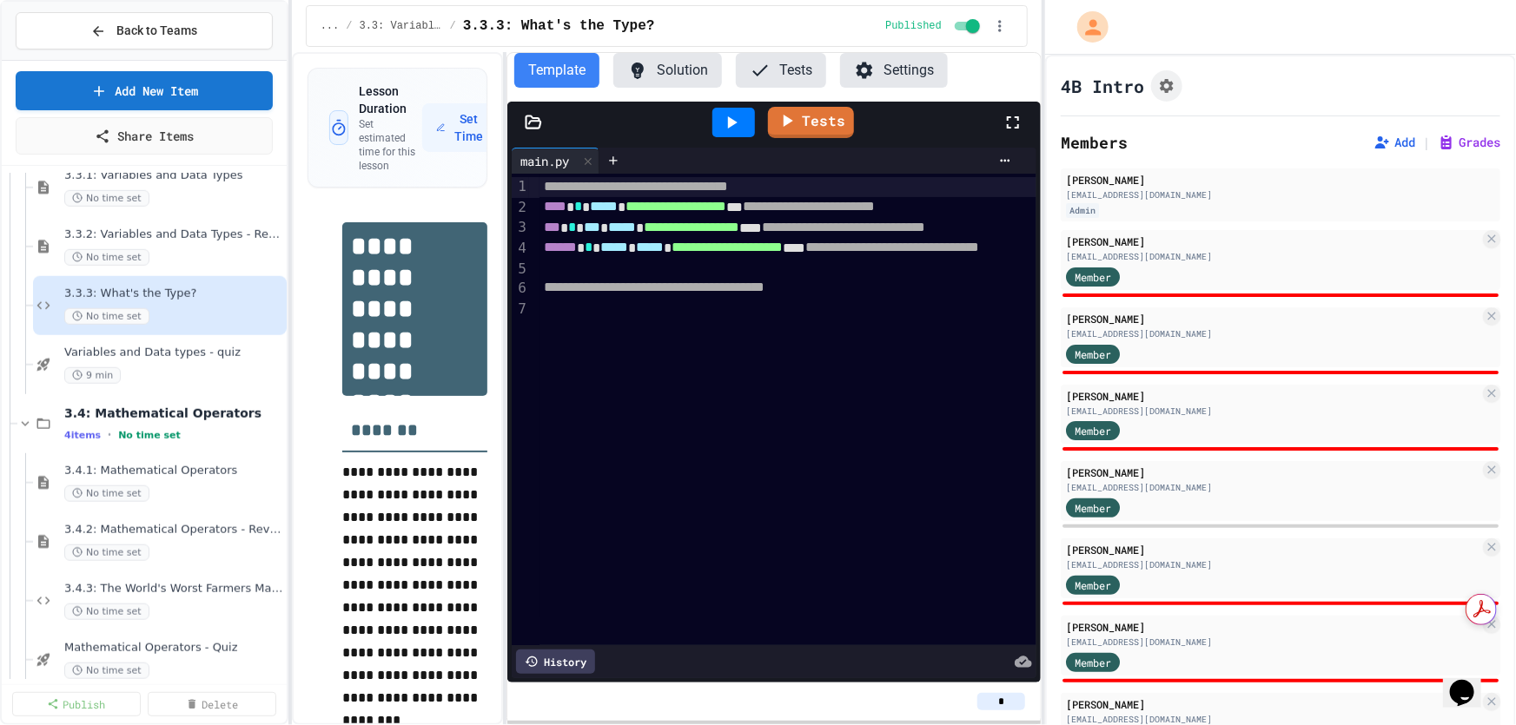
click at [743, 119] on div at bounding box center [733, 123] width 43 height 30
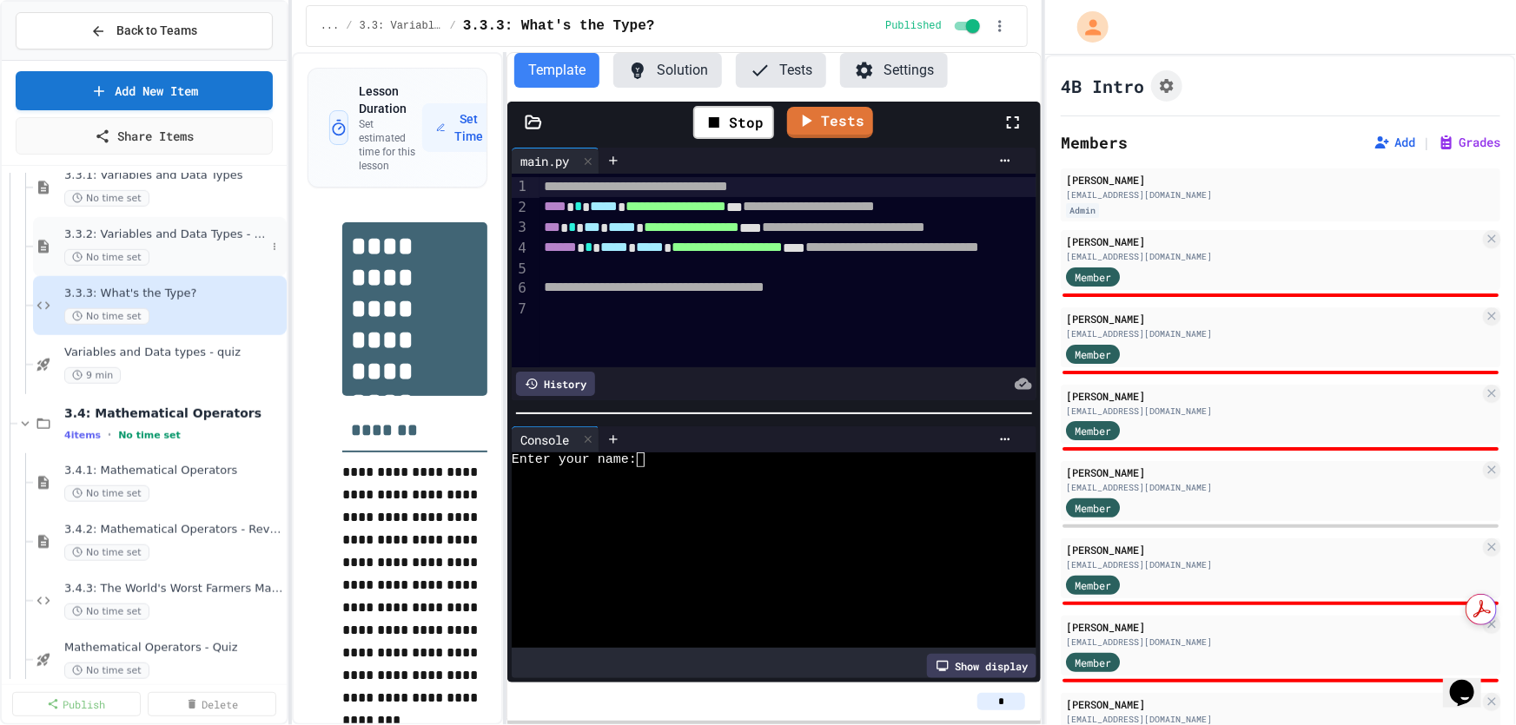
click at [154, 249] on div "No time set" at bounding box center [165, 257] width 202 height 17
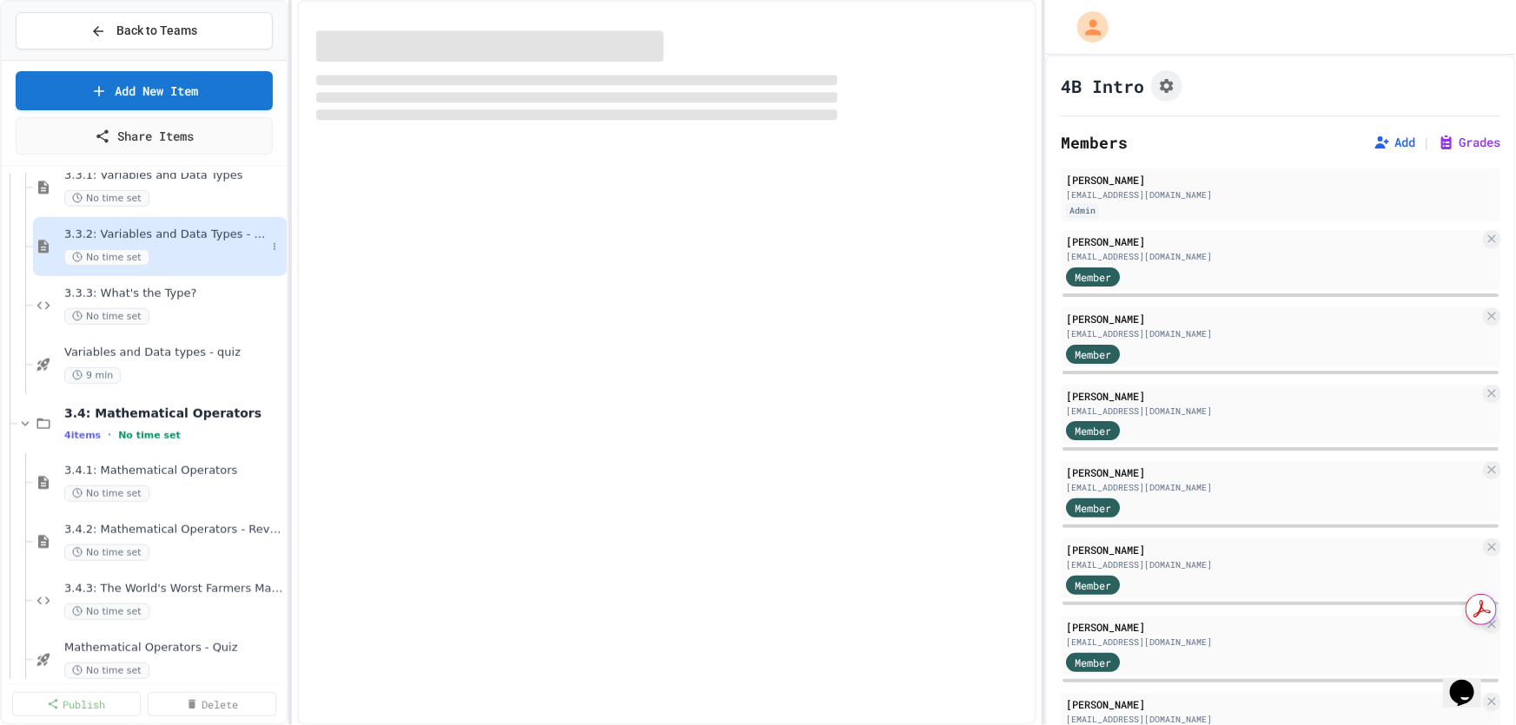
select select "***"
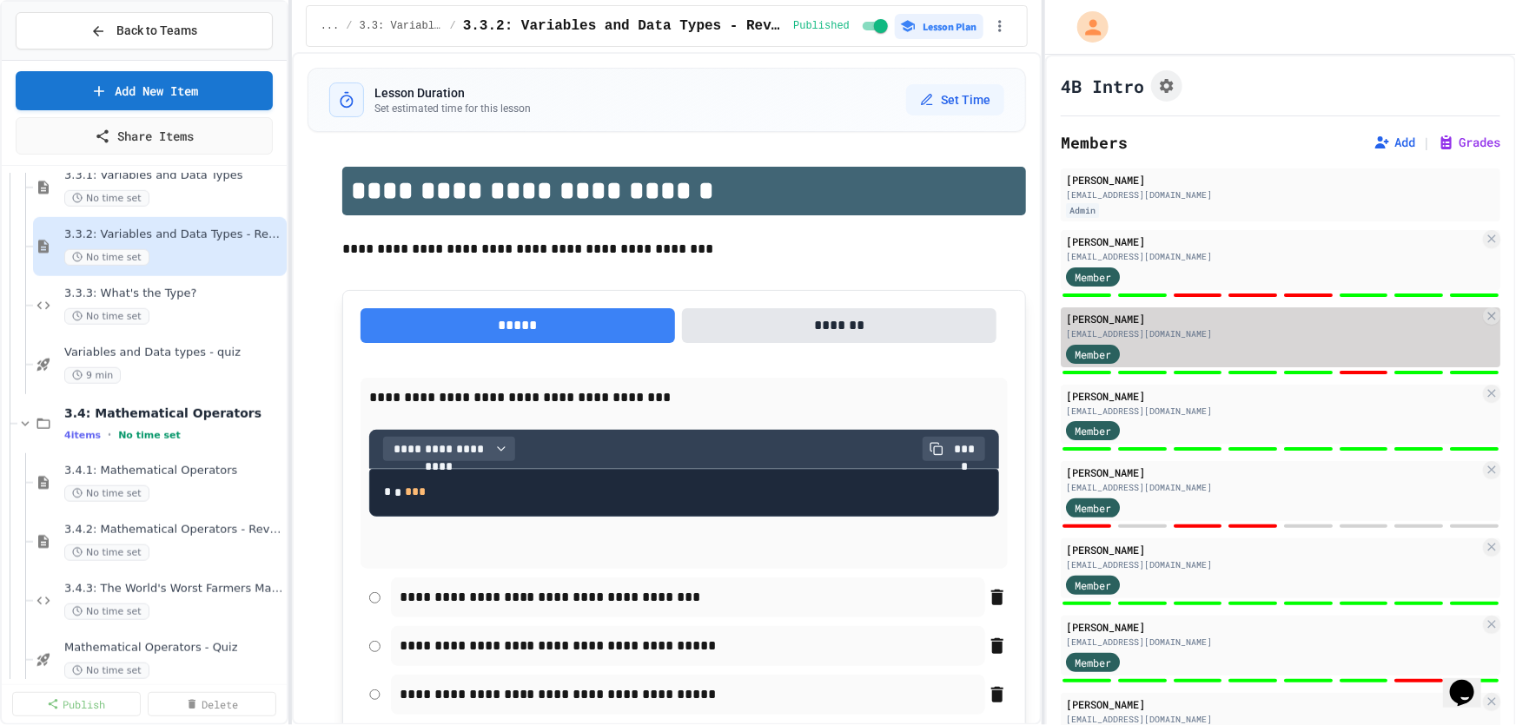
click at [1200, 359] on div "Member" at bounding box center [1272, 353] width 413 height 22
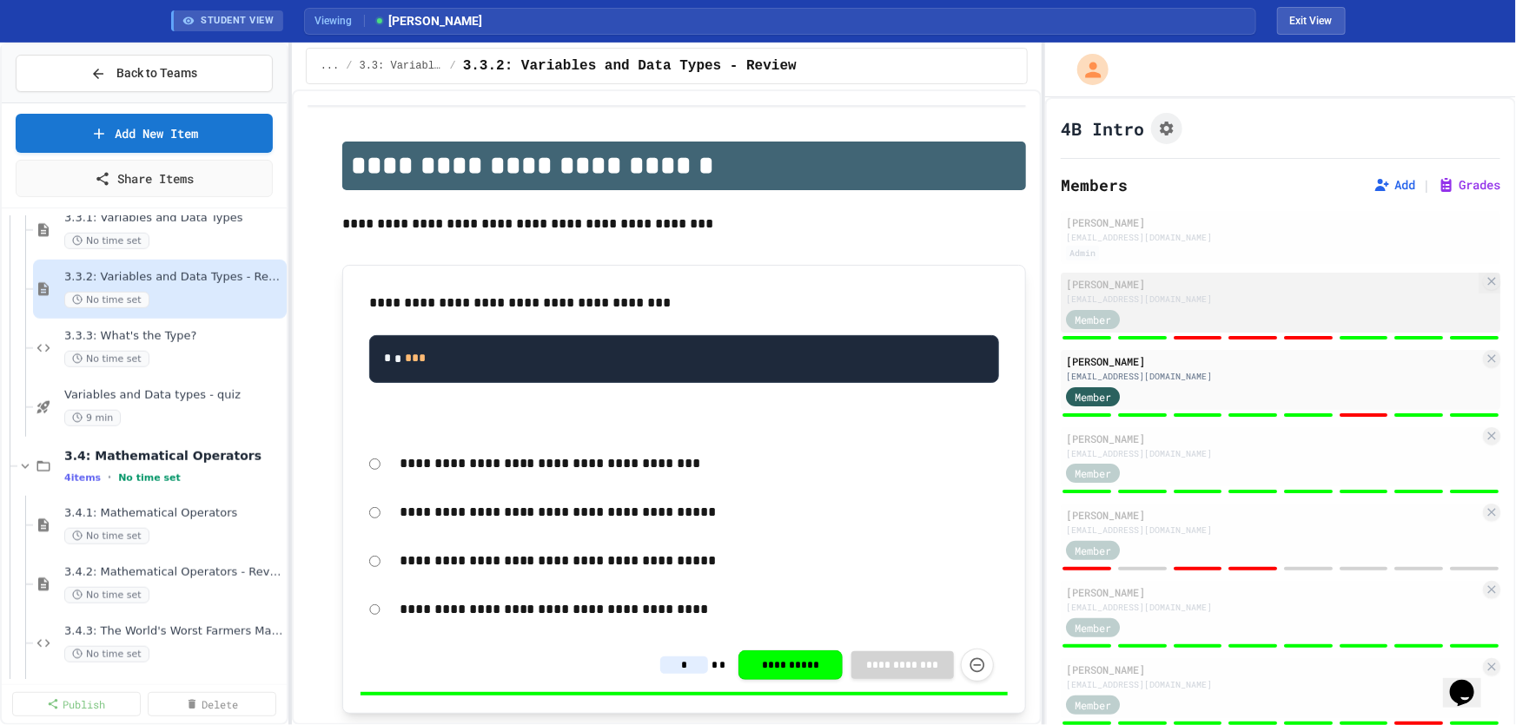
click at [1126, 321] on div "Member" at bounding box center [1109, 318] width 87 height 22
type input "*"
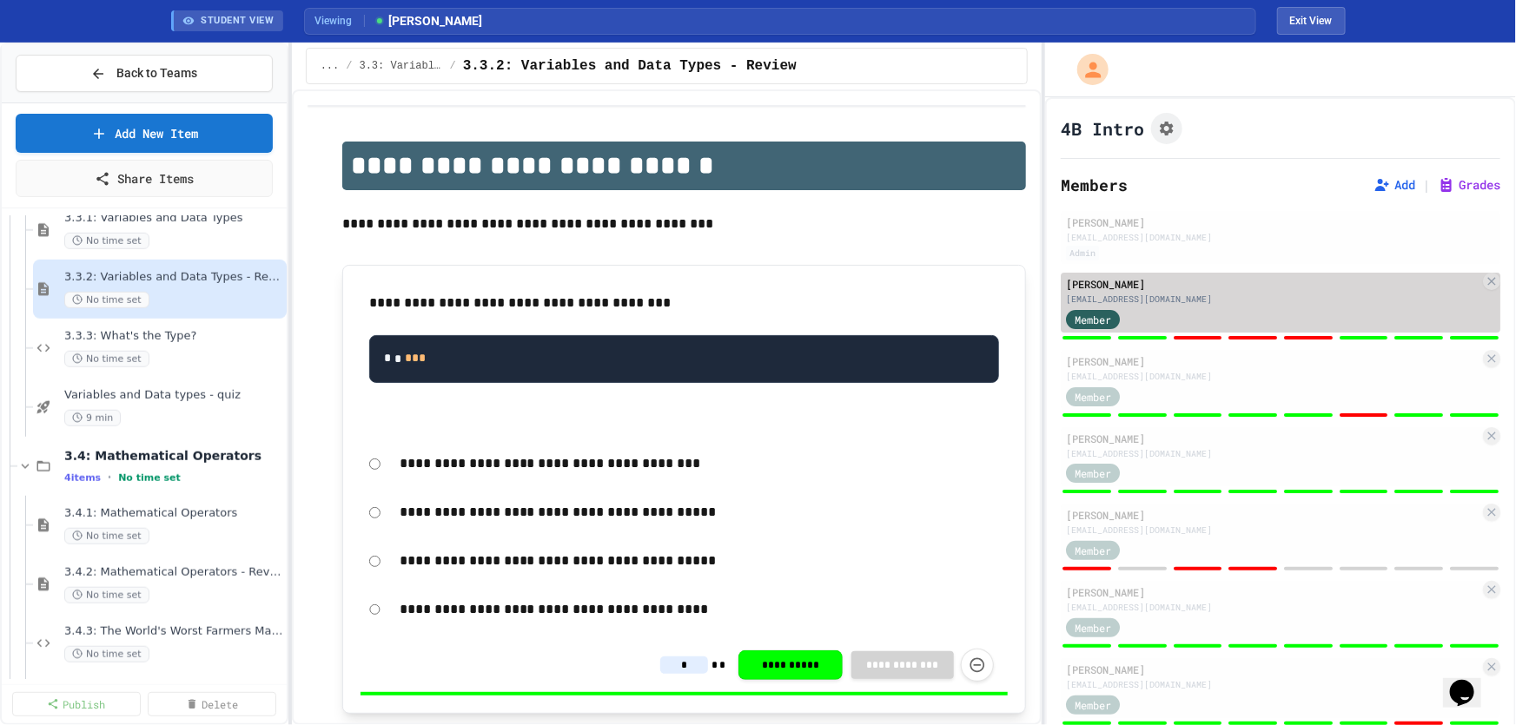
click at [1205, 307] on div "Member" at bounding box center [1272, 318] width 413 height 22
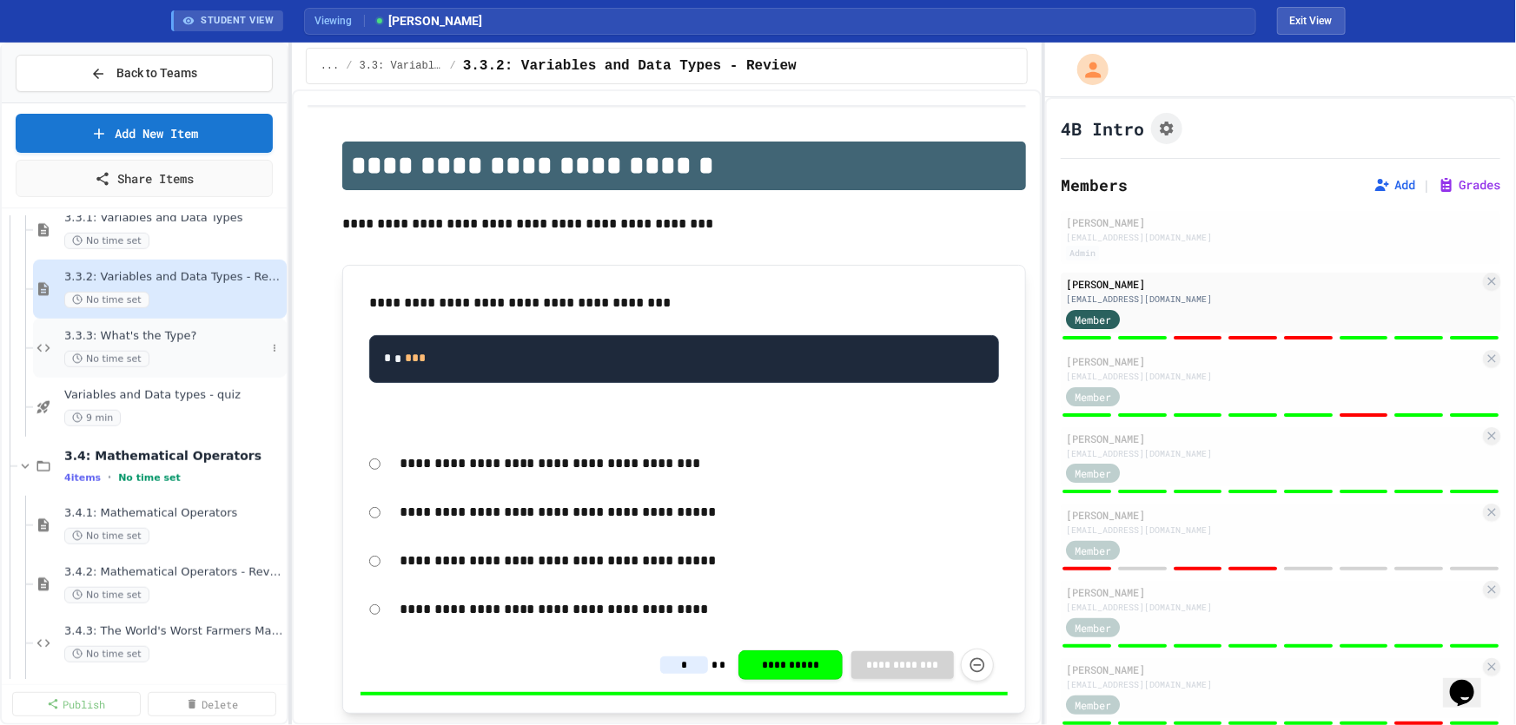
click at [173, 329] on span "3.3.3: What's the Type?" at bounding box center [165, 336] width 202 height 15
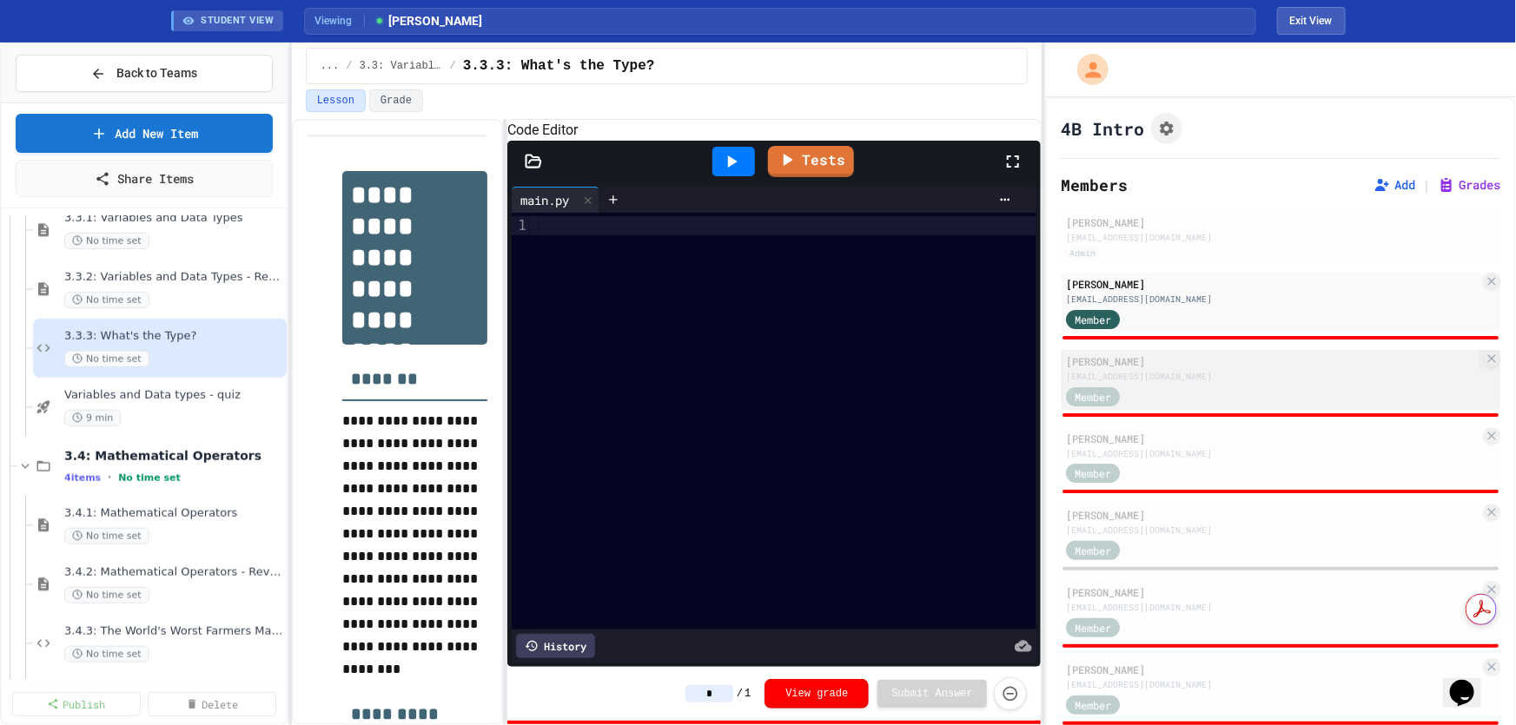
click at [1144, 385] on div "Member" at bounding box center [1109, 396] width 87 height 22
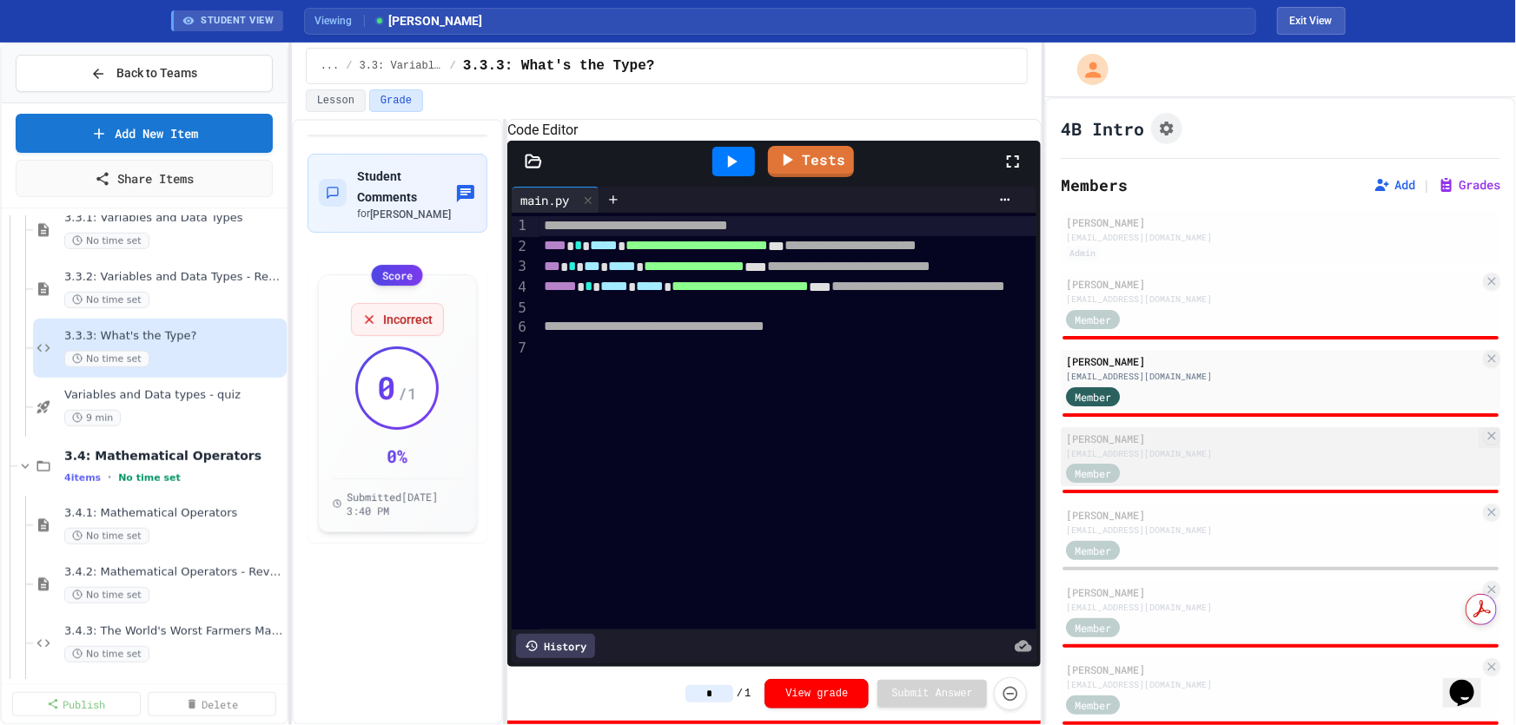
click at [1157, 447] on div "hb048715@sdale.org" at bounding box center [1272, 453] width 413 height 13
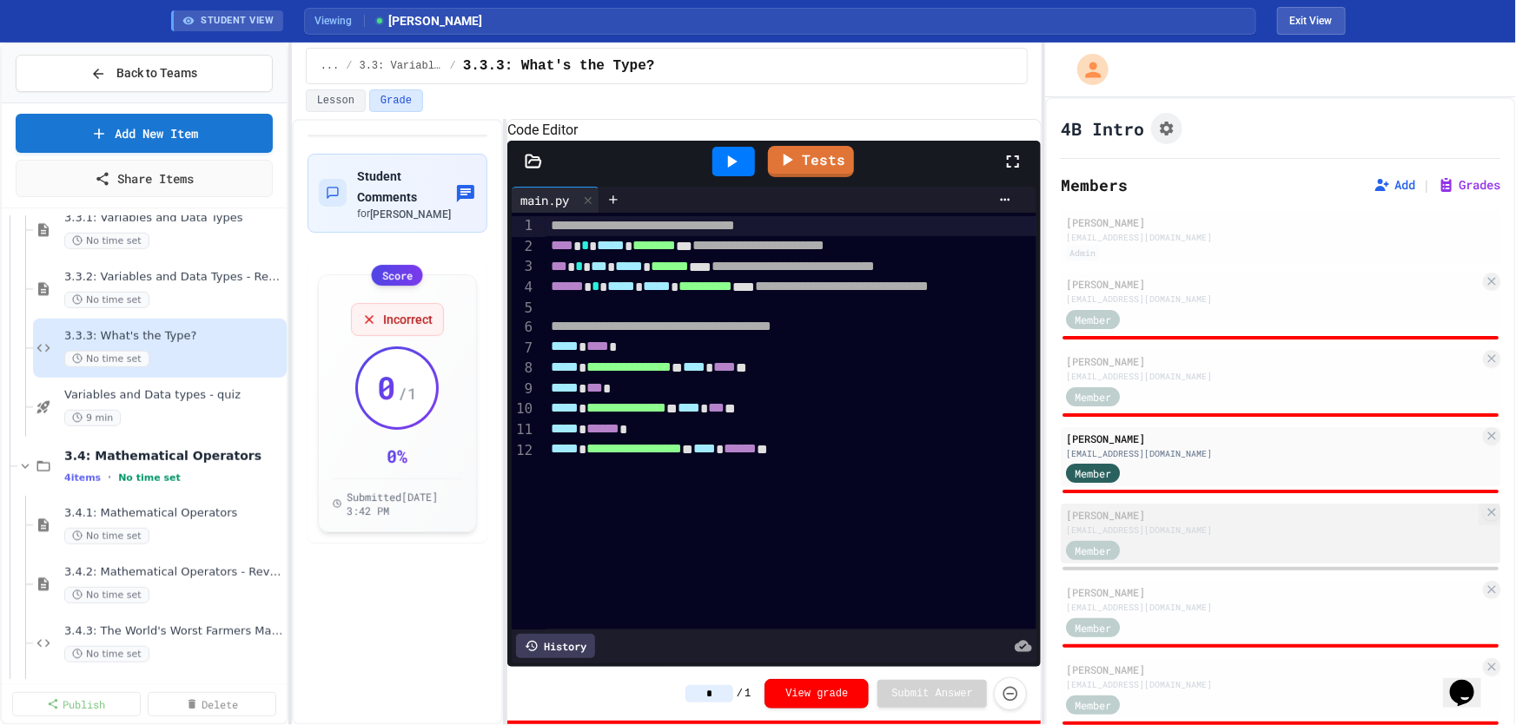
click at [1147, 539] on div "Member" at bounding box center [1109, 550] width 87 height 22
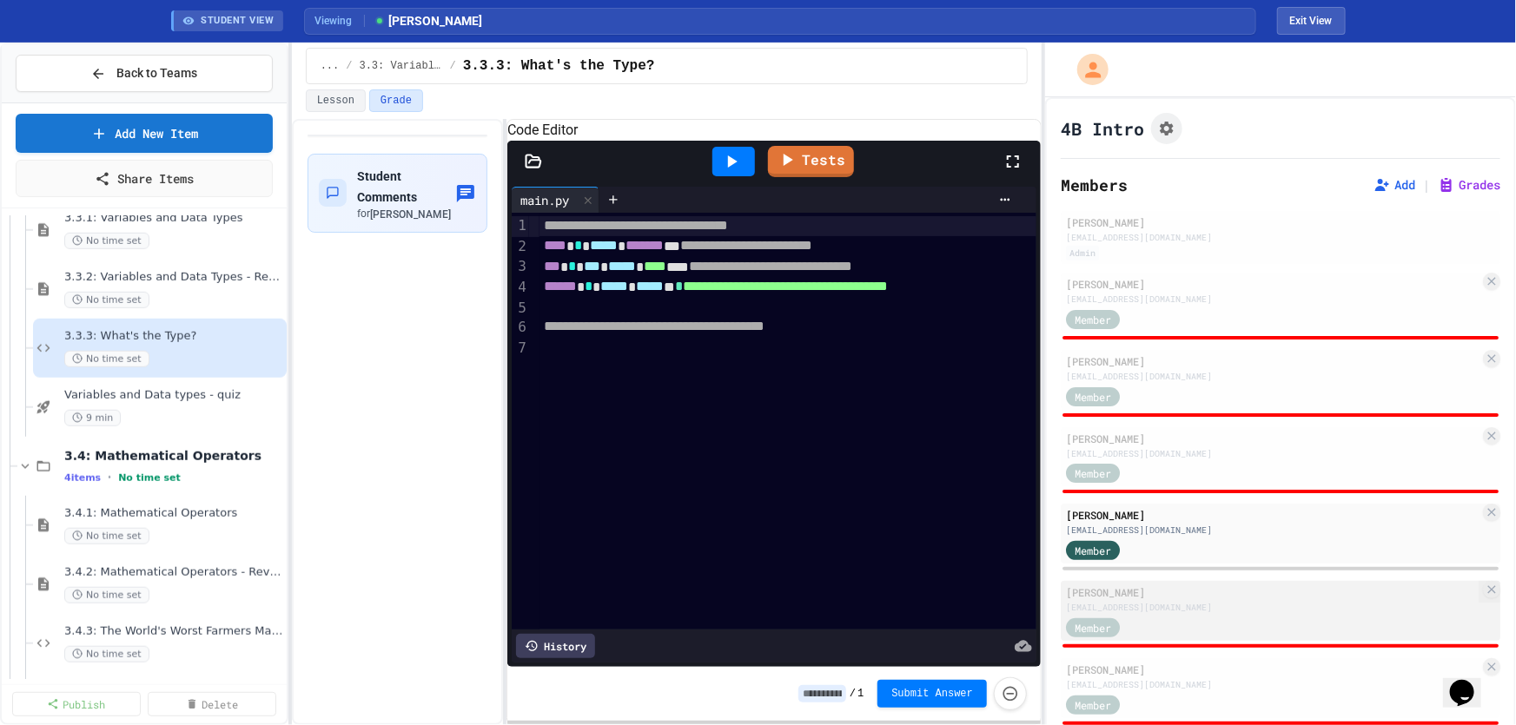
click at [1225, 601] on div "tb049245@sdale.org" at bounding box center [1272, 607] width 413 height 13
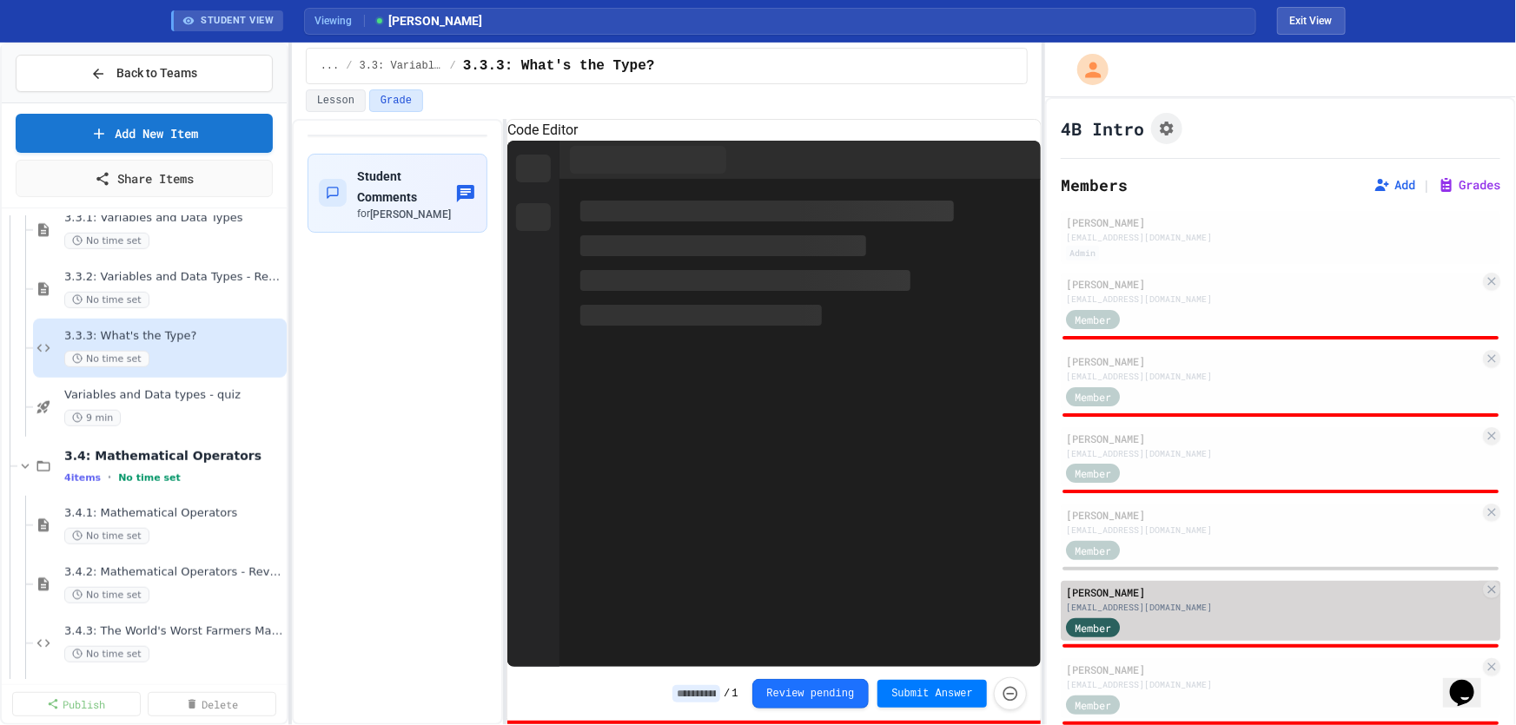
type input "*"
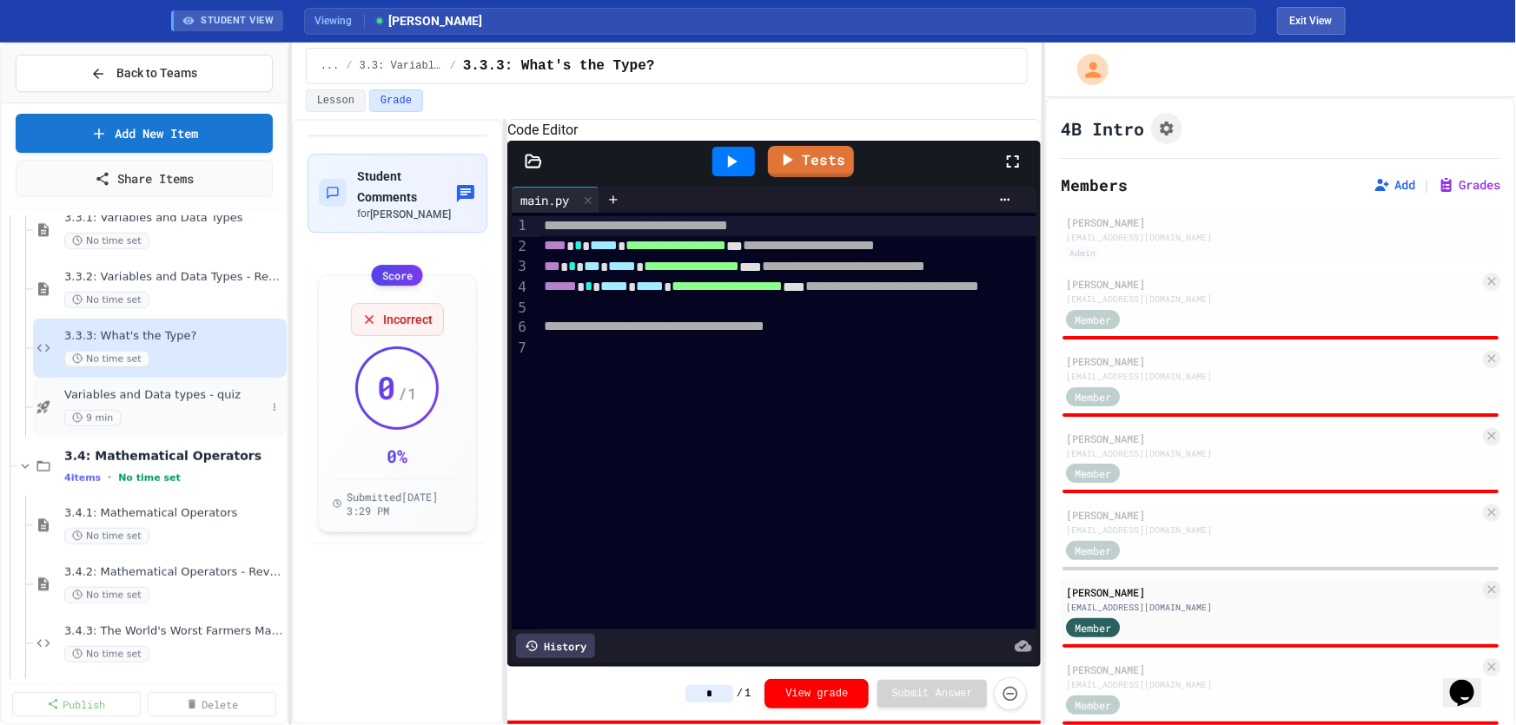
click at [176, 400] on span "Variables and Data types - quiz" at bounding box center [165, 395] width 202 height 15
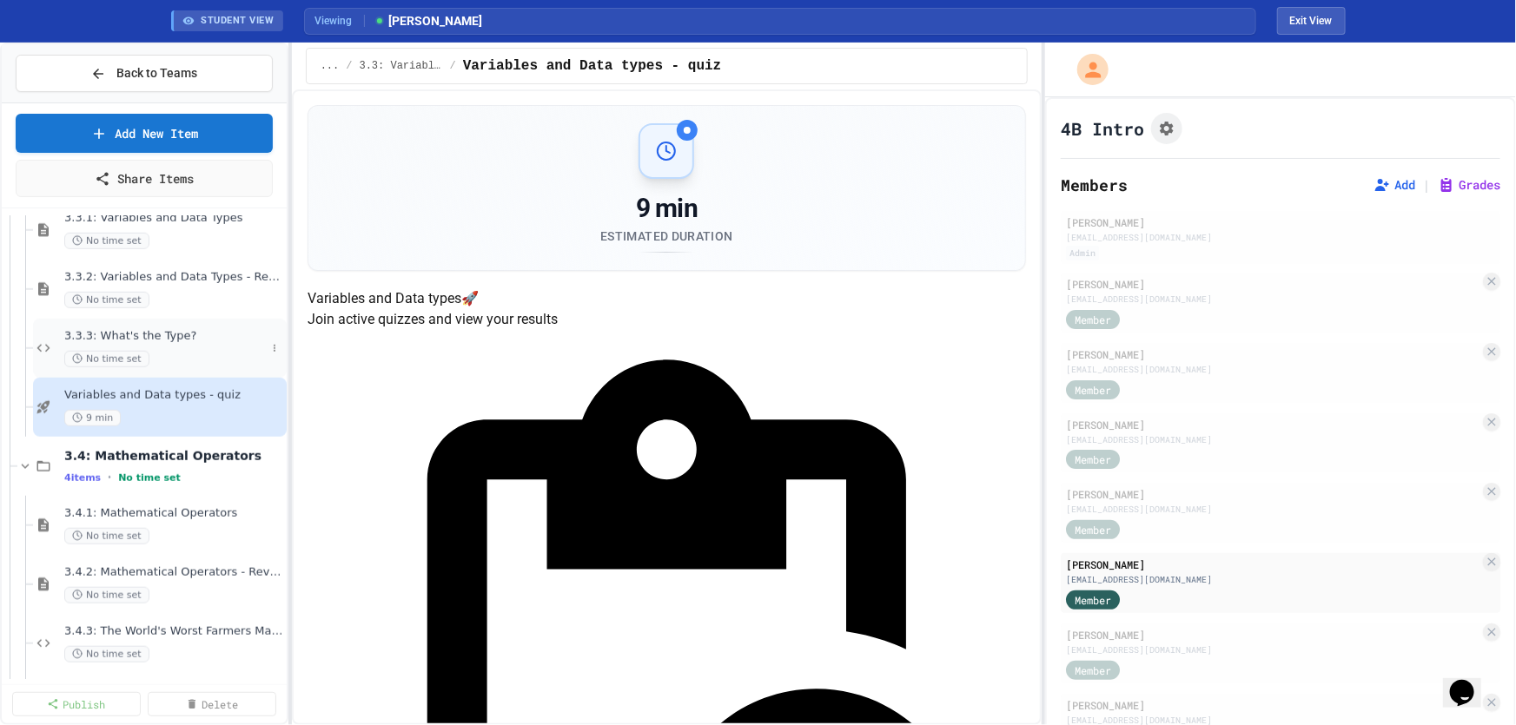
click at [213, 356] on div "No time set" at bounding box center [165, 359] width 202 height 17
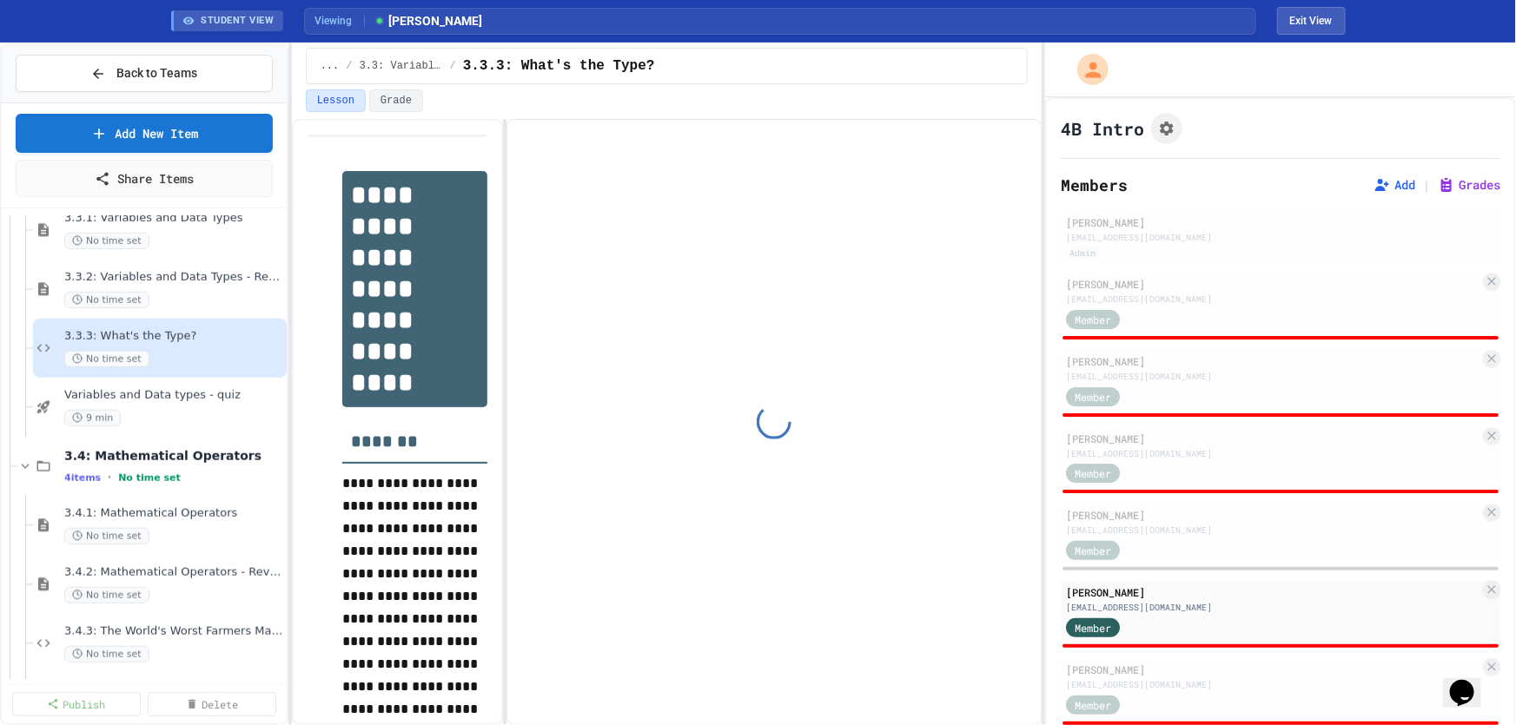
click at [185, 289] on div "3.3.2: Variables and Data Types - Review No time set" at bounding box center [173, 289] width 219 height 38
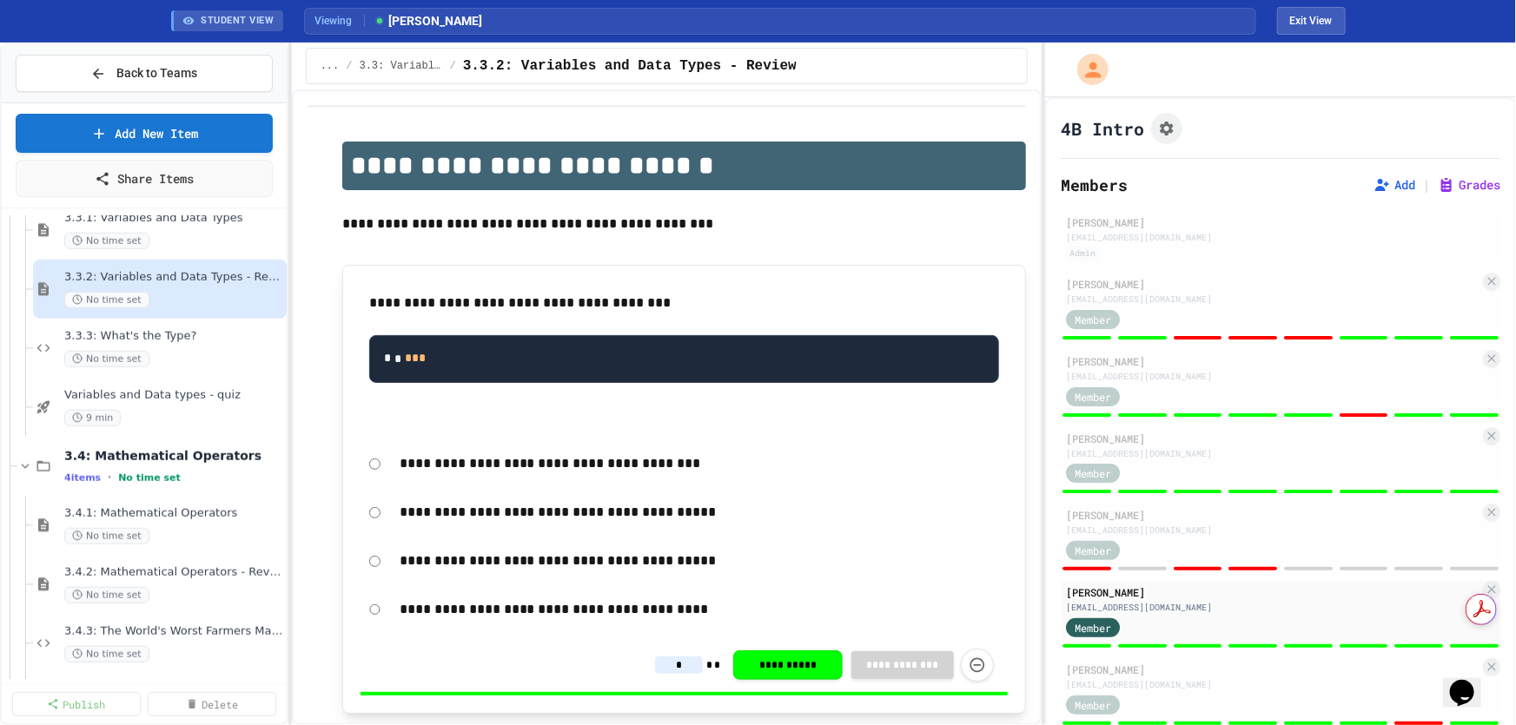
scroll to position [236, 0]
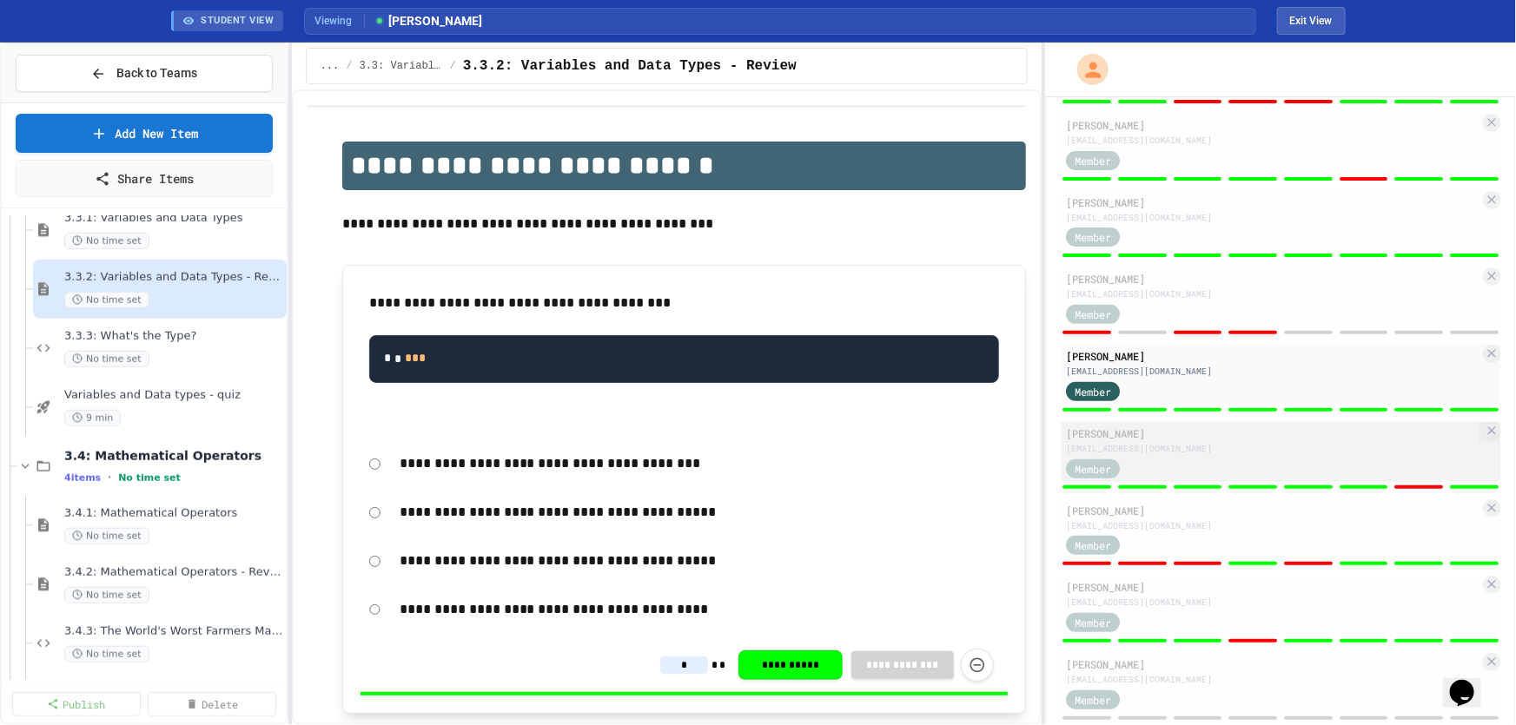
click at [1189, 447] on div "ab051834@sdale.org" at bounding box center [1272, 448] width 413 height 13
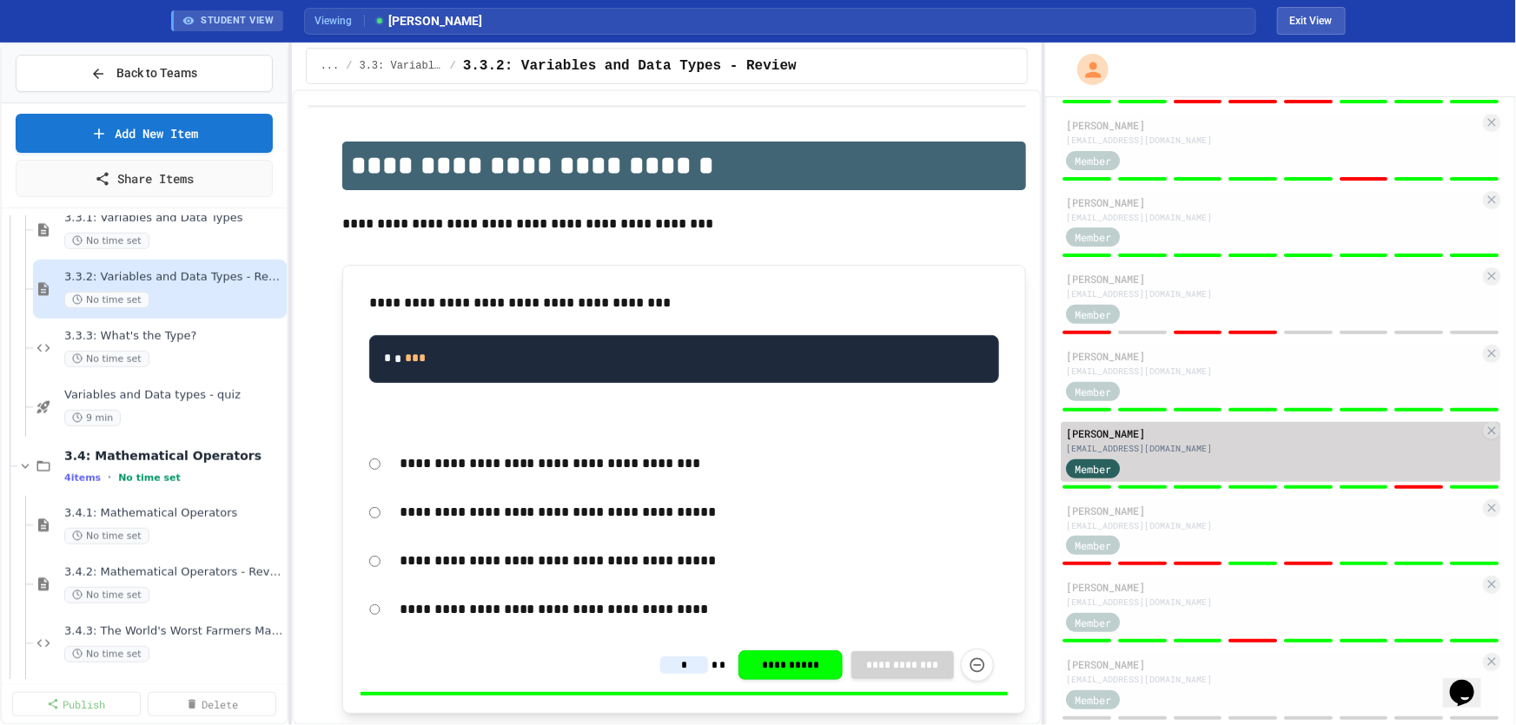
type input "*"
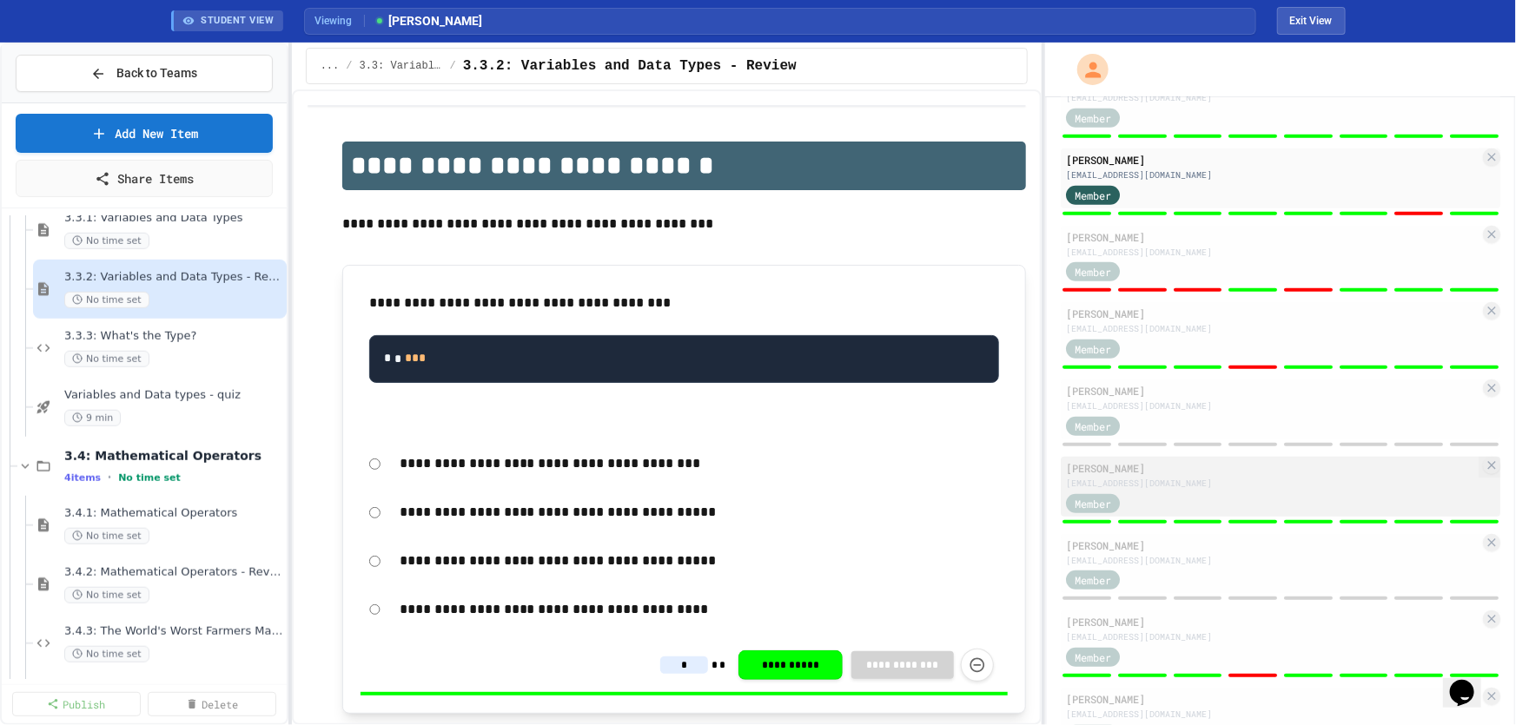
scroll to position [473, 0]
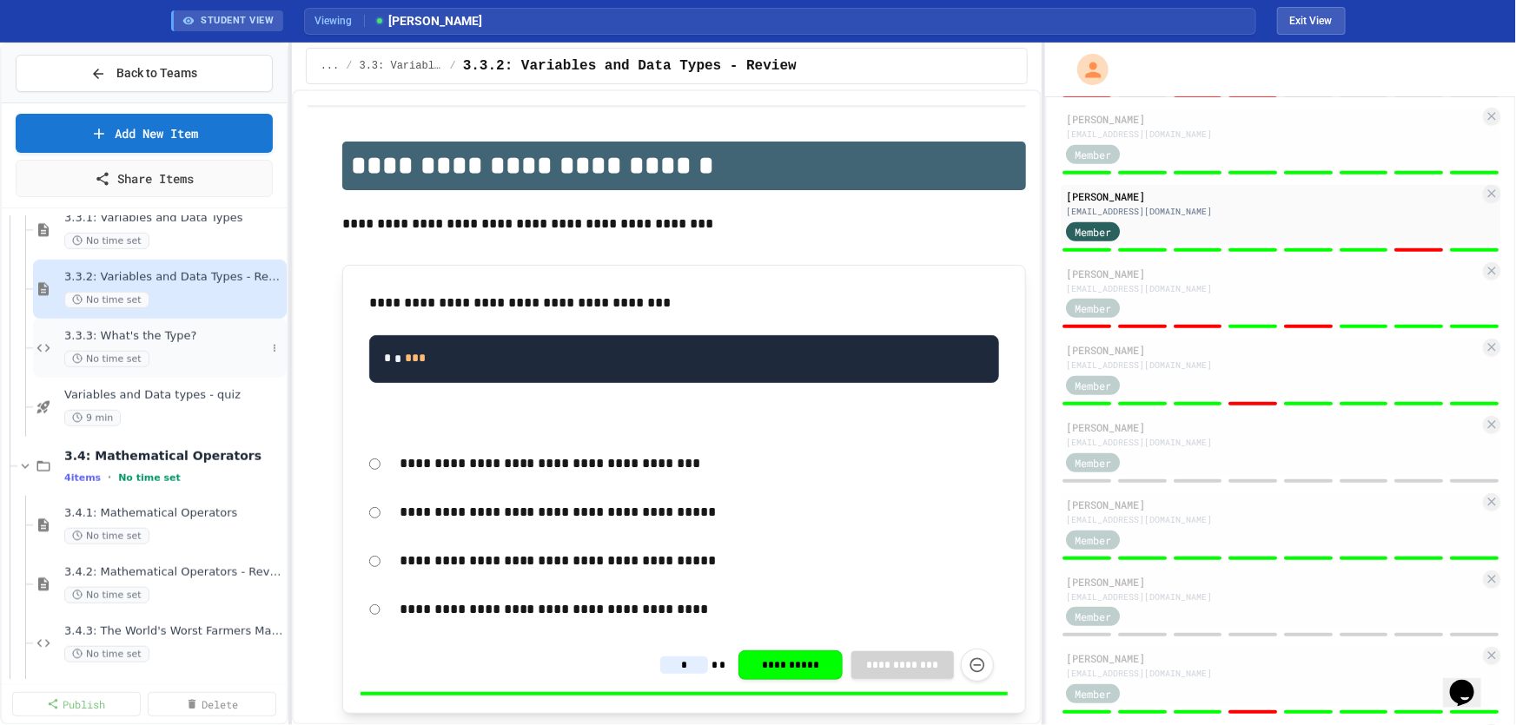
click at [170, 347] on div "3.3.3: What's the Type? No time set" at bounding box center [165, 348] width 202 height 38
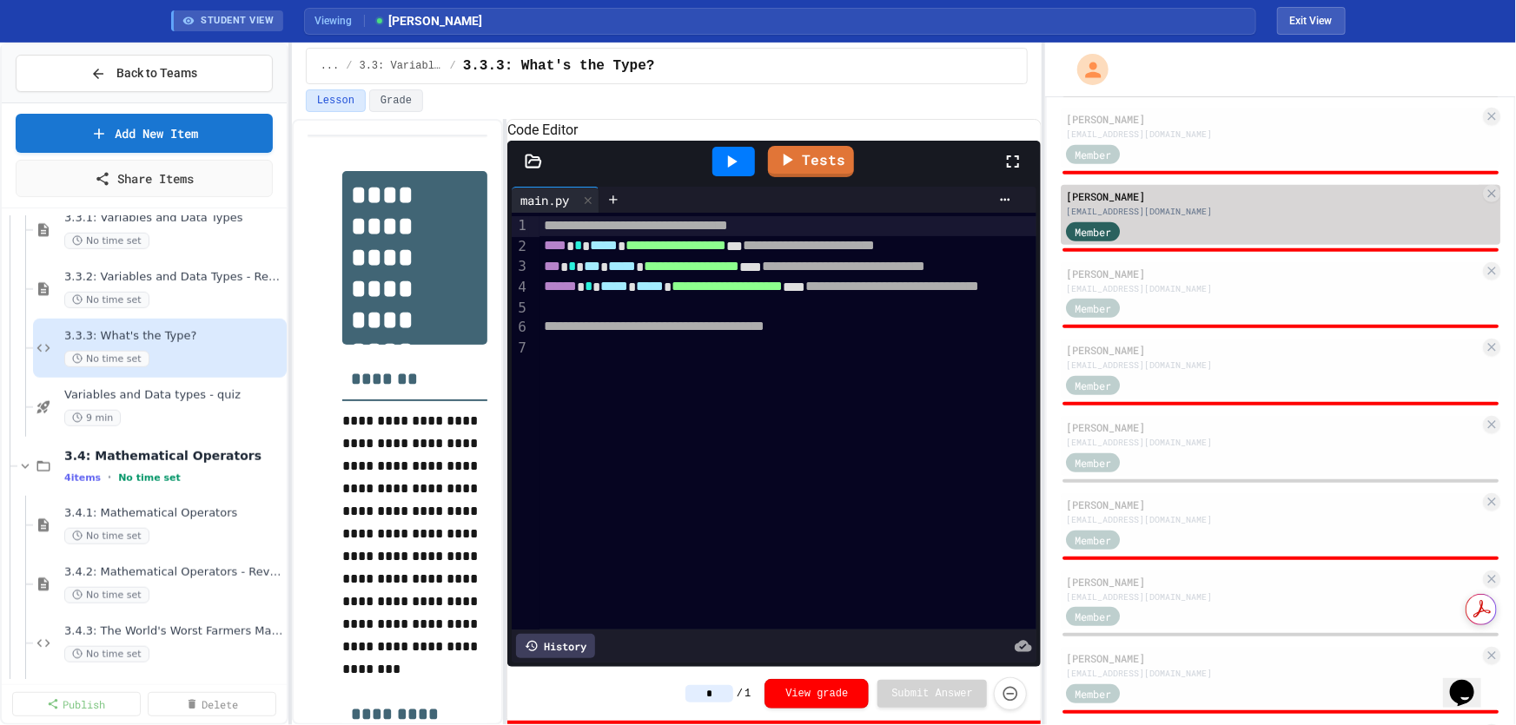
click at [1205, 210] on div "ab051834@sdale.org" at bounding box center [1272, 211] width 413 height 13
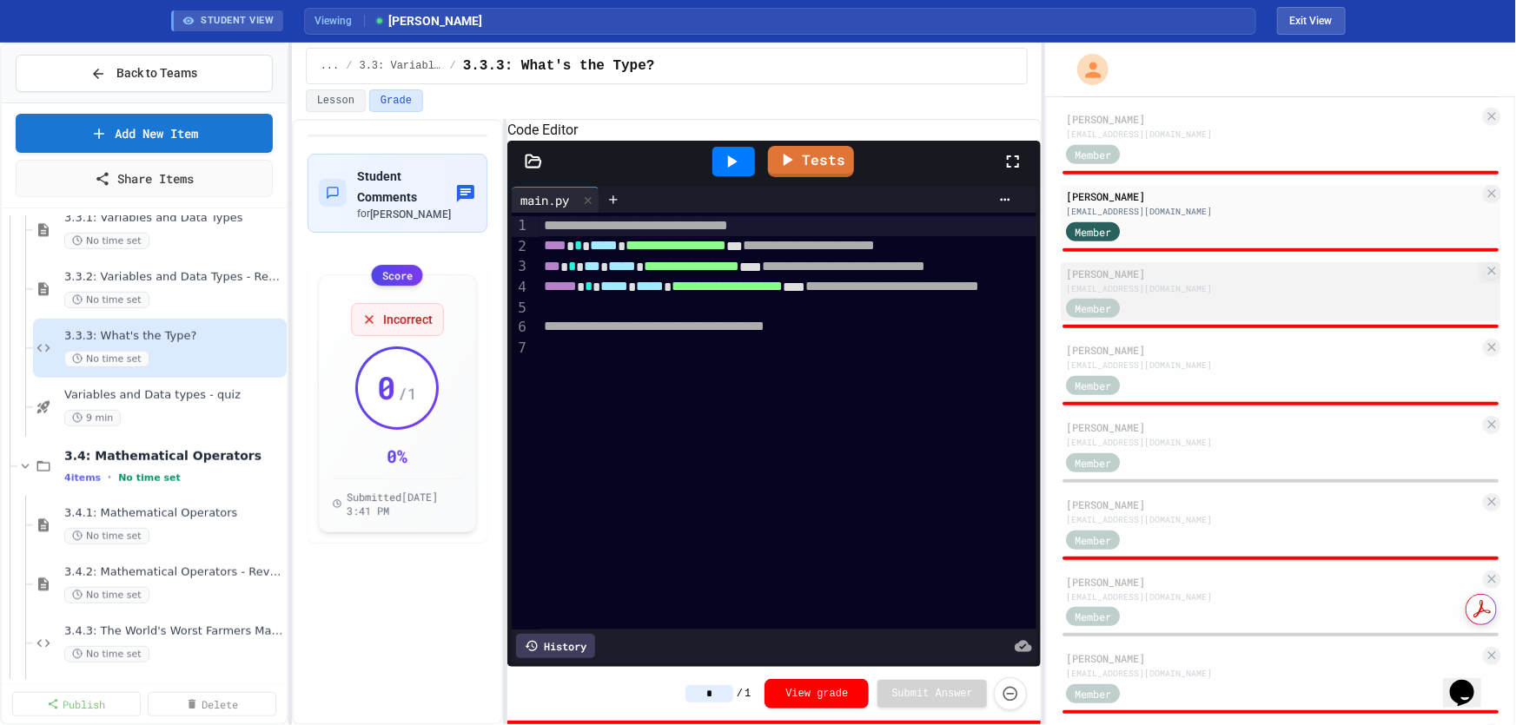
click at [1197, 282] on div "je074009@sdale.org" at bounding box center [1272, 288] width 413 height 13
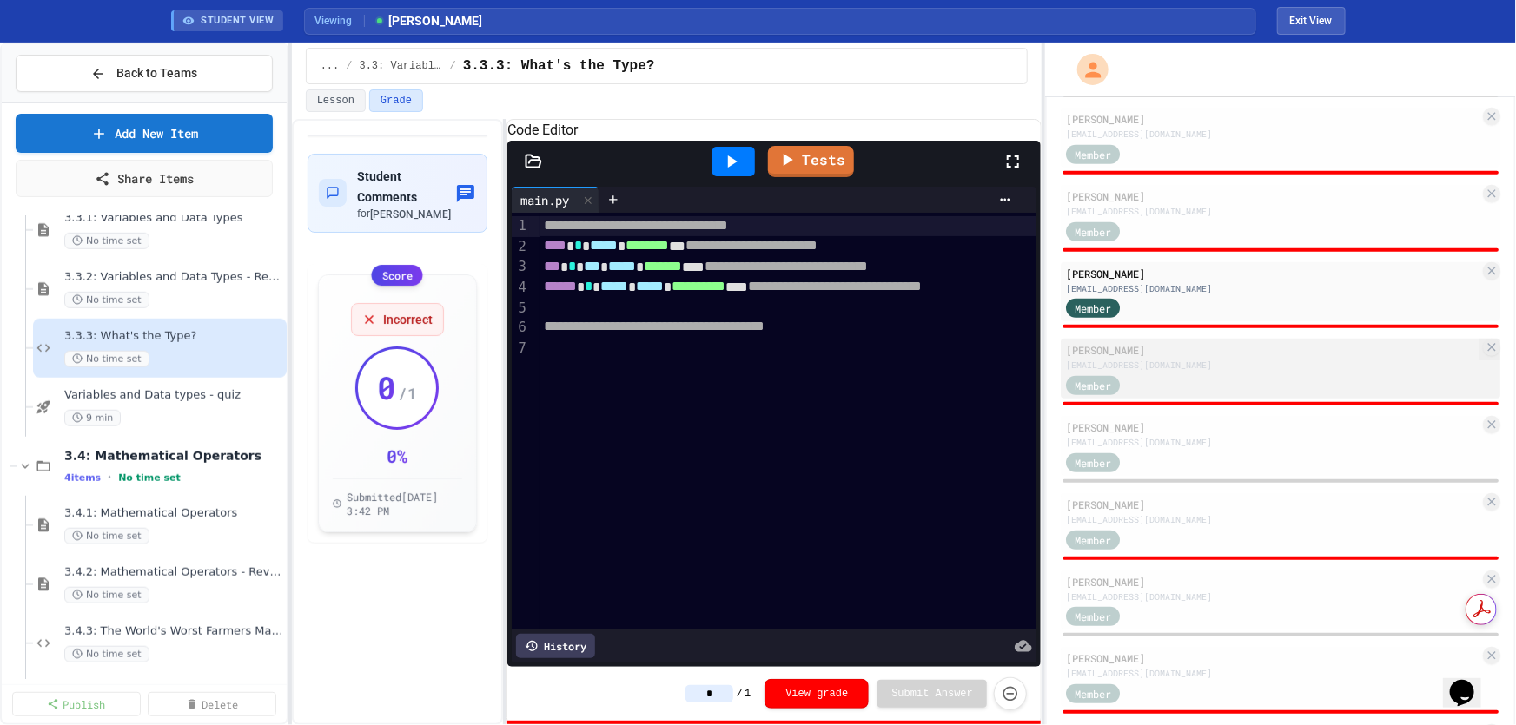
click at [1180, 348] on div "Mella Chong-Gum" at bounding box center [1272, 350] width 413 height 16
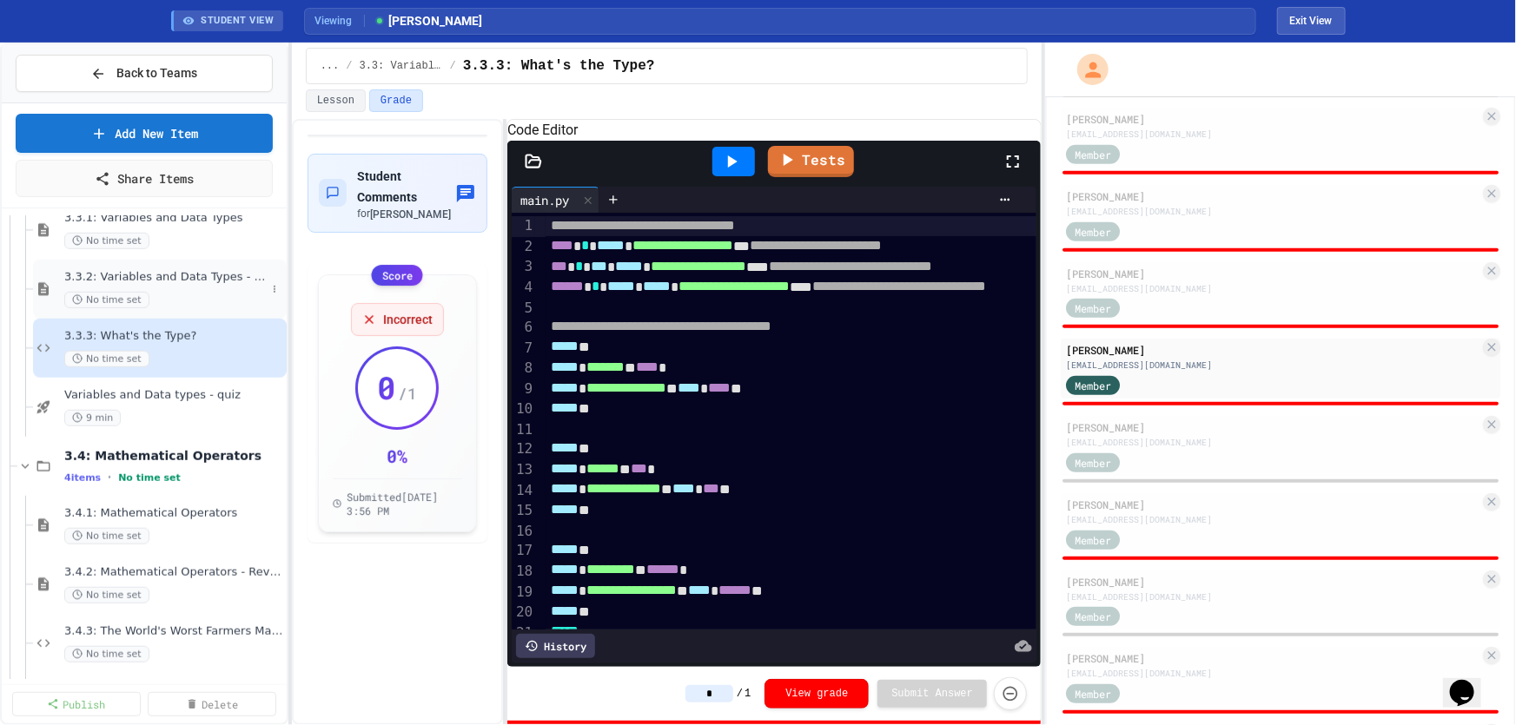
click at [170, 296] on div "No time set" at bounding box center [165, 300] width 202 height 17
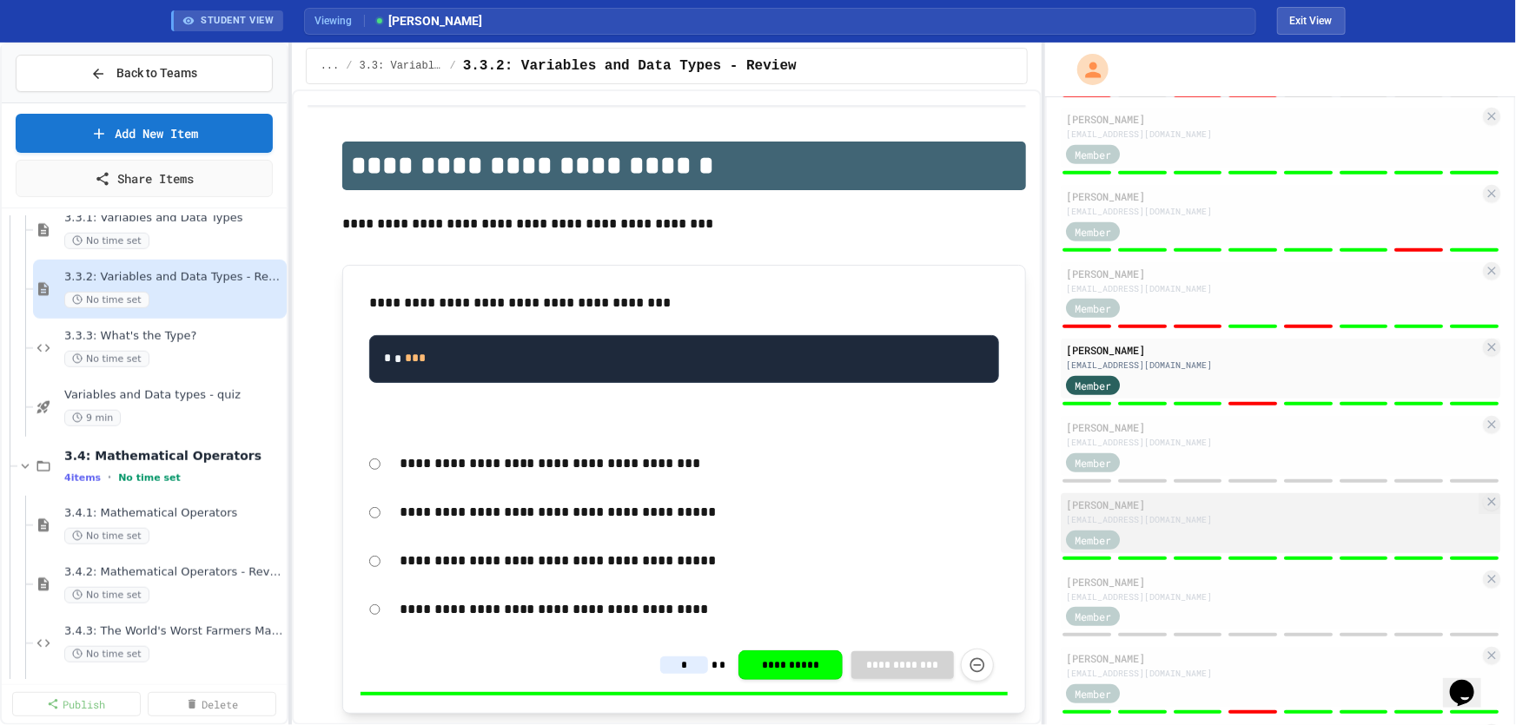
click at [1140, 519] on div "kd088628@sdale.org" at bounding box center [1272, 519] width 413 height 13
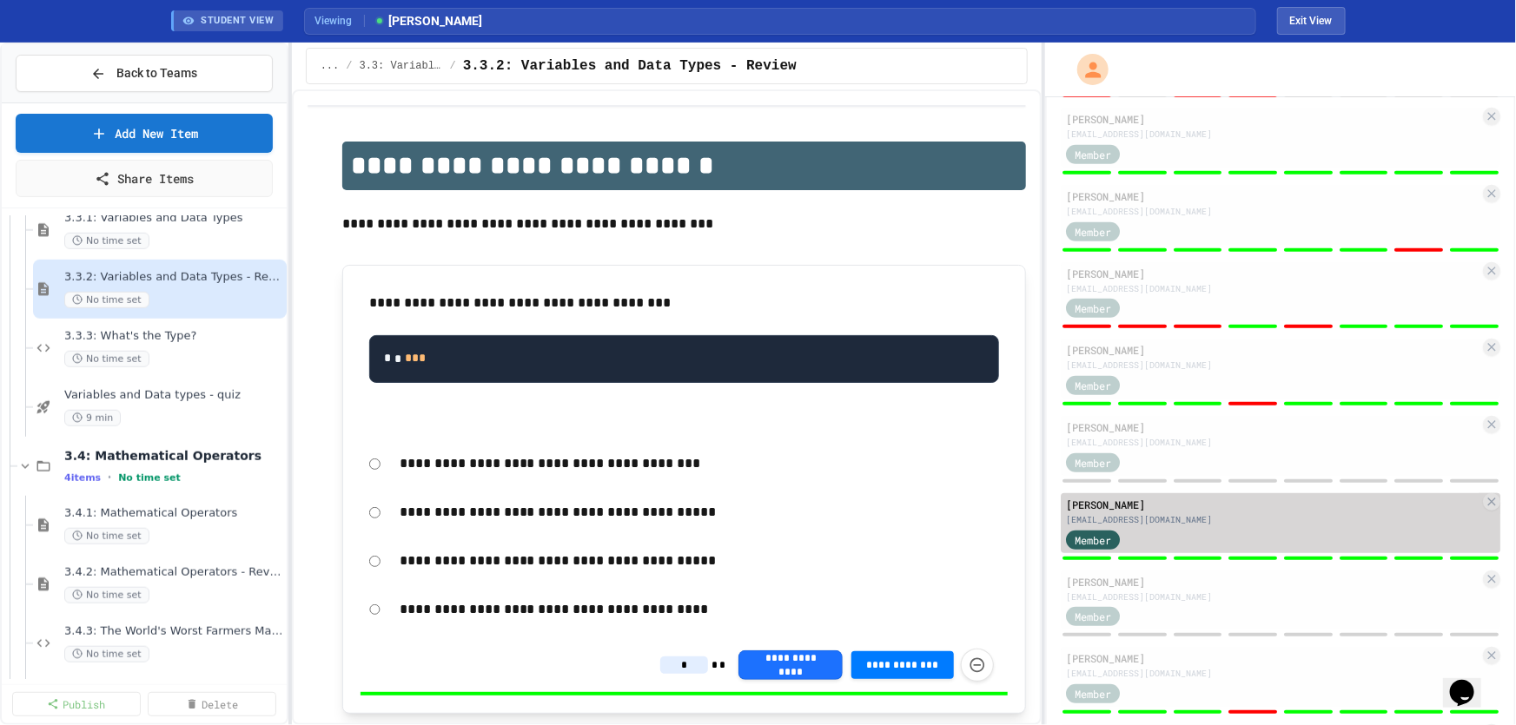
type input "*"
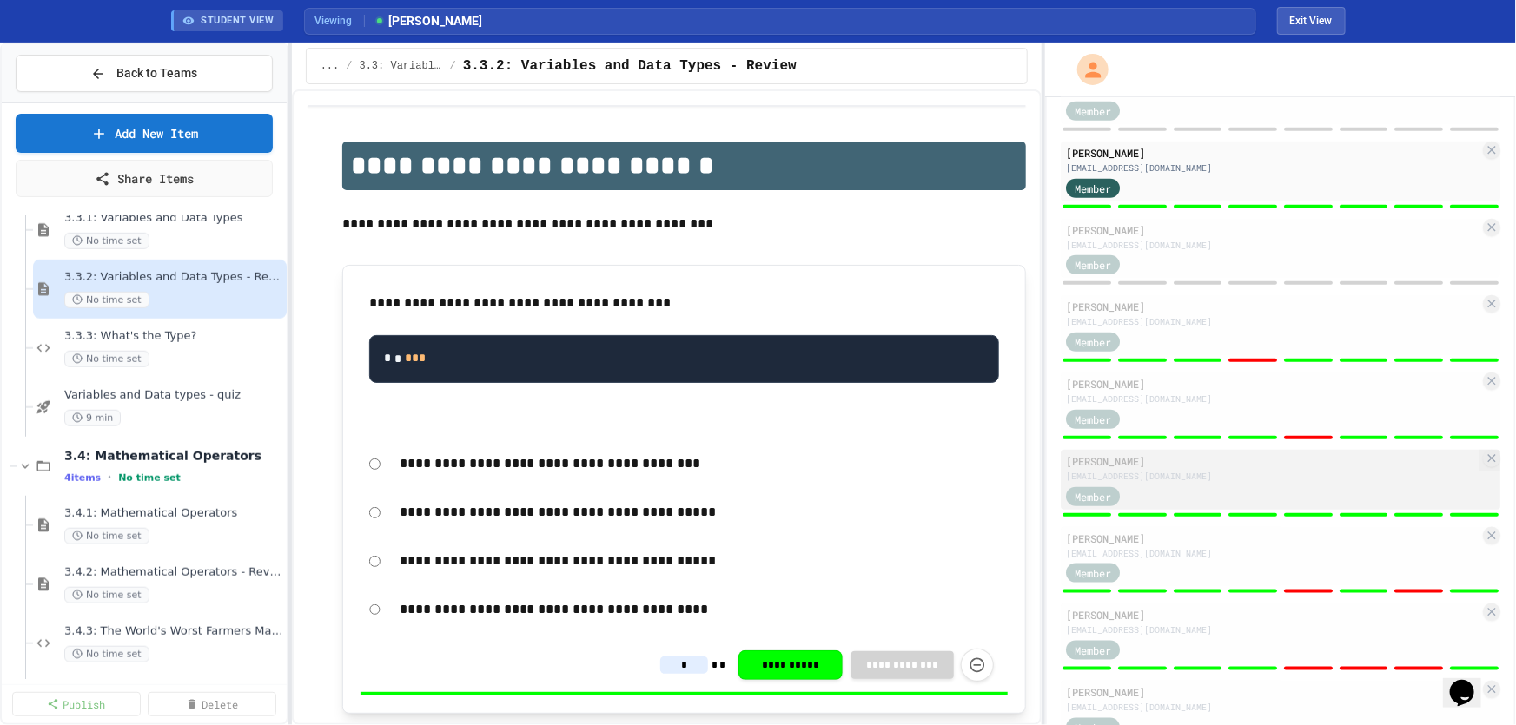
scroll to position [790, 0]
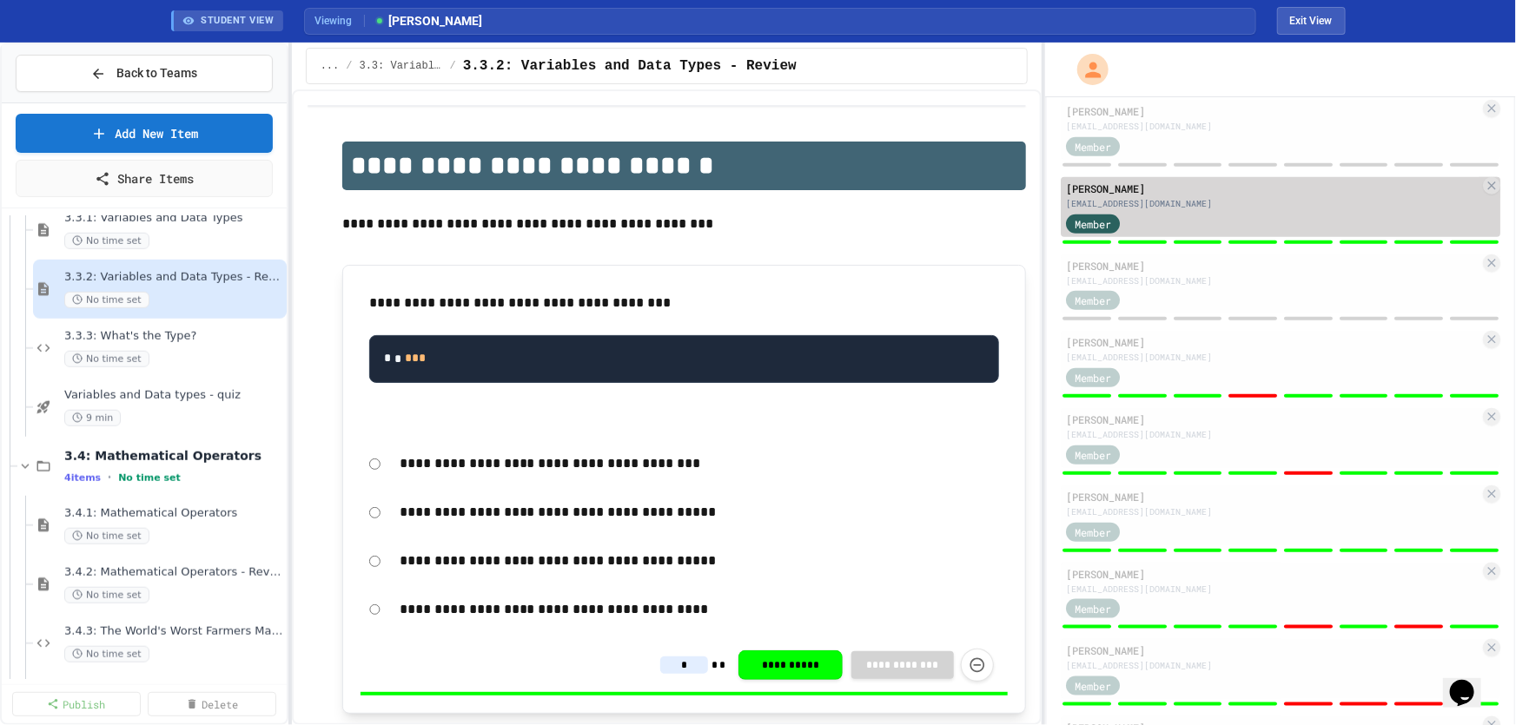
click at [1233, 197] on div "kd088628@sdale.org" at bounding box center [1272, 203] width 413 height 13
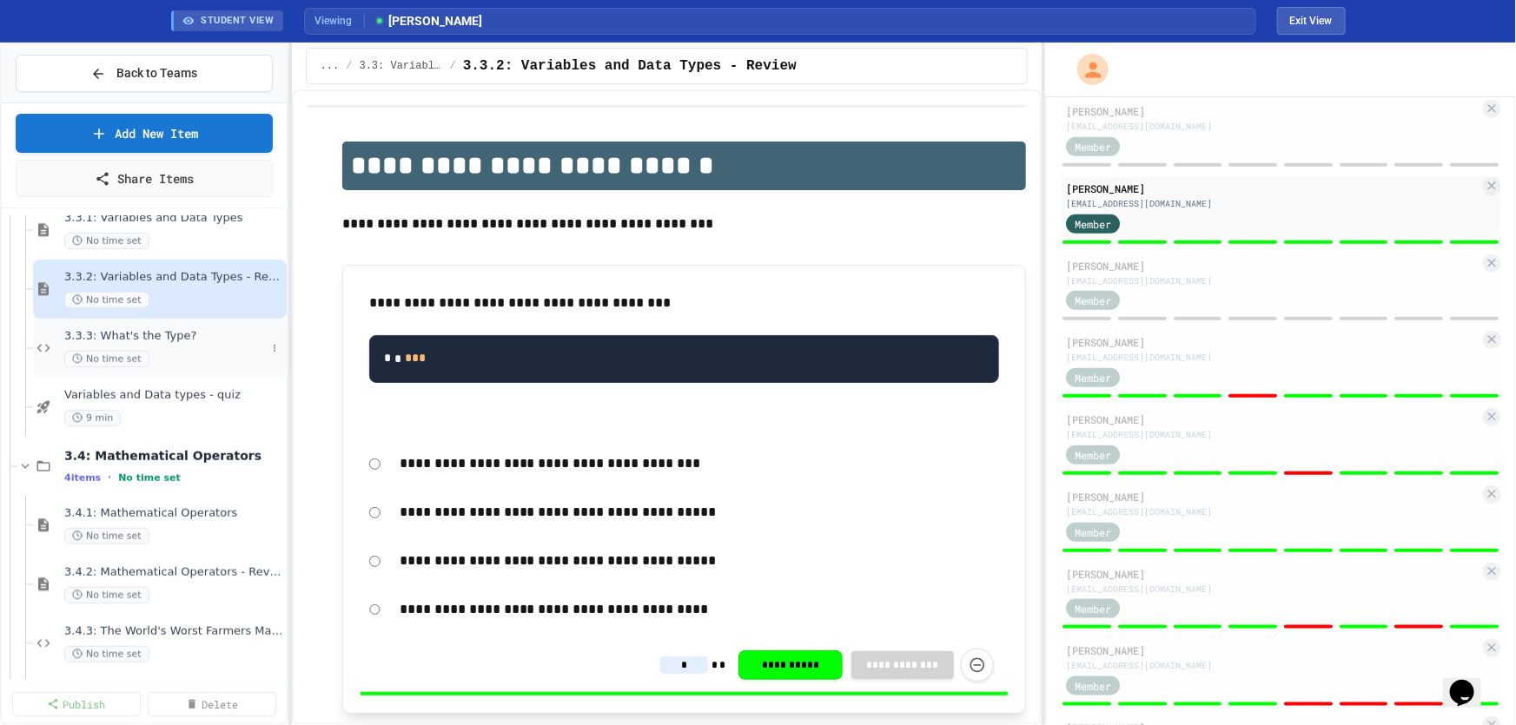
click at [178, 337] on span "3.3.3: What's the Type?" at bounding box center [165, 336] width 202 height 15
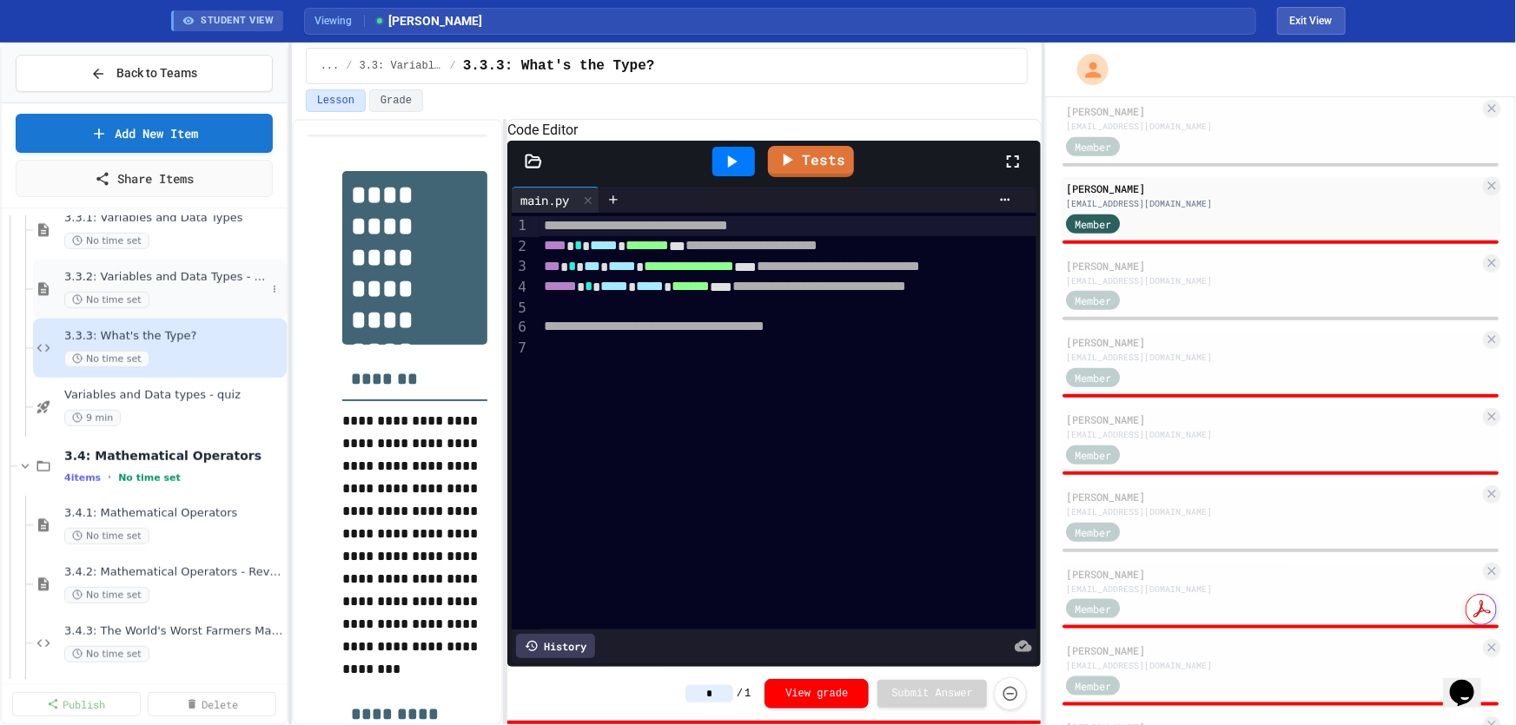
click at [196, 286] on div "3.3.2: Variables and Data Types - Review No time set" at bounding box center [165, 289] width 202 height 38
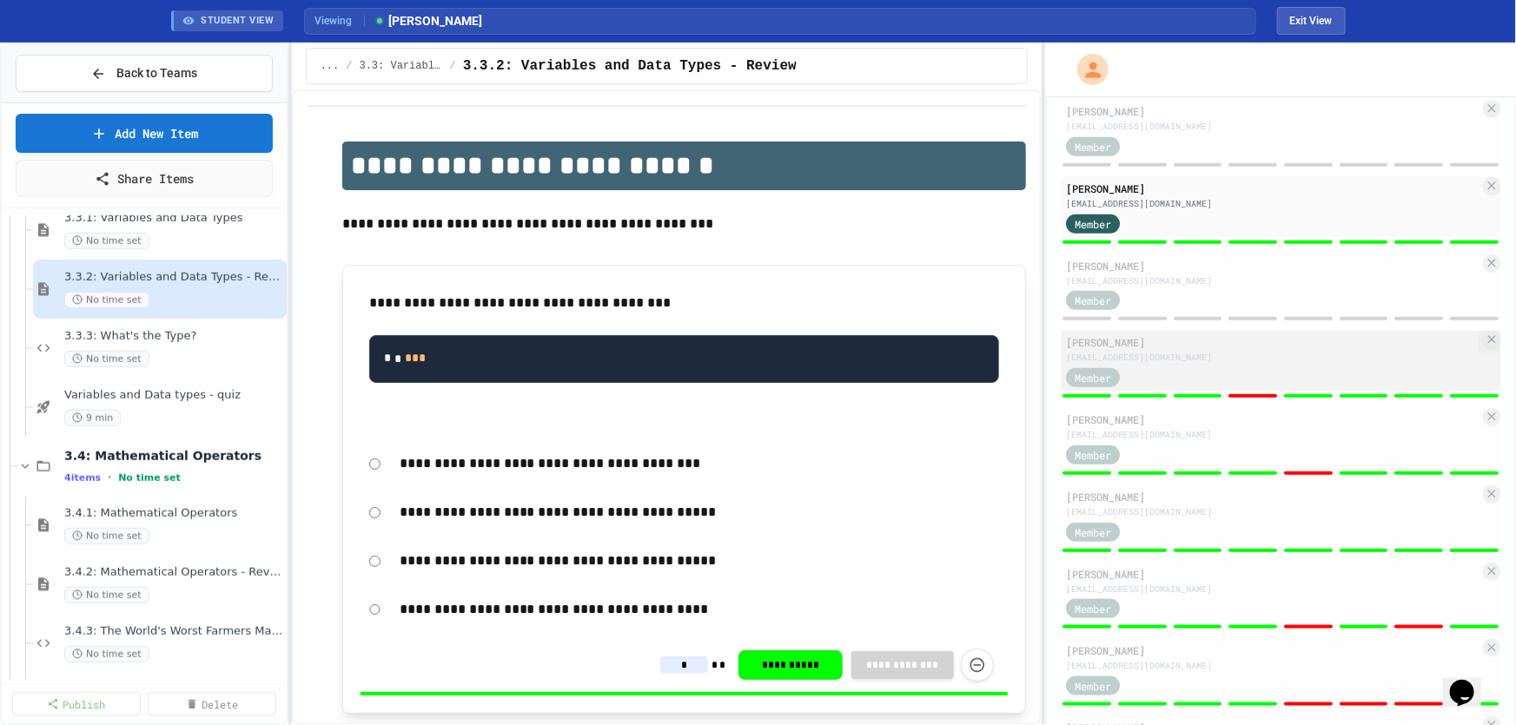
click at [1127, 351] on div "al045777@sdale.org" at bounding box center [1272, 357] width 413 height 13
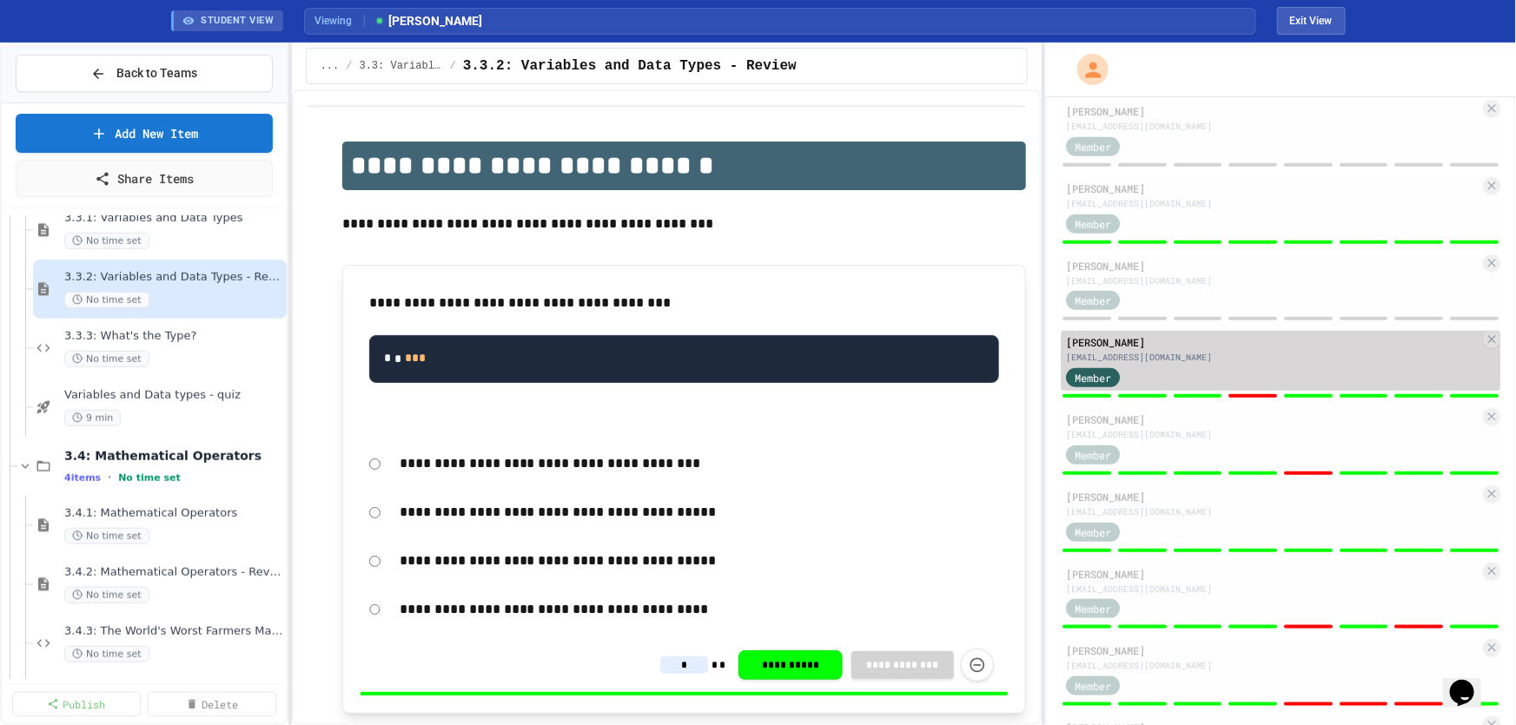
type input "*"
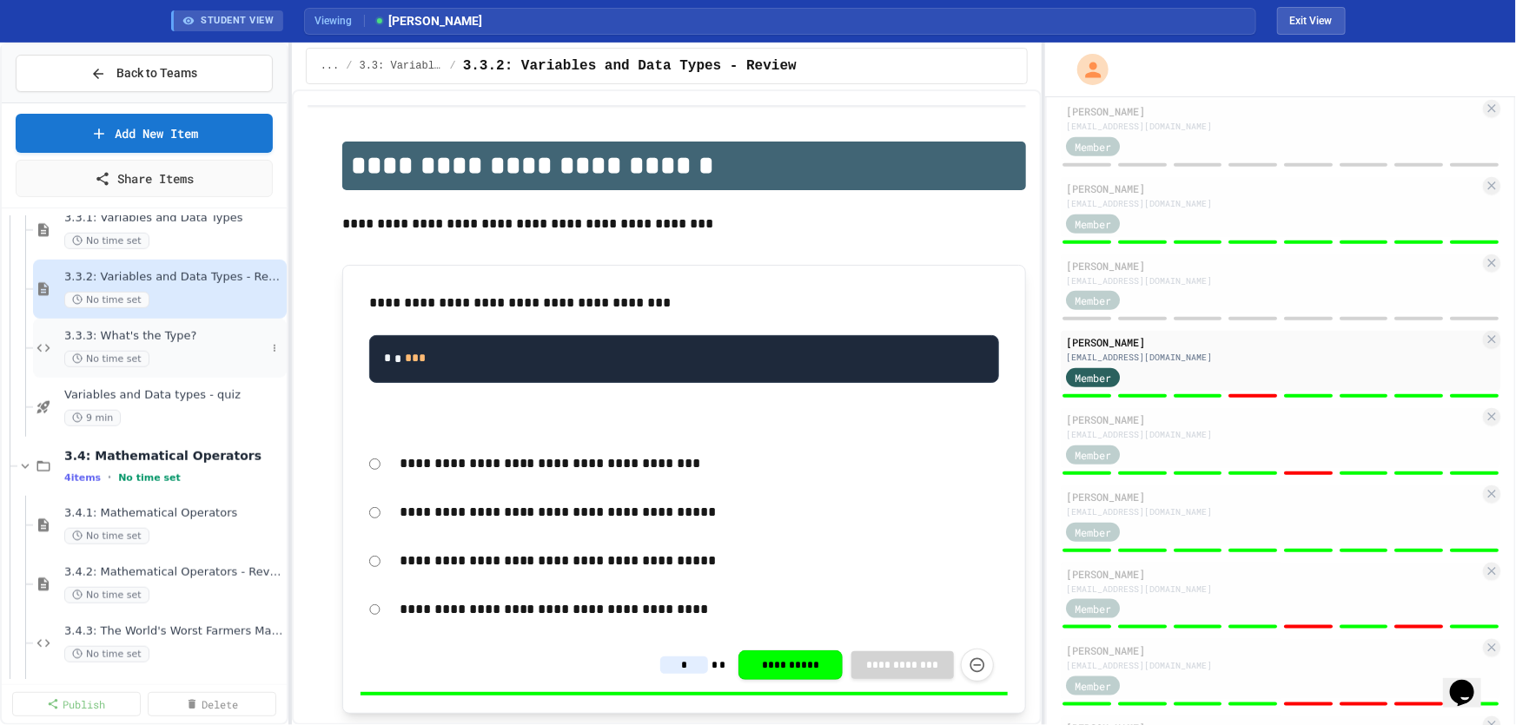
click at [155, 344] on div "3.3.3: What's the Type? No time set" at bounding box center [165, 348] width 202 height 38
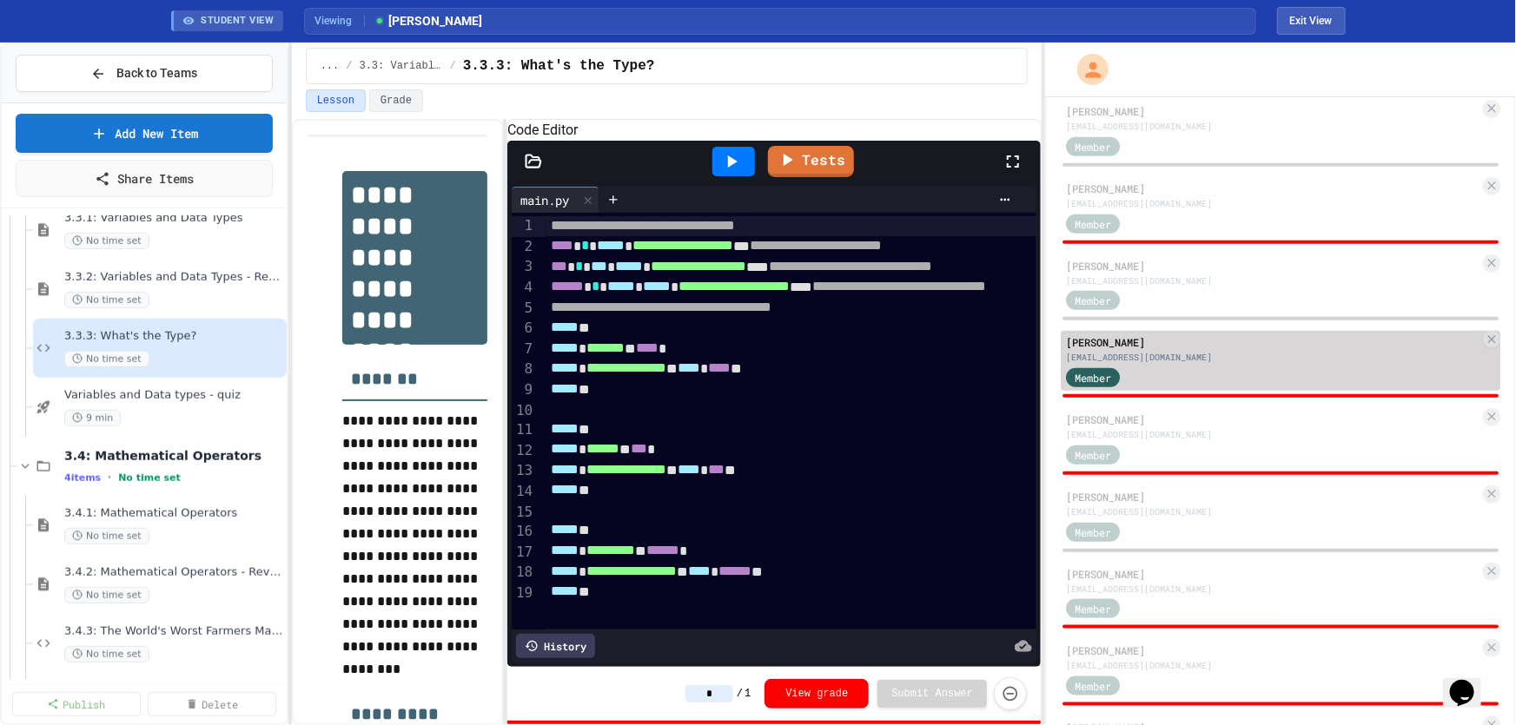
click at [1183, 371] on div "Member" at bounding box center [1272, 377] width 413 height 22
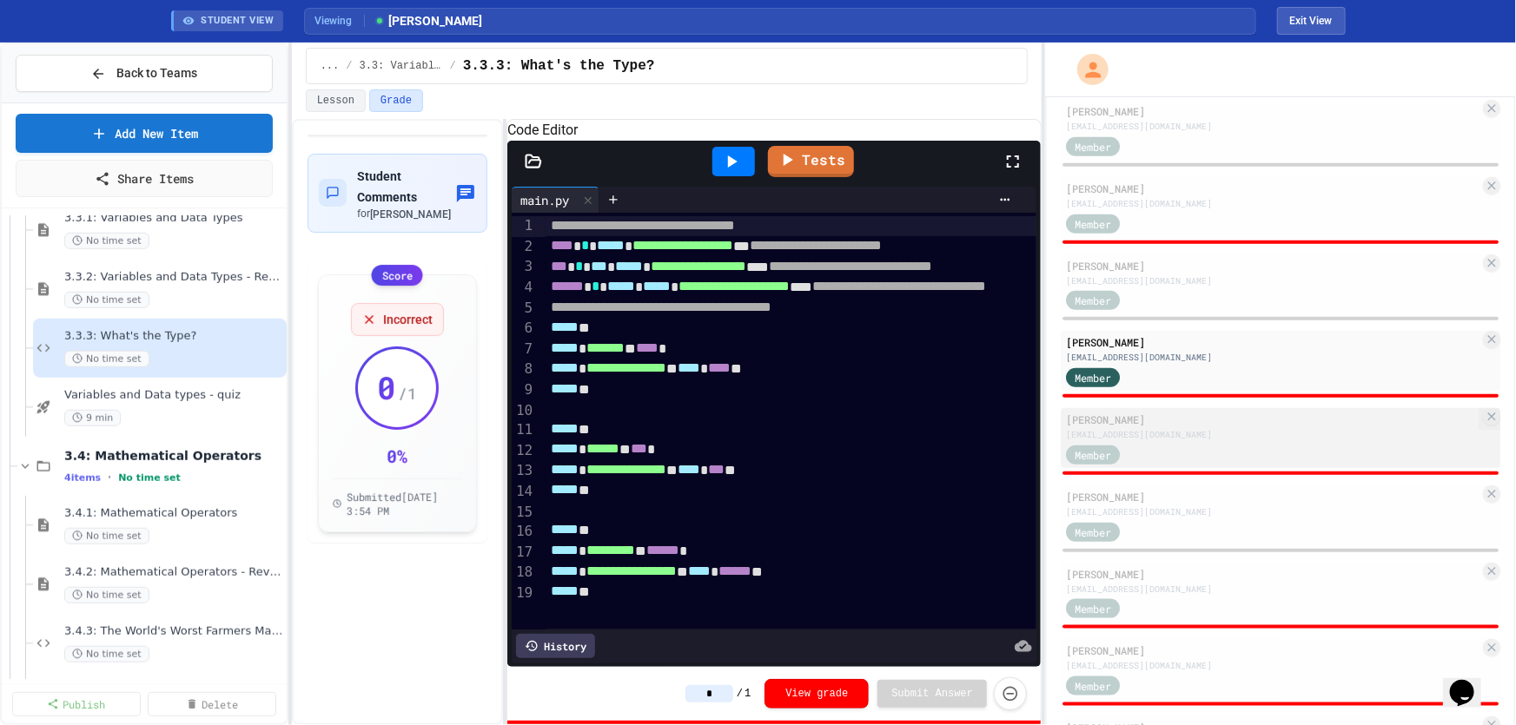
click at [1186, 443] on div "Member" at bounding box center [1272, 454] width 413 height 22
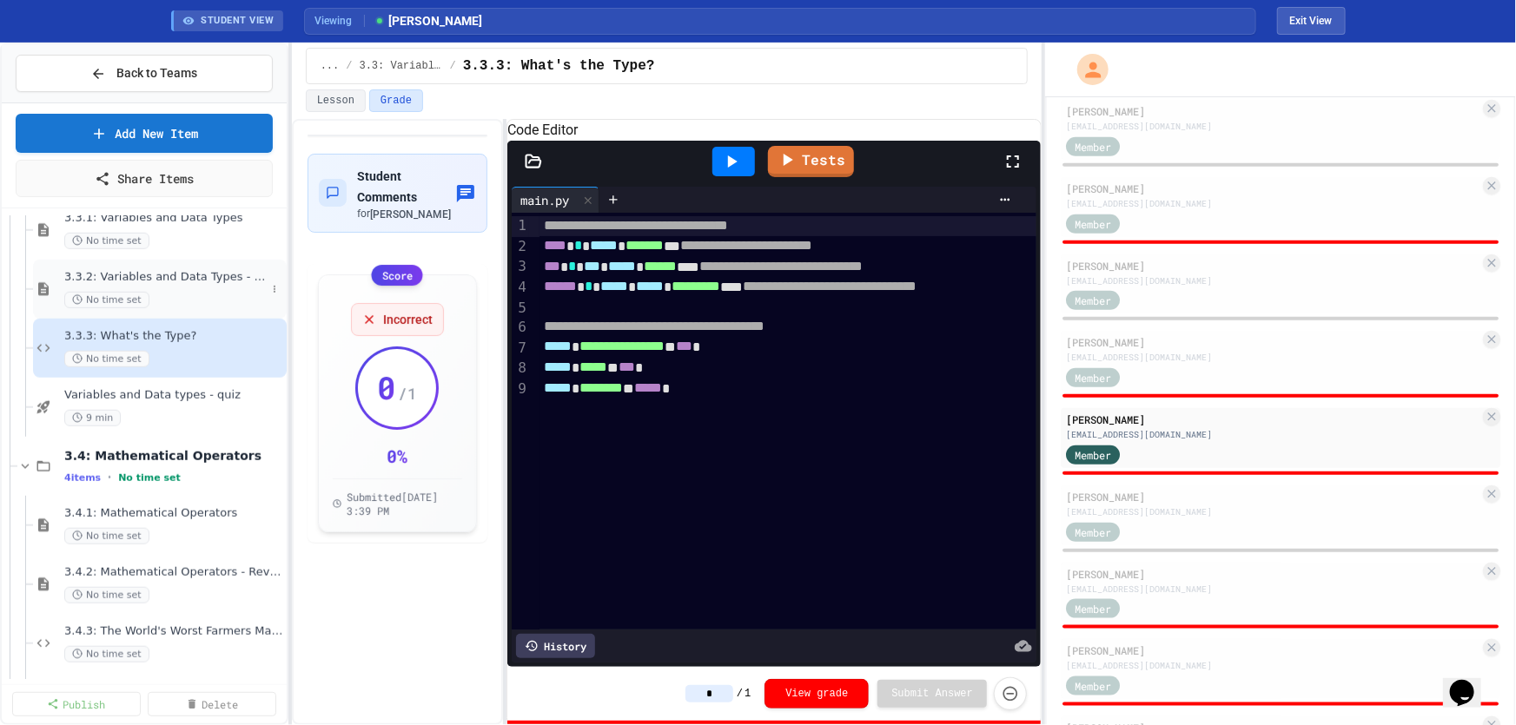
click at [152, 294] on div "No time set" at bounding box center [165, 300] width 202 height 17
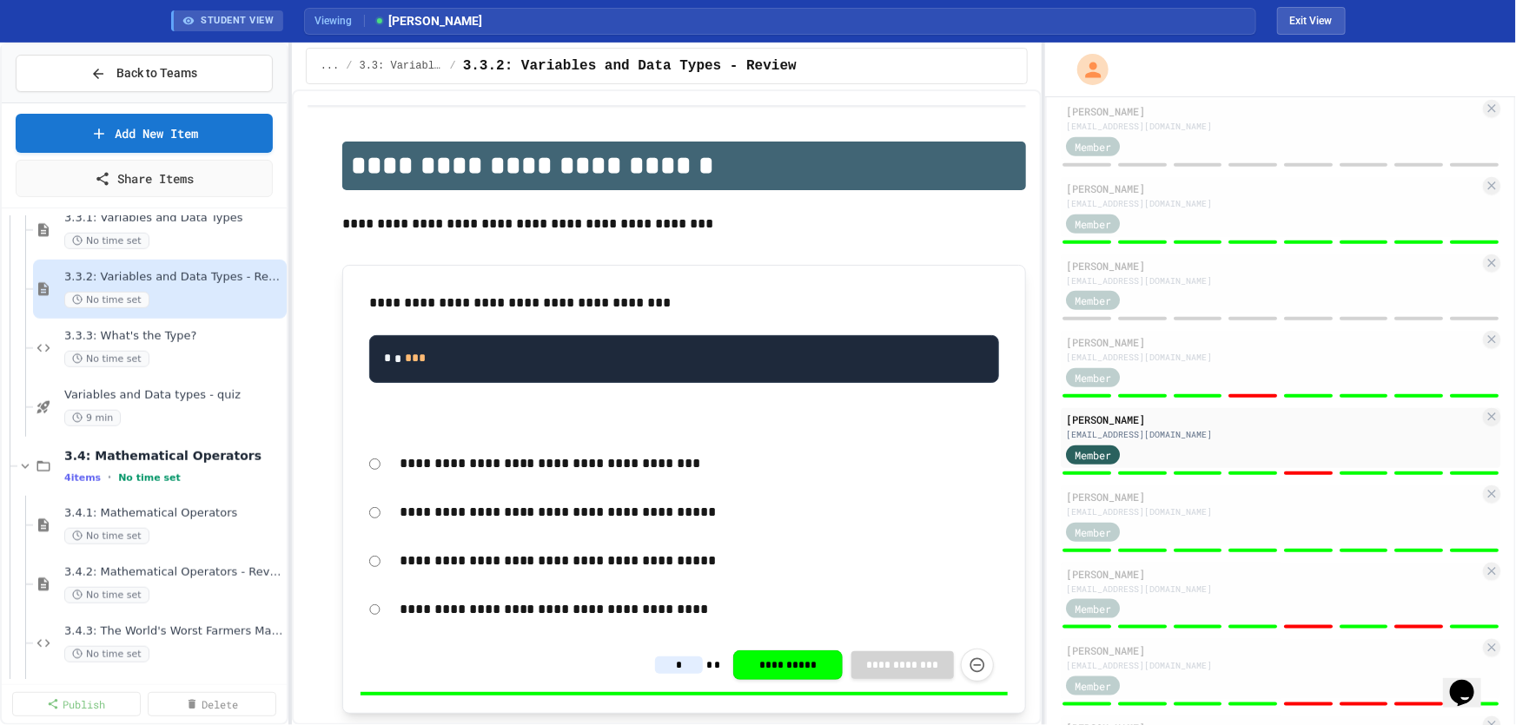
scroll to position [1025, 0]
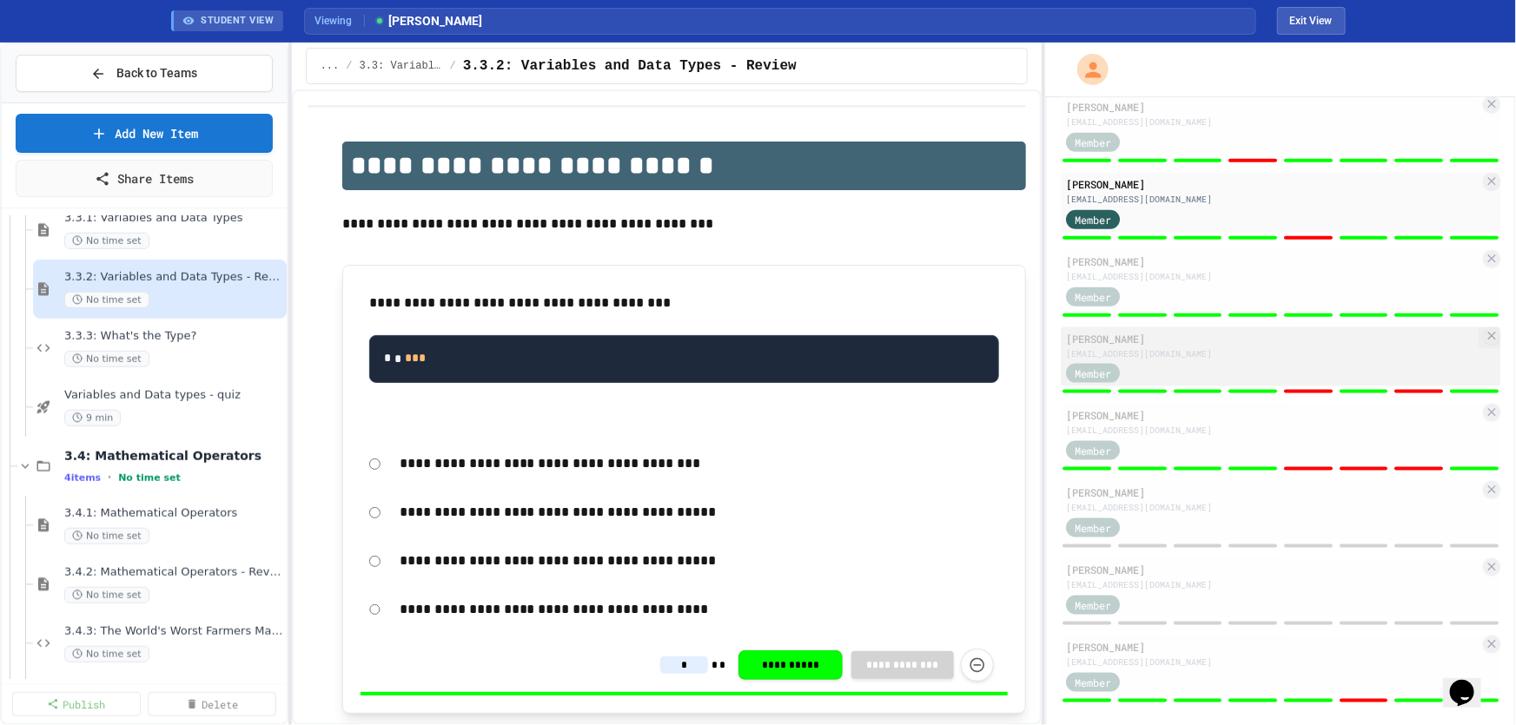
click at [1222, 372] on div "Lilly Reeves lr088109@sdale.org Member" at bounding box center [1280, 357] width 439 height 60
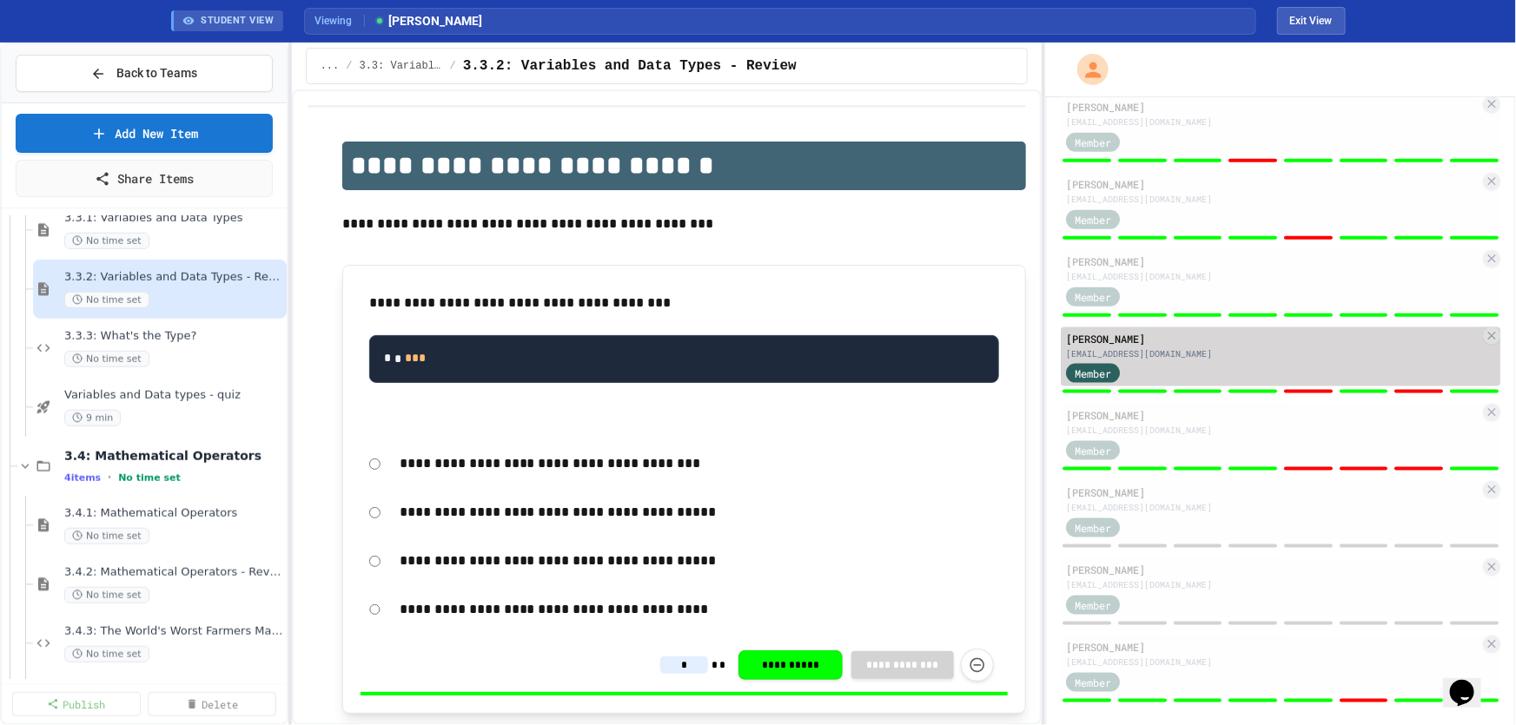
type input "*"
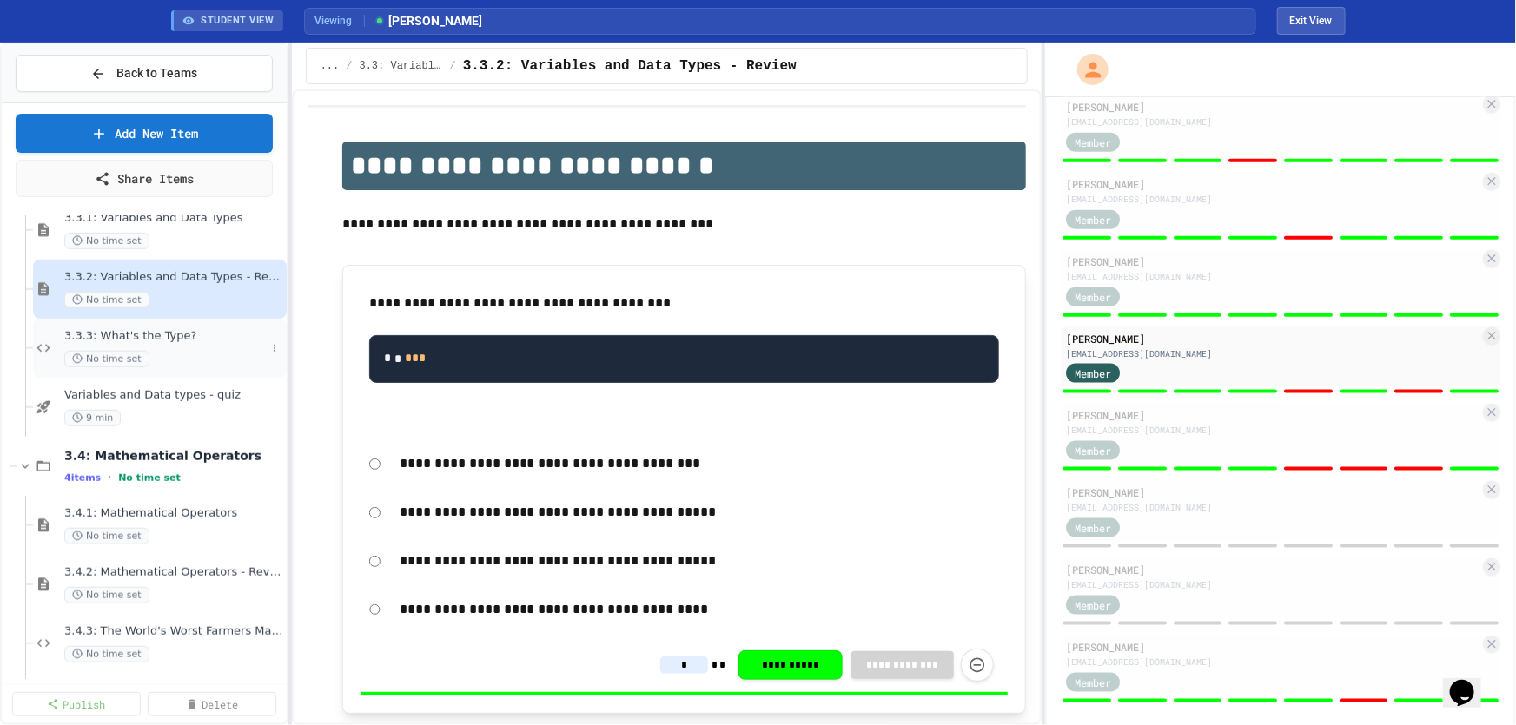
click at [141, 340] on span "3.3.3: What's the Type?" at bounding box center [165, 336] width 202 height 15
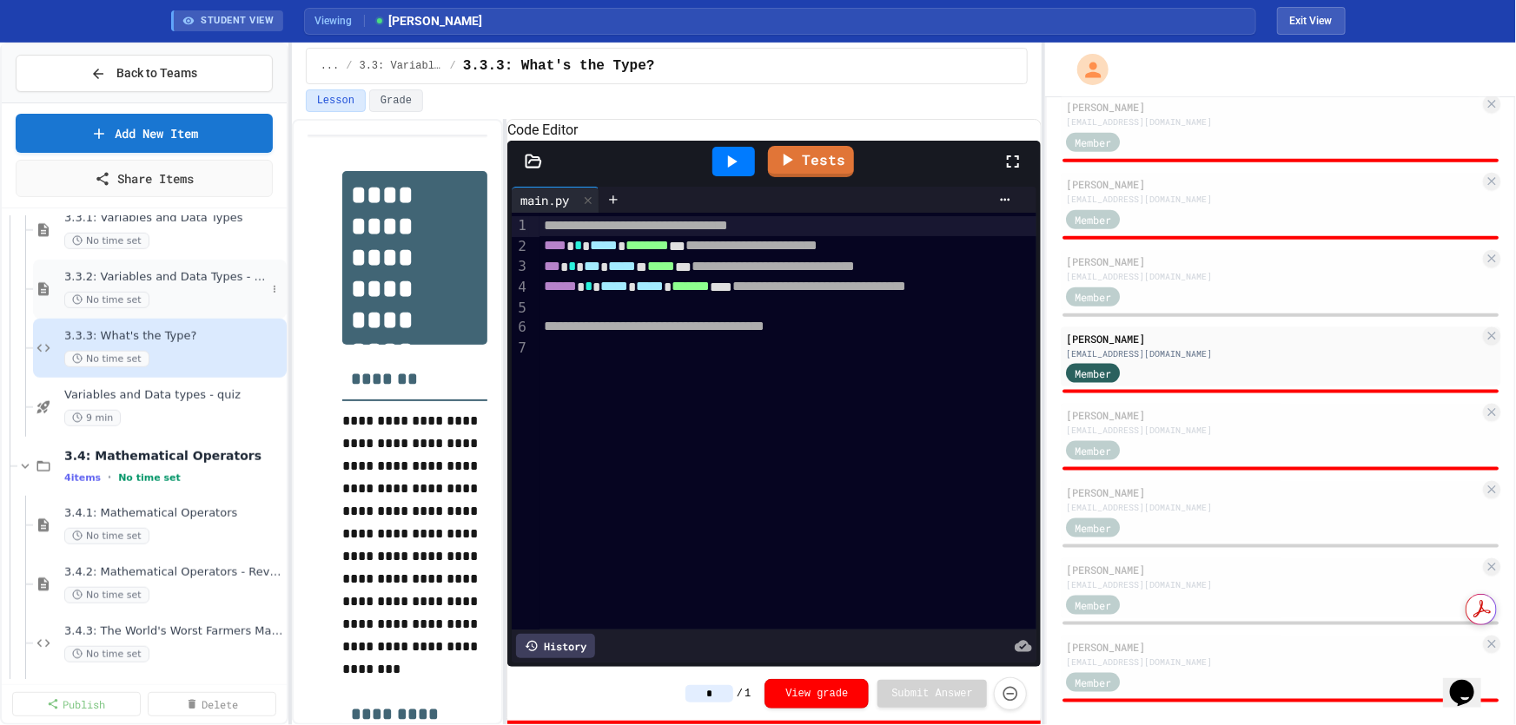
click at [160, 281] on span "3.3.2: Variables and Data Types - Review" at bounding box center [165, 277] width 202 height 15
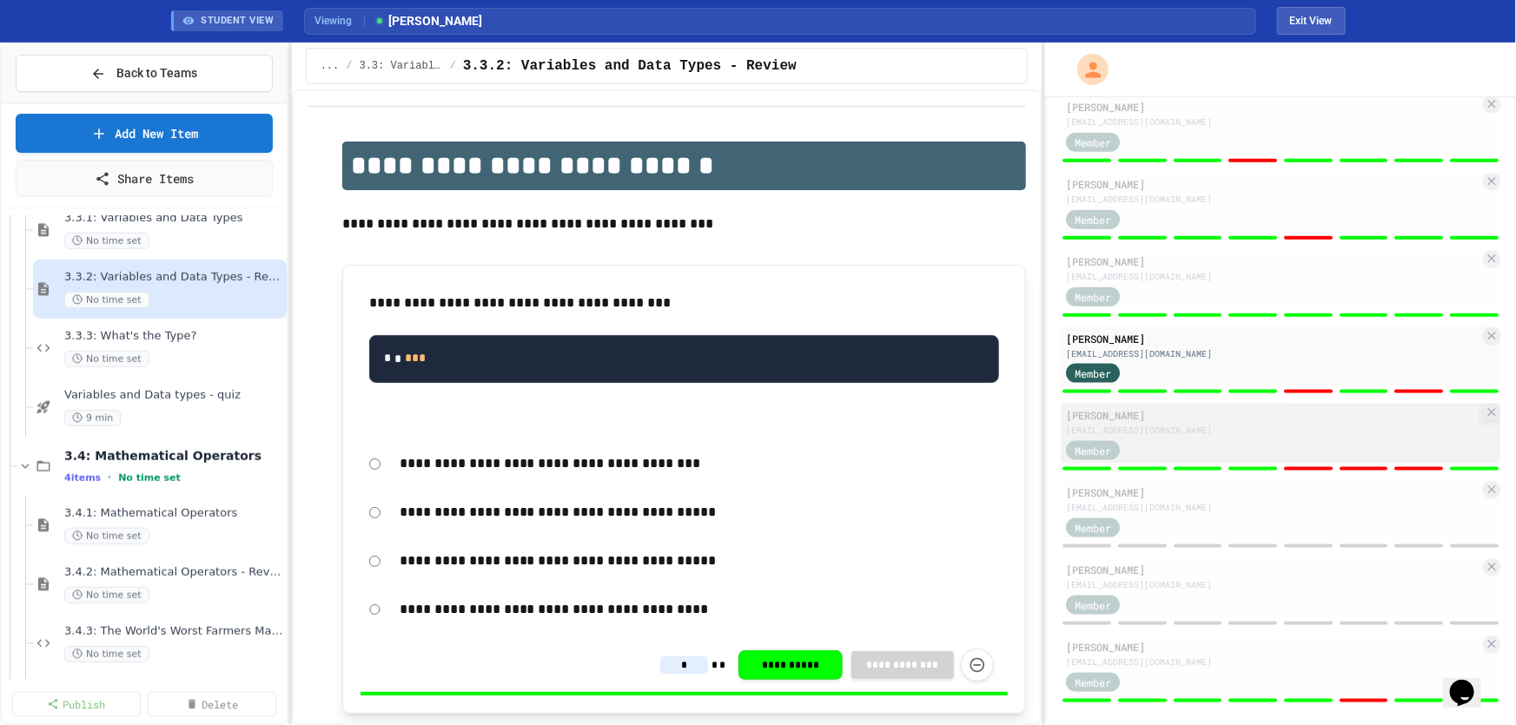
click at [1149, 439] on div "Member" at bounding box center [1109, 450] width 87 height 22
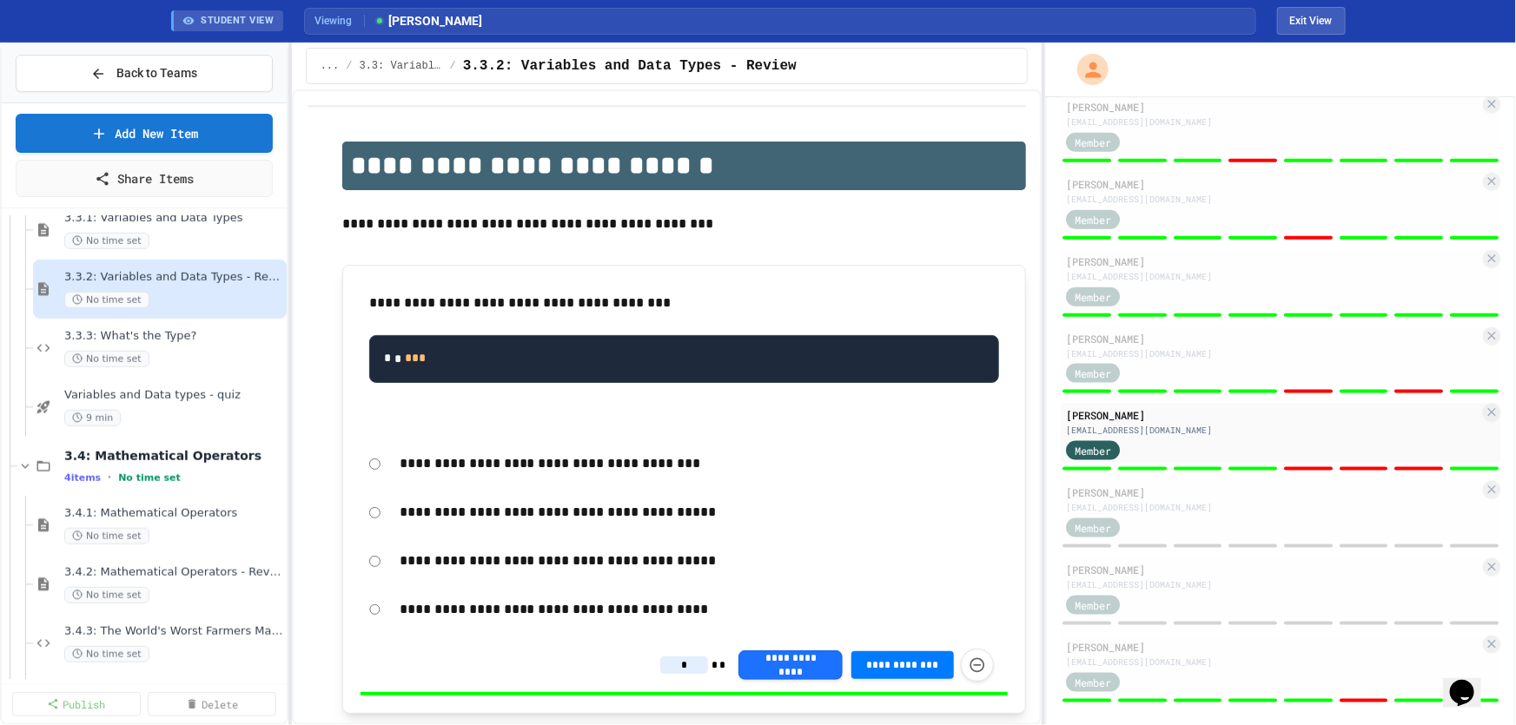
type input "*"
click at [135, 351] on span "No time set" at bounding box center [106, 359] width 85 height 17
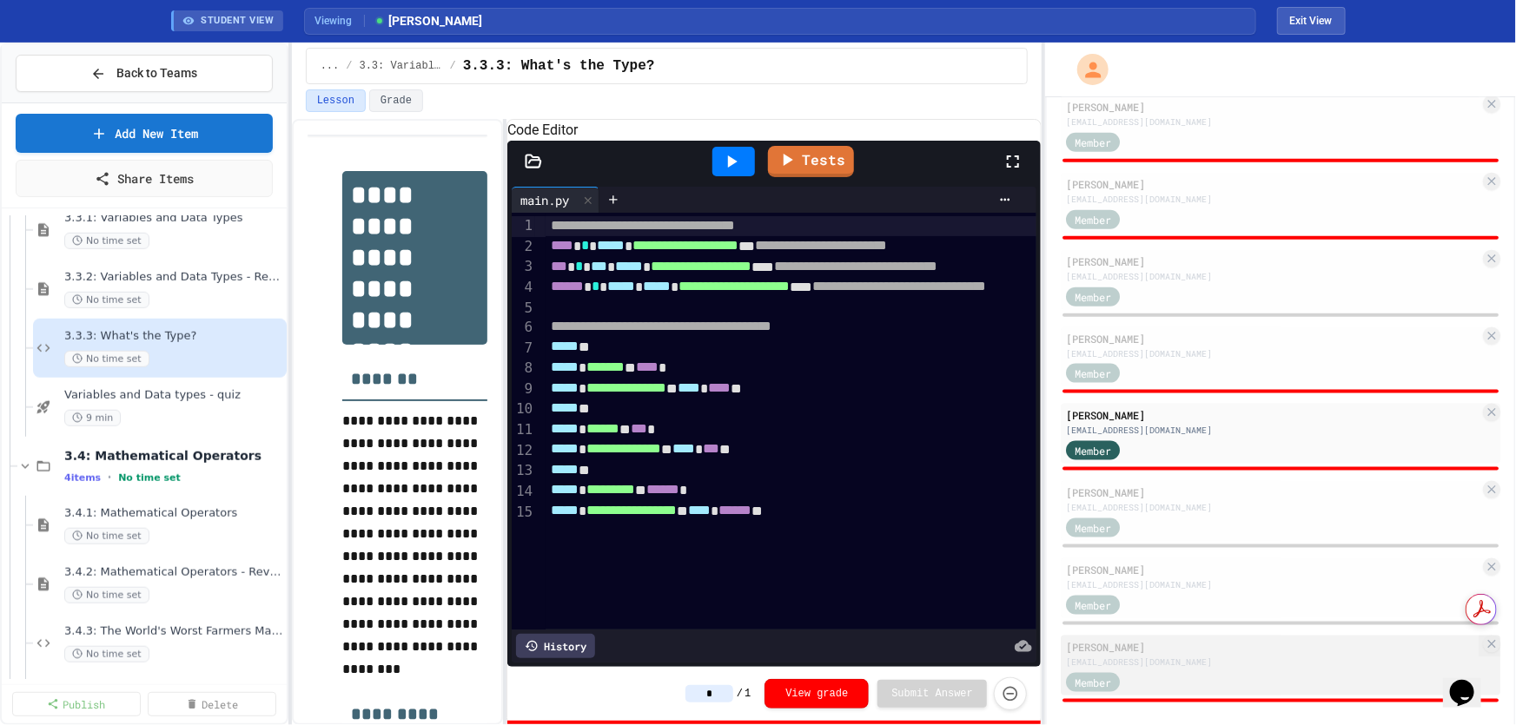
click at [1144, 656] on div "jw046395@sdale.org" at bounding box center [1272, 662] width 413 height 13
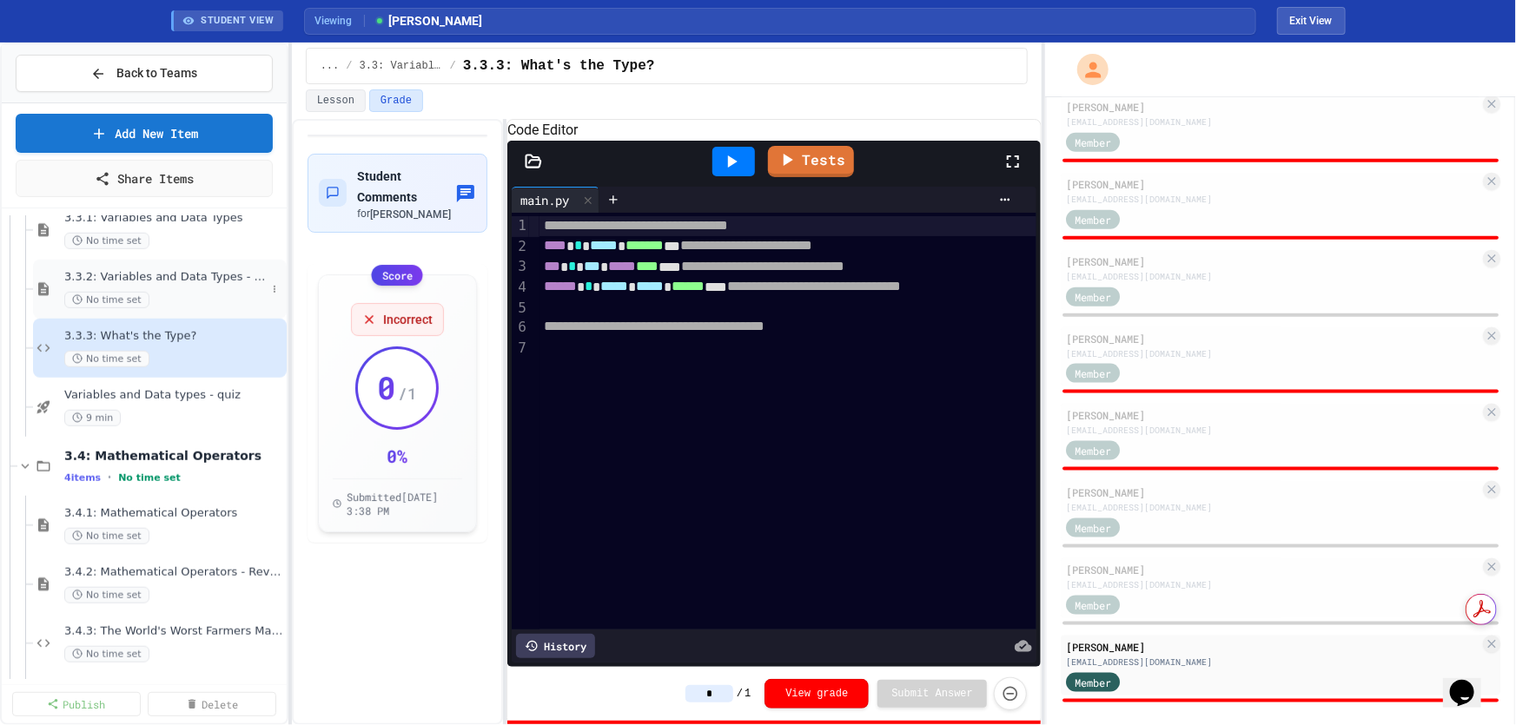
click at [165, 292] on div "No time set" at bounding box center [165, 300] width 202 height 17
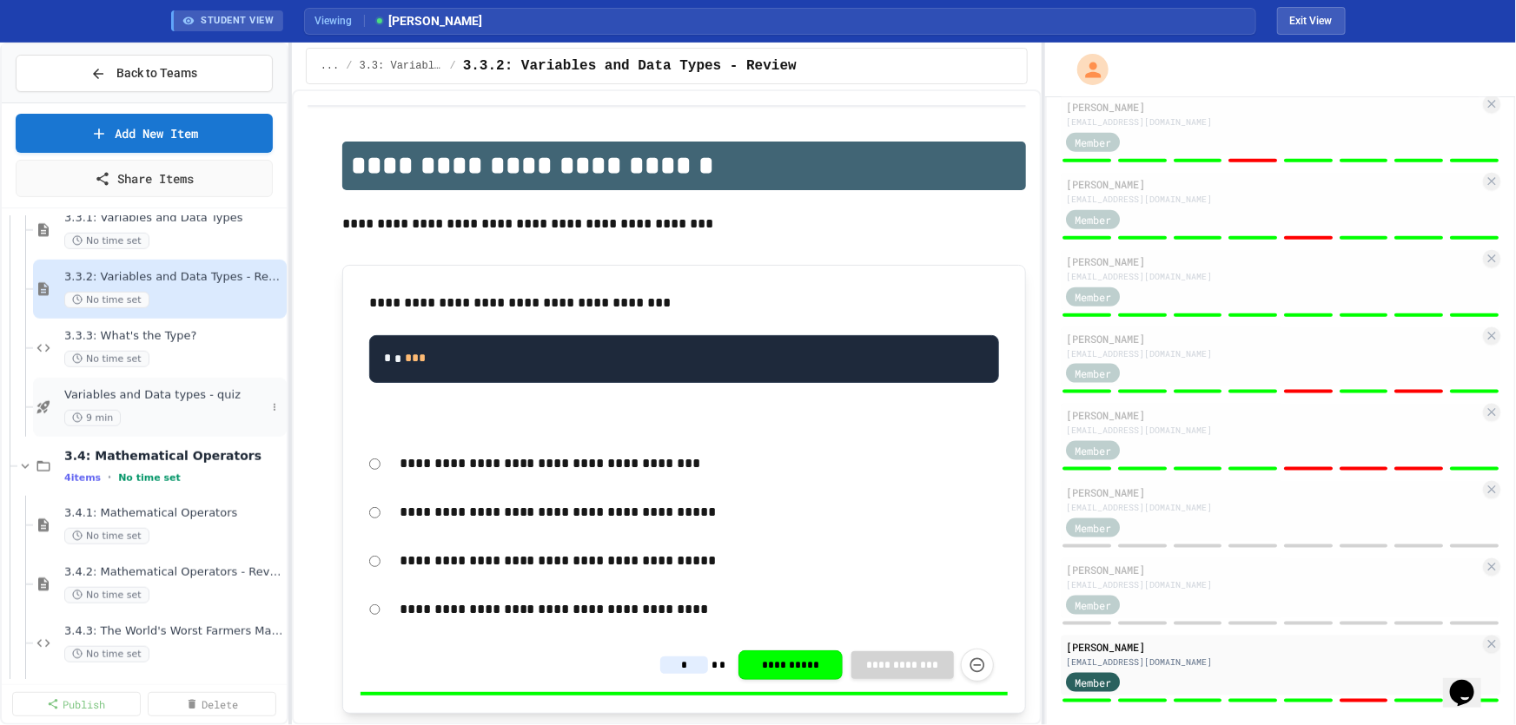
click at [146, 399] on span "Variables and Data types - quiz" at bounding box center [165, 395] width 202 height 15
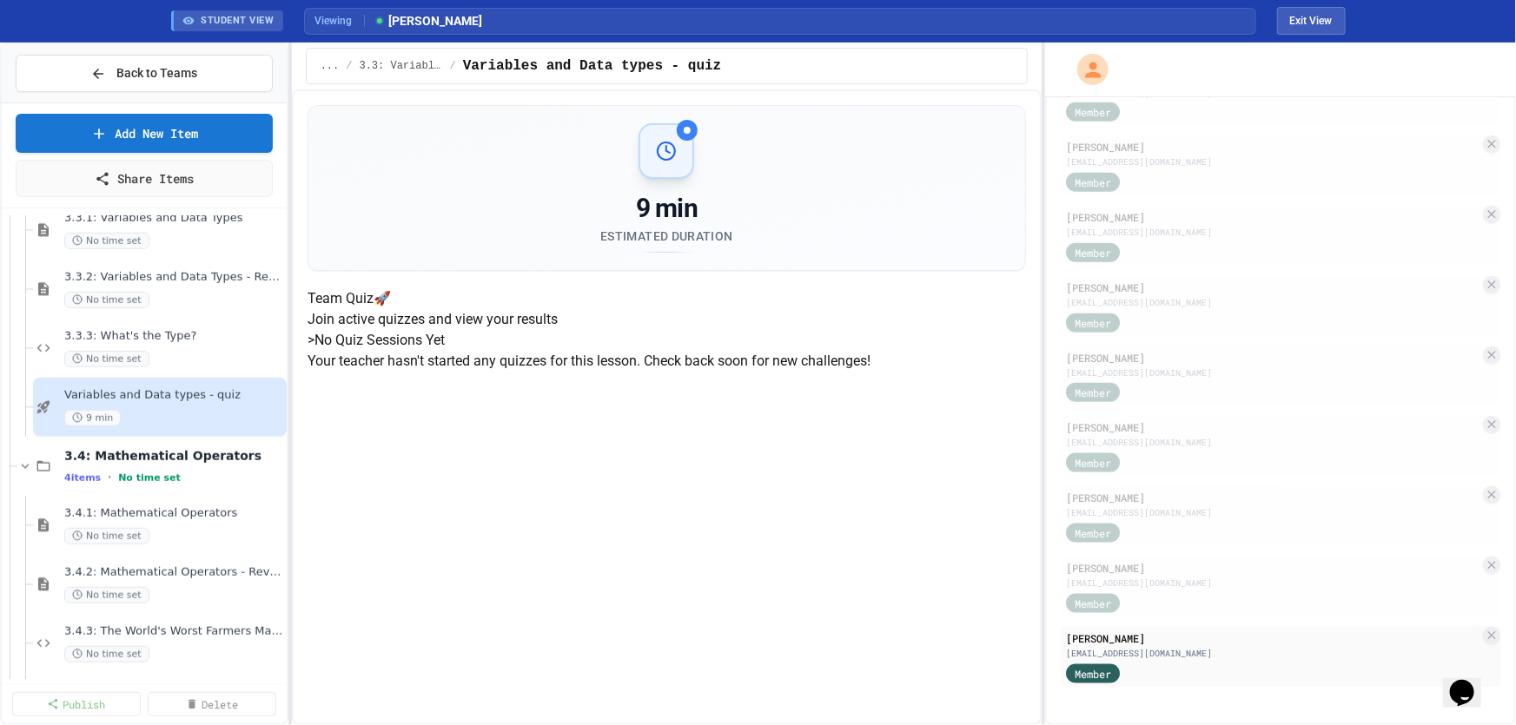
scroll to position [894, 0]
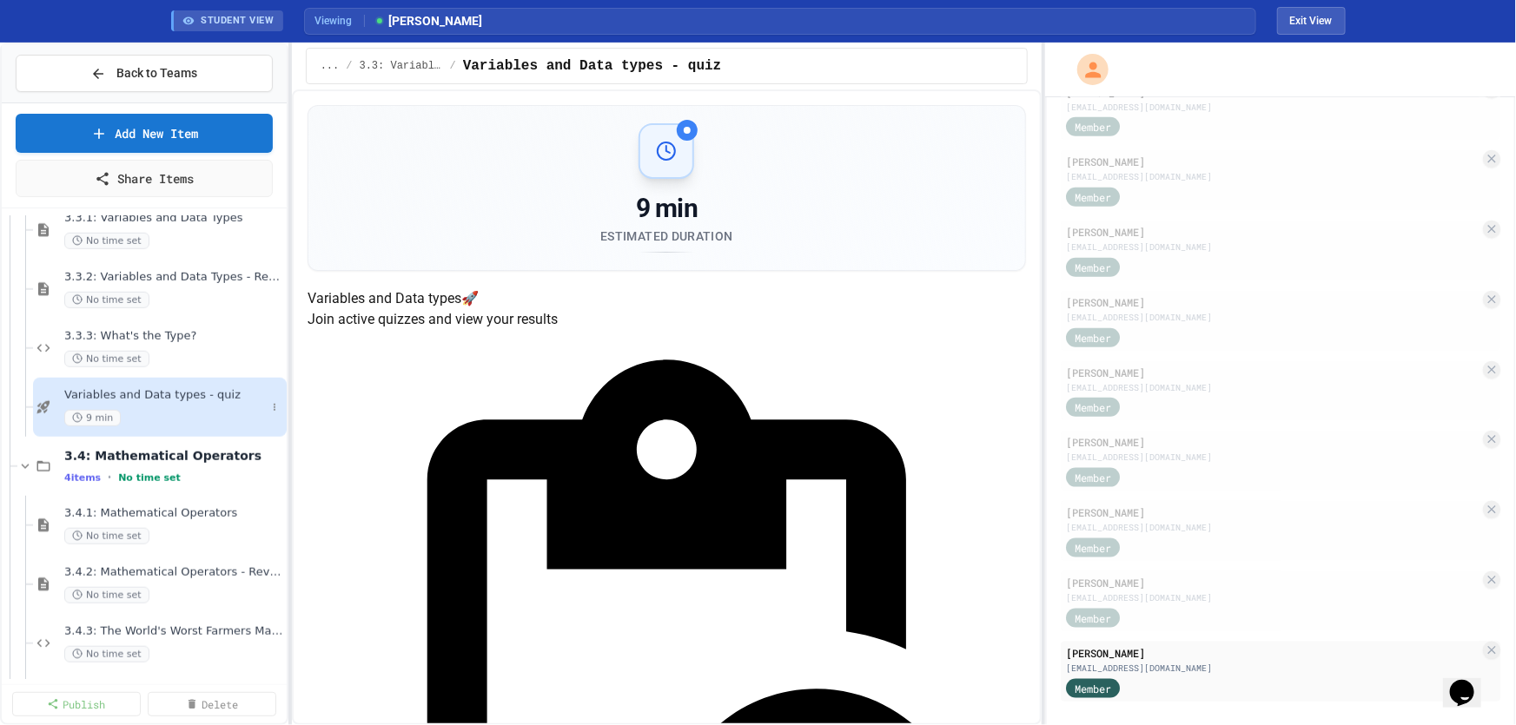
click at [159, 398] on span "Variables and Data types - quiz" at bounding box center [165, 395] width 202 height 15
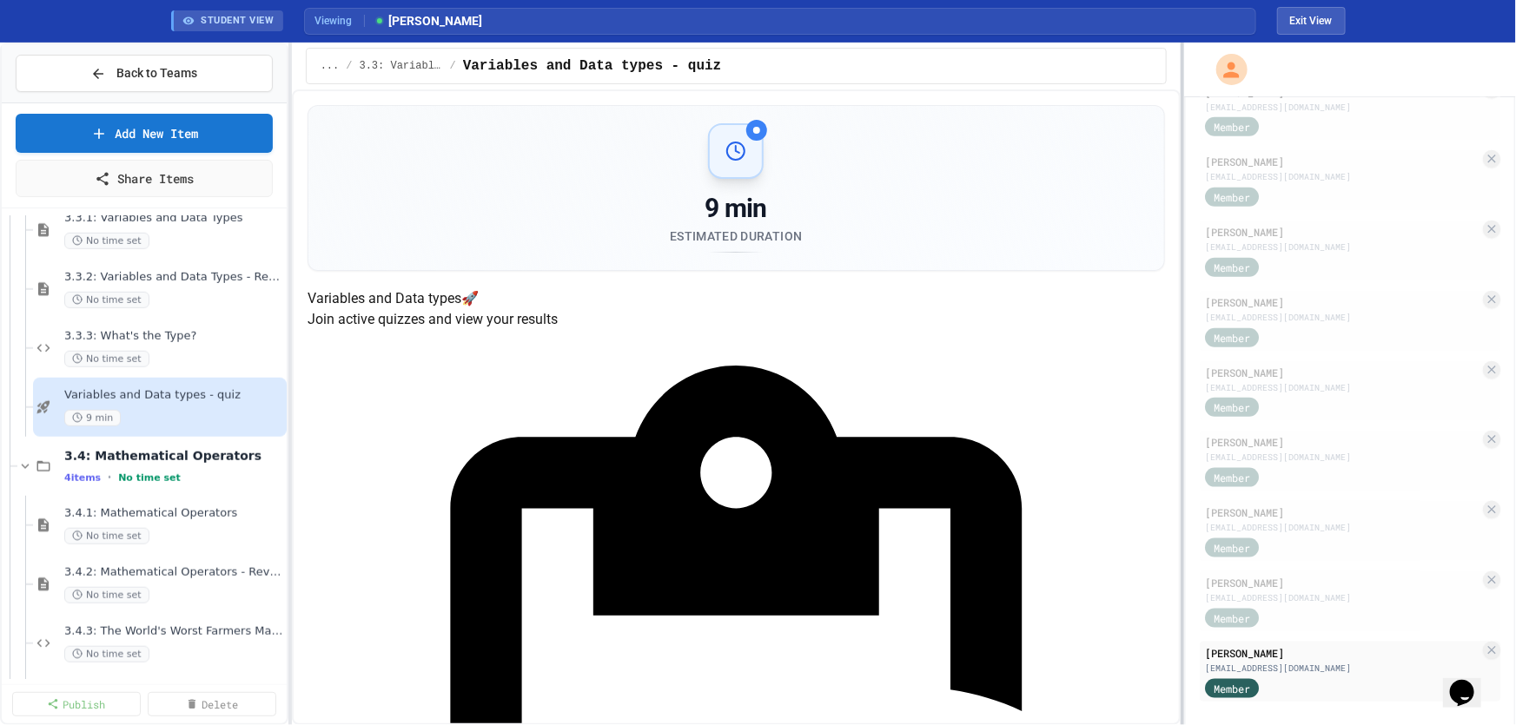
click at [1181, 381] on div at bounding box center [1181, 384] width 3 height 683
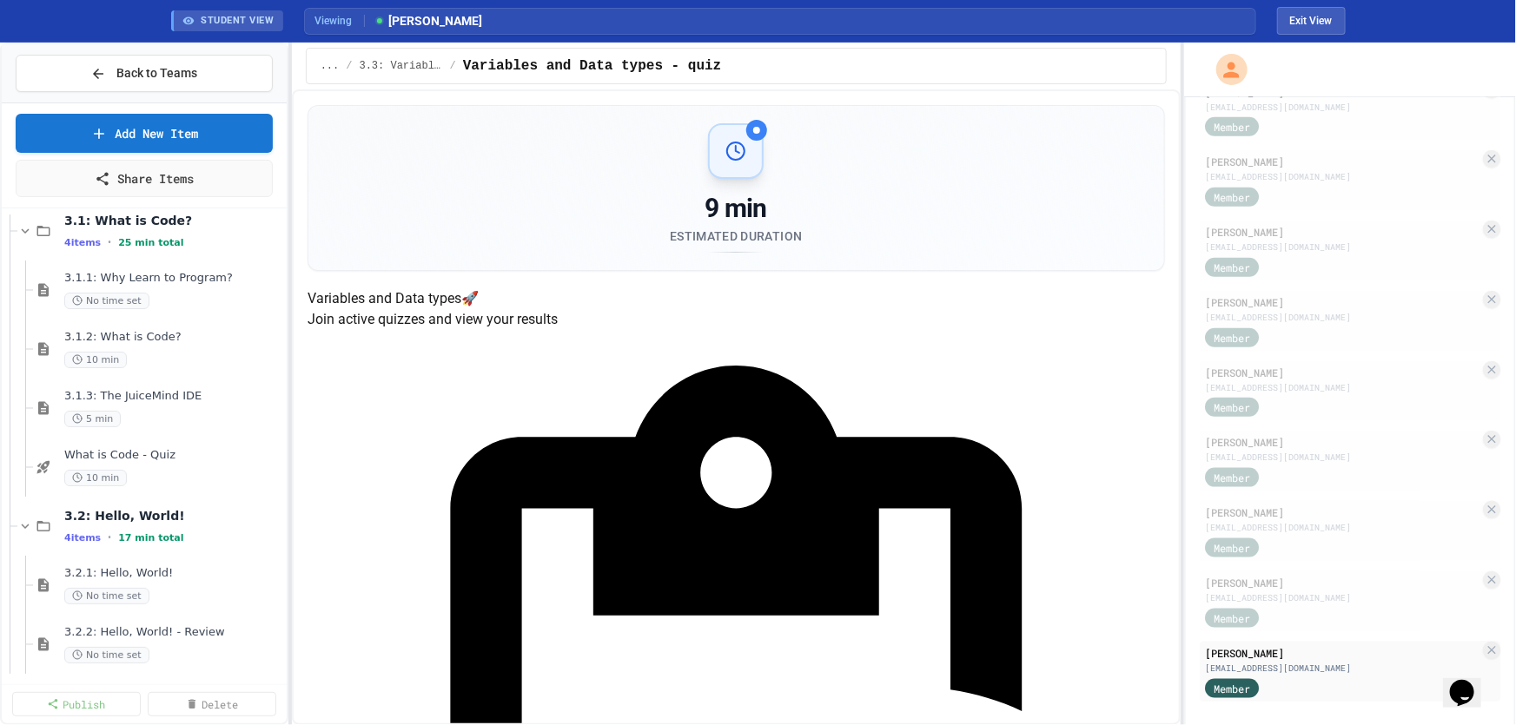
scroll to position [0, 0]
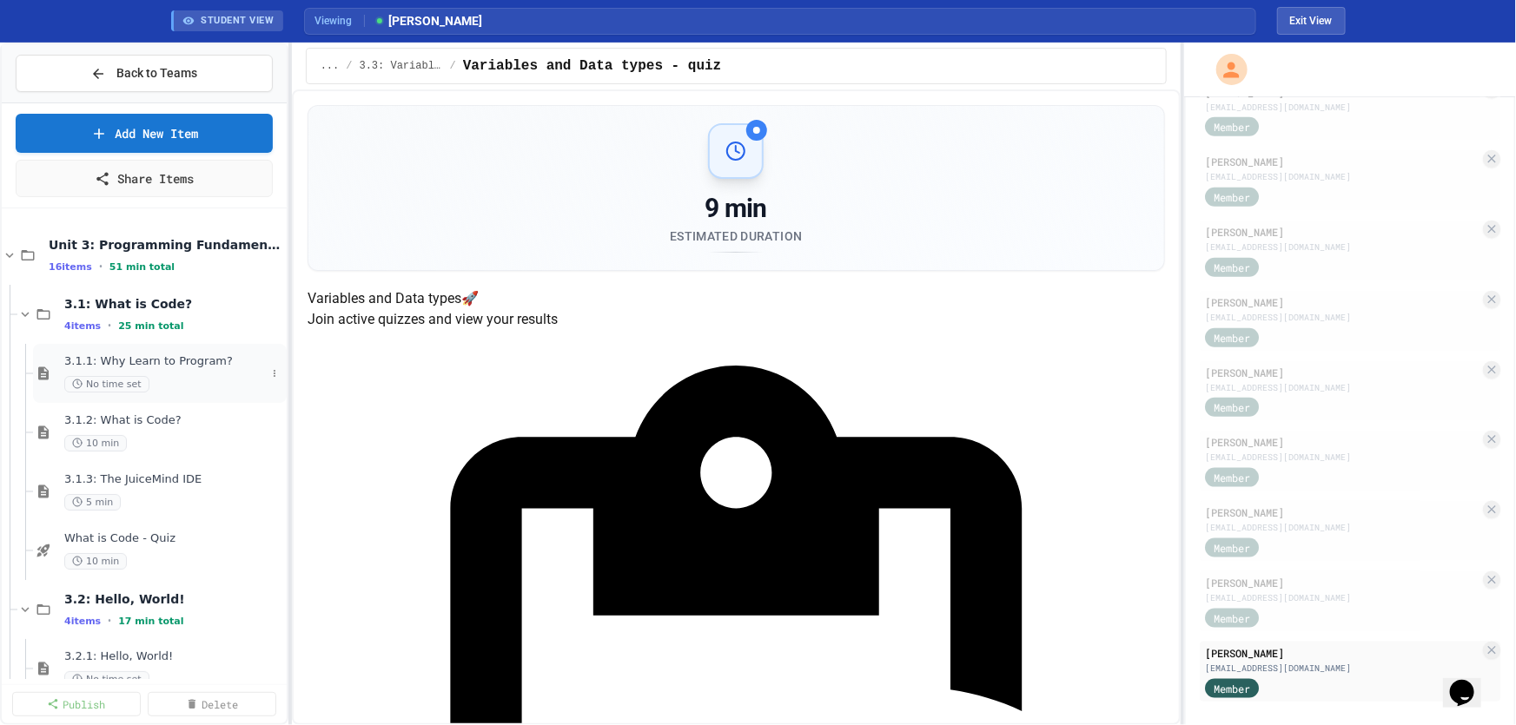
click at [104, 370] on div "3.1.1: Why Learn to Program? No time set" at bounding box center [165, 373] width 202 height 38
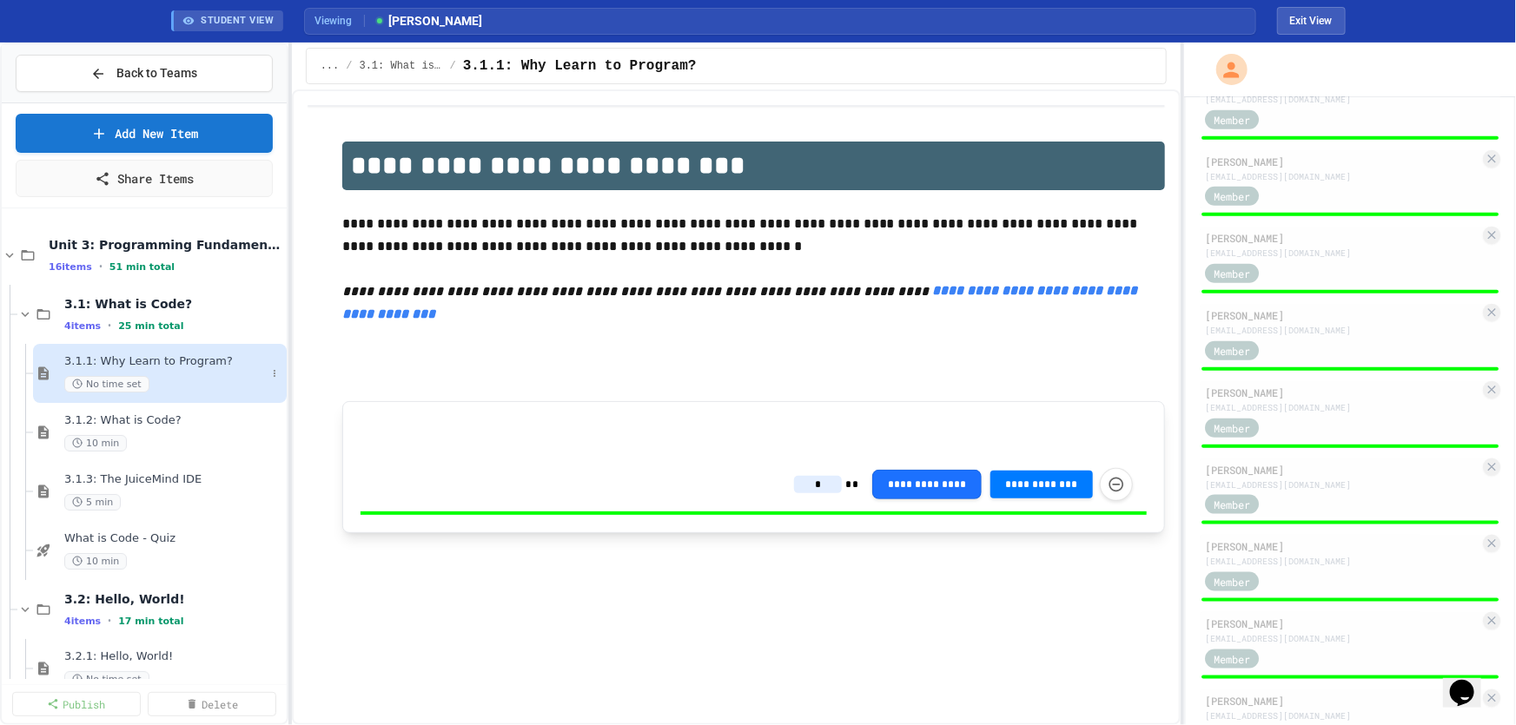
scroll to position [1025, 0]
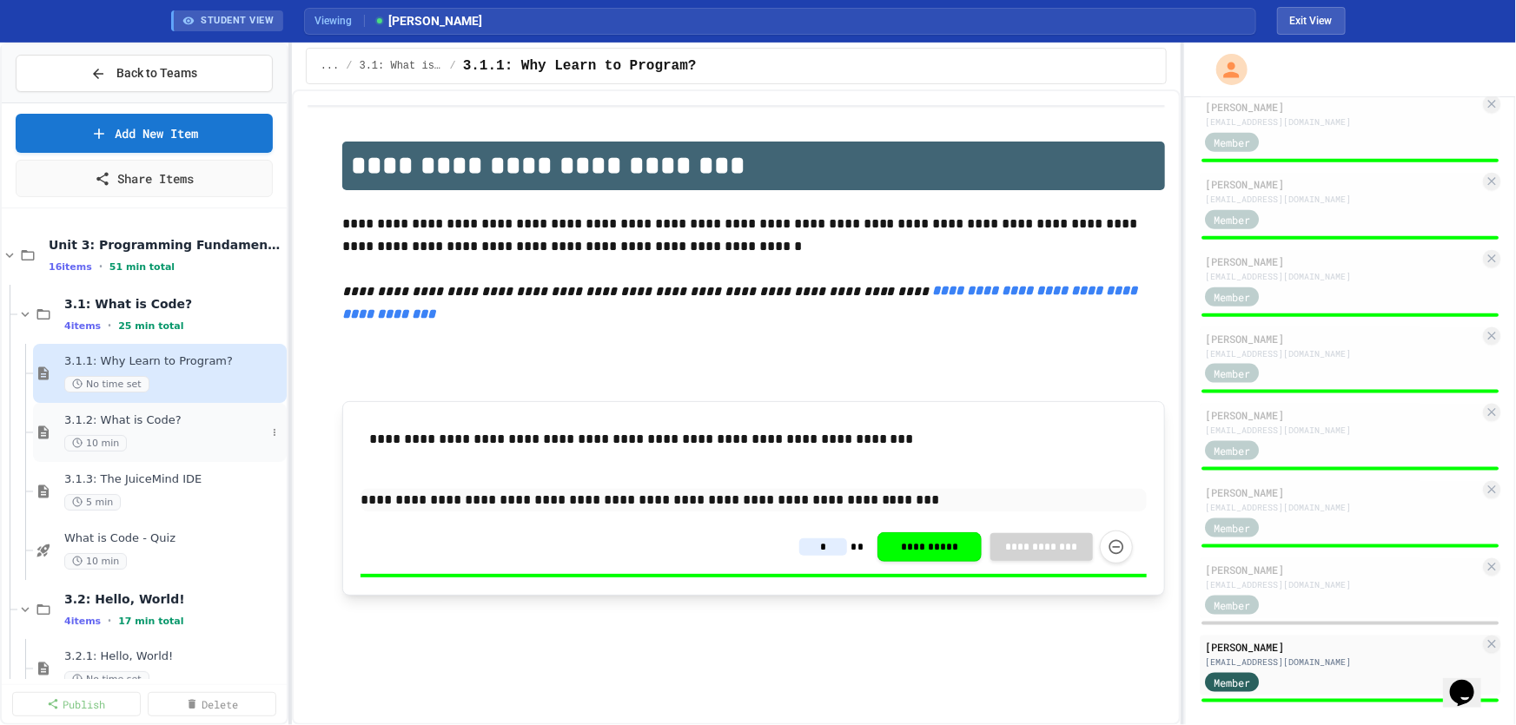
click at [126, 426] on span "3.1.2: What is Code?" at bounding box center [165, 420] width 202 height 15
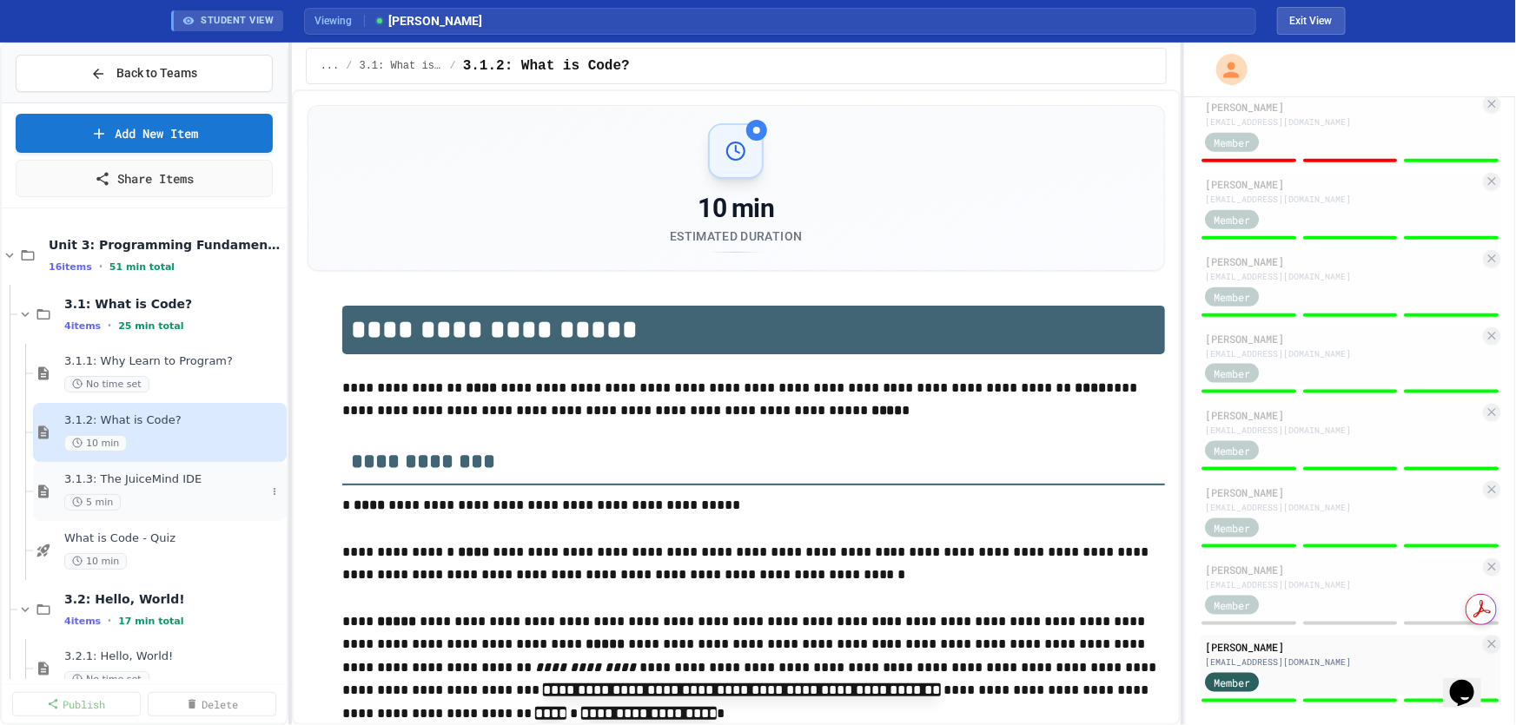
click at [117, 486] on span "3.1.3: The JuiceMind IDE" at bounding box center [165, 480] width 202 height 15
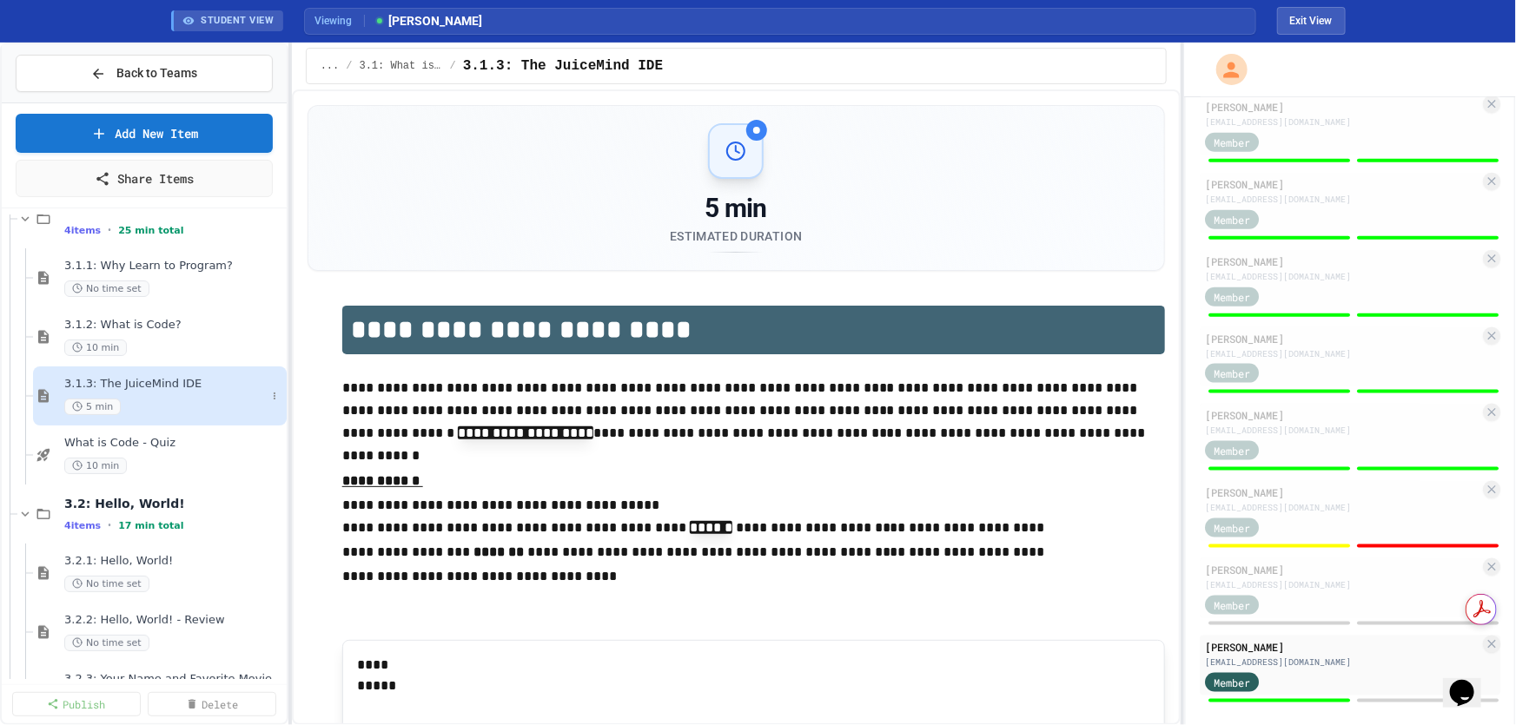
scroll to position [157, 0]
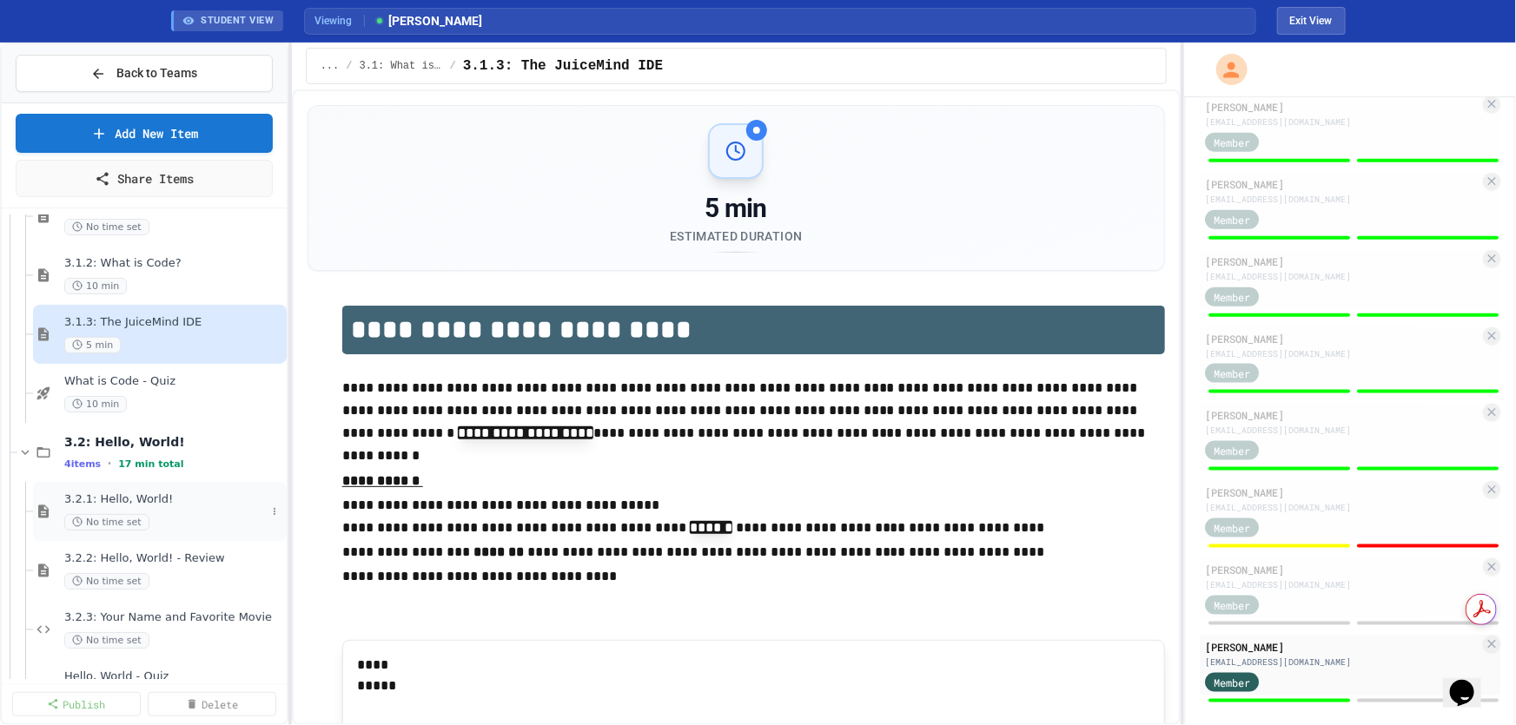
click at [144, 503] on span "3.2.1: Hello, World!" at bounding box center [165, 499] width 202 height 15
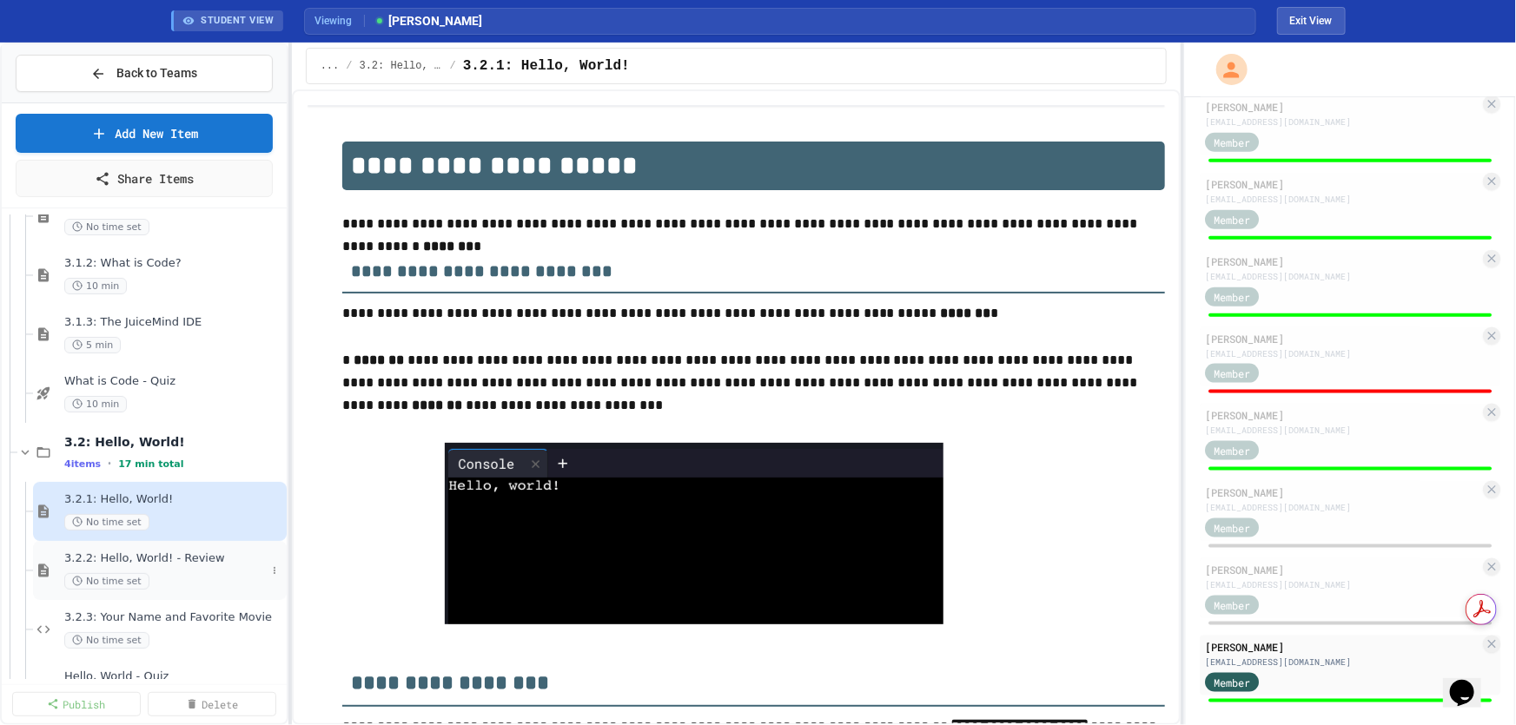
click at [150, 565] on span "3.2.2: Hello, World! - Review" at bounding box center [165, 559] width 202 height 15
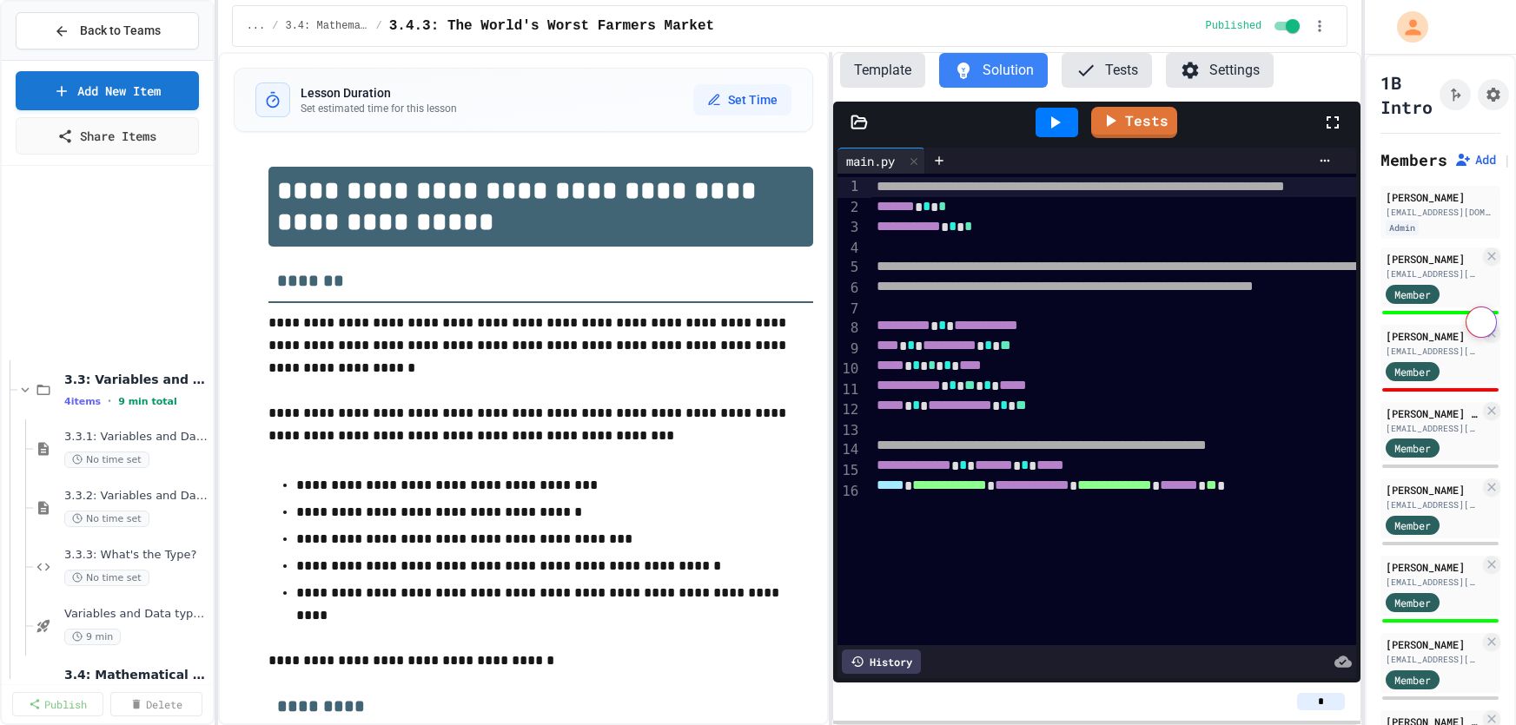
select select "*******"
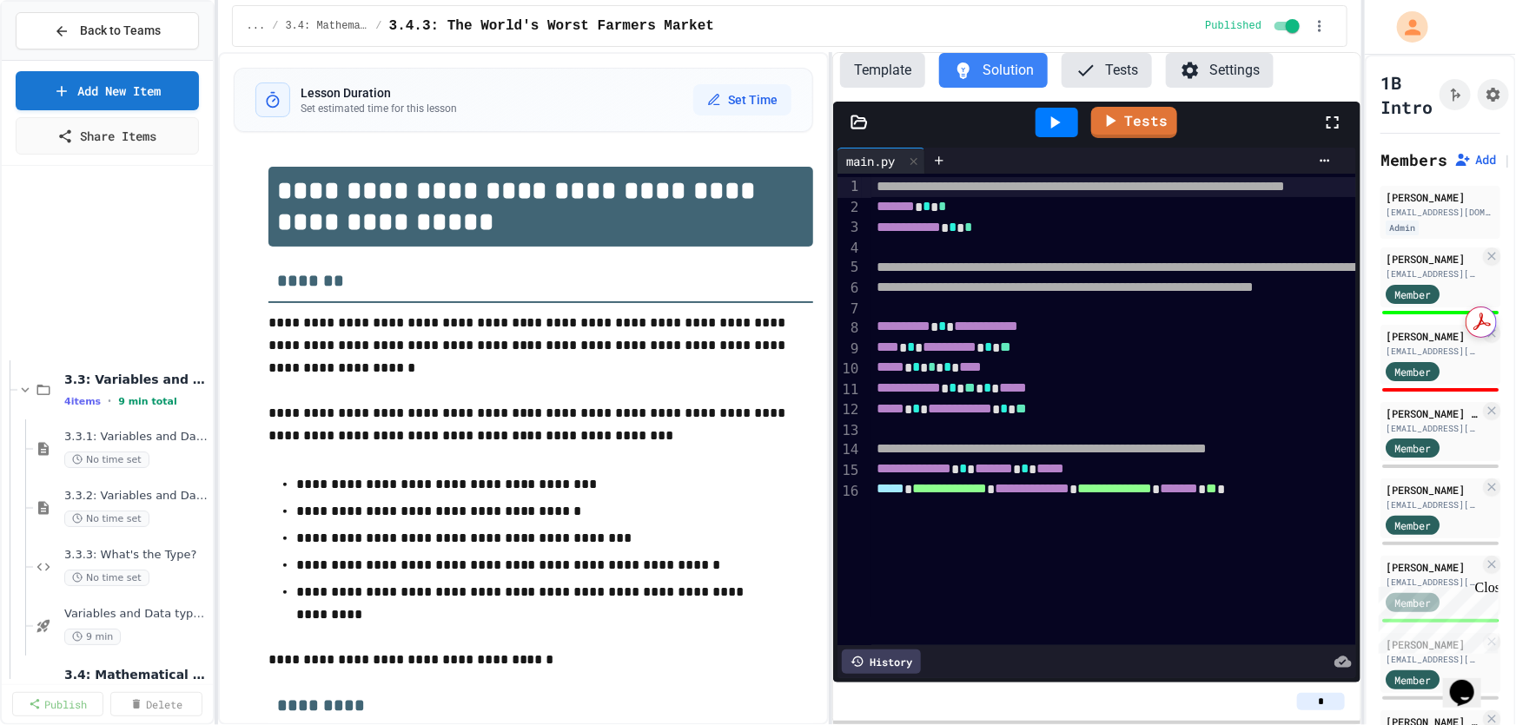
scroll to position [236, 0]
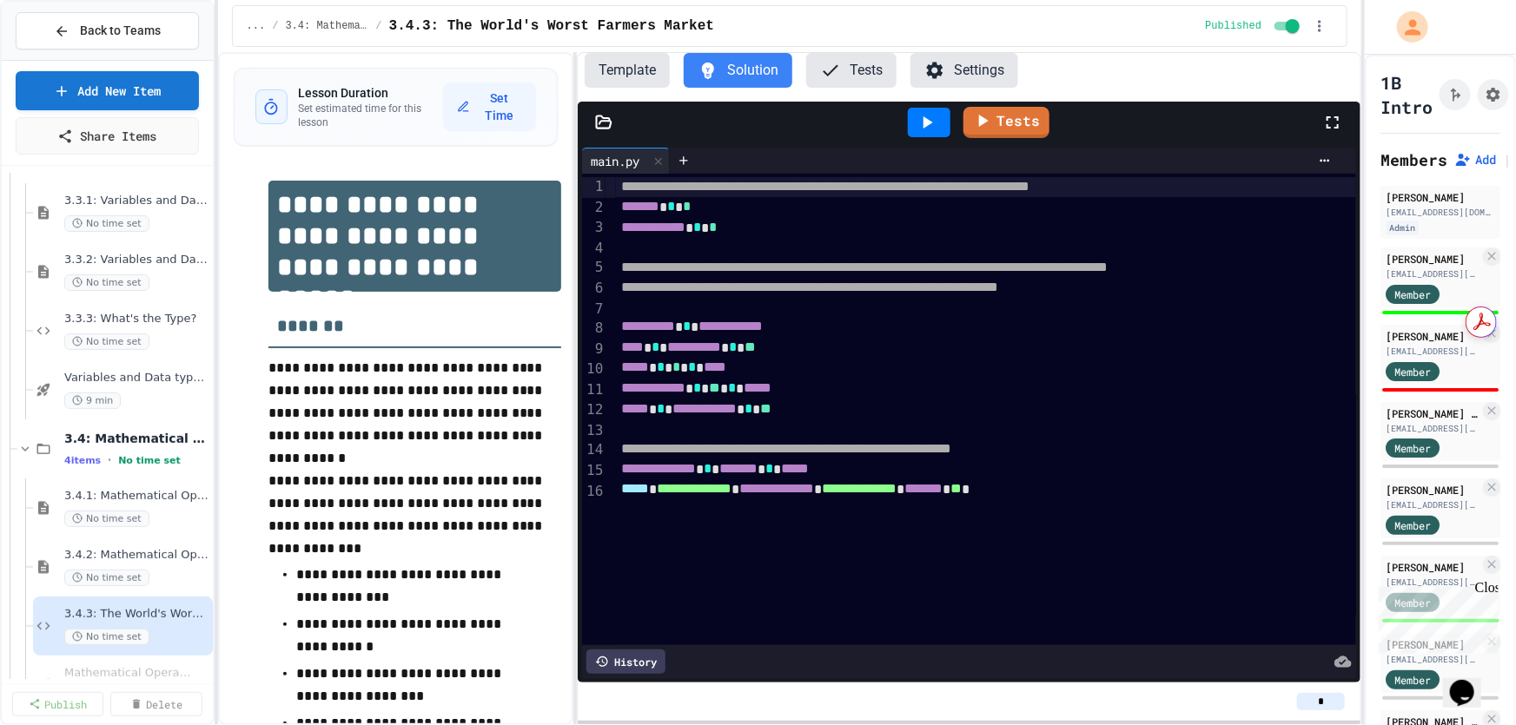
click at [569, 426] on div "**********" at bounding box center [790, 388] width 1144 height 673
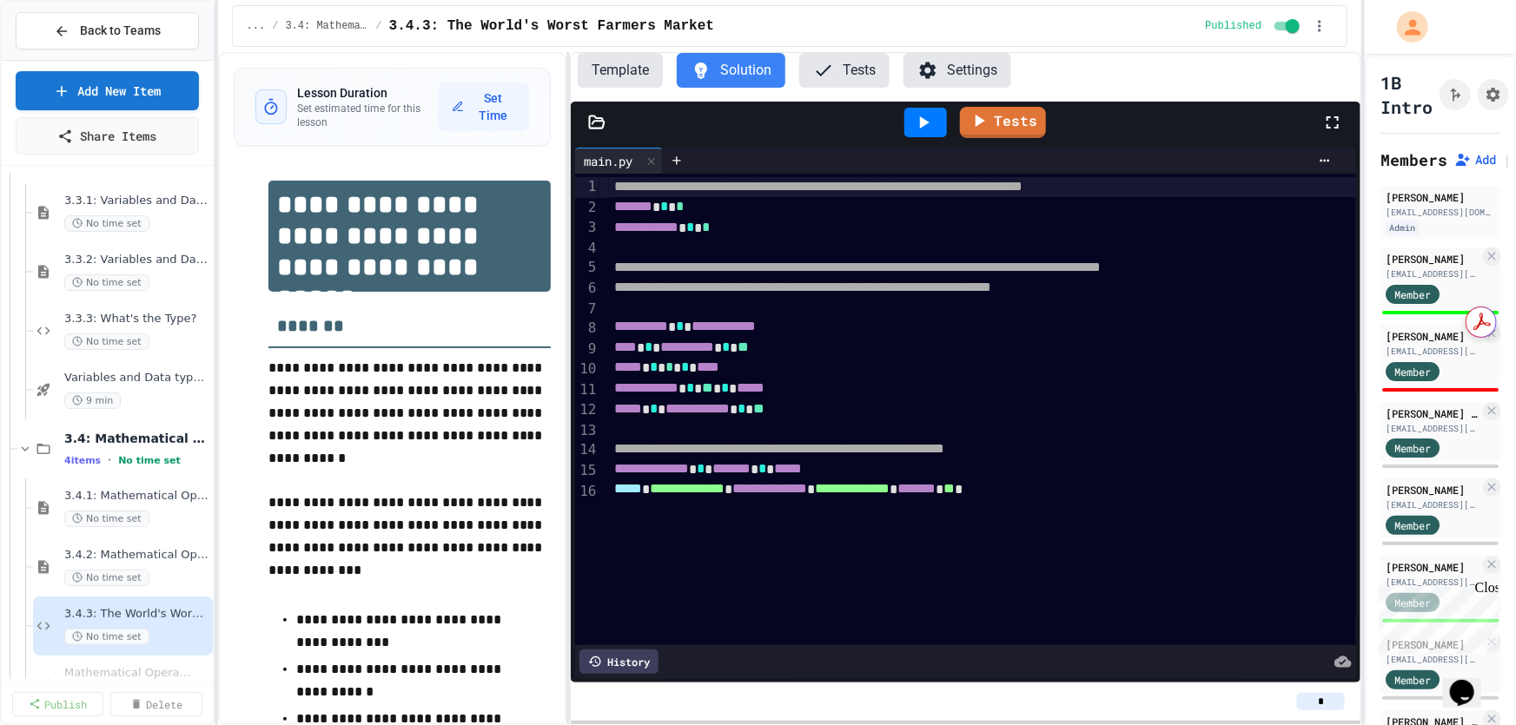
click at [921, 124] on icon at bounding box center [923, 122] width 21 height 21
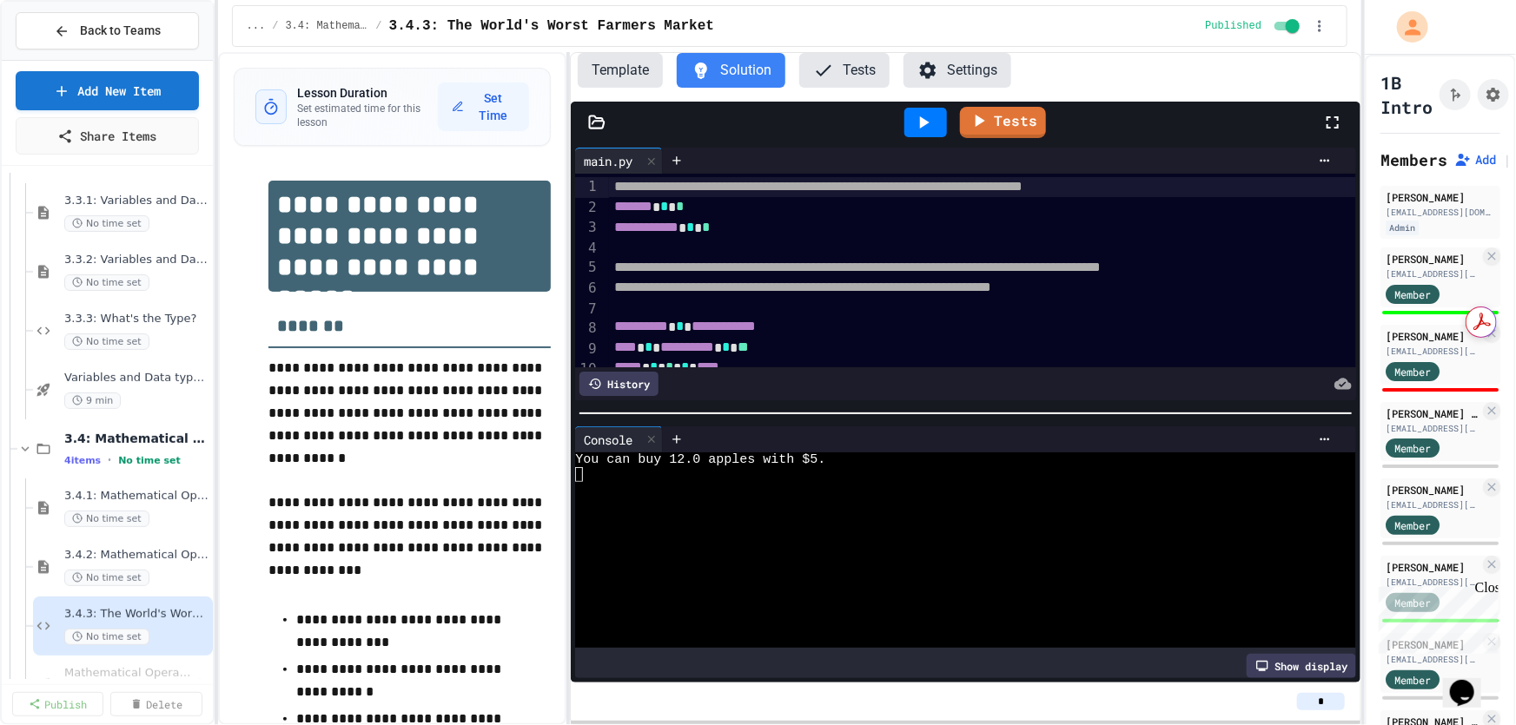
click at [889, 262] on span "**********" at bounding box center [857, 267] width 486 height 13
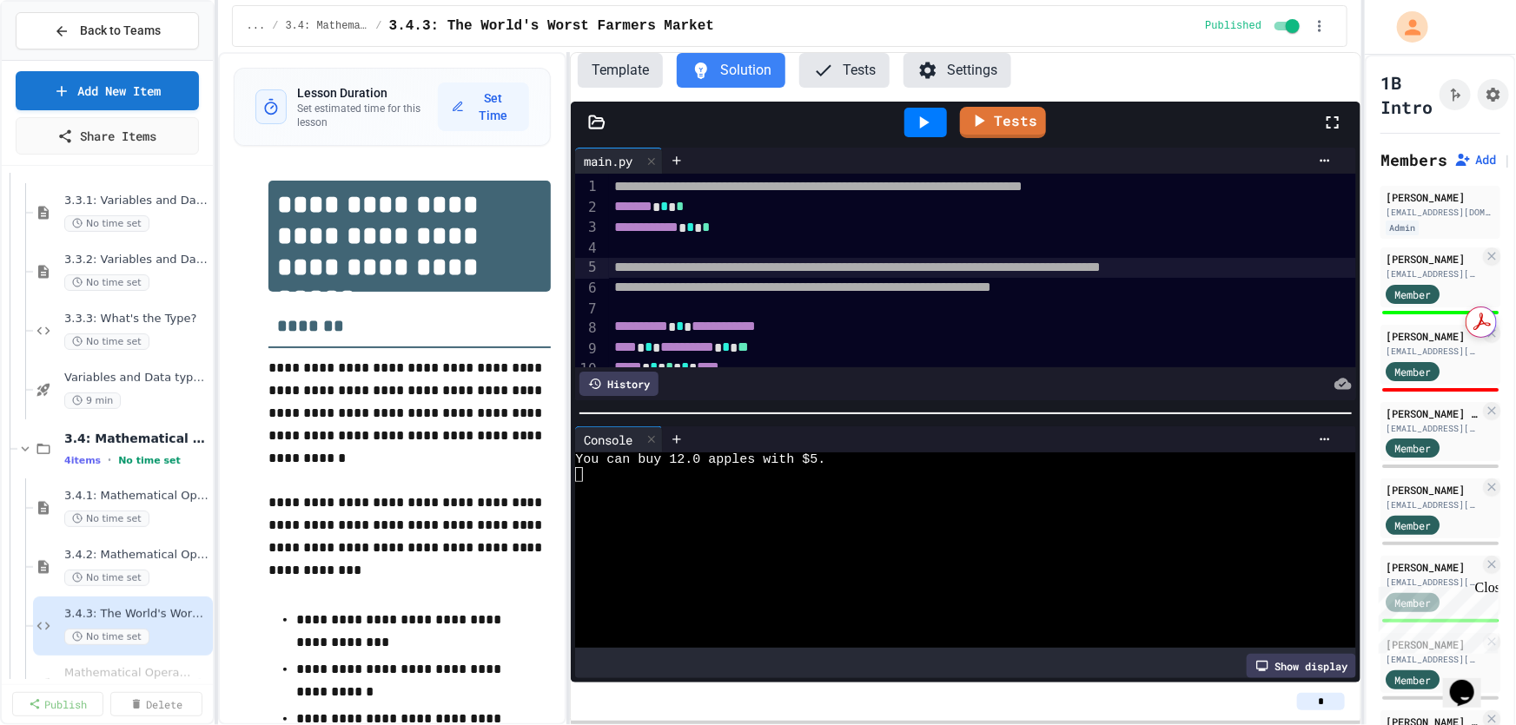
click at [598, 69] on button "Template" at bounding box center [620, 70] width 85 height 35
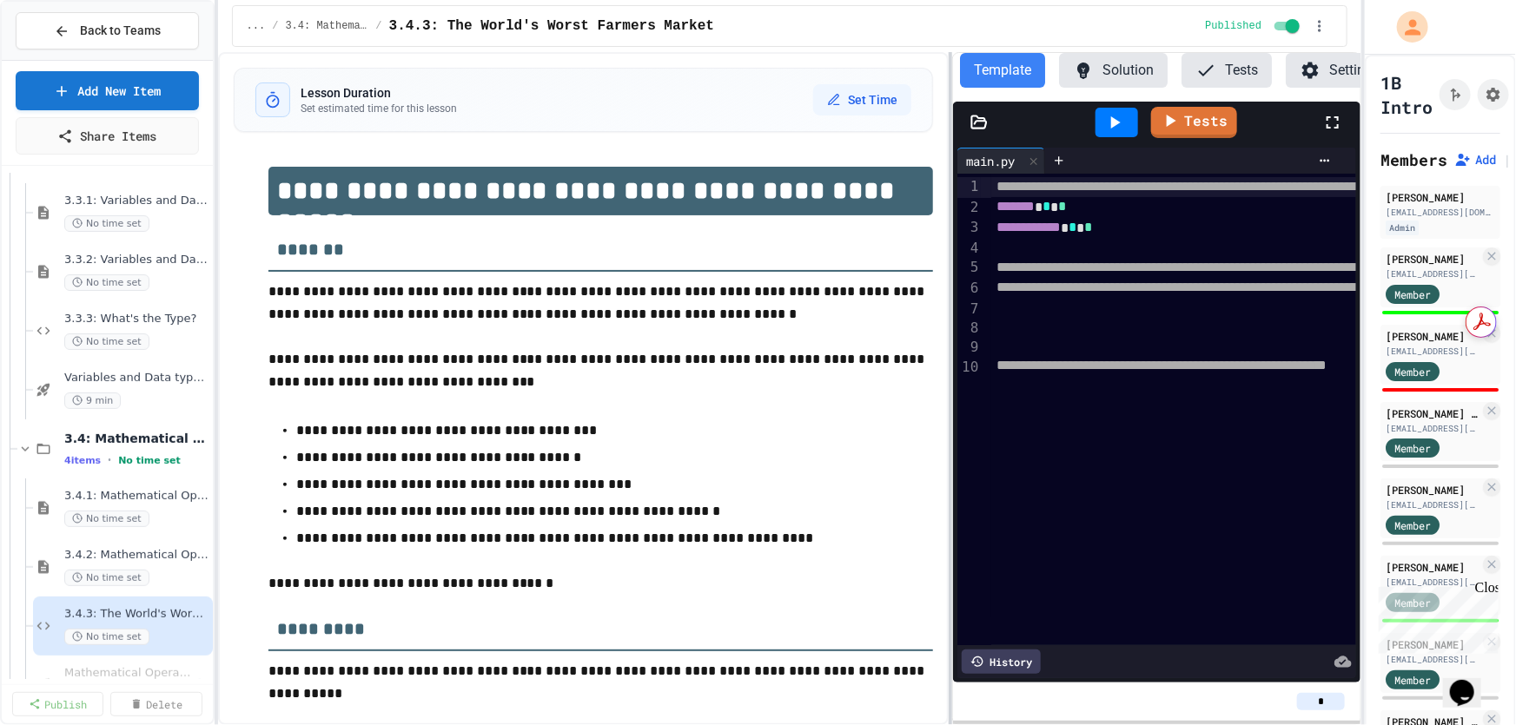
click at [950, 321] on div at bounding box center [949, 388] width 3 height 673
